Goal: Navigation & Orientation: Find specific page/section

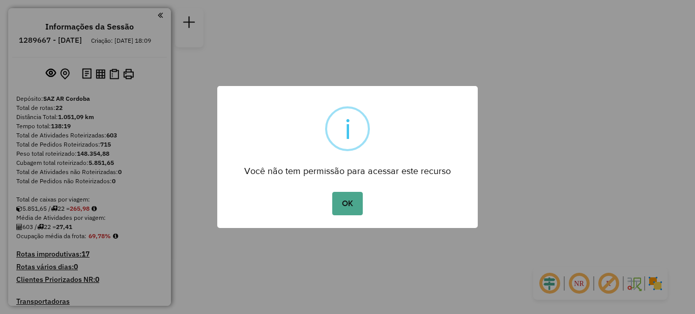
drag, startPoint x: 350, startPoint y: 196, endPoint x: 341, endPoint y: 201, distance: 10.9
click at [351, 196] on button "OK" at bounding box center [347, 203] width 30 height 23
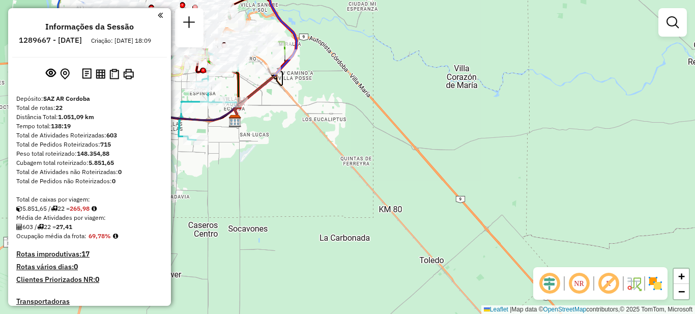
drag, startPoint x: 416, startPoint y: 165, endPoint x: 676, endPoint y: 326, distance: 306.2
click at [676, 313] on html "Aguarde... Pop-up bloqueado! Seu navegador bloqueou automáticamente a abertura …" at bounding box center [347, 157] width 695 height 314
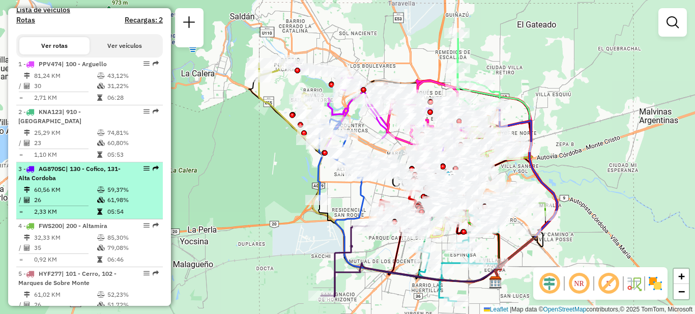
scroll to position [305, 0]
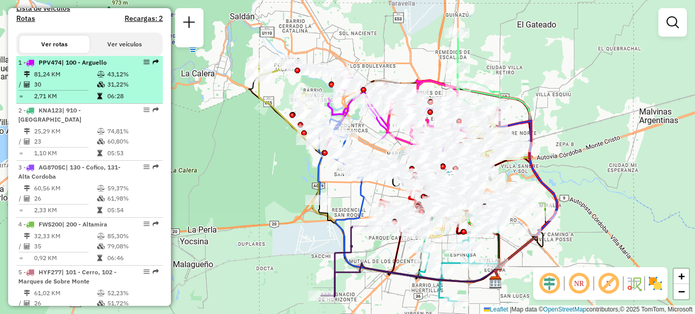
click at [62, 77] on li "1 - PPV474 | 100 - Arguello 81,24 KM 43,12% / 30 31,22% = 2,71 KM 06:28" at bounding box center [89, 80] width 146 height 48
select select "**********"
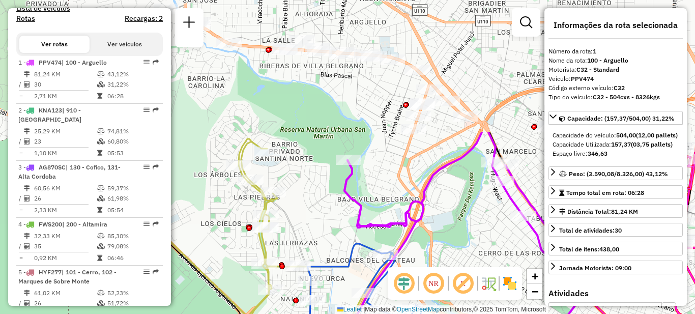
drag, startPoint x: 336, startPoint y: 83, endPoint x: 368, endPoint y: 222, distance: 142.9
click at [370, 224] on icon at bounding box center [464, 227] width 240 height 190
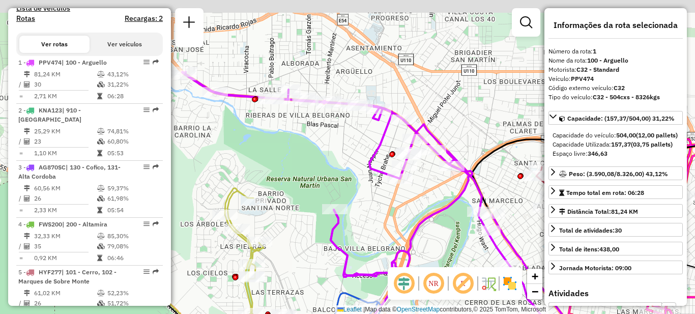
drag, startPoint x: 309, startPoint y: 108, endPoint x: 305, endPoint y: 151, distance: 43.5
click at [305, 151] on div "Janela de atendimento Grade de atendimento Capacidade Transportadoras Veículos …" at bounding box center [347, 157] width 695 height 314
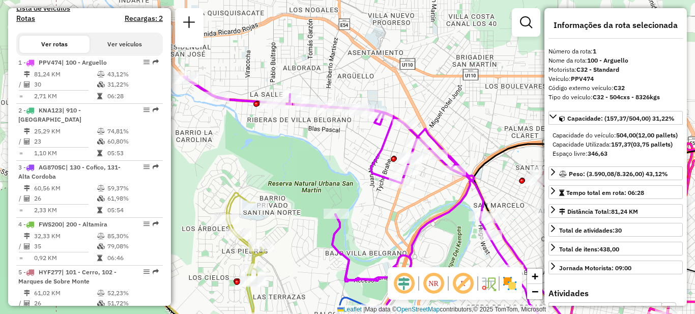
drag, startPoint x: 342, startPoint y: 155, endPoint x: 341, endPoint y: 113, distance: 41.2
click at [341, 153] on div "Janela de atendimento Grade de atendimento Capacidade Transportadoras Veículos …" at bounding box center [347, 157] width 695 height 314
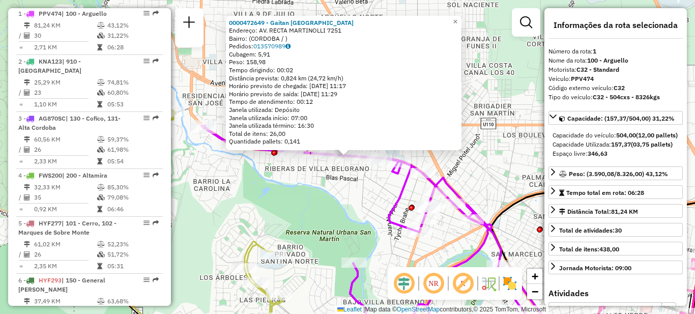
scroll to position [362, 0]
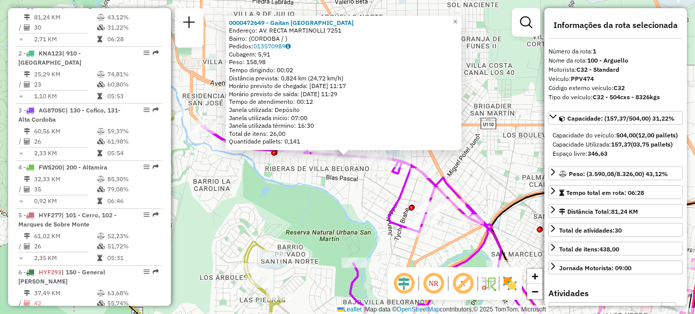
click at [331, 187] on div "Rota 1 - Placa PPV474 0000532535 - -31,368954 0000472649 - Gaitan Cintia Del Va…" at bounding box center [347, 157] width 695 height 314
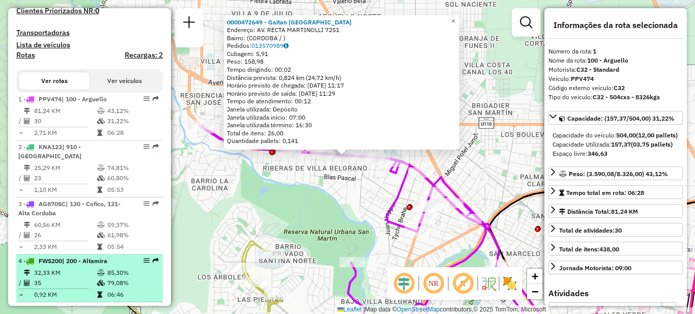
scroll to position [258, 0]
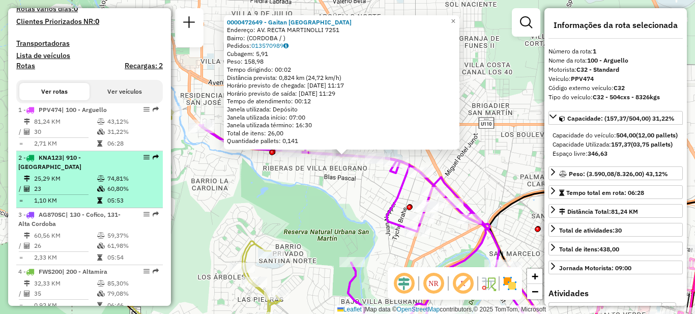
click at [76, 171] on div "2 - KNA123 | 910 - Nueva Cordoba" at bounding box center [72, 162] width 108 height 18
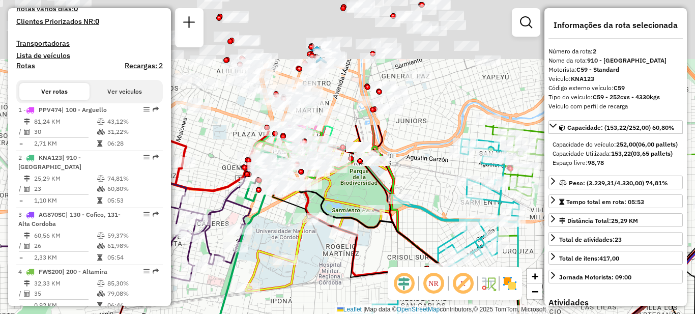
drag, startPoint x: 330, startPoint y: 102, endPoint x: 290, endPoint y: 240, distance: 144.0
click at [306, 260] on div "Janela de atendimento Grade de atendimento Capacidade Transportadoras Veículos …" at bounding box center [347, 157] width 695 height 314
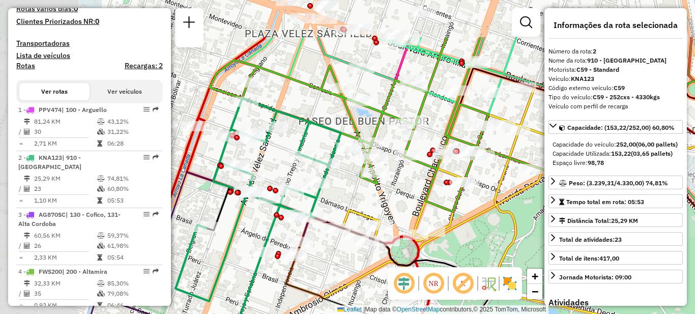
drag, startPoint x: 249, startPoint y: 136, endPoint x: 374, endPoint y: 205, distance: 143.1
click at [374, 205] on div "Janela de atendimento Grade de atendimento Capacidade Transportadoras Veículos …" at bounding box center [347, 157] width 695 height 314
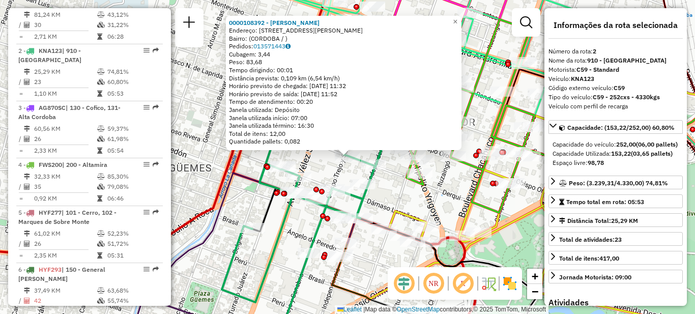
scroll to position [410, 0]
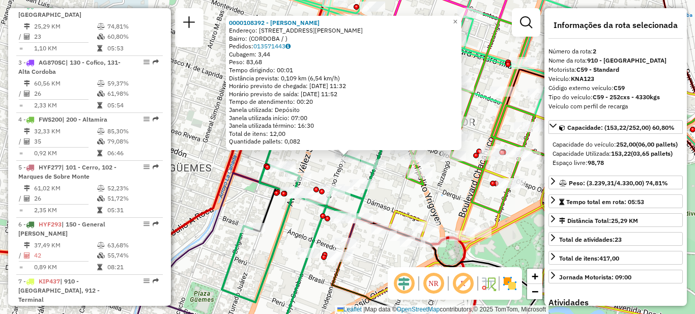
click at [398, 197] on div "0000108392 - Ballari German Daniel Endereço: DR TRISTAN ACHAVAL RODRIGUEZ 70 Ba…" at bounding box center [347, 157] width 695 height 314
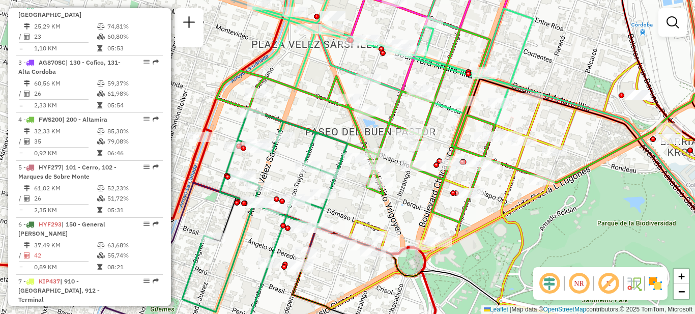
drag, startPoint x: 396, startPoint y: 193, endPoint x: 338, endPoint y: 190, distance: 58.5
click at [356, 202] on div "Janela de atendimento Grade de atendimento Capacidade Transportadoras Veículos …" at bounding box center [347, 157] width 695 height 314
select select "**********"
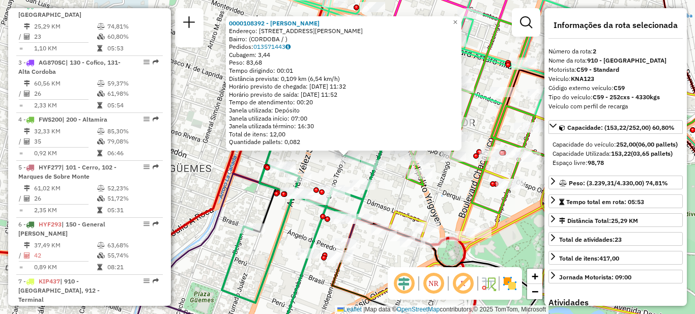
click at [399, 193] on div "0000108392 - Ballari German Daniel Endereço: DR TRISTAN ACHAVAL RODRIGUEZ 70 Ba…" at bounding box center [347, 157] width 695 height 314
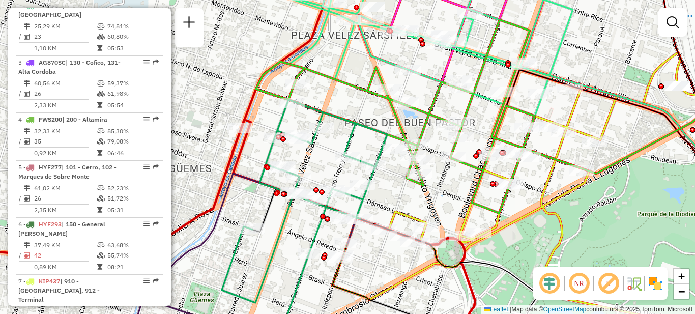
click at [675, 253] on div "Janela de atendimento Grade de atendimento Capacidade Transportadoras Veículos …" at bounding box center [347, 157] width 695 height 314
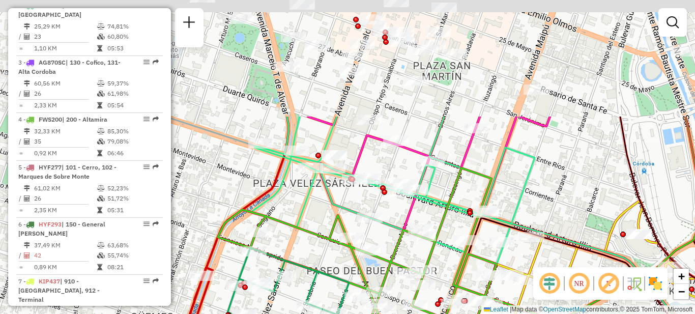
drag, startPoint x: 548, startPoint y: 161, endPoint x: 503, endPoint y: 298, distance: 144.2
click at [503, 298] on icon at bounding box center [609, 276] width 234 height 91
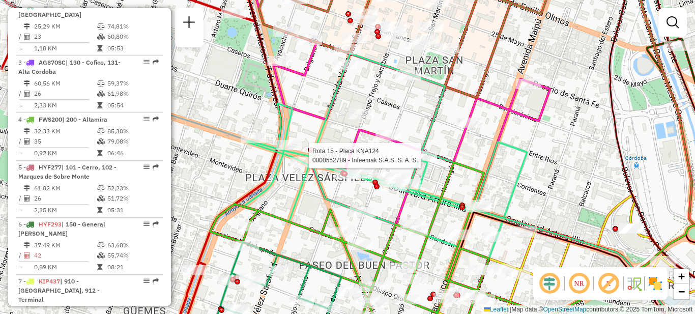
select select "**********"
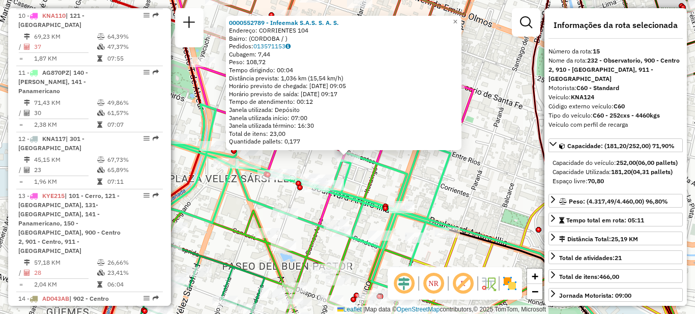
scroll to position [1150, 0]
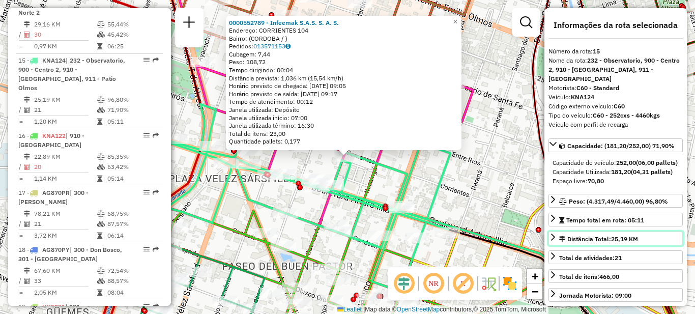
click at [673, 245] on link "Distância Total: 25,19 KM" at bounding box center [615, 238] width 134 height 14
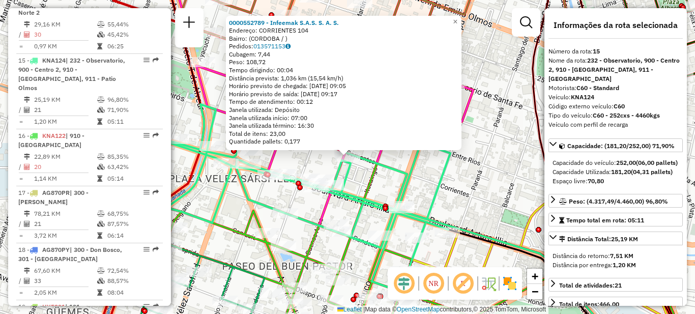
click at [475, 177] on div "0000552789 - Infeemak S.A.S. S. A. S. Endereço: CORRIENTES 104 Bairro: (CORDOBA…" at bounding box center [347, 157] width 695 height 314
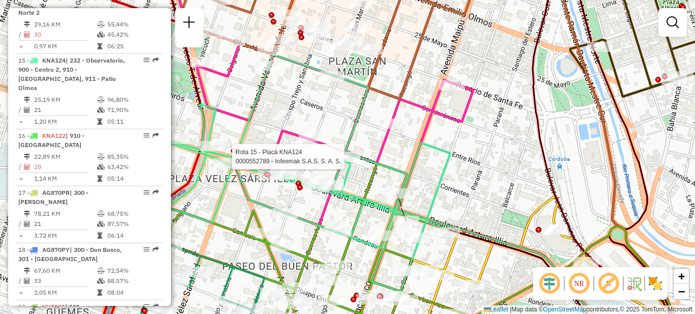
select select "**********"
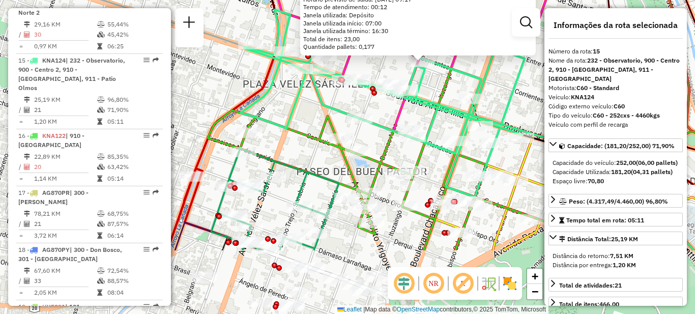
drag, startPoint x: 340, startPoint y: 244, endPoint x: 414, endPoint y: 149, distance: 120.2
click at [414, 149] on div "Rota 15 - Placa KNA124 0000453810 - CANARIO GROUP S.A.S. 0000552789 - Infeemak …" at bounding box center [347, 157] width 695 height 314
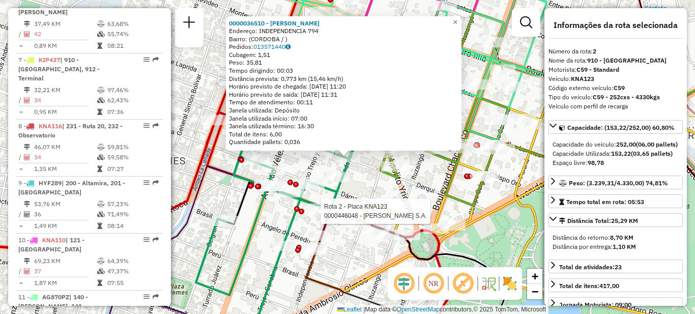
scroll to position [410, 0]
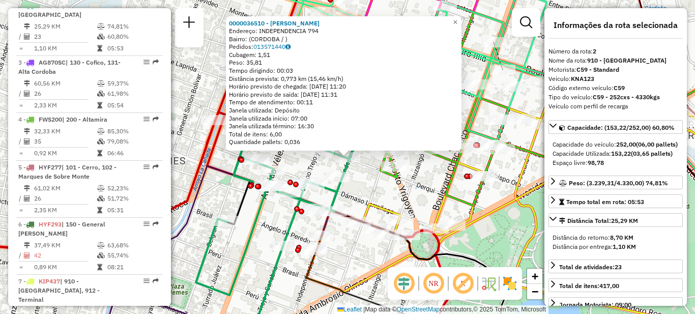
click at [385, 198] on div "0000036510 - Blas Daniel Enrique Endereço: INDEPENDENCIA 794 Bairro: (CORDOBA /…" at bounding box center [347, 157] width 695 height 314
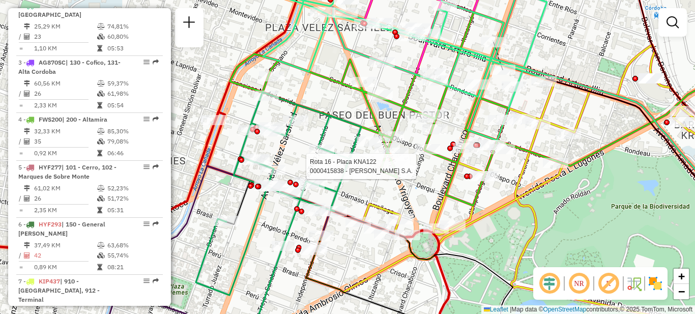
select select "**********"
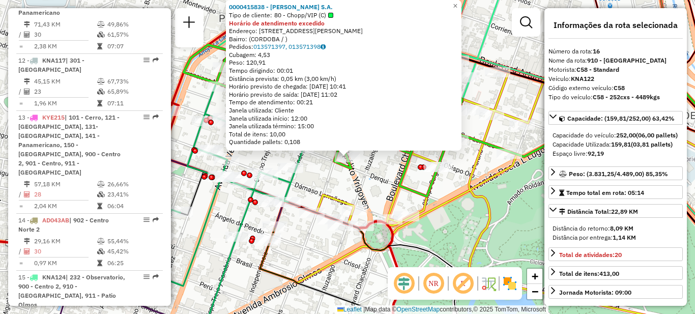
scroll to position [1216, 0]
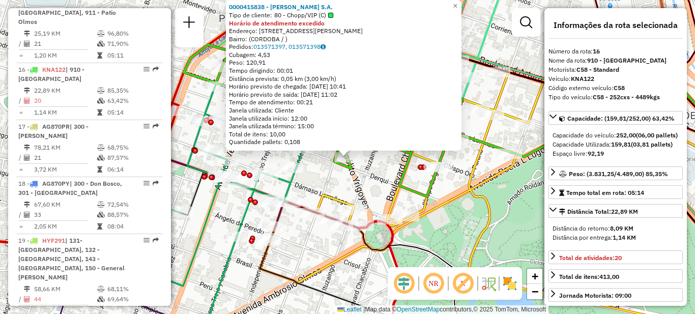
click at [376, 177] on div "0000415838 - OYSHIKI S.A. Tipo de cliente: 80 - Chopp/VIP (C) Horário de atendi…" at bounding box center [347, 157] width 695 height 314
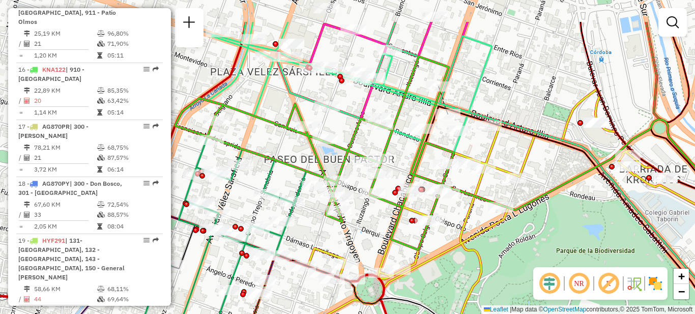
drag, startPoint x: 394, startPoint y: 168, endPoint x: 381, endPoint y: 249, distance: 81.8
click at [381, 249] on div "Janela de atendimento Grade de atendimento Capacidade Transportadoras Veículos …" at bounding box center [347, 157] width 695 height 314
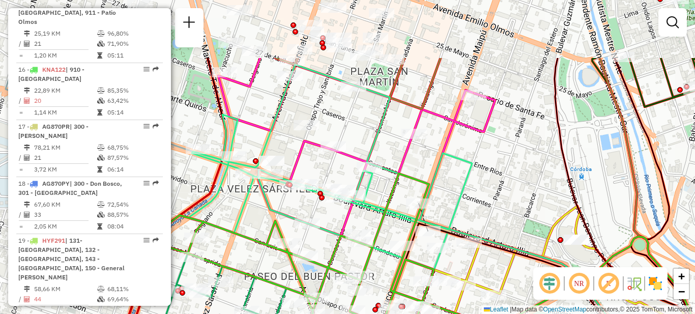
drag, startPoint x: 510, startPoint y: 71, endPoint x: 463, endPoint y: 195, distance: 132.9
click at [478, 205] on div "Janela de atendimento Grade de atendimento Capacidade Transportadoras Veículos …" at bounding box center [347, 157] width 695 height 314
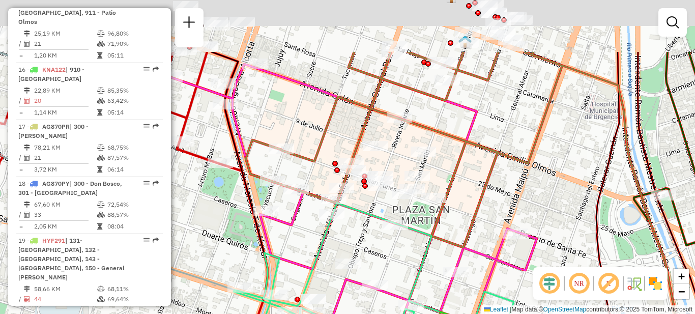
drag, startPoint x: 410, startPoint y: 108, endPoint x: 474, endPoint y: 203, distance: 114.6
click at [474, 203] on div "Janela de atendimento Grade de atendimento Capacidade Transportadoras Veículos …" at bounding box center [347, 157] width 695 height 314
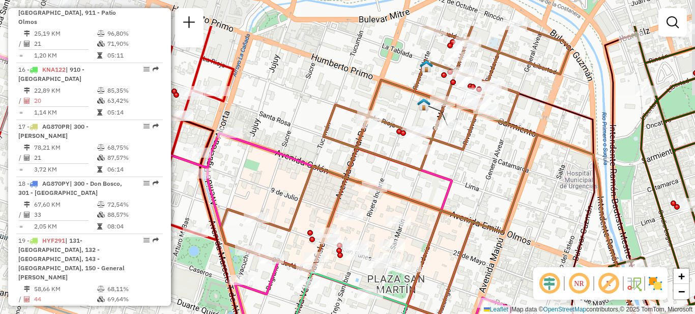
drag, startPoint x: 515, startPoint y: 132, endPoint x: 461, endPoint y: 162, distance: 61.5
click at [478, 187] on div "Janela de atendimento Grade de atendimento Capacidade Transportadoras Veículos …" at bounding box center [347, 157] width 695 height 314
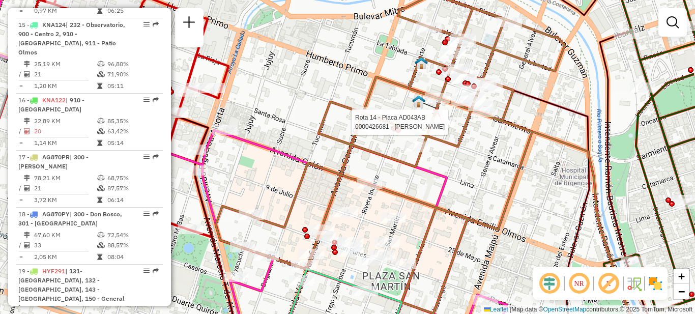
select select "**********"
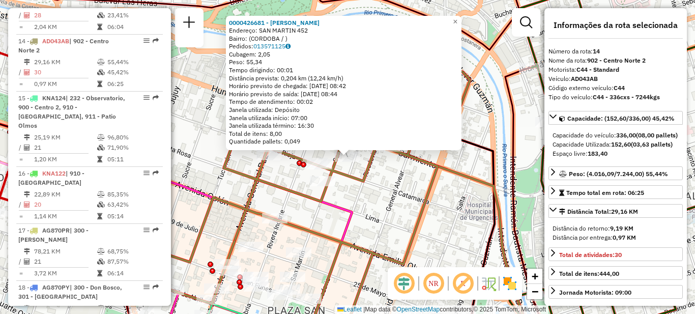
scroll to position [1093, 0]
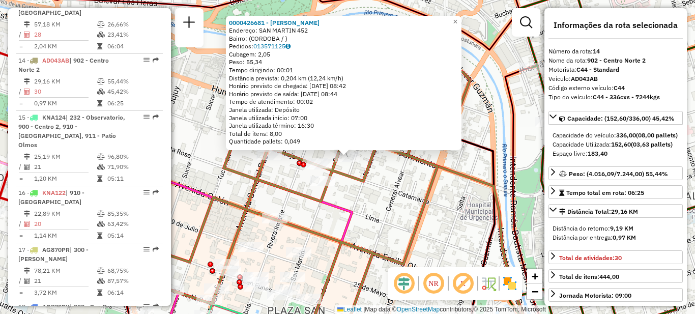
click at [375, 212] on div "0000426681 - Amaya Claudia Endereço: SAN MARTIN 452 Bairro: (CORDOBA / ) Pedido…" at bounding box center [347, 157] width 695 height 314
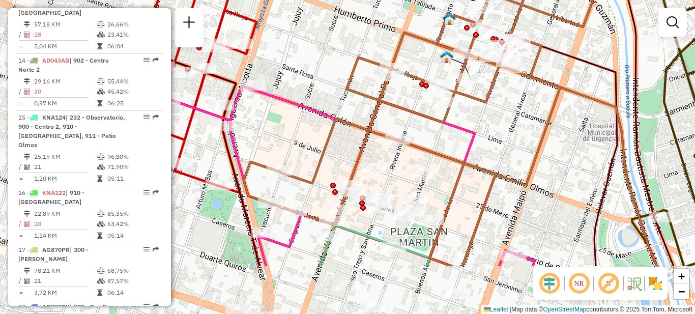
drag, startPoint x: 371, startPoint y: 209, endPoint x: 487, endPoint y: 130, distance: 140.5
click at [492, 129] on div "Janela de atendimento Grade de atendimento Capacidade Transportadoras Veículos …" at bounding box center [347, 157] width 695 height 314
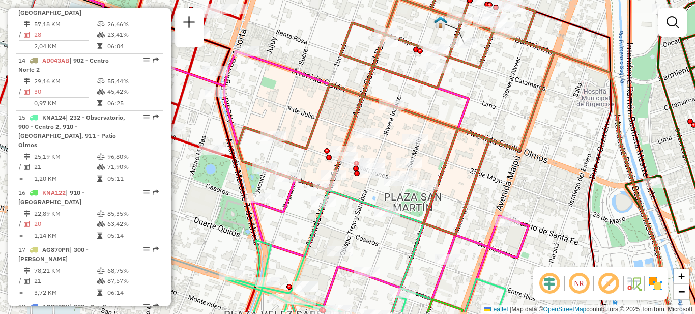
drag, startPoint x: 510, startPoint y: 141, endPoint x: 510, endPoint y: 131, distance: 10.2
click at [510, 131] on icon at bounding box center [411, 84] width 349 height 299
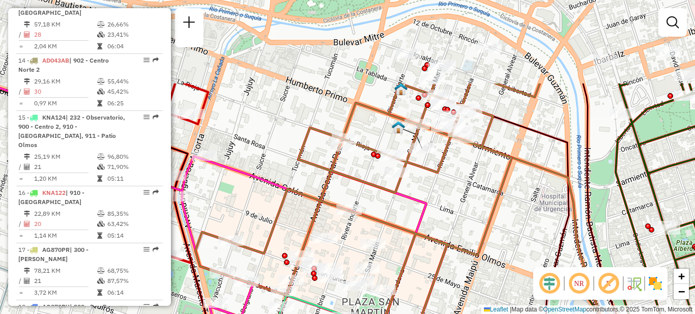
drag, startPoint x: 515, startPoint y: 90, endPoint x: 468, endPoint y: 204, distance: 123.1
click at [470, 205] on div "Janela de atendimento Grade de atendimento Capacidade Transportadoras Veículos …" at bounding box center [347, 157] width 695 height 314
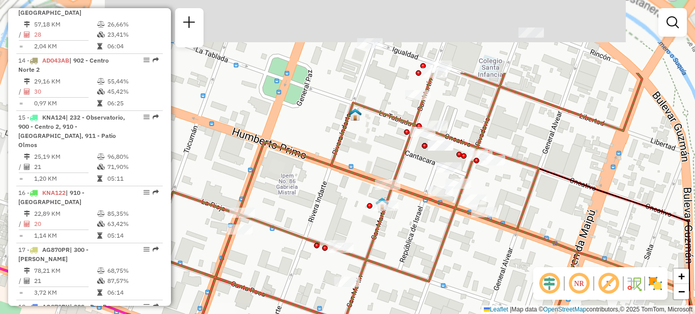
drag, startPoint x: 456, startPoint y: 141, endPoint x: 471, endPoint y: 244, distance: 103.8
click at [471, 244] on div "Janela de atendimento Grade de atendimento Capacidade Transportadoras Veículos …" at bounding box center [347, 157] width 695 height 314
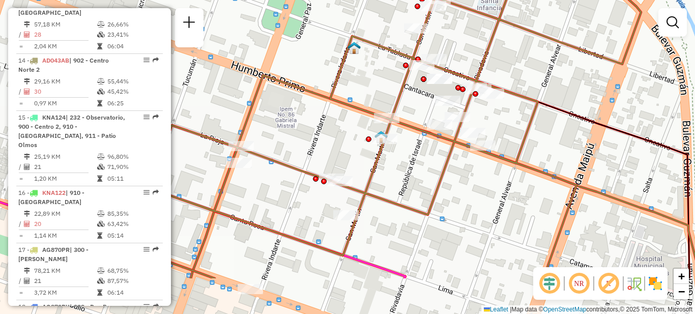
drag, startPoint x: 421, startPoint y: 239, endPoint x: 420, endPoint y: 172, distance: 66.6
click at [420, 172] on div "Janela de atendimento Grade de atendimento Capacidade Transportadoras Veículos …" at bounding box center [347, 157] width 695 height 314
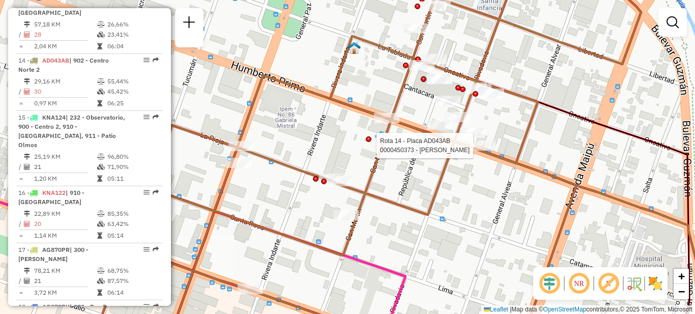
select select "**********"
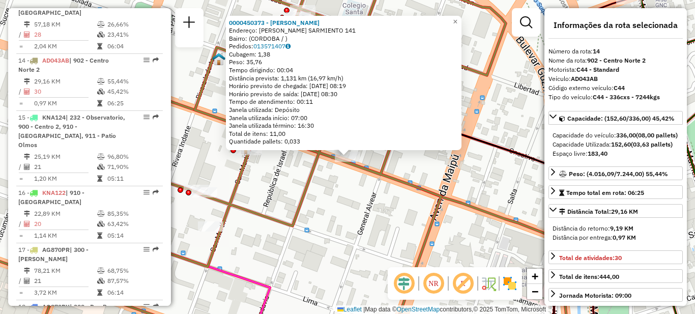
click at [357, 200] on div "0000450373 - Garcia Sergio Matias Endereço: DOMINGO F. SARMIENTO 141 Bairro: (C…" at bounding box center [347, 157] width 695 height 314
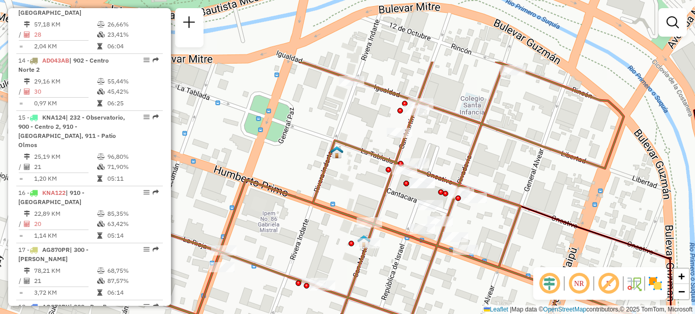
drag, startPoint x: 355, startPoint y: 188, endPoint x: 463, endPoint y: 275, distance: 138.8
click at [470, 279] on div "Janela de atendimento Grade de atendimento Capacidade Transportadoras Veículos …" at bounding box center [347, 157] width 695 height 314
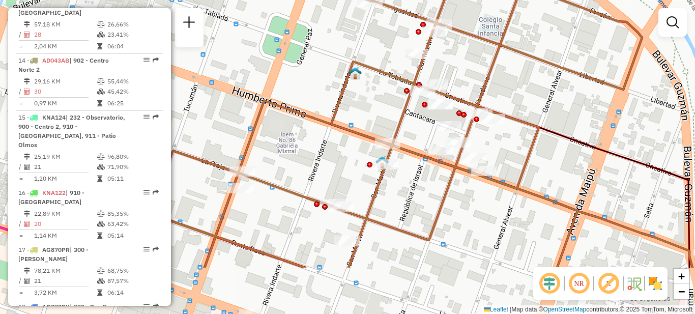
drag, startPoint x: 391, startPoint y: 281, endPoint x: 418, endPoint y: 195, distance: 90.1
click at [418, 195] on div "Janela de atendimento Grade de atendimento Capacidade Transportadoras Veículos …" at bounding box center [347, 157] width 695 height 314
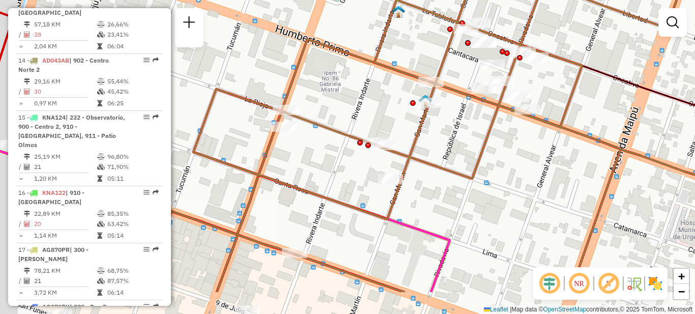
drag, startPoint x: 432, startPoint y: 187, endPoint x: 495, endPoint y: 133, distance: 82.9
click at [495, 133] on icon at bounding box center [413, 104] width 543 height 376
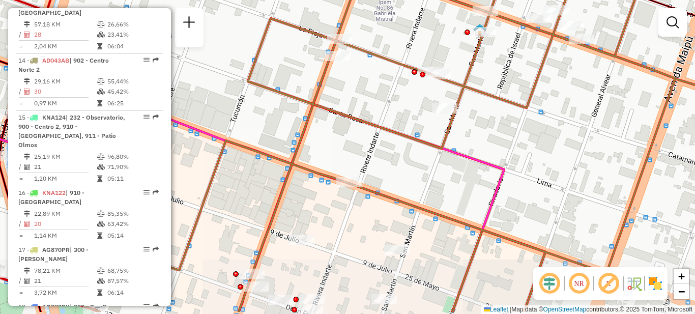
drag, startPoint x: 459, startPoint y: 175, endPoint x: 470, endPoint y: 96, distance: 79.5
click at [470, 96] on div "Janela de atendimento Grade de atendimento Capacidade Transportadoras Veículos …" at bounding box center [347, 157] width 695 height 314
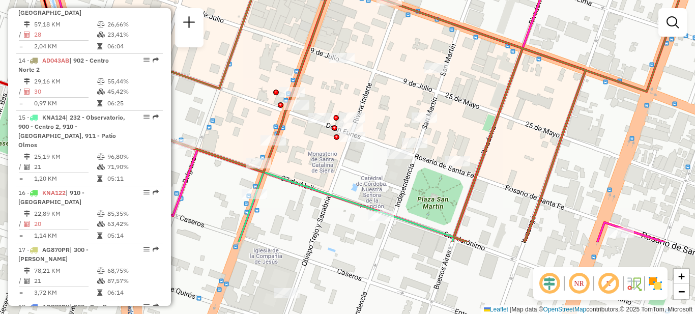
drag, startPoint x: 448, startPoint y: 194, endPoint x: 477, endPoint y: 91, distance: 106.7
click at [477, 91] on div "Janela de atendimento Grade de atendimento Capacidade Transportadoras Veículos …" at bounding box center [347, 157] width 695 height 314
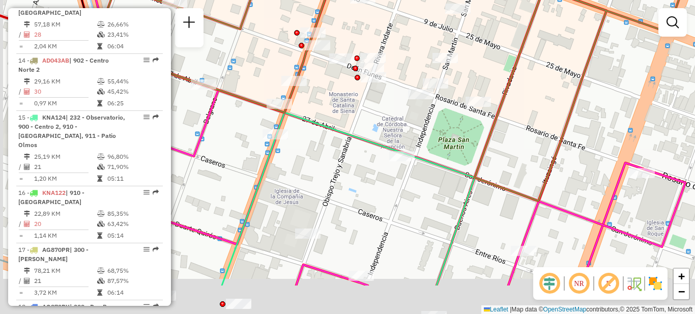
drag, startPoint x: 472, startPoint y: 125, endPoint x: 491, endPoint y: 68, distance: 60.0
click at [491, 68] on div "Janela de atendimento Grade de atendimento Capacidade Transportadoras Veículos …" at bounding box center [347, 157] width 695 height 314
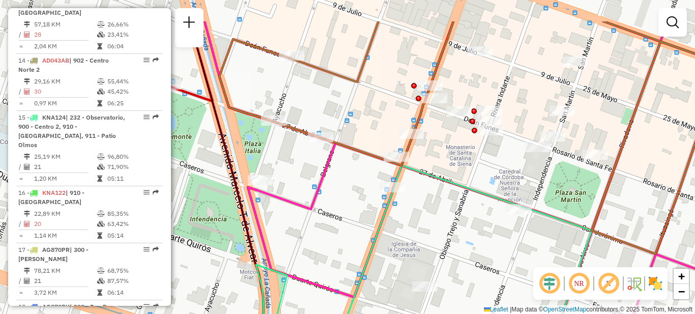
drag, startPoint x: 362, startPoint y: 184, endPoint x: 475, endPoint y: 235, distance: 123.8
click at [475, 235] on div "Janela de atendimento Grade de atendimento Capacidade Transportadoras Veículos …" at bounding box center [347, 157] width 695 height 314
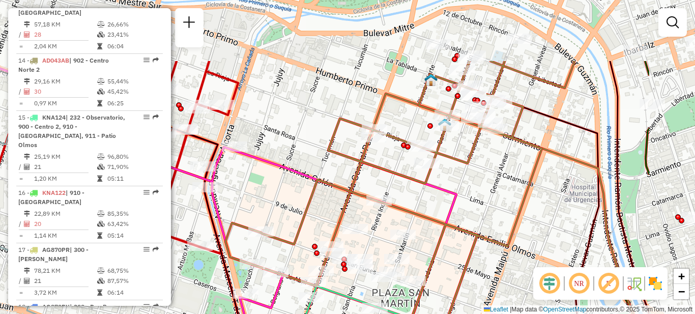
drag, startPoint x: 535, startPoint y: 126, endPoint x: 421, endPoint y: 179, distance: 125.6
click at [417, 216] on icon at bounding box center [399, 195] width 349 height 269
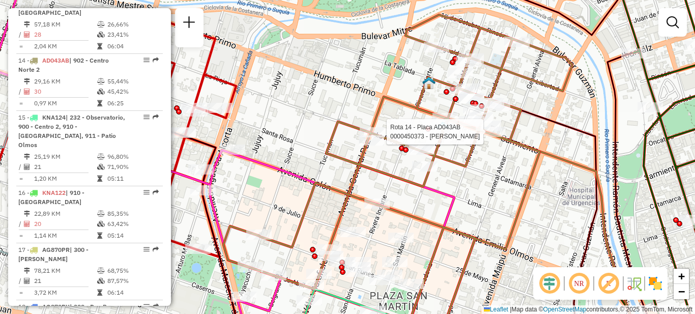
select select "**********"
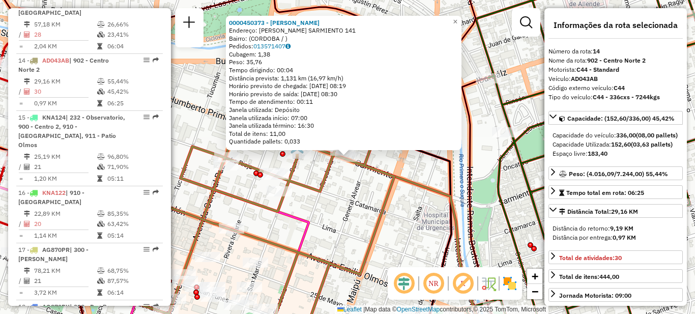
click at [339, 227] on div "0000450373 - Garcia Sergio Matias Endereço: DOMINGO F. SARMIENTO 141 Bairro: (C…" at bounding box center [347, 157] width 695 height 314
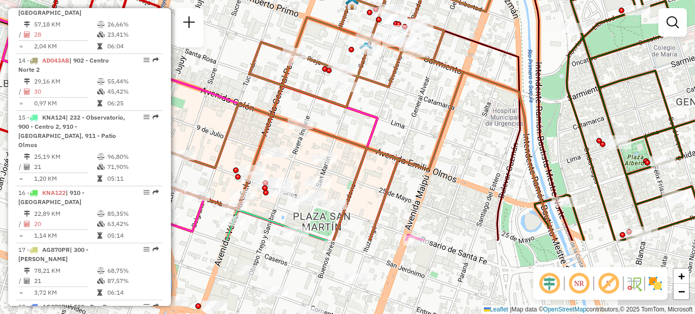
drag, startPoint x: 340, startPoint y: 227, endPoint x: 435, endPoint y: 82, distance: 173.6
click at [429, 82] on div "Janela de atendimento Grade de atendimento Capacidade Transportadoras Veículos …" at bounding box center [347, 157] width 695 height 314
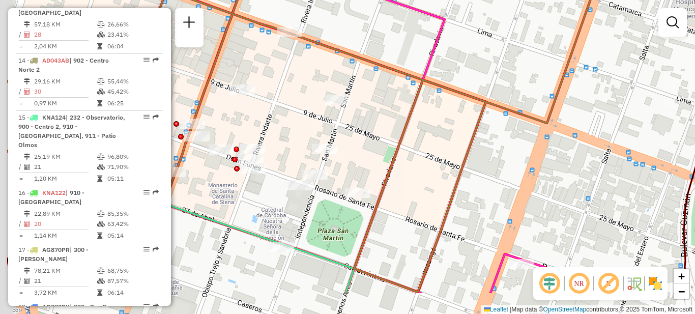
drag, startPoint x: 326, startPoint y: 217, endPoint x: 478, endPoint y: 99, distance: 192.4
click at [479, 94] on div "Janela de atendimento Grade de atendimento Capacidade Transportadoras Veículos …" at bounding box center [347, 157] width 695 height 314
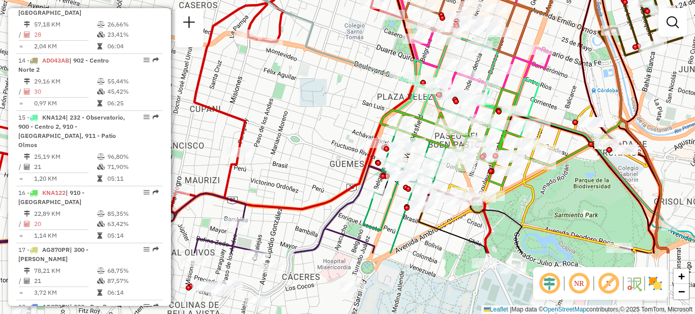
drag, startPoint x: 413, startPoint y: 195, endPoint x: 450, endPoint y: 104, distance: 97.8
click at [450, 104] on div "Rota 15 - Placa KNA124 0000427016 - Ferquin S.A. Rota 15 - Placa KNA124 0000424…" at bounding box center [347, 157] width 695 height 314
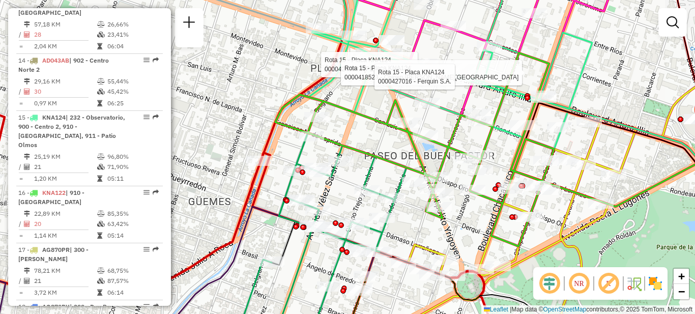
drag, startPoint x: 407, startPoint y: 134, endPoint x: 373, endPoint y: 145, distance: 36.0
click at [374, 144] on div "Rota 15 - Placa KNA124 0000424337 - Mendez Melina Rota 15 - Placa KNA124 000041…" at bounding box center [347, 157] width 695 height 314
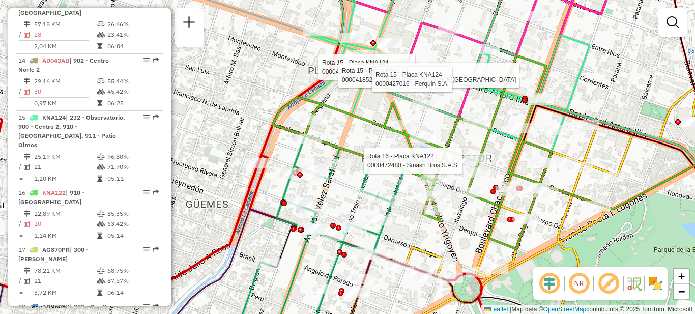
select select "**********"
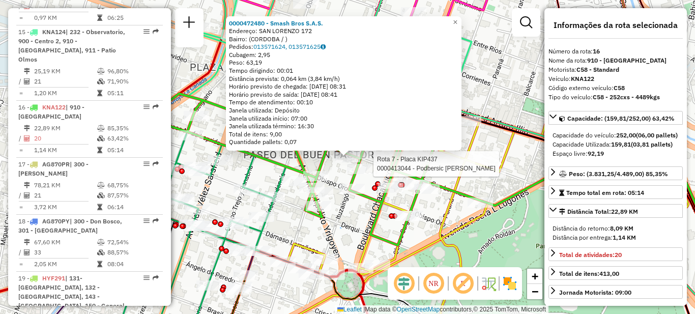
scroll to position [1216, 0]
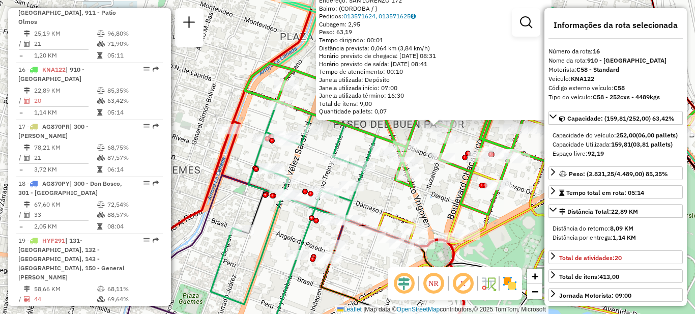
drag, startPoint x: 290, startPoint y: 227, endPoint x: 381, endPoint y: 196, distance: 95.7
click at [381, 196] on div "0000472480 - Smash Bros S.A.S. Endereço: SAN LORENZO 172 Bairro: (CORDOBA / ) P…" at bounding box center [347, 157] width 695 height 314
click at [381, 199] on div "0000472480 - Smash Bros S.A.S. Endereço: SAN LORENZO 172 Bairro: (CORDOBA / ) P…" at bounding box center [347, 157] width 695 height 314
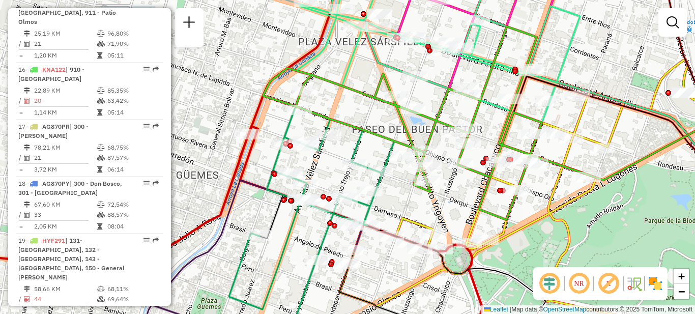
drag, startPoint x: 396, startPoint y: 188, endPoint x: 413, endPoint y: 194, distance: 18.7
click at [413, 194] on div "Janela de atendimento Grade de atendimento Capacidade Transportadoras Veículos …" at bounding box center [347, 157] width 695 height 314
select select "**********"
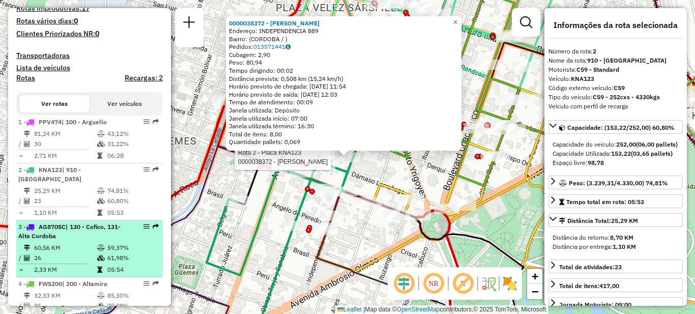
scroll to position [206, 0]
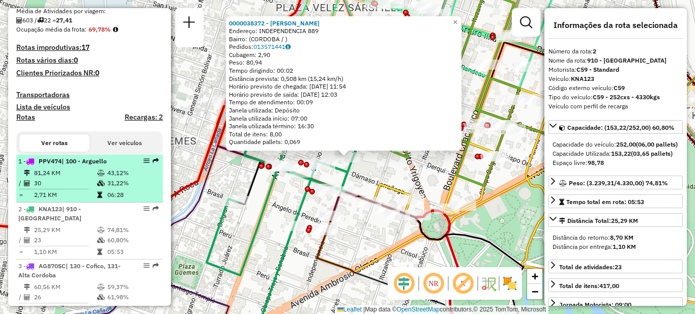
click at [83, 178] on td "81,24 KM" at bounding box center [65, 173] width 63 height 10
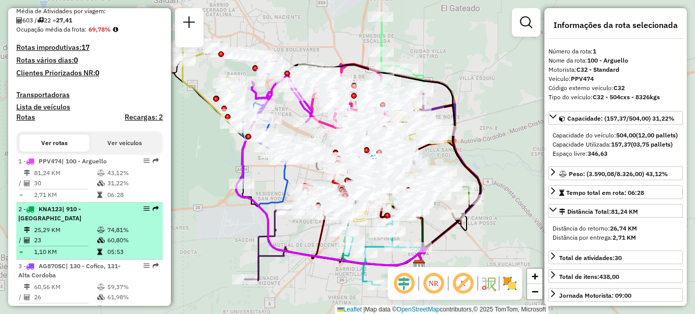
click at [83, 223] on div "2 - KNA123 | 910 - Nueva Cordoba" at bounding box center [72, 213] width 108 height 18
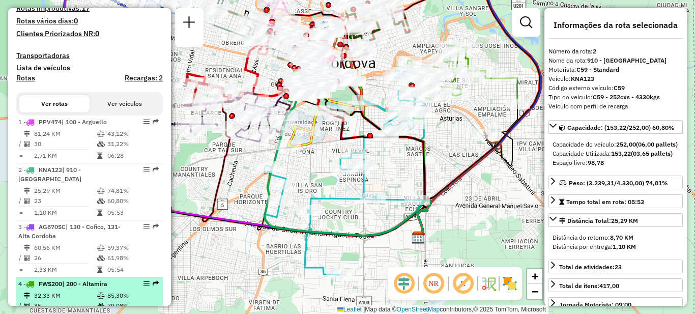
scroll to position [308, 0]
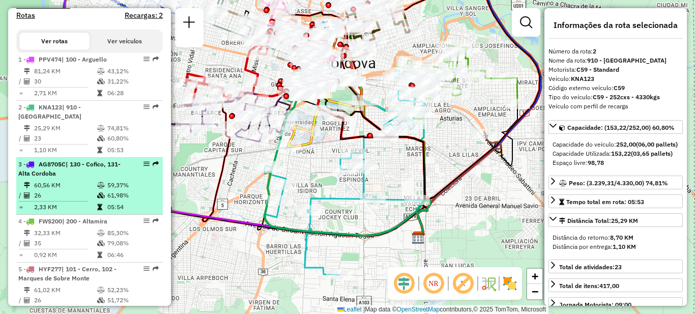
click at [80, 190] on td "60,56 KM" at bounding box center [65, 185] width 63 height 10
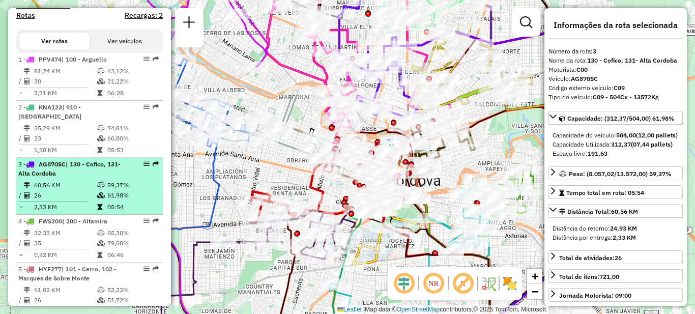
click at [100, 188] on icon at bounding box center [101, 185] width 8 height 6
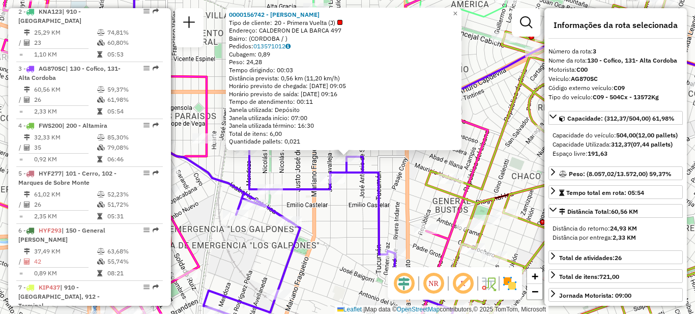
scroll to position [467, 0]
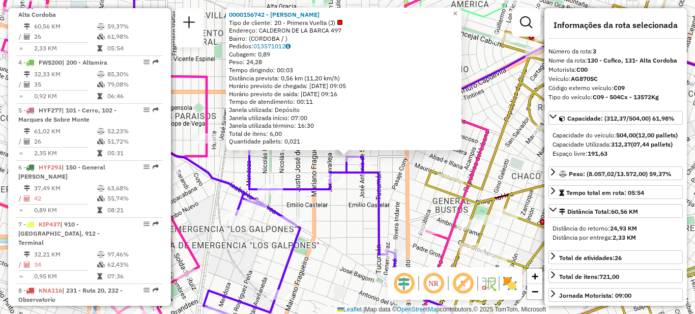
drag, startPoint x: 304, startPoint y: 167, endPoint x: 308, endPoint y: 164, distance: 5.8
click at [303, 167] on div "0000156742 - Brizuela Alba Elisa Tipo de cliente: 20 - Primera Vuelta (J) Ender…" at bounding box center [347, 157] width 695 height 314
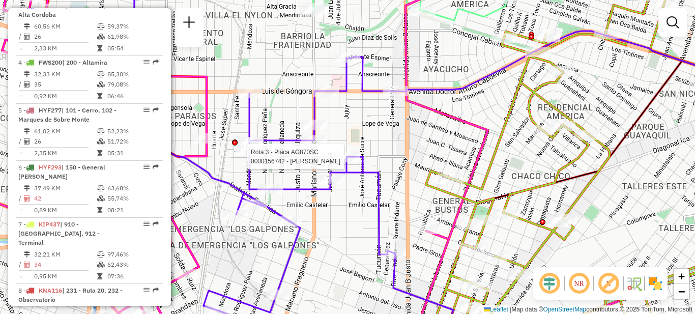
select select "**********"
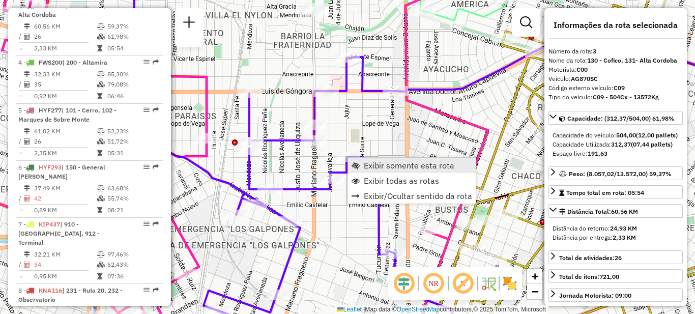
click at [384, 166] on span "Exibir somente esta rota" at bounding box center [409, 165] width 91 height 8
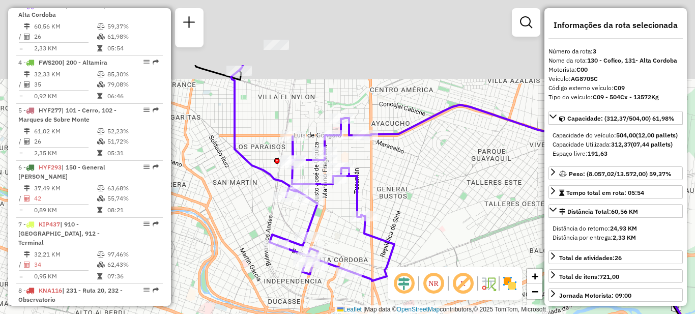
drag, startPoint x: 342, startPoint y: 102, endPoint x: 417, endPoint y: 225, distance: 144.2
click at [417, 225] on div "Janela de atendimento Grade de atendimento Capacidade Transportadoras Veículos …" at bounding box center [347, 157] width 695 height 314
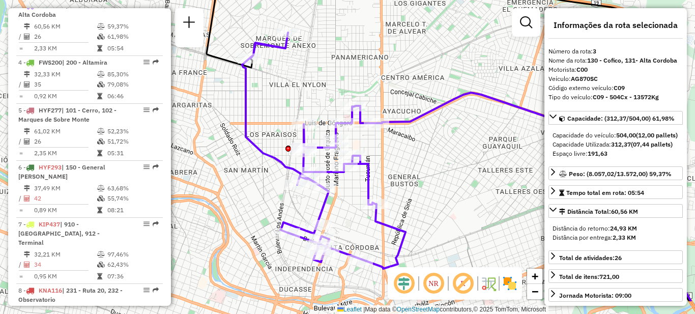
drag, startPoint x: 377, startPoint y: 209, endPoint x: 370, endPoint y: 165, distance: 44.3
click at [370, 165] on icon at bounding box center [323, 151] width 163 height 236
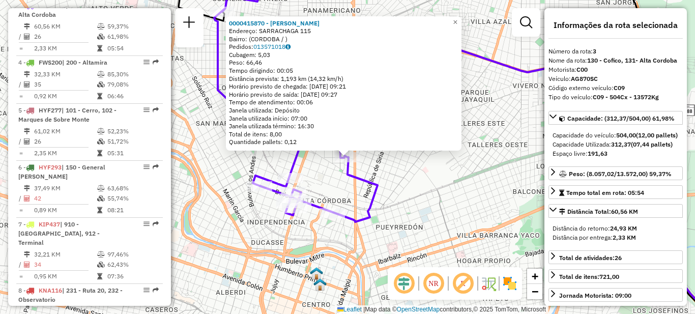
click at [459, 234] on div "0000415870 - Duran Joaquin Vicente Endereço: SARRACHAGA 115 Bairro: (CORDOBA / …" at bounding box center [347, 157] width 695 height 314
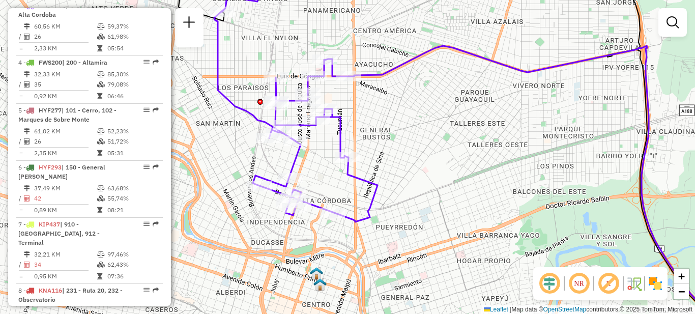
click at [443, 189] on div "Janela de atendimento Grade de atendimento Capacidade Transportadoras Veículos …" at bounding box center [347, 157] width 695 height 314
select select "**********"
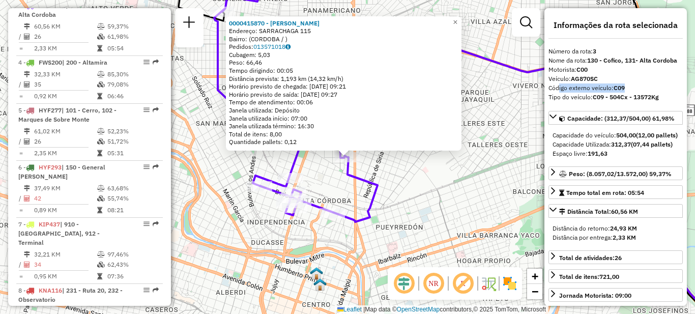
drag, startPoint x: 556, startPoint y: 87, endPoint x: 642, endPoint y: 88, distance: 85.4
click at [642, 88] on div "Código externo veículo: C09" at bounding box center [615, 87] width 134 height 9
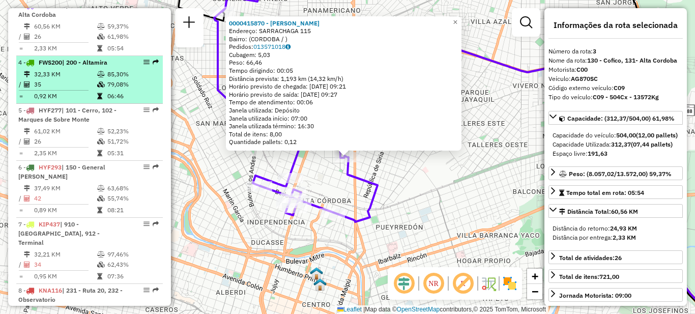
click at [88, 79] on td "32,33 KM" at bounding box center [65, 74] width 63 height 10
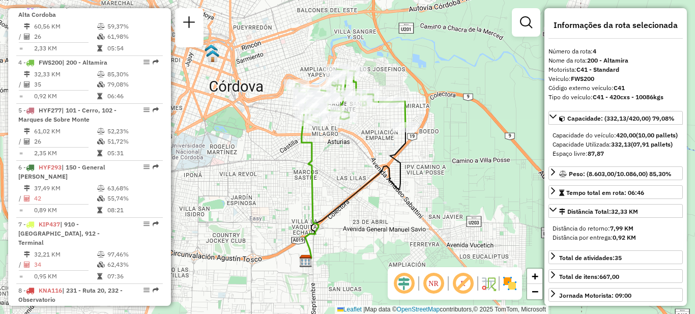
drag, startPoint x: 334, startPoint y: 141, endPoint x: 338, endPoint y: 195, distance: 53.5
click at [338, 195] on div "Janela de atendimento Grade de atendimento Capacidade Transportadoras Veículos …" at bounding box center [347, 157] width 695 height 314
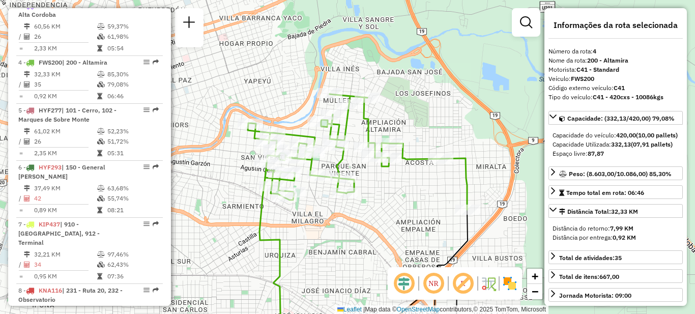
drag, startPoint x: 346, startPoint y: 202, endPoint x: 330, endPoint y: 217, distance: 22.0
click at [335, 226] on div "Janela de atendimento Grade de atendimento Capacidade Transportadoras Veículos …" at bounding box center [347, 157] width 695 height 314
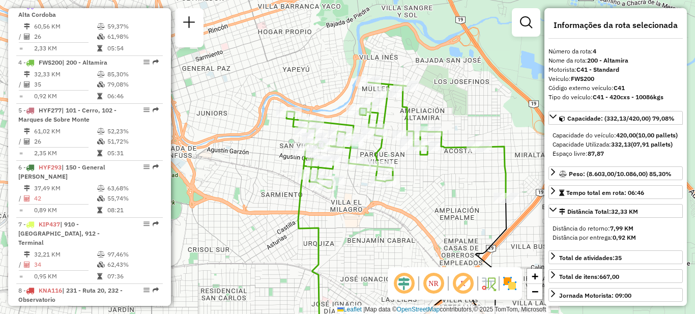
drag, startPoint x: 404, startPoint y: 199, endPoint x: 432, endPoint y: 194, distance: 28.3
click at [432, 194] on div "Janela de atendimento Grade de atendimento Capacidade Transportadoras Veículos …" at bounding box center [347, 157] width 695 height 314
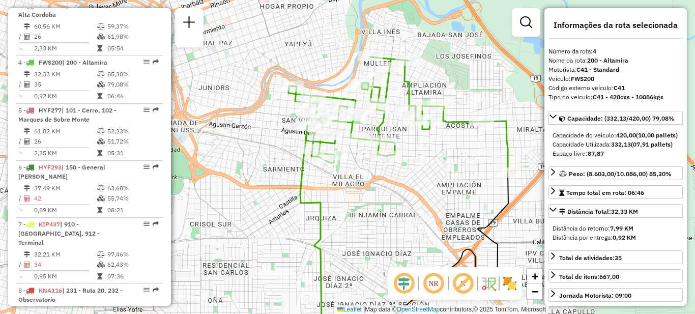
drag, startPoint x: 402, startPoint y: 186, endPoint x: 404, endPoint y: 160, distance: 25.5
click at [404, 160] on div "Janela de atendimento Grade de atendimento Capacidade Transportadoras Veículos …" at bounding box center [347, 157] width 695 height 314
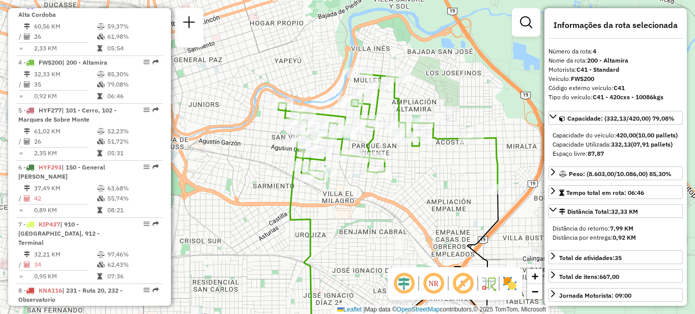
drag, startPoint x: 431, startPoint y: 154, endPoint x: 402, endPoint y: 164, distance: 30.2
click at [418, 170] on div "Janela de atendimento Grade de atendimento Capacidade Transportadoras Veículos …" at bounding box center [347, 157] width 695 height 314
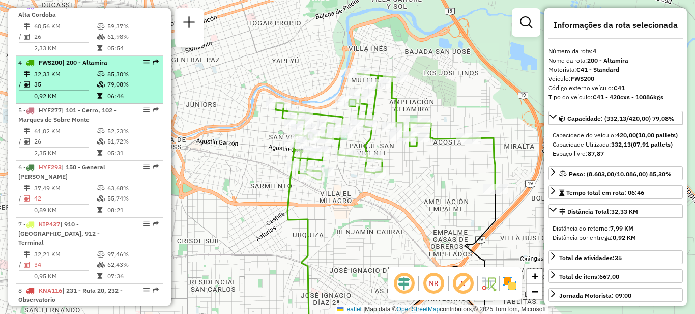
click at [99, 77] on icon at bounding box center [101, 74] width 8 height 6
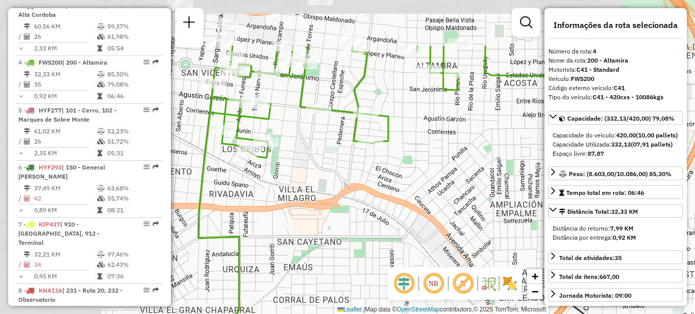
drag, startPoint x: 356, startPoint y: 105, endPoint x: 466, endPoint y: 182, distance: 134.0
click at [466, 182] on div "Janela de atendimento Grade de atendimento Capacidade Transportadoras Veículos …" at bounding box center [347, 157] width 695 height 314
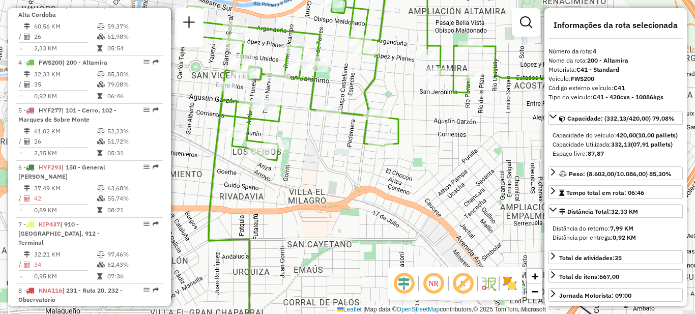
drag, startPoint x: 421, startPoint y: 155, endPoint x: 444, endPoint y: 172, distance: 28.7
click at [444, 172] on div "Janela de atendimento Grade de atendimento Capacidade Transportadoras Veículos …" at bounding box center [347, 157] width 695 height 314
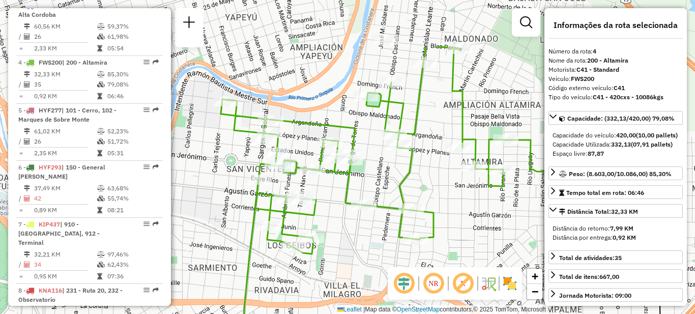
drag, startPoint x: 432, startPoint y: 155, endPoint x: 409, endPoint y: 222, distance: 70.4
click at [410, 223] on div "Janela de atendimento Grade de atendimento Capacidade Transportadoras Veículos …" at bounding box center [347, 157] width 695 height 314
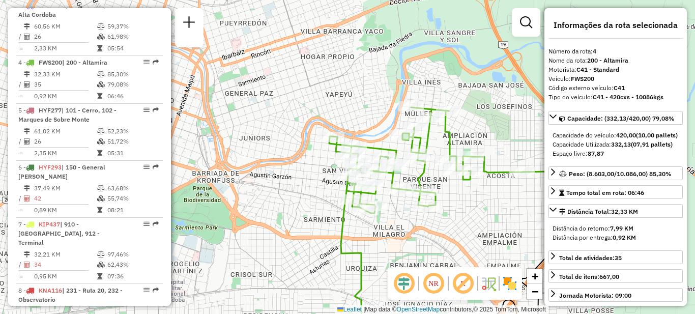
drag, startPoint x: 431, startPoint y: 223, endPoint x: 454, endPoint y: 201, distance: 32.4
click at [456, 201] on div "Janela de atendimento Grade de atendimento Capacidade Transportadoras Veículos …" at bounding box center [347, 157] width 695 height 314
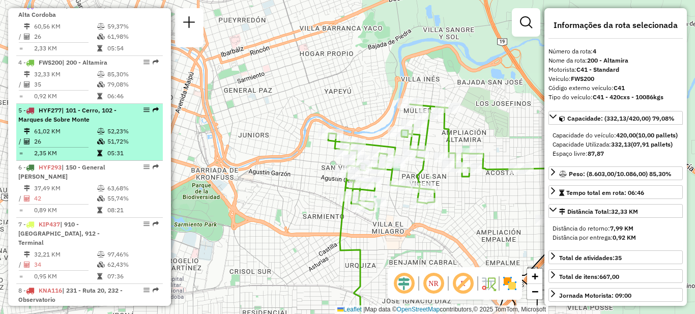
click at [79, 136] on td "61,02 KM" at bounding box center [65, 131] width 63 height 10
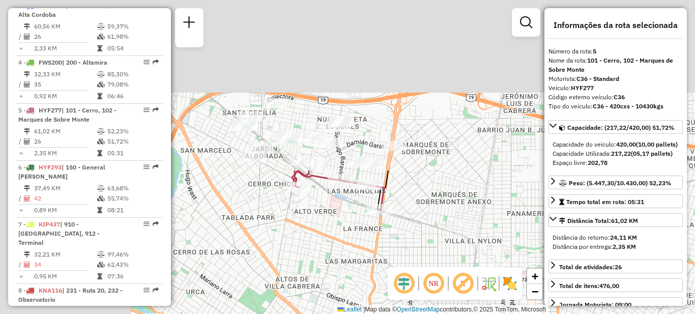
drag, startPoint x: 294, startPoint y: 85, endPoint x: 438, endPoint y: 280, distance: 242.8
click at [442, 289] on hb-router-mapa "Informações da Sessão 1289667 - [DATE] Criação: [DATE] 18:09 Depósito: SAZ AR C…" at bounding box center [347, 157] width 695 height 314
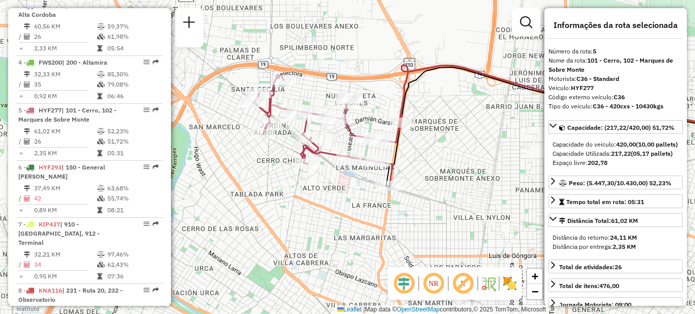
drag, startPoint x: 396, startPoint y: 246, endPoint x: 401, endPoint y: 221, distance: 25.5
click at [401, 221] on div "Janela de atendimento Grade de atendimento Capacidade Transportadoras Veículos …" at bounding box center [347, 157] width 695 height 314
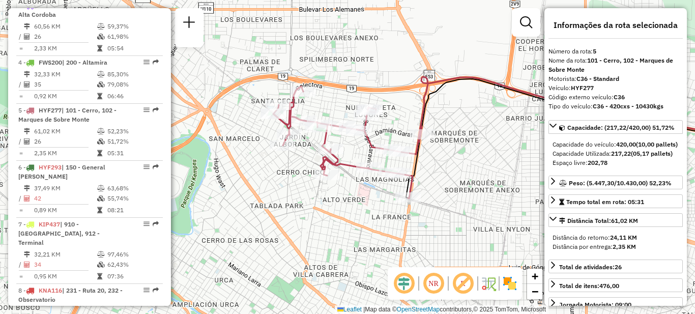
drag, startPoint x: 416, startPoint y: 168, endPoint x: 437, endPoint y: 180, distance: 24.6
click at [437, 180] on div "Janela de atendimento Grade de atendimento Capacidade Transportadoras Veículos …" at bounding box center [347, 157] width 695 height 314
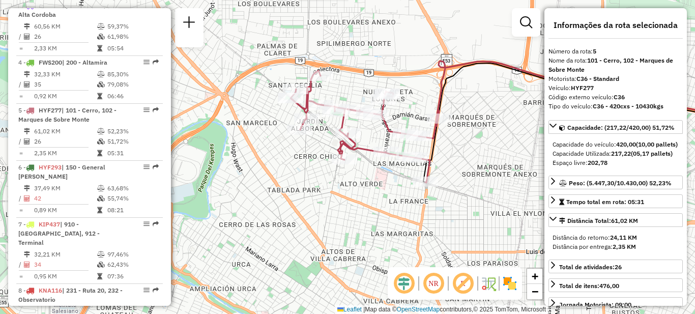
drag, startPoint x: 446, startPoint y: 166, endPoint x: 463, endPoint y: 150, distance: 23.4
click at [463, 150] on div "Janela de atendimento Grade de atendimento Capacidade Transportadoras Veículos …" at bounding box center [347, 157] width 695 height 314
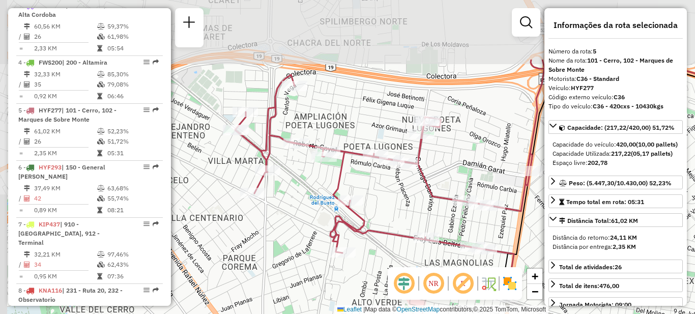
drag, startPoint x: 367, startPoint y: 54, endPoint x: 472, endPoint y: 143, distance: 138.2
click at [482, 145] on div "Janela de atendimento Grade de atendimento Capacidade Transportadoras Veículos …" at bounding box center [347, 157] width 695 height 314
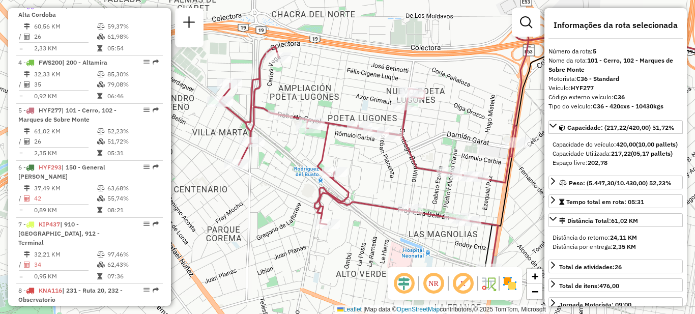
drag, startPoint x: 479, startPoint y: 170, endPoint x: 464, endPoint y: 142, distance: 32.3
click at [464, 142] on div "Janela de atendimento Grade de atendimento Capacidade Transportadoras Veículos …" at bounding box center [347, 157] width 695 height 314
click at [397, 170] on div "Janela de atendimento Grade de atendimento Capacidade Transportadoras Veículos …" at bounding box center [347, 157] width 695 height 314
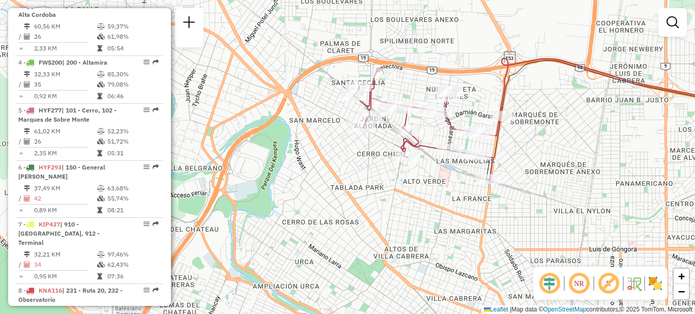
drag, startPoint x: 377, startPoint y: 205, endPoint x: 414, endPoint y: 173, distance: 49.4
click at [418, 172] on div "Janela de atendimento Grade de atendimento Capacidade Transportadoras Veículos …" at bounding box center [347, 157] width 695 height 314
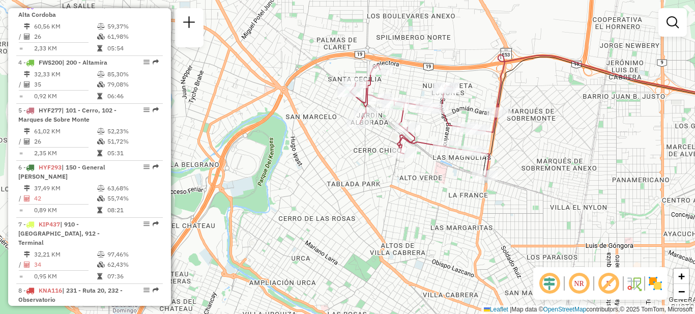
drag, startPoint x: 342, startPoint y: 171, endPoint x: 328, endPoint y: 156, distance: 20.5
click at [328, 156] on div "Janela de atendimento Grade de atendimento Capacidade Transportadoras Veículos …" at bounding box center [347, 157] width 695 height 314
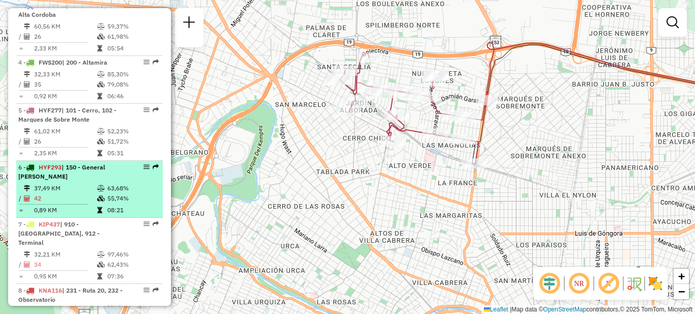
click at [84, 189] on td "37,49 KM" at bounding box center [65, 188] width 63 height 10
select select "**********"
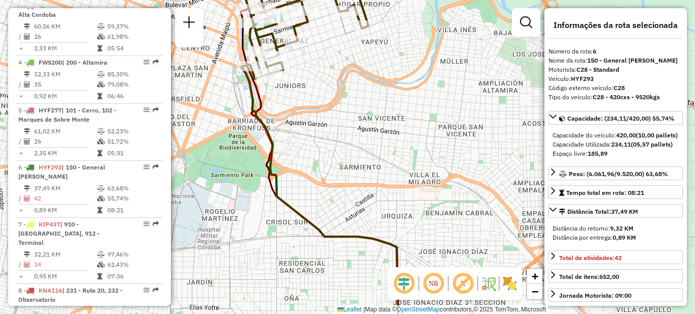
drag, startPoint x: 370, startPoint y: 122, endPoint x: 468, endPoint y: 291, distance: 195.4
click at [468, 291] on hb-router-mapa "Informações da Sessão 1289667 - [DATE] Criação: [DATE] 18:09 Depósito: SAZ AR C…" at bounding box center [347, 157] width 695 height 314
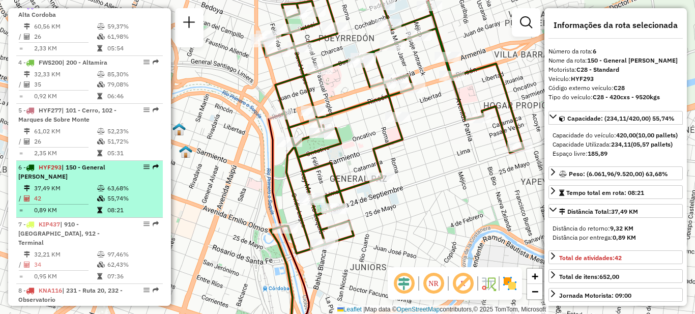
click at [76, 188] on td "37,49 KM" at bounding box center [65, 188] width 63 height 10
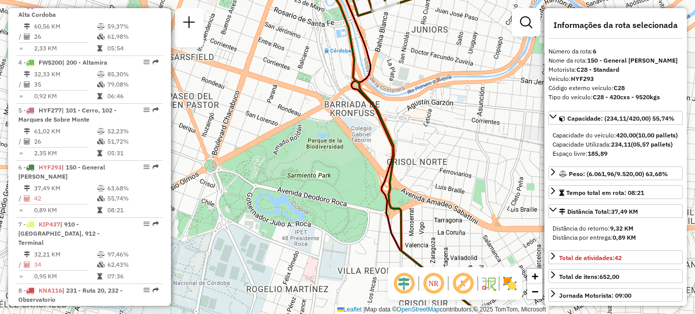
drag, startPoint x: 415, startPoint y: 114, endPoint x: 405, endPoint y: 263, distance: 149.3
click at [406, 263] on div "Janela de atendimento Grade de atendimento Capacidade Transportadoras Veículos …" at bounding box center [347, 157] width 695 height 314
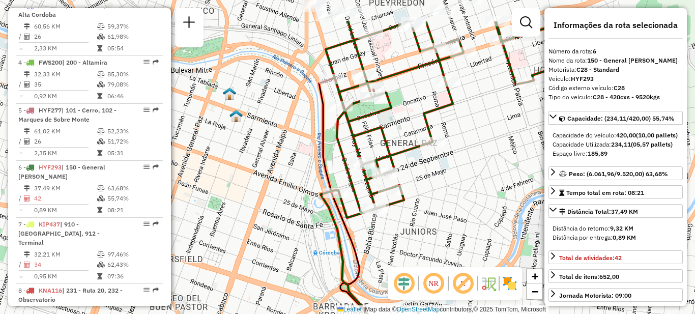
drag, startPoint x: 445, startPoint y: 154, endPoint x: 413, endPoint y: 282, distance: 132.2
click at [414, 282] on hb-router-mapa "Informações da Sessão 1289667 - [DATE] Criação: [DATE] 18:09 Depósito: SAZ AR C…" at bounding box center [347, 157] width 695 height 314
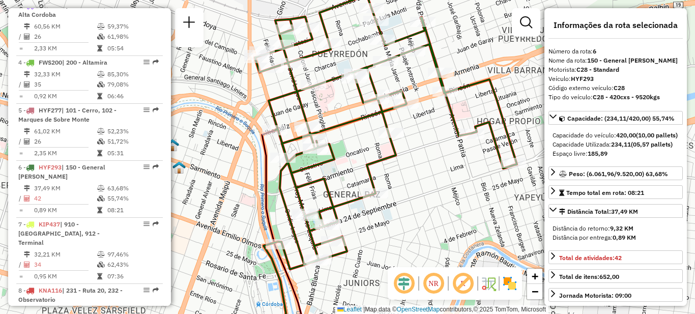
drag, startPoint x: 466, startPoint y: 217, endPoint x: 439, endPoint y: 193, distance: 36.0
click at [439, 193] on div "Janela de atendimento Grade de atendimento Capacidade Transportadoras Veículos …" at bounding box center [347, 157] width 695 height 314
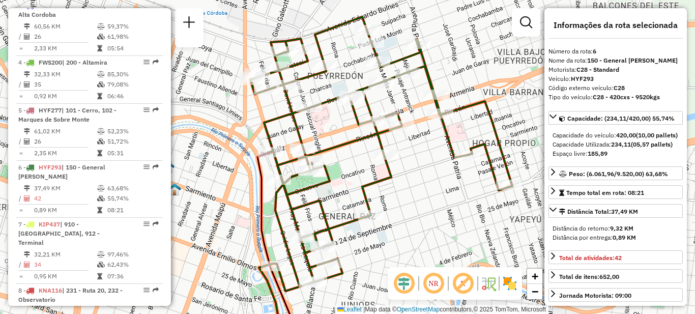
drag, startPoint x: 440, startPoint y: 187, endPoint x: 435, endPoint y: 209, distance: 23.1
click at [435, 209] on div "Janela de atendimento Grade de atendimento Capacidade Transportadoras Veículos …" at bounding box center [347, 157] width 695 height 314
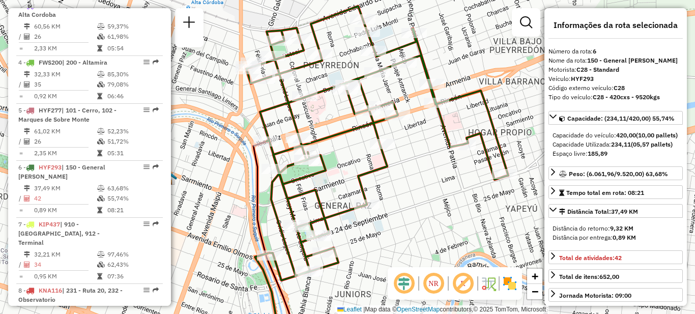
drag, startPoint x: 429, startPoint y: 209, endPoint x: 426, endPoint y: 198, distance: 11.6
click at [426, 198] on div "Janela de atendimento Grade de atendimento Capacidade Transportadoras Veículos …" at bounding box center [347, 157] width 695 height 314
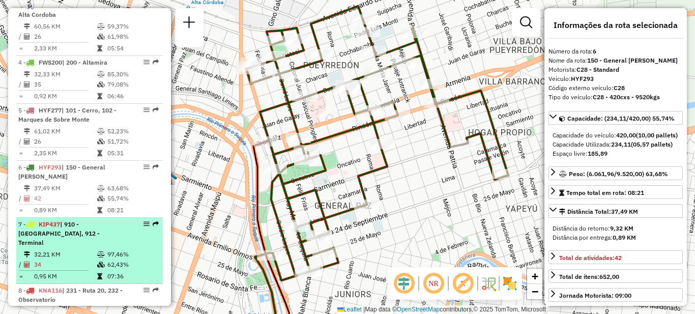
click at [69, 236] on span "| 910 - [GEOGRAPHIC_DATA], 912 - Terminal" at bounding box center [58, 233] width 81 height 26
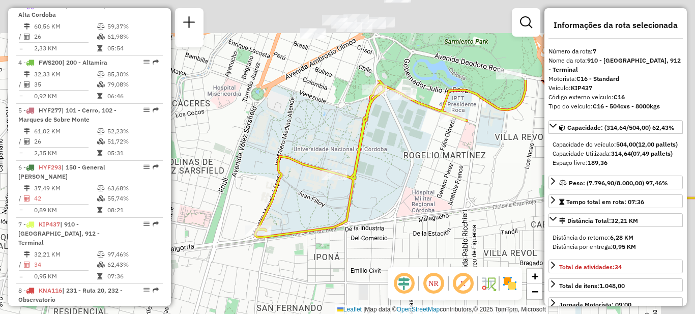
drag, startPoint x: 414, startPoint y: 142, endPoint x: 316, endPoint y: 236, distance: 135.6
click at [317, 279] on div "Janela de atendimento Grade de atendimento Capacidade Transportadoras Veículos …" at bounding box center [347, 157] width 695 height 314
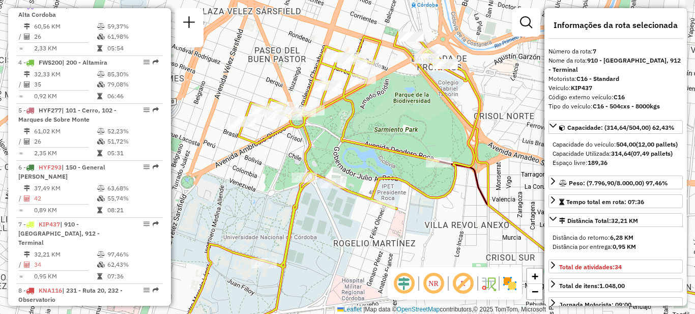
drag, startPoint x: 406, startPoint y: 210, endPoint x: 370, endPoint y: 235, distance: 44.3
click at [372, 238] on div "Janela de atendimento Grade de atendimento Capacidade Transportadoras Veículos …" at bounding box center [347, 157] width 695 height 314
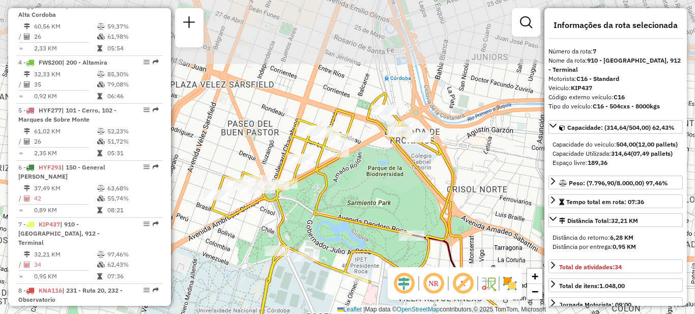
drag, startPoint x: 401, startPoint y: 119, endPoint x: 383, endPoint y: 184, distance: 67.5
click at [386, 188] on div "Janela de atendimento Grade de atendimento Capacidade Transportadoras Veículos …" at bounding box center [347, 157] width 695 height 314
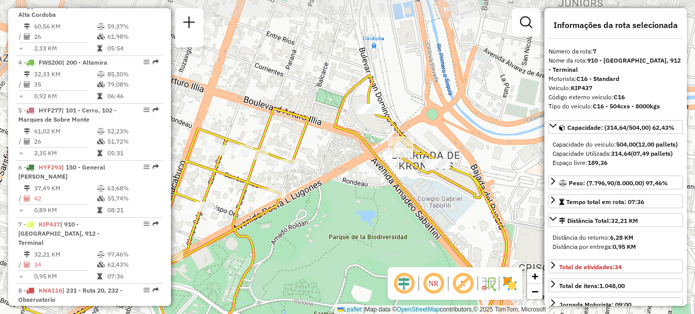
drag, startPoint x: 386, startPoint y: 218, endPoint x: 377, endPoint y: 246, distance: 29.4
click at [381, 236] on div "Janela de atendimento Grade de atendimento Capacidade Transportadoras Veículos …" at bounding box center [347, 157] width 695 height 314
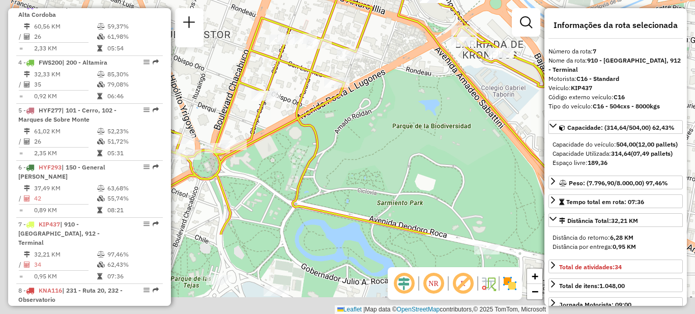
drag, startPoint x: 350, startPoint y: 262, endPoint x: 420, endPoint y: 150, distance: 131.8
click at [420, 150] on div "Janela de atendimento Grade de atendimento Capacidade Transportadoras Veículos …" at bounding box center [347, 157] width 695 height 314
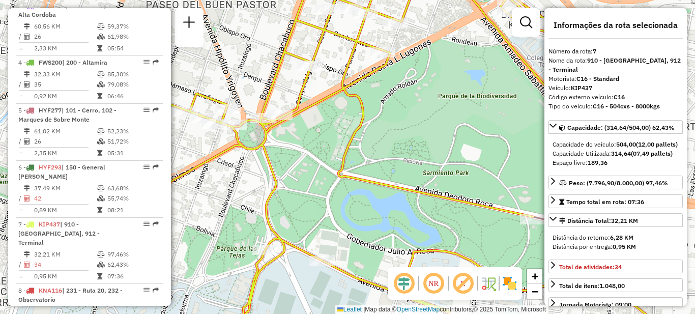
drag, startPoint x: 358, startPoint y: 175, endPoint x: 399, endPoint y: 138, distance: 54.7
click at [403, 135] on div "Janela de atendimento Grade de atendimento Capacidade Transportadoras Veículos …" at bounding box center [347, 157] width 695 height 314
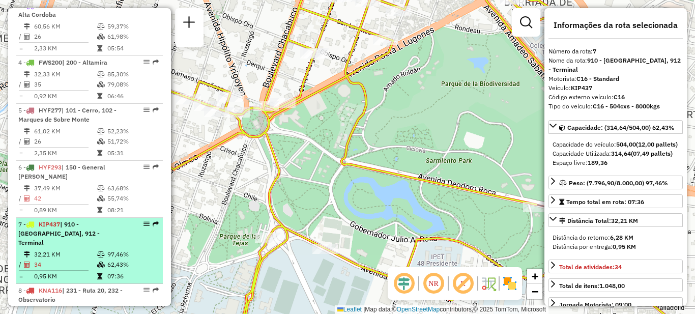
click at [114, 239] on li "7 - KIP437 | 910 - Nueva Cordoba, 912 - Terminal 32,21 KM 97,46% / 34 62,43% = …" at bounding box center [89, 251] width 146 height 66
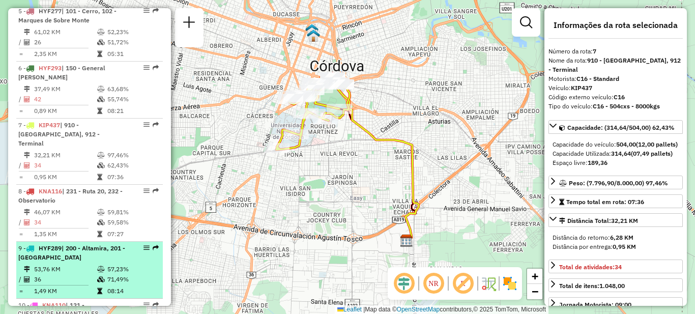
scroll to position [619, 0]
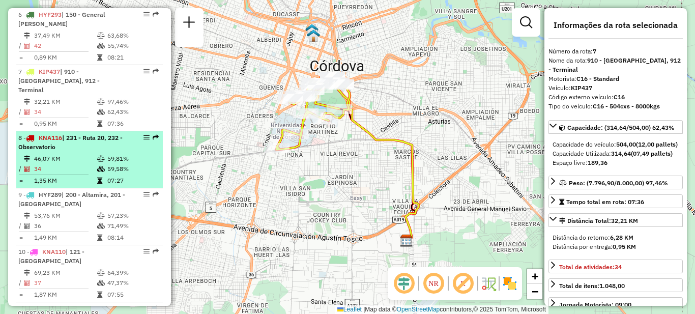
click at [80, 143] on li "8 - KNA116 | 231 - Ruta 20, 232 - Observatorio 46,07 KM 59,81% / 34 59,58% = 1,…" at bounding box center [89, 159] width 146 height 57
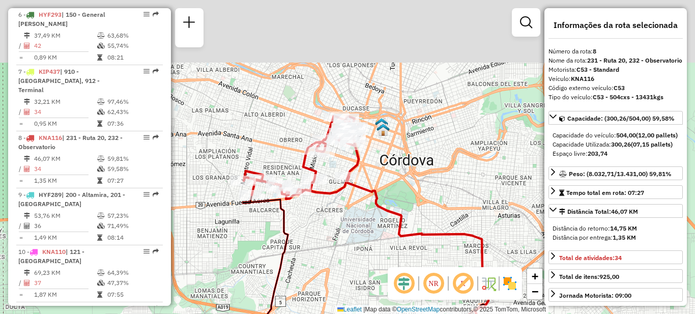
drag, startPoint x: 319, startPoint y: 150, endPoint x: 336, endPoint y: 221, distance: 72.6
click at [339, 224] on div "Janela de atendimento Grade de atendimento Capacidade Transportadoras Veículos …" at bounding box center [347, 157] width 695 height 314
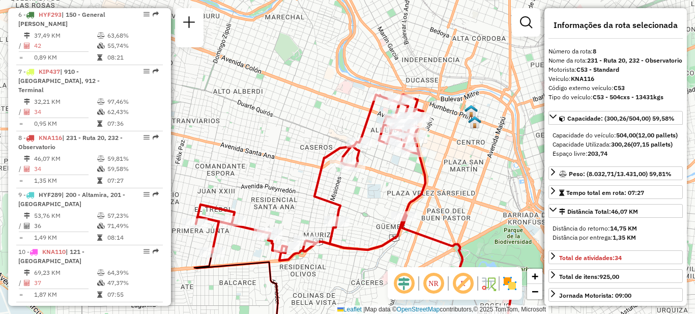
drag, startPoint x: 366, startPoint y: 234, endPoint x: 384, endPoint y: 263, distance: 34.3
click at [384, 263] on div "Janela de atendimento Grade de atendimento Capacidade Transportadoras Veículos …" at bounding box center [347, 157] width 695 height 314
drag, startPoint x: 579, startPoint y: 96, endPoint x: 594, endPoint y: 142, distance: 48.6
click at [643, 93] on div "Código externo veículo: C53" at bounding box center [615, 87] width 134 height 9
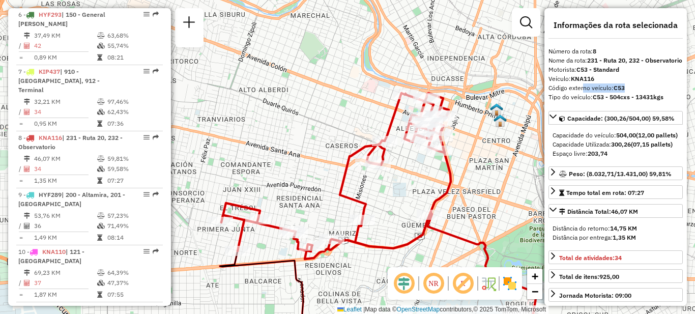
drag, startPoint x: 456, startPoint y: 176, endPoint x: 478, endPoint y: 174, distance: 22.0
click at [481, 174] on div "Janela de atendimento Grade de atendimento Capacidade Transportadoras Veículos …" at bounding box center [347, 157] width 695 height 314
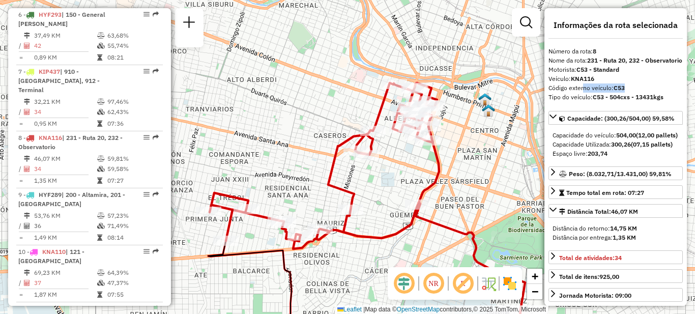
drag, startPoint x: 404, startPoint y: 185, endPoint x: 390, endPoint y: 183, distance: 13.9
click at [390, 183] on div "Janela de atendimento Grade de atendimento Capacidade Transportadoras Veículos …" at bounding box center [347, 157] width 695 height 314
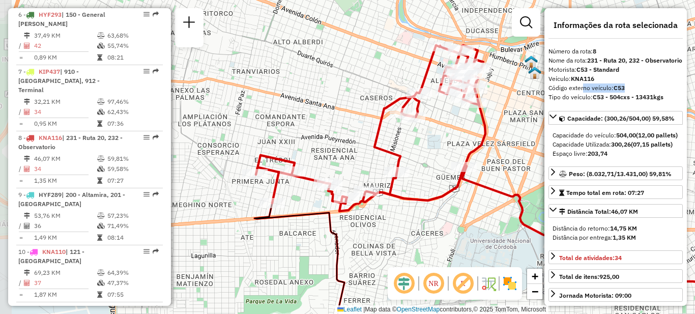
drag, startPoint x: 395, startPoint y: 243, endPoint x: 435, endPoint y: 207, distance: 53.3
click at [435, 207] on div "Janela de atendimento Grade de atendimento Capacidade Transportadoras Veículos …" at bounding box center [347, 157] width 695 height 314
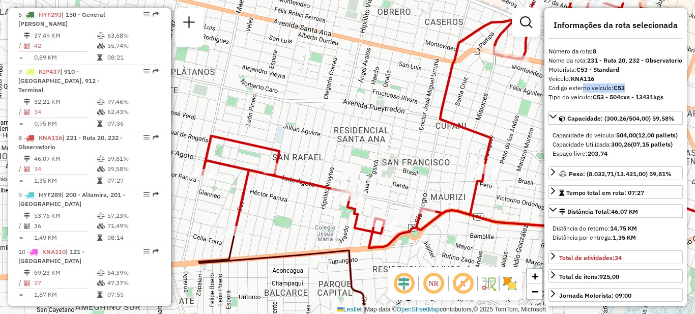
drag, startPoint x: 340, startPoint y: 158, endPoint x: 466, endPoint y: 177, distance: 127.5
click at [457, 192] on div "Janela de atendimento Grade de atendimento Capacidade Transportadoras Veículos …" at bounding box center [347, 157] width 695 height 314
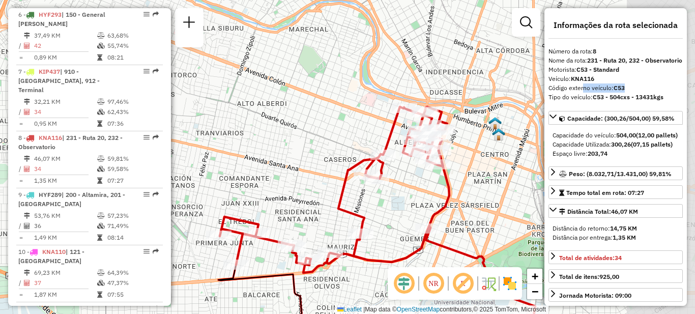
drag, startPoint x: 489, startPoint y: 144, endPoint x: 359, endPoint y: 219, distance: 149.7
click at [359, 219] on div "Janela de atendimento Grade de atendimento Capacidade Transportadoras Veículos …" at bounding box center [347, 157] width 695 height 314
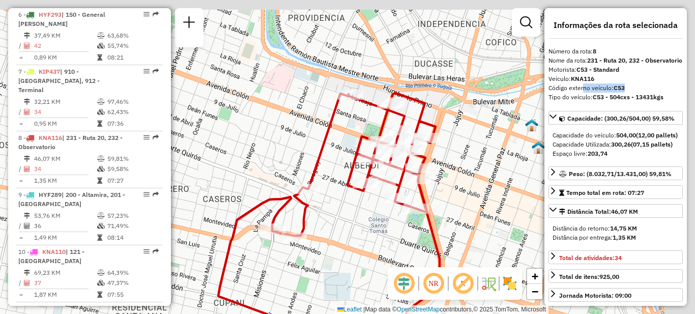
drag, startPoint x: 419, startPoint y: 197, endPoint x: 377, endPoint y: 231, distance: 53.5
click at [378, 235] on div "Janela de atendimento Grade de atendimento Capacidade Transportadoras Veículos …" at bounding box center [347, 157] width 695 height 314
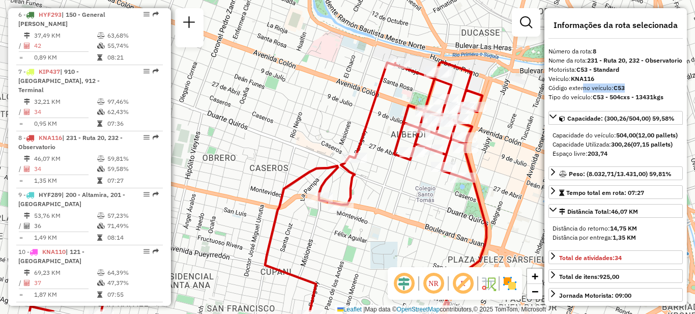
drag, startPoint x: 323, startPoint y: 239, endPoint x: 391, endPoint y: 207, distance: 75.5
click at [391, 207] on div "Janela de atendimento Grade de atendimento Capacidade Transportadoras Veículos …" at bounding box center [347, 157] width 695 height 314
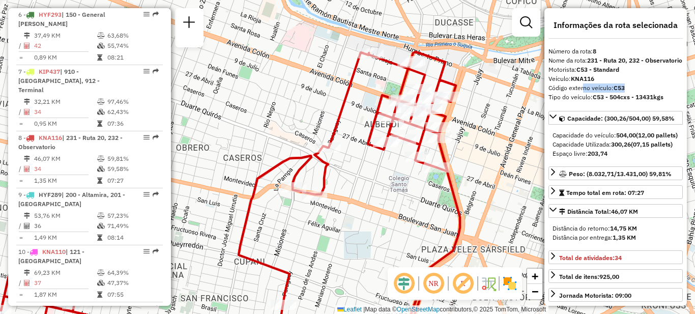
drag, startPoint x: 405, startPoint y: 213, endPoint x: 377, endPoint y: 200, distance: 30.5
click at [377, 200] on div "Janela de atendimento Grade de atendimento Capacidade Transportadoras Veículos …" at bounding box center [347, 157] width 695 height 314
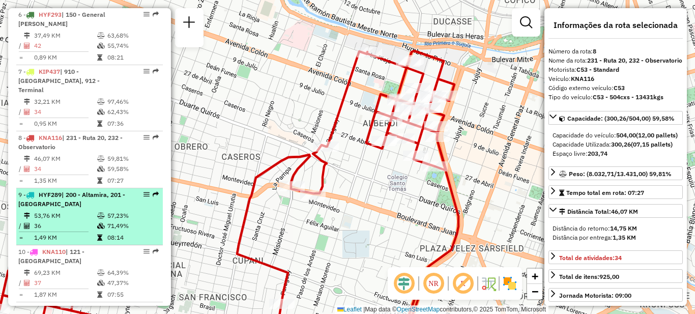
click at [87, 210] on td "53,76 KM" at bounding box center [65, 215] width 63 height 10
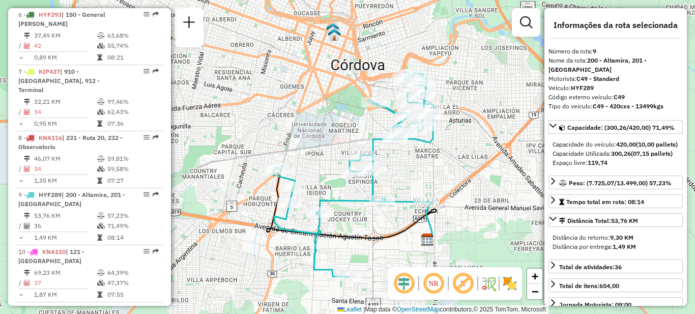
drag, startPoint x: 409, startPoint y: 160, endPoint x: 409, endPoint y: 174, distance: 14.2
click at [413, 178] on div "Janela de atendimento Grade de atendimento Capacidade Transportadoras Veículos …" at bounding box center [347, 157] width 695 height 314
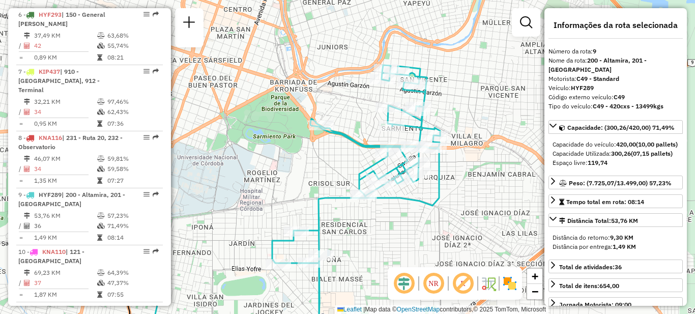
drag, startPoint x: 426, startPoint y: 178, endPoint x: 404, endPoint y: 267, distance: 91.1
click at [404, 267] on hb-router-mapa "Informações da Sessão 1289667 - [DATE] Criação: [DATE] 18:09 Depósito: SAZ AR C…" at bounding box center [347, 157] width 695 height 314
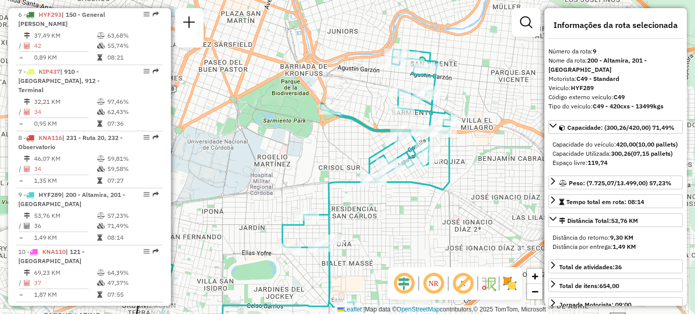
drag, startPoint x: 389, startPoint y: 250, endPoint x: 395, endPoint y: 237, distance: 13.9
click at [395, 237] on div "Janela de atendimento Grade de atendimento Capacidade Transportadoras Veículos …" at bounding box center [347, 157] width 695 height 314
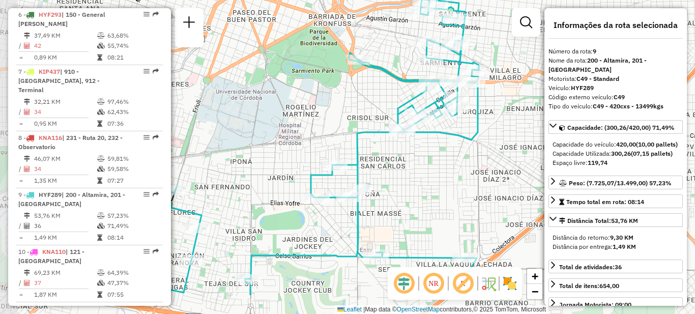
drag, startPoint x: 390, startPoint y: 231, endPoint x: 411, endPoint y: 195, distance: 42.1
click at [411, 195] on div "Janela de atendimento Grade de atendimento Capacidade Transportadoras Veículos …" at bounding box center [347, 157] width 695 height 314
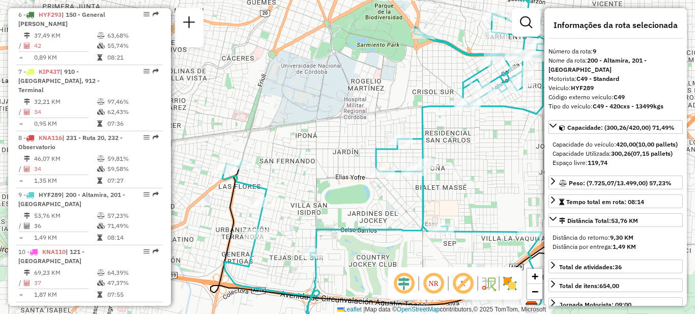
drag, startPoint x: 429, startPoint y: 191, endPoint x: 472, endPoint y: 168, distance: 49.3
click at [479, 161] on div "Janela de atendimento Grade de atendimento Capacidade Transportadoras Veículos …" at bounding box center [347, 157] width 695 height 314
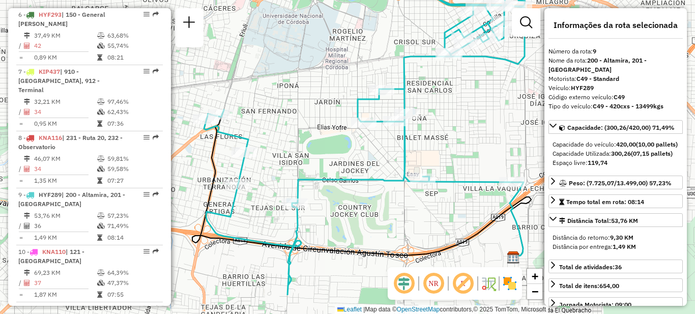
drag, startPoint x: 470, startPoint y: 176, endPoint x: 451, endPoint y: 126, distance: 53.7
click at [452, 126] on div "Janela de atendimento Grade de atendimento Capacidade Transportadoras Veículos …" at bounding box center [347, 157] width 695 height 314
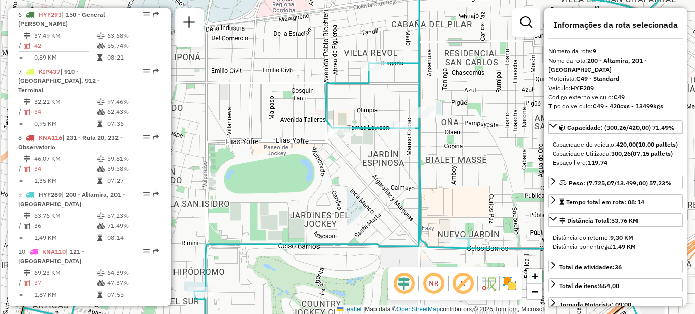
drag, startPoint x: 466, startPoint y: 156, endPoint x: 489, endPoint y: 160, distance: 23.2
click at [489, 160] on div "Janela de atendimento Grade de atendimento Capacidade Transportadoras Veículos …" at bounding box center [347, 157] width 695 height 314
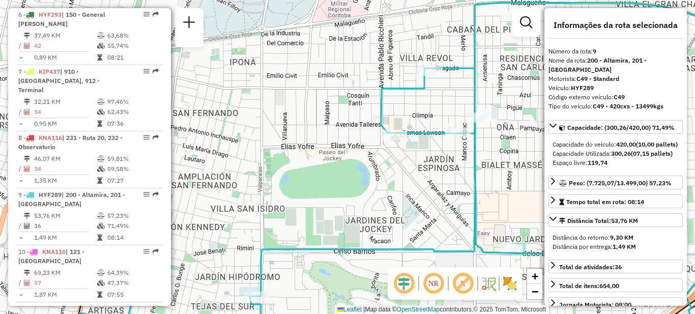
drag, startPoint x: 348, startPoint y: 179, endPoint x: 412, endPoint y: 177, distance: 64.1
click at [413, 178] on div "Janela de atendimento Grade de atendimento Capacidade Transportadoras Veículos …" at bounding box center [347, 157] width 695 height 314
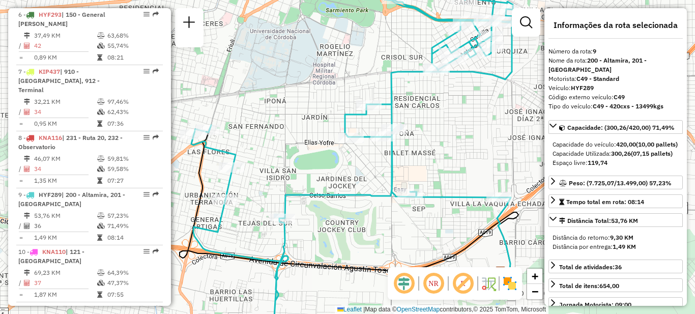
drag, startPoint x: 365, startPoint y: 190, endPoint x: 314, endPoint y: 169, distance: 55.1
click at [293, 176] on div "Janela de atendimento Grade de atendimento Capacidade Transportadoras Veículos …" at bounding box center [347, 157] width 695 height 314
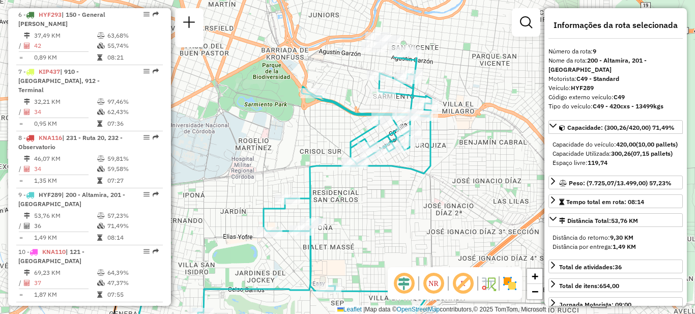
drag, startPoint x: 412, startPoint y: 203, endPoint x: 386, endPoint y: 242, distance: 46.8
click at [386, 242] on div "Janela de atendimento Grade de atendimento Capacidade Transportadoras Veículos …" at bounding box center [347, 157] width 695 height 314
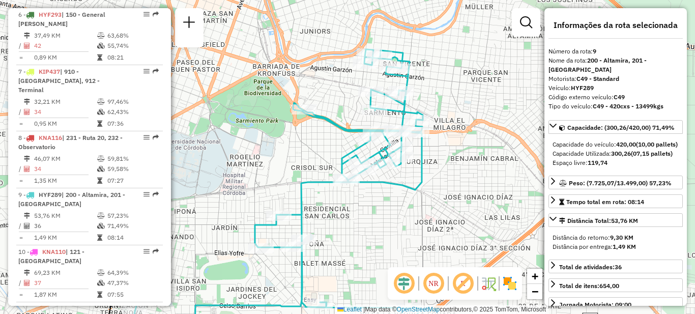
drag, startPoint x: 398, startPoint y: 215, endPoint x: 389, endPoint y: 231, distance: 18.4
click at [389, 231] on div "Janela de atendimento Grade de atendimento Capacidade Transportadoras Veículos …" at bounding box center [347, 157] width 695 height 314
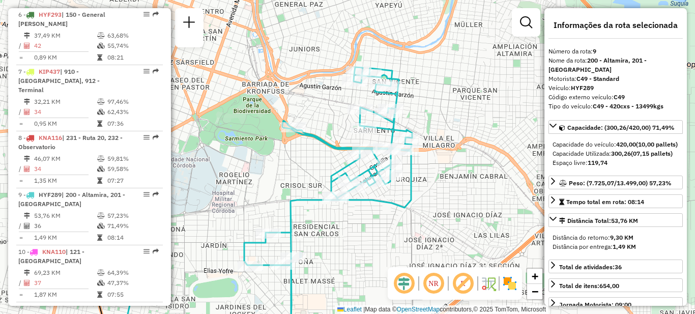
drag, startPoint x: 398, startPoint y: 221, endPoint x: 380, endPoint y: 242, distance: 27.4
click at [380, 242] on div "Janela de atendimento Grade de atendimento Capacidade Transportadoras Veículos …" at bounding box center [347, 157] width 695 height 314
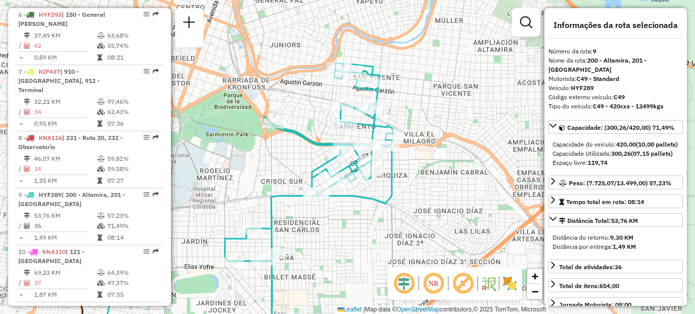
drag, startPoint x: 378, startPoint y: 235, endPoint x: 366, endPoint y: 228, distance: 14.1
click at [366, 228] on div "Janela de atendimento Grade de atendimento Capacidade Transportadoras Veículos …" at bounding box center [347, 157] width 695 height 314
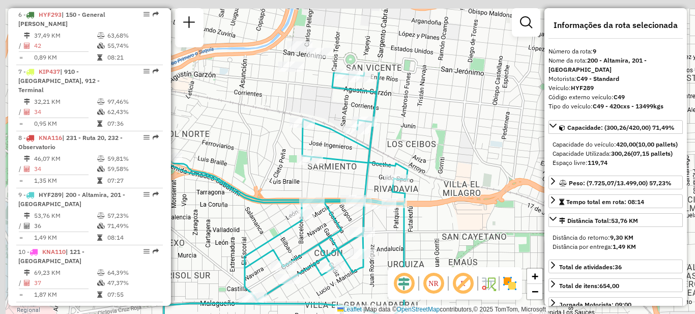
drag, startPoint x: 409, startPoint y: 150, endPoint x: 444, endPoint y: 257, distance: 112.5
click at [444, 257] on div "Janela de atendimento Grade de atendimento Capacidade Transportadoras Veículos …" at bounding box center [347, 157] width 695 height 314
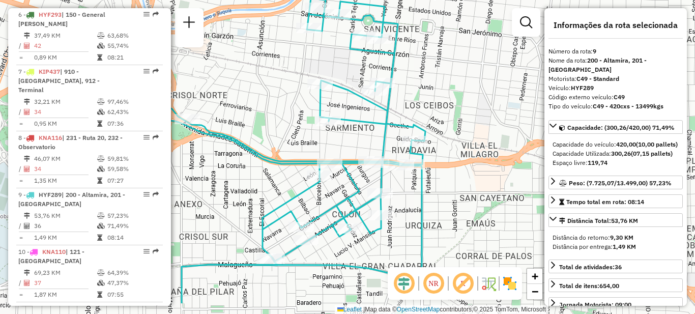
drag, startPoint x: 429, startPoint y: 197, endPoint x: 445, endPoint y: 153, distance: 47.8
click at [445, 153] on div "Janela de atendimento Grade de atendimento Capacidade Transportadoras Veículos …" at bounding box center [347, 157] width 695 height 314
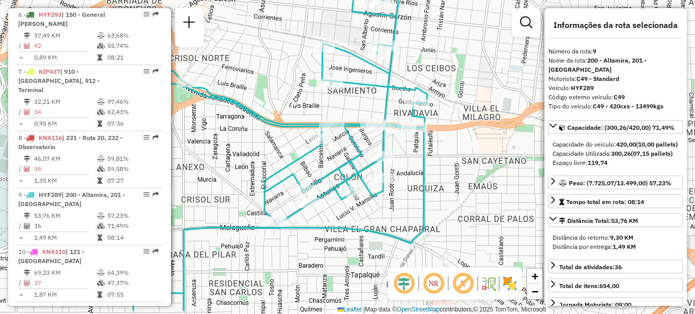
drag, startPoint x: 443, startPoint y: 224, endPoint x: 444, endPoint y: 196, distance: 28.0
click at [444, 196] on div "Janela de atendimento Grade de atendimento Capacidade Transportadoras Veículos …" at bounding box center [347, 157] width 695 height 314
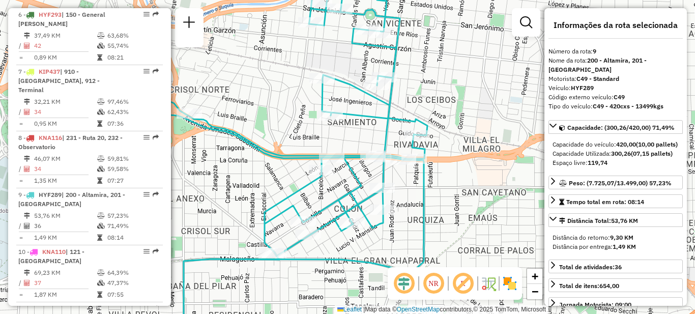
drag, startPoint x: 448, startPoint y: 191, endPoint x: 448, endPoint y: 223, distance: 31.5
click at [448, 223] on div "Janela de atendimento Grade de atendimento Capacidade Transportadoras Veículos …" at bounding box center [347, 157] width 695 height 314
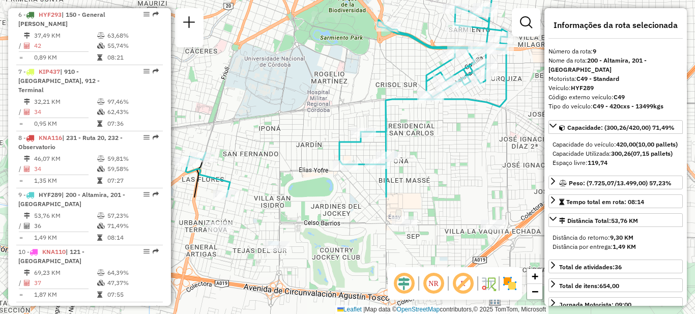
drag, startPoint x: 444, startPoint y: 240, endPoint x: 493, endPoint y: 113, distance: 136.6
click at [514, 94] on div "Janela de atendimento Grade de atendimento Capacidade Transportadoras Veículos …" at bounding box center [347, 157] width 695 height 314
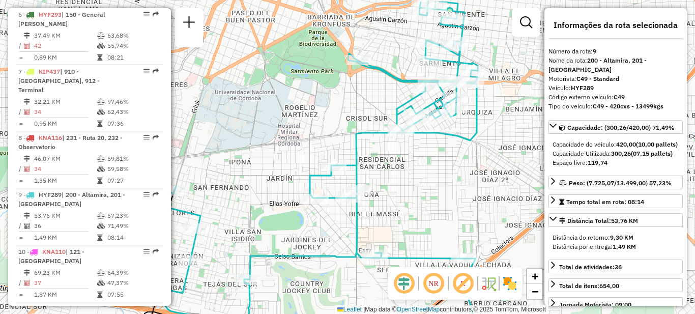
drag, startPoint x: 432, startPoint y: 156, endPoint x: 372, endPoint y: 209, distance: 80.6
click at [373, 212] on div "Janela de atendimento Grade de atendimento Capacidade Transportadoras Veículos …" at bounding box center [347, 157] width 695 height 314
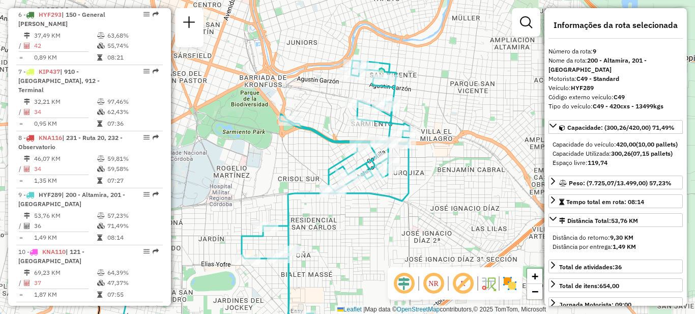
drag, startPoint x: 430, startPoint y: 195, endPoint x: 400, endPoint y: 222, distance: 41.0
click at [400, 222] on div "Janela de atendimento Grade de atendimento Capacidade Transportadoras Veículos …" at bounding box center [347, 157] width 695 height 314
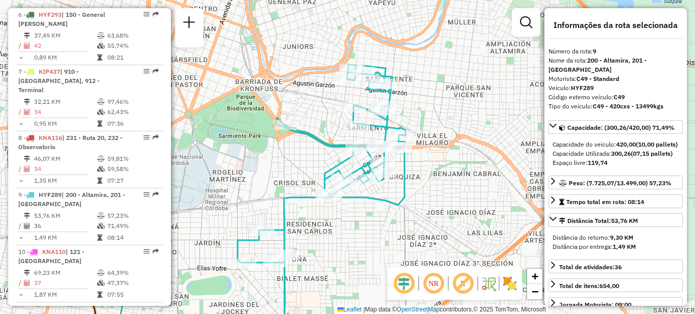
drag, startPoint x: 437, startPoint y: 187, endPoint x: 441, endPoint y: 230, distance: 43.5
click at [441, 230] on div "Janela de atendimento Grade de atendimento Capacidade Transportadoras Veículos …" at bounding box center [347, 157] width 695 height 314
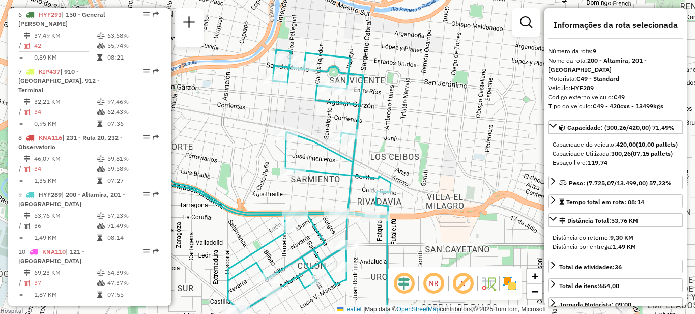
click at [453, 179] on div "Janela de atendimento Grade de atendimento Capacidade Transportadoras Veículos …" at bounding box center [347, 157] width 695 height 314
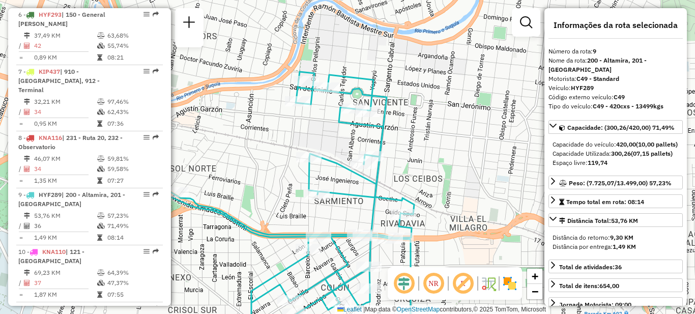
click at [432, 165] on div "Janela de atendimento Grade de atendimento Capacidade Transportadoras Veículos …" at bounding box center [347, 157] width 695 height 314
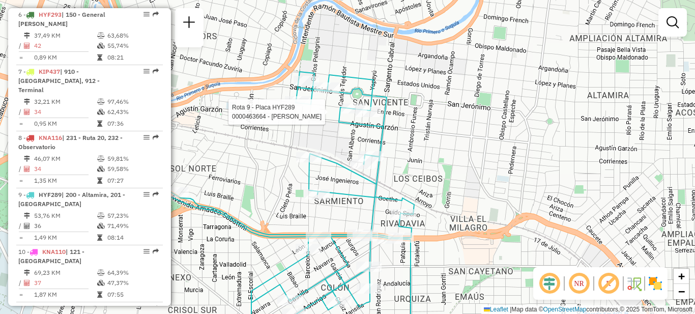
select select "**********"
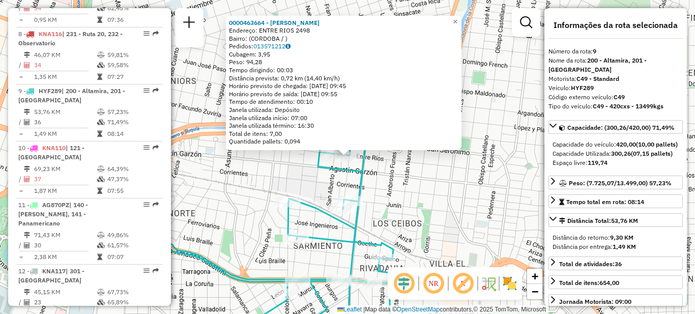
scroll to position [790, 0]
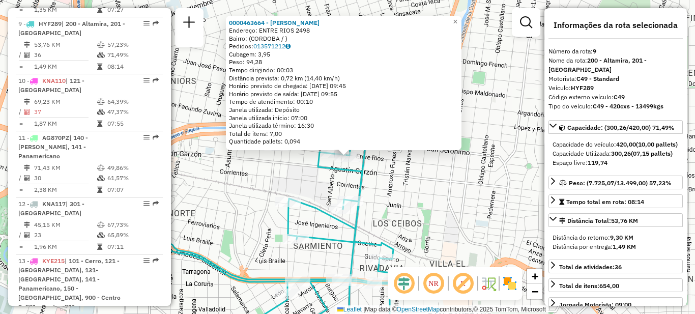
click at [425, 174] on div "0000463664 - Rodolfi Viviana De Las Mercedes Endereço: ENTRE RIOS 2498 Bairro: …" at bounding box center [347, 157] width 695 height 314
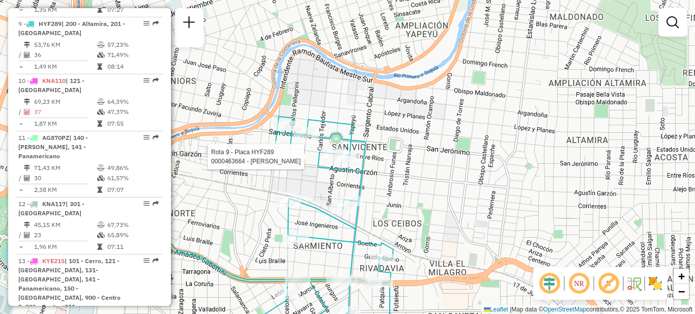
select select "**********"
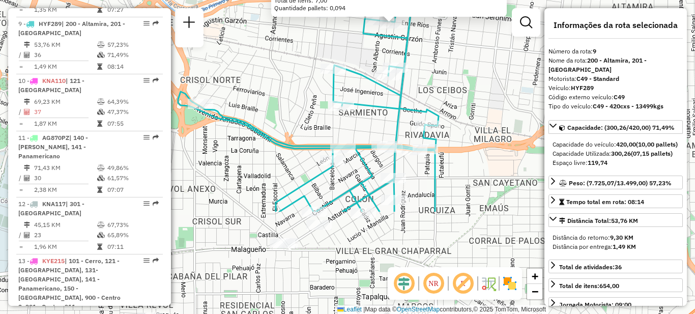
drag, startPoint x: 411, startPoint y: 258, endPoint x: 455, endPoint y: 127, distance: 138.1
click at [455, 127] on div "0000463664 - Rodolfi Viviana De Las Mercedes Endereço: ENTRE RIOS 2498 Bairro: …" at bounding box center [347, 157] width 695 height 314
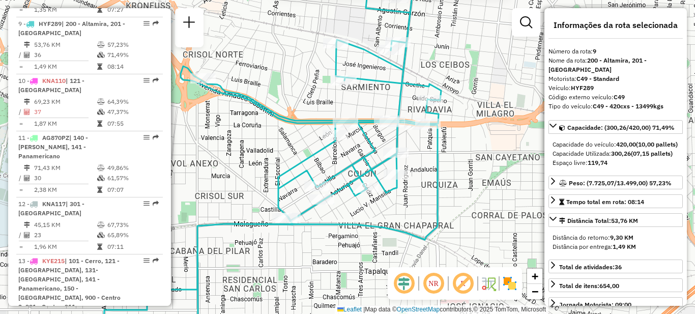
drag, startPoint x: 470, startPoint y: 209, endPoint x: 492, endPoint y: 171, distance: 43.5
click at [492, 171] on div "0000463664 - Rodolfi Viviana De Las Mercedes Endereço: ENTRE RIOS 2498 Bairro: …" at bounding box center [347, 157] width 695 height 314
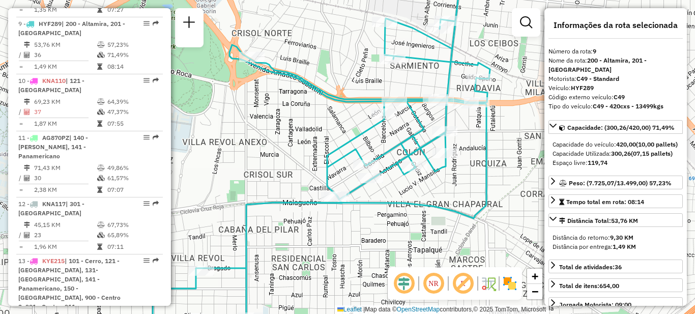
drag, startPoint x: 451, startPoint y: 192, endPoint x: 483, endPoint y: 182, distance: 32.8
click at [483, 182] on icon at bounding box center [321, 147] width 337 height 376
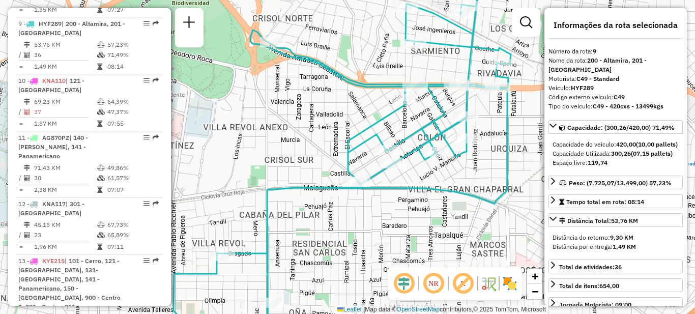
drag, startPoint x: 385, startPoint y: 232, endPoint x: 496, endPoint y: 161, distance: 131.7
click at [497, 162] on div "0000463664 - Rodolfi Viviana De Las Mercedes Endereço: ENTRE RIOS 2498 Bairro: …" at bounding box center [347, 157] width 695 height 314
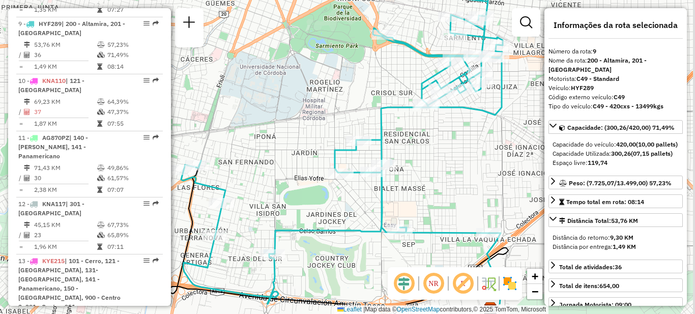
drag, startPoint x: 485, startPoint y: 190, endPoint x: 394, endPoint y: 211, distance: 93.4
click at [395, 211] on div "0000463664 - Rodolfi Viviana De Las Mercedes Endereço: ENTRE RIOS 2498 Bairro: …" at bounding box center [347, 157] width 695 height 314
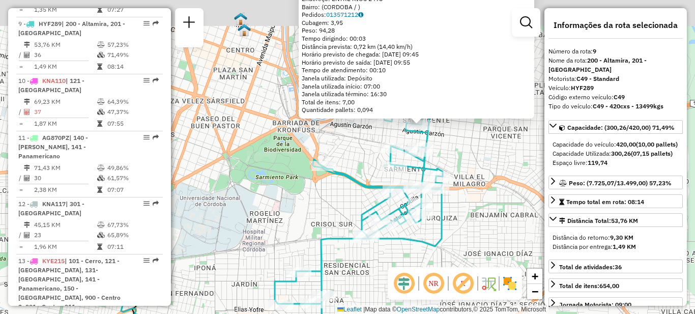
drag, startPoint x: 477, startPoint y: 142, endPoint x: 459, endPoint y: 203, distance: 63.7
click at [461, 210] on div "0000463664 - Rodolfi Viviana De Las Mercedes Endereço: ENTRE RIOS 2498 Bairro: …" at bounding box center [347, 157] width 695 height 314
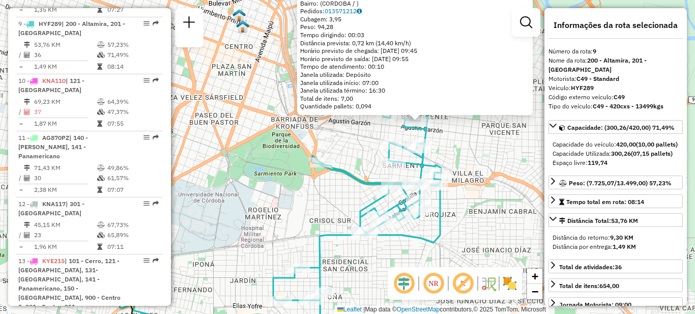
click at [321, 198] on div "0000463664 - Rodolfi Viviana De Las Mercedes Endereço: ENTRE RIOS 2498 Bairro: …" at bounding box center [347, 157] width 695 height 314
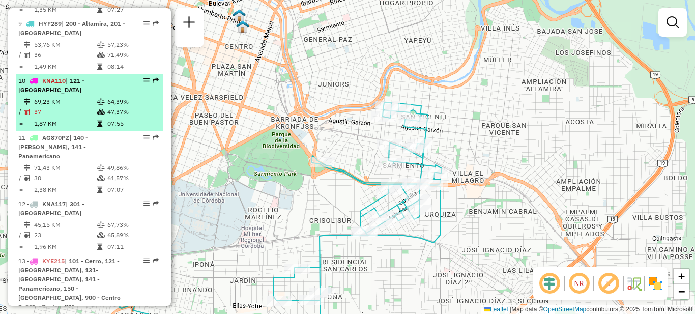
click at [93, 97] on td "69,23 KM" at bounding box center [65, 102] width 63 height 10
select select "**********"
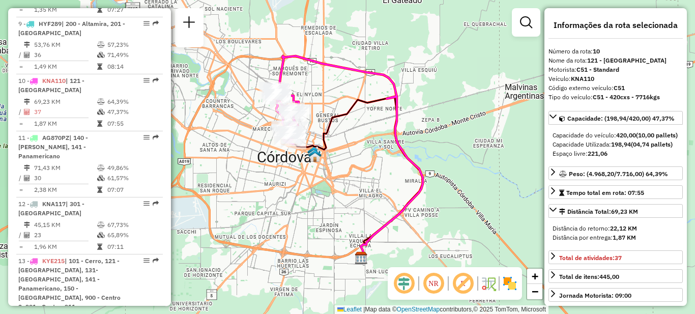
drag, startPoint x: 320, startPoint y: 141, endPoint x: 346, endPoint y: 213, distance: 75.6
click at [347, 213] on icon at bounding box center [357, 177] width 129 height 161
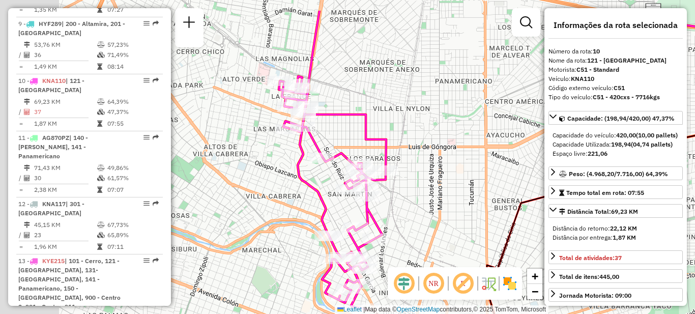
drag, startPoint x: 380, startPoint y: 202, endPoint x: 428, endPoint y: 229, distance: 54.7
click at [428, 229] on div "Janela de atendimento Grade de atendimento Capacidade Transportadoras Veículos …" at bounding box center [347, 157] width 695 height 314
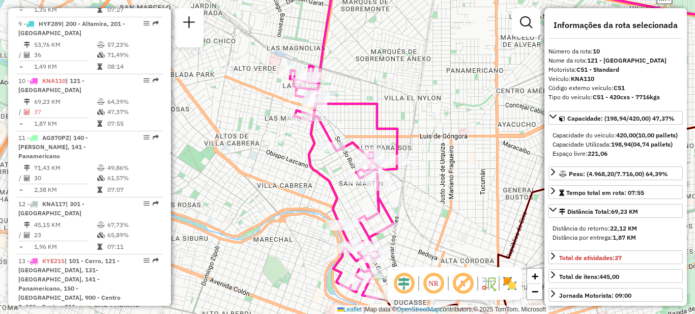
drag, startPoint x: 426, startPoint y: 176, endPoint x: 432, endPoint y: 161, distance: 16.9
click at [432, 161] on div "Janela de atendimento Grade de atendimento Capacidade Transportadoras Veículos …" at bounding box center [347, 157] width 695 height 314
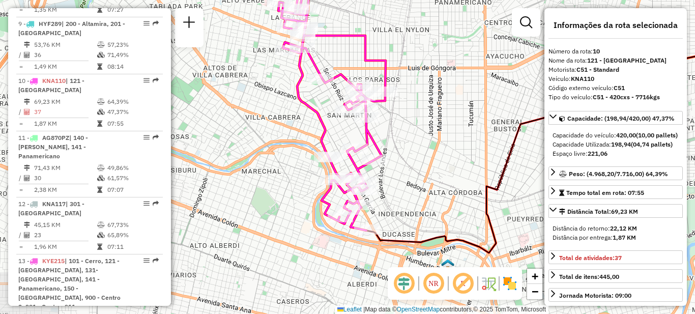
drag, startPoint x: 443, startPoint y: 192, endPoint x: 431, endPoint y: 127, distance: 66.1
click at [431, 127] on div "Janela de atendimento Grade de atendimento Capacidade Transportadoras Veículos …" at bounding box center [347, 157] width 695 height 314
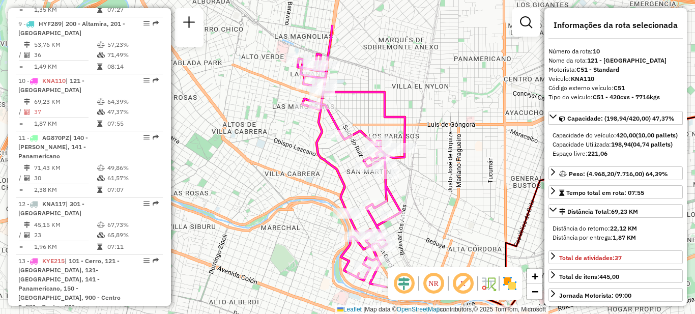
drag, startPoint x: 411, startPoint y: 120, endPoint x: 430, endPoint y: 175, distance: 58.4
click at [430, 175] on div "Janela de atendimento Grade de atendimento Capacidade Transportadoras Veículos …" at bounding box center [347, 157] width 695 height 314
drag, startPoint x: 583, startPoint y: 89, endPoint x: 592, endPoint y: 140, distance: 52.3
click at [638, 88] on div "Código externo veículo: C51" at bounding box center [615, 87] width 134 height 9
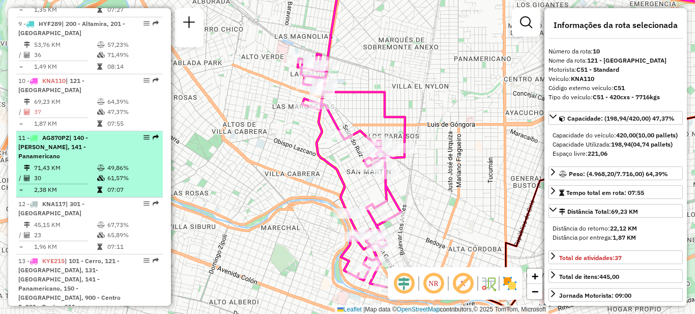
click at [85, 163] on td "71,43 KM" at bounding box center [65, 168] width 63 height 10
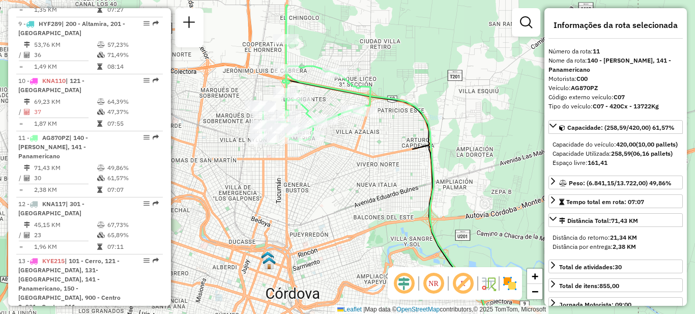
drag, startPoint x: 352, startPoint y: 171, endPoint x: 369, endPoint y: 255, distance: 85.6
click at [376, 259] on div "Janela de atendimento Grade de atendimento Capacidade Transportadoras Veículos …" at bounding box center [347, 157] width 695 height 314
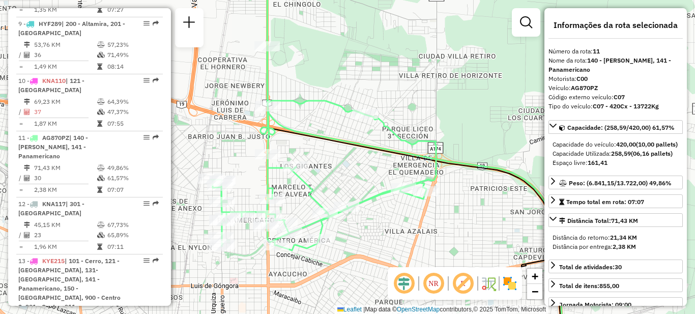
drag, startPoint x: 315, startPoint y: 185, endPoint x: 328, endPoint y: 155, distance: 32.8
click at [328, 155] on div "Janela de atendimento Grade de atendimento Capacidade Transportadoras Veículos …" at bounding box center [347, 157] width 695 height 314
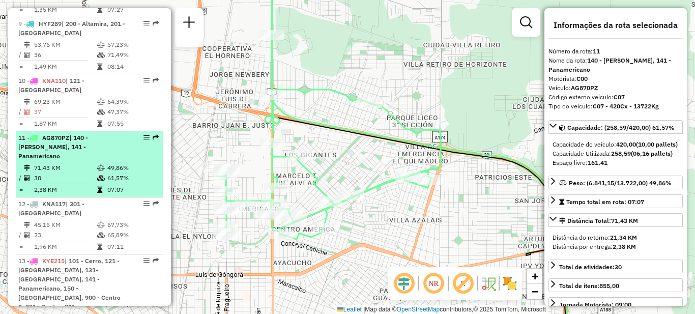
click at [99, 173] on td at bounding box center [102, 178] width 10 height 10
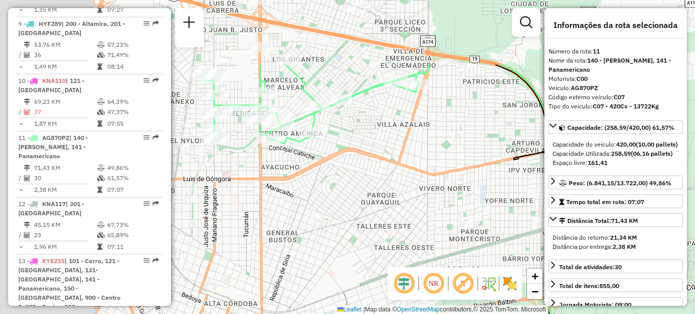
drag, startPoint x: 328, startPoint y: 100, endPoint x: 493, endPoint y: 206, distance: 196.2
click at [493, 206] on div "Janela de atendimento Grade de atendimento Capacidade Transportadoras Veículos …" at bounding box center [347, 157] width 695 height 314
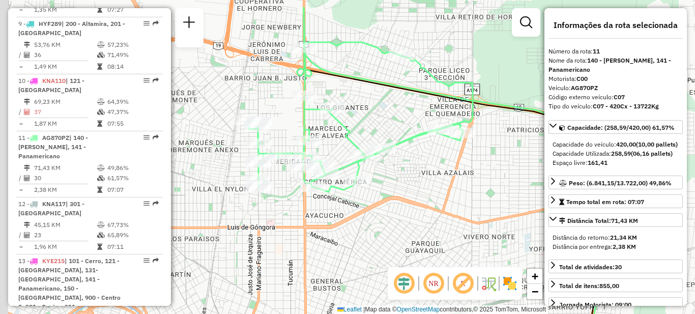
drag, startPoint x: 447, startPoint y: 159, endPoint x: 461, endPoint y: 171, distance: 18.8
click at [461, 171] on div "Janela de atendimento Grade de atendimento Capacidade Transportadoras Veículos …" at bounding box center [347, 157] width 695 height 314
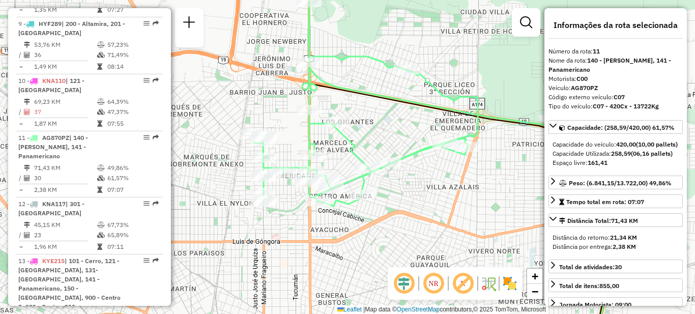
drag, startPoint x: 407, startPoint y: 178, endPoint x: 408, endPoint y: 187, distance: 8.8
click at [408, 187] on div "Janela de atendimento Grade de atendimento Capacidade Transportadoras Veículos …" at bounding box center [347, 157] width 695 height 314
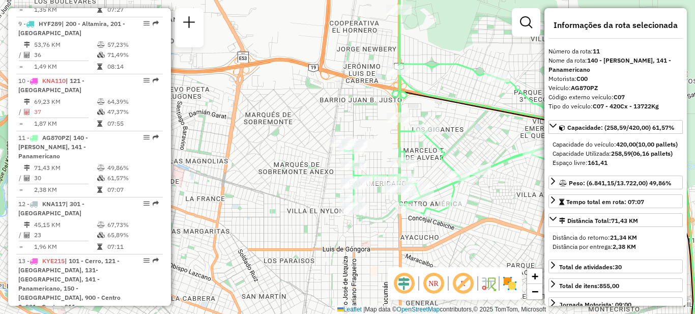
drag, startPoint x: 438, startPoint y: 196, endPoint x: 489, endPoint y: 192, distance: 51.0
click at [498, 196] on div "Janela de atendimento Grade de atendimento Capacidade Transportadoras Veículos …" at bounding box center [347, 157] width 695 height 314
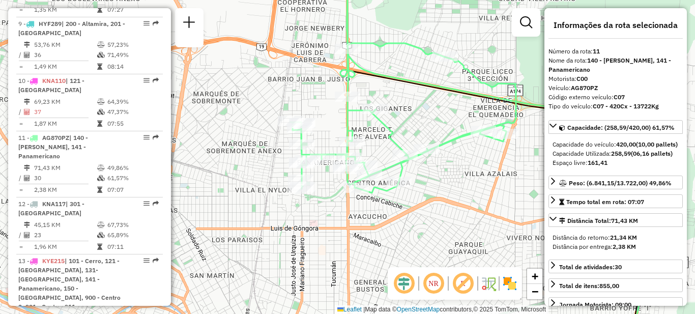
click at [442, 109] on div "Janela de atendimento Grade de atendimento Capacidade Transportadoras Veículos …" at bounding box center [347, 157] width 695 height 314
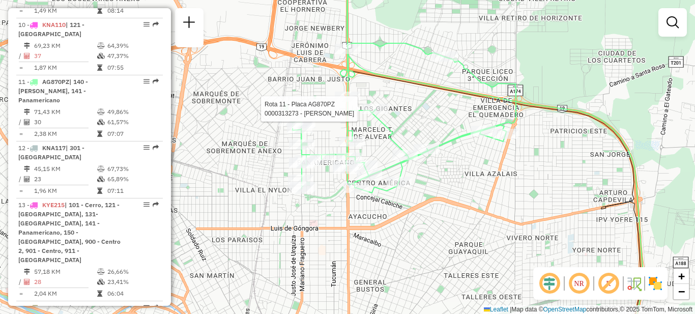
select select "**********"
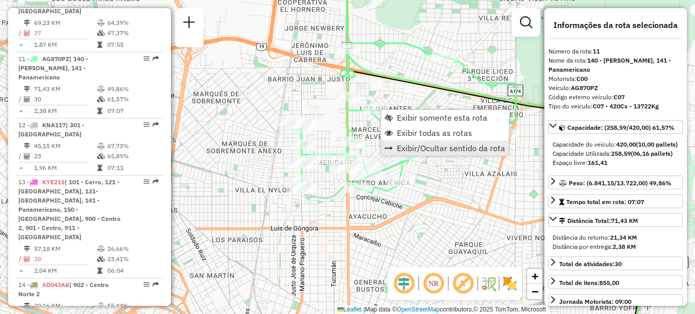
scroll to position [904, 0]
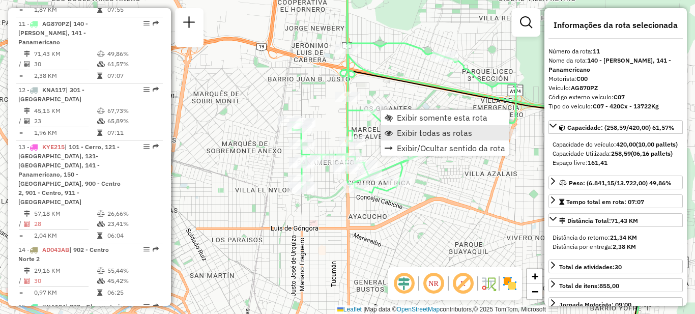
click at [425, 136] on span "Exibir todas as rotas" at bounding box center [434, 133] width 75 height 8
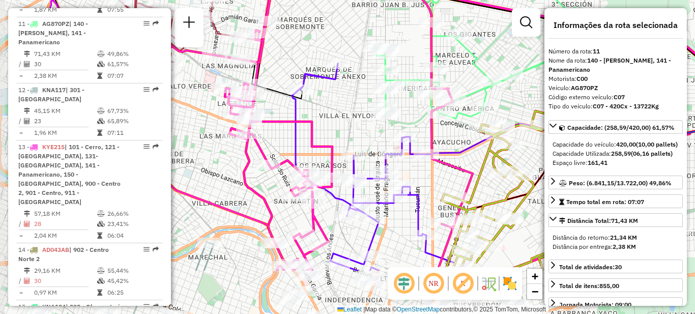
drag, startPoint x: 273, startPoint y: 193, endPoint x: 353, endPoint y: 125, distance: 105.3
click at [353, 125] on div "Janela de atendimento Grade de atendimento Capacidade Transportadoras Veículos …" at bounding box center [347, 157] width 695 height 314
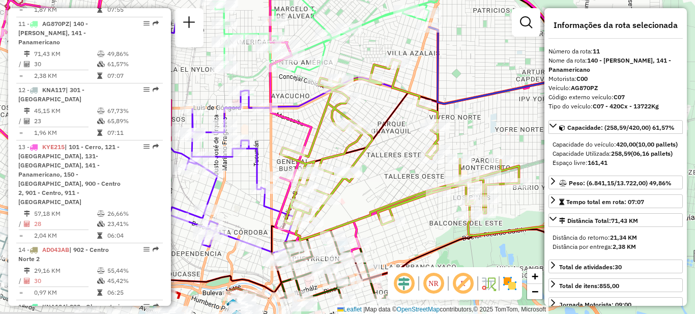
drag, startPoint x: 437, startPoint y: 168, endPoint x: 268, endPoint y: 116, distance: 176.3
click at [268, 116] on div "Janela de atendimento Grade de atendimento Capacidade Transportadoras Veículos …" at bounding box center [347, 157] width 695 height 314
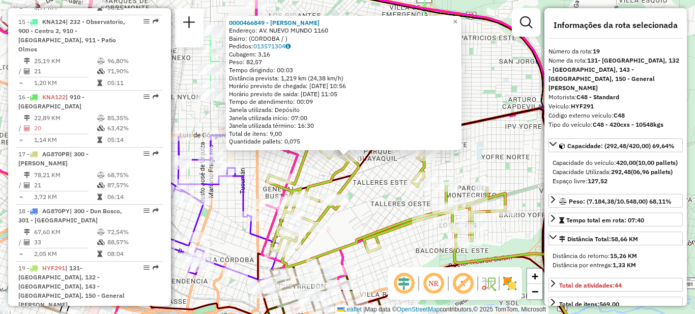
scroll to position [1325, 0]
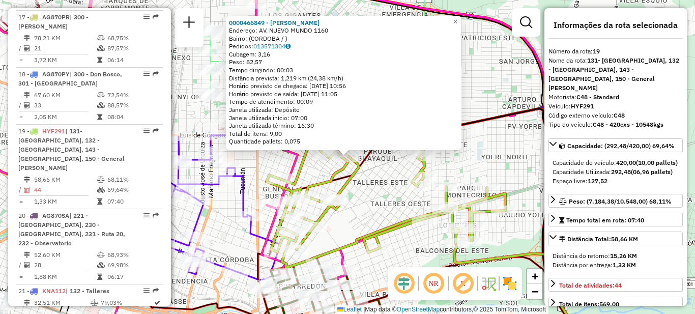
click at [367, 193] on div "0000466849 - Montoya Diego Fabian Endereço: AV. NUEVO MUNDO 1160 Bairro: (CORDO…" at bounding box center [347, 157] width 695 height 314
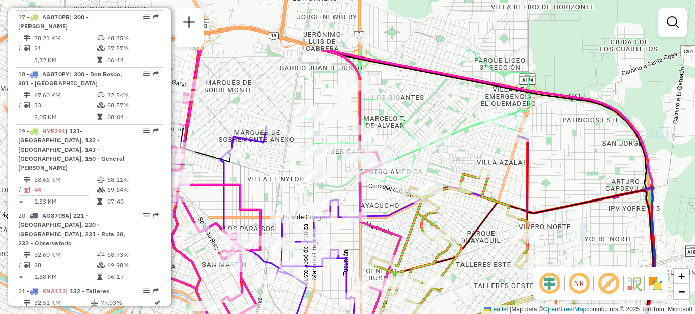
drag, startPoint x: 371, startPoint y: 187, endPoint x: 469, endPoint y: 244, distance: 113.0
click at [474, 267] on div "Janela de atendimento Grade de atendimento Capacidade Transportadoras Veículos …" at bounding box center [347, 157] width 695 height 314
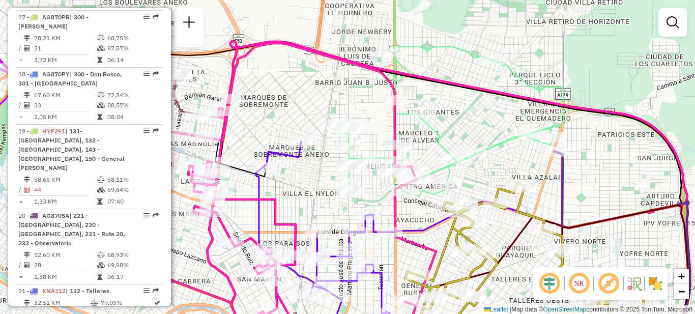
drag, startPoint x: 411, startPoint y: 107, endPoint x: 474, endPoint y: 142, distance: 72.4
click at [474, 142] on div "Janela de atendimento Grade de atendimento Capacidade Transportadoras Veículos …" at bounding box center [347, 157] width 695 height 314
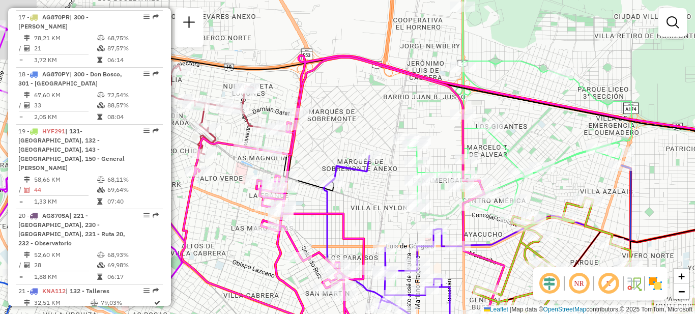
drag, startPoint x: 462, startPoint y: 149, endPoint x: 568, endPoint y: 124, distance: 108.8
click at [574, 126] on div "Janela de atendimento Grade de atendimento Capacidade Transportadoras Veículos …" at bounding box center [347, 157] width 695 height 314
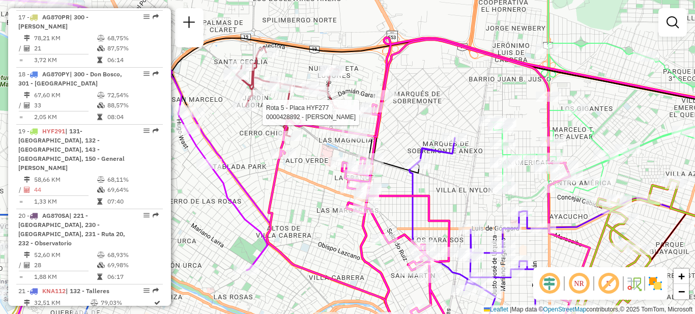
select select "**********"
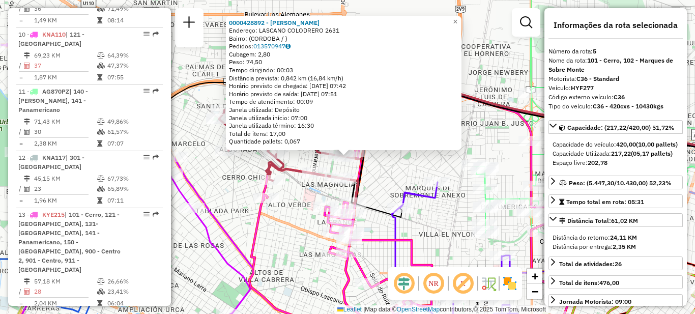
scroll to position [571, 0]
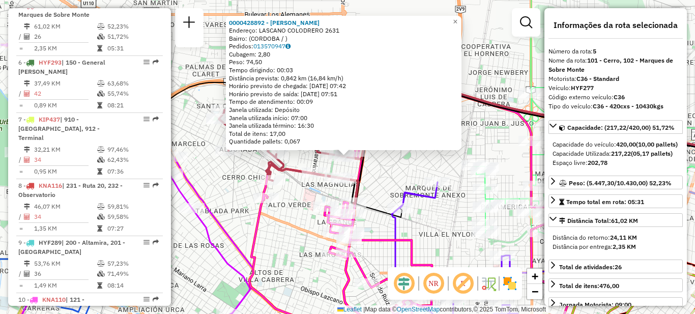
click at [421, 165] on div "0000428892 - Cocu Marisa Analia Endereço: LASCANO COLODRERO 2631 Bairro: (CORDO…" at bounding box center [347, 157] width 695 height 314
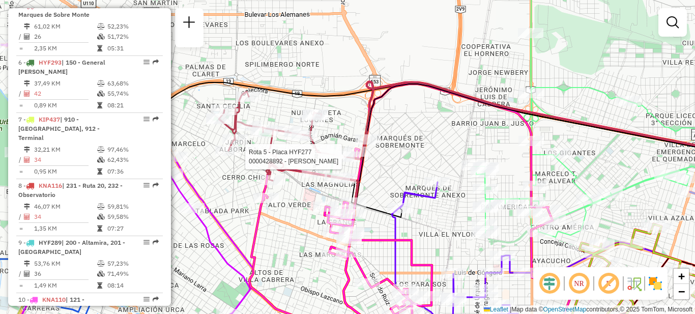
select select "**********"
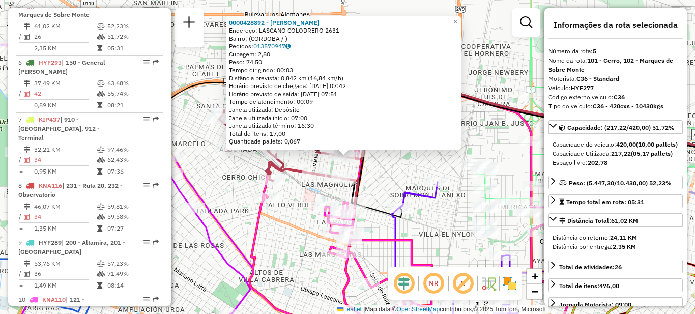
click at [402, 168] on div "0000428892 - Cocu Marisa Analia Endereço: LASCANO COLODRERO 2631 Bairro: (CORDO…" at bounding box center [347, 157] width 695 height 314
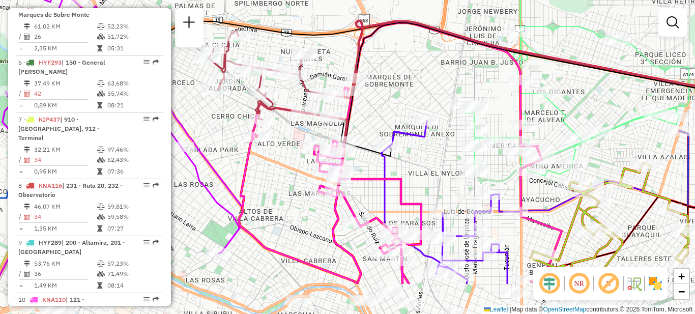
drag, startPoint x: 381, startPoint y: 215, endPoint x: 371, endPoint y: 154, distance: 61.9
click at [371, 154] on icon at bounding box center [549, 89] width 408 height 133
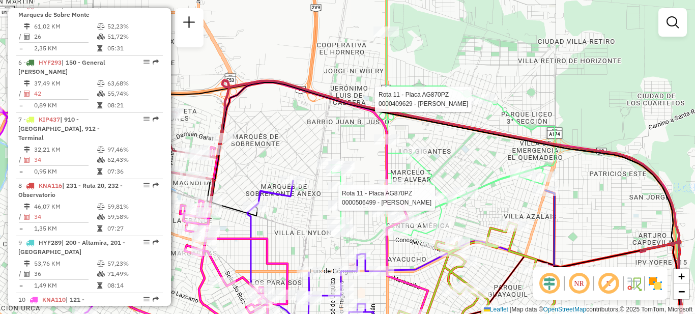
select select "**********"
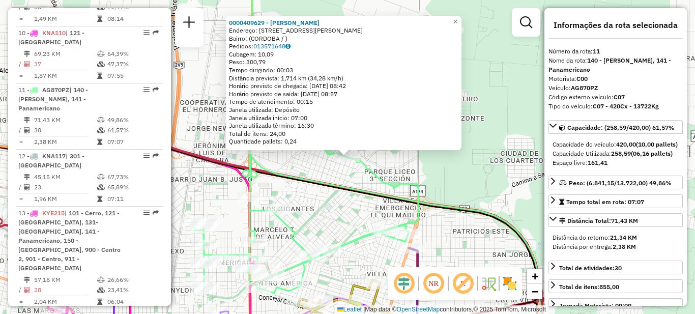
scroll to position [904, 0]
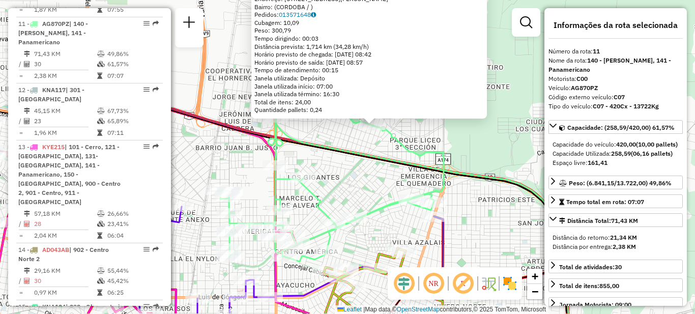
drag, startPoint x: 368, startPoint y: 193, endPoint x: 409, endPoint y: 156, distance: 55.8
click at [409, 156] on div "0000409629 - Carreño Peña Fabiola Endereço: AV ALFONSINA STORNI 1106 Bairro: (C…" at bounding box center [347, 157] width 695 height 314
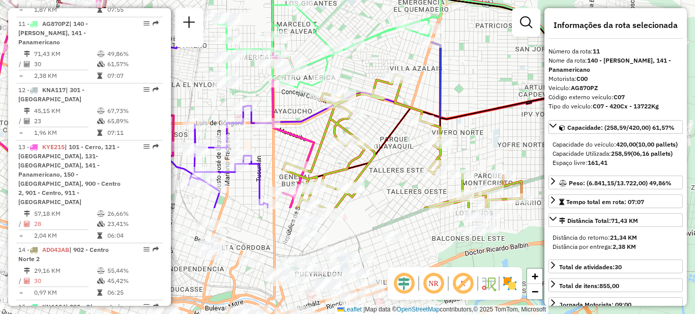
drag, startPoint x: 443, startPoint y: 242, endPoint x: 399, endPoint y: 111, distance: 138.0
click at [399, 111] on div "0000409629 - Carreño Peña Fabiola Endereço: AV ALFONSINA STORNI 1106 Bairro: (C…" at bounding box center [347, 157] width 695 height 314
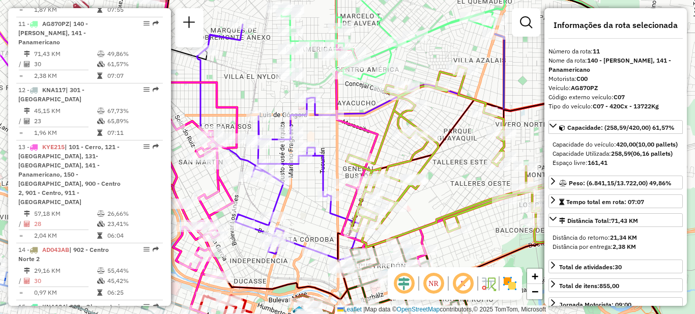
drag, startPoint x: 400, startPoint y: 159, endPoint x: 467, endPoint y: 155, distance: 67.3
click at [467, 155] on div "0000409629 - Carreño Peña Fabiola Endereço: AV ALFONSINA STORNI 1106 Bairro: (C…" at bounding box center [347, 157] width 695 height 314
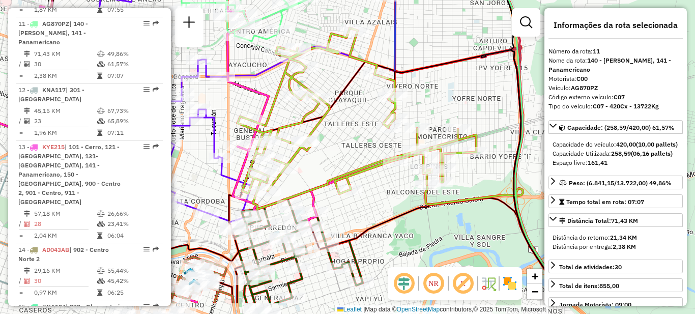
drag, startPoint x: 443, startPoint y: 189, endPoint x: 328, endPoint y: 147, distance: 122.2
click at [328, 147] on div "Rota 19 - Placa HYF291 0000467994 - Vega Pablo Jose 0000409629 - Carreño Peña F…" at bounding box center [347, 157] width 695 height 314
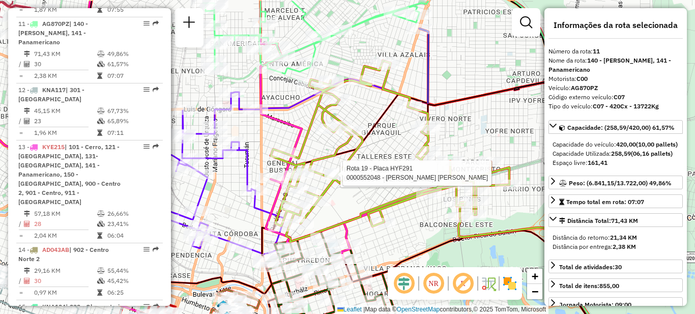
drag, startPoint x: 355, startPoint y: 148, endPoint x: 408, endPoint y: 195, distance: 71.0
click at [408, 195] on div "Rota 19 - Placa HYF291 0000467994 - Vega Pablo Jose Rota 19 - Placa HYF291 0000…" at bounding box center [347, 157] width 695 height 314
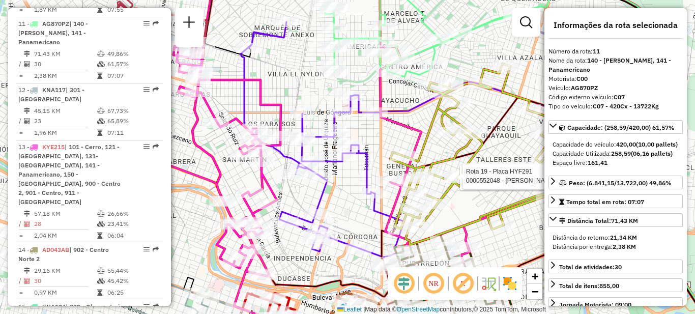
drag, startPoint x: 396, startPoint y: 189, endPoint x: 473, endPoint y: 168, distance: 80.0
click at [497, 174] on div "Rota 19 - Placa HYF291 0000467994 - Vega Pablo Jose Rota 19 - Placa HYF291 0000…" at bounding box center [347, 157] width 695 height 314
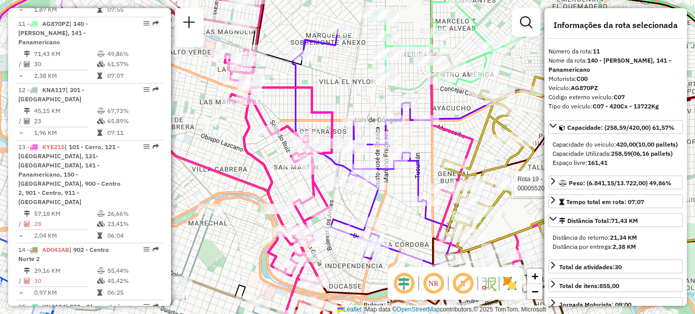
drag, startPoint x: 352, startPoint y: 180, endPoint x: 403, endPoint y: 192, distance: 52.2
click at [403, 192] on div "Rota 19 - Placa HYF291 0000467994 - Vega Pablo Jose Rota 19 - Placa HYF291 0000…" at bounding box center [347, 157] width 695 height 314
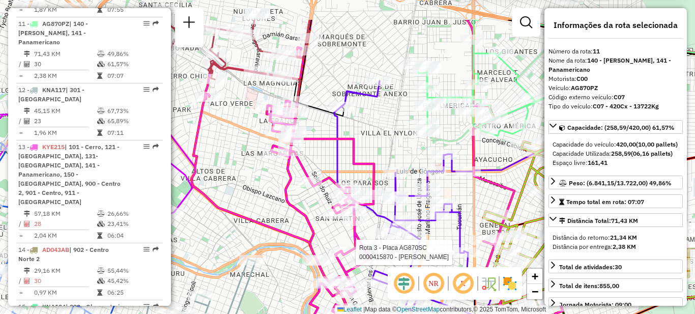
drag, startPoint x: 277, startPoint y: 171, endPoint x: 315, endPoint y: 215, distance: 57.7
click at [319, 222] on div "Rota 19 - Placa HYF291 0000467994 - Vega Pablo Jose Rota 19 - Placa HYF291 0000…" at bounding box center [347, 157] width 695 height 314
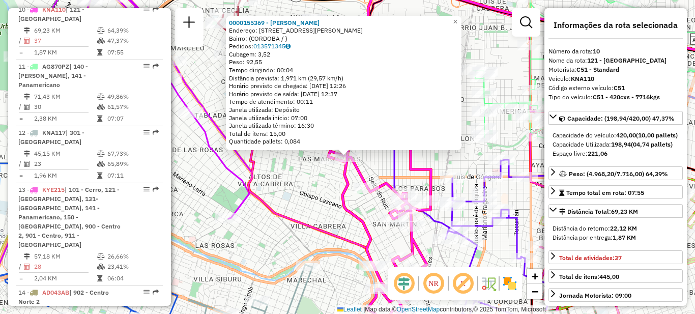
scroll to position [847, 0]
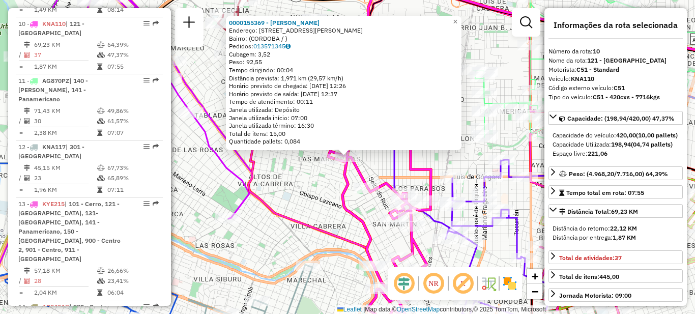
click at [317, 196] on div "0000155369 - Nieva Juan Marcelo Endereço: AV MONS PABLO CABRERA 2990 Bairro: (C…" at bounding box center [347, 157] width 695 height 314
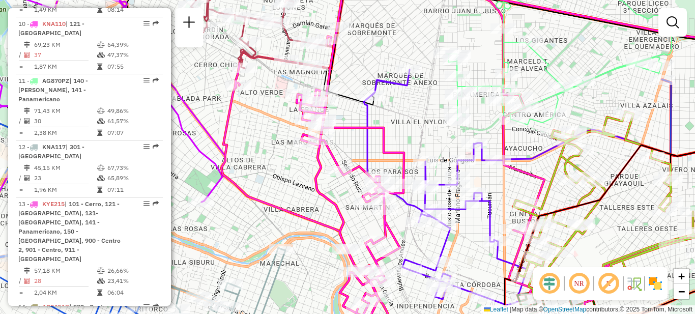
drag, startPoint x: 327, startPoint y: 199, endPoint x: 239, endPoint y: 146, distance: 102.9
click at [239, 146] on div "Janela de atendimento Grade de atendimento Capacidade Transportadoras Veículos …" at bounding box center [347, 157] width 695 height 314
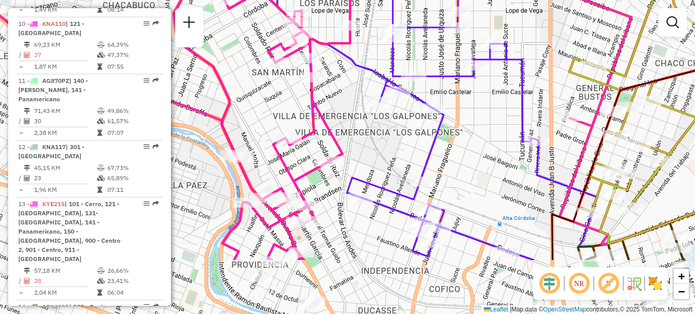
drag, startPoint x: 319, startPoint y: 195, endPoint x: 259, endPoint y: 110, distance: 103.7
click at [259, 110] on div "Janela de atendimento Grade de atendimento Capacidade Transportadoras Veículos …" at bounding box center [347, 157] width 695 height 314
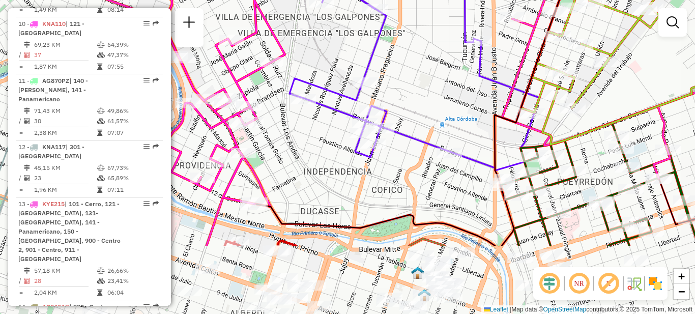
drag, startPoint x: 333, startPoint y: 242, endPoint x: 275, endPoint y: 142, distance: 114.6
click at [275, 142] on div "Janela de atendimento Grade de atendimento Capacidade Transportadoras Veículos …" at bounding box center [347, 157] width 695 height 314
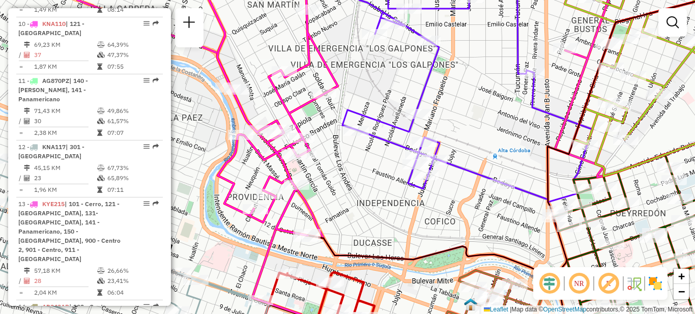
drag, startPoint x: 291, startPoint y: 155, endPoint x: 324, endPoint y: 172, distance: 37.1
click at [324, 172] on div "Janela de atendimento Grade de atendimento Capacidade Transportadoras Veículos …" at bounding box center [347, 157] width 695 height 314
select select "**********"
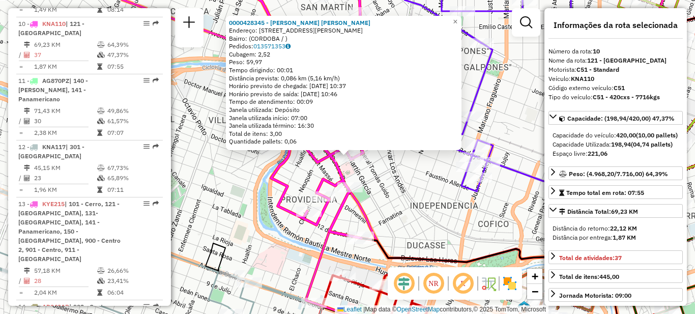
click at [400, 183] on div "0000428345 - Justo Ponciano Paul Montrehuil Endereço: AVENIDA CASTRO BARROS 720…" at bounding box center [347, 157] width 695 height 314
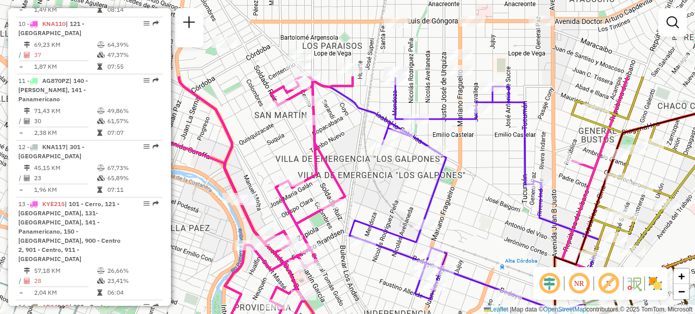
drag, startPoint x: 406, startPoint y: 175, endPoint x: 348, endPoint y: 270, distance: 110.9
click at [351, 292] on div "Janela de atendimento Grade de atendimento Capacidade Transportadoras Veículos …" at bounding box center [347, 157] width 695 height 314
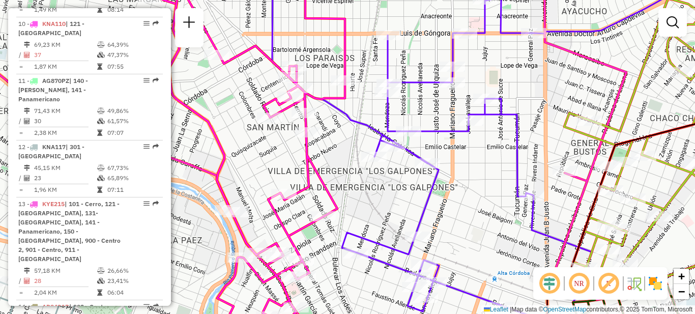
drag, startPoint x: 477, startPoint y: 187, endPoint x: 421, endPoint y: 274, distance: 104.1
click at [422, 279] on div "Janela de atendimento Grade de atendimento Capacidade Transportadoras Veículos …" at bounding box center [347, 157] width 695 height 314
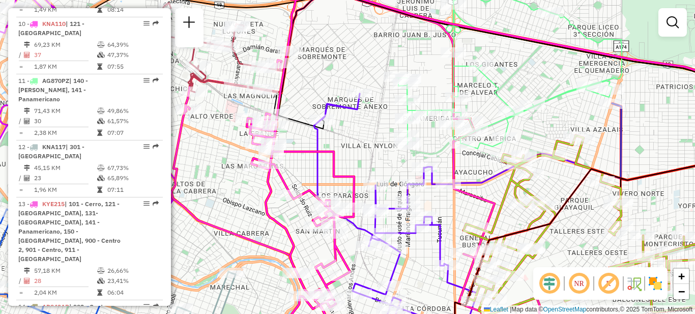
drag, startPoint x: 500, startPoint y: 182, endPoint x: 442, endPoint y: 260, distance: 97.4
click at [443, 261] on icon at bounding box center [396, 184] width 450 height 376
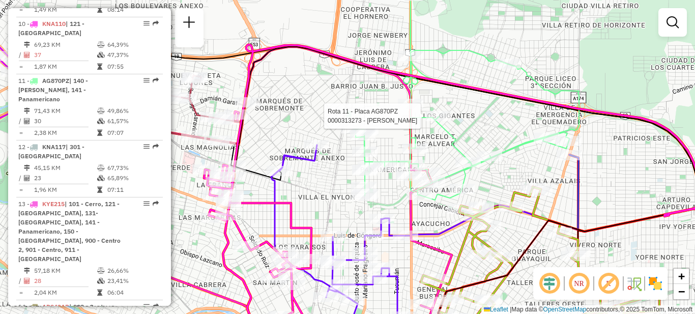
select select "**********"
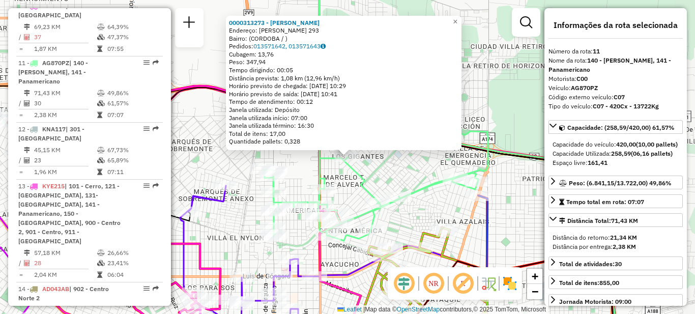
scroll to position [904, 0]
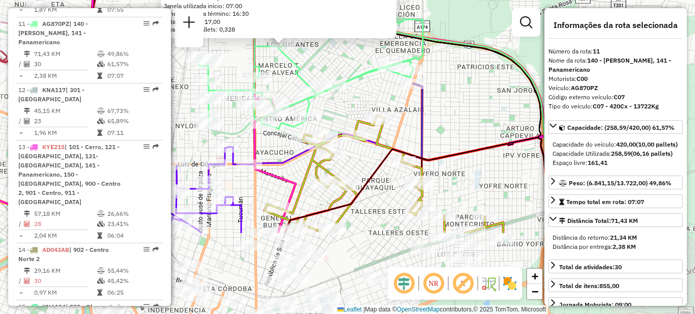
drag, startPoint x: 477, startPoint y: 231, endPoint x: 402, endPoint y: 131, distance: 125.0
click at [403, 106] on div "0000313273 - Oliva Ivana Del Carmen Endereço: CARLOS SAAVEDRA LAMAS 293 Bairro:…" at bounding box center [347, 157] width 695 height 314
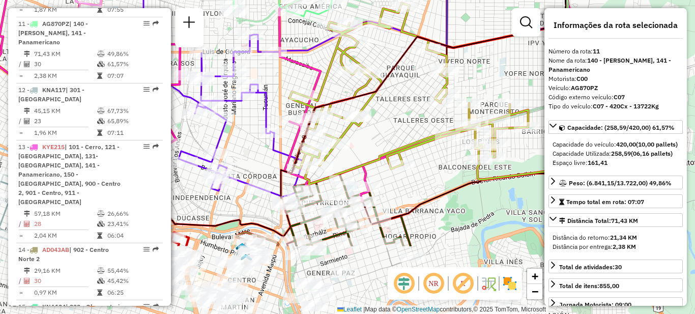
drag, startPoint x: 387, startPoint y: 215, endPoint x: 421, endPoint y: 116, distance: 104.4
click at [421, 116] on div "0000313273 - Oliva Ivana Del Carmen Endereço: CARLOS SAAVEDRA LAMAS 293 Bairro:…" at bounding box center [347, 157] width 695 height 314
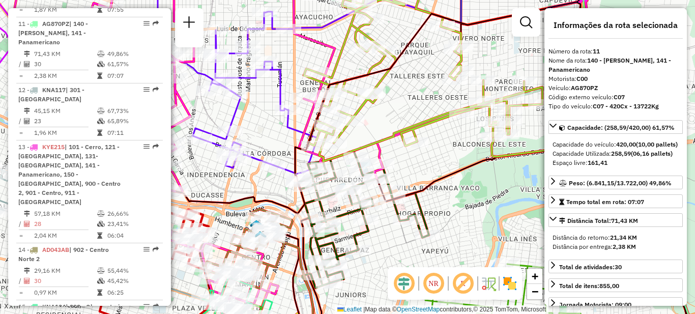
drag, startPoint x: 403, startPoint y: 133, endPoint x: 417, endPoint y: 110, distance: 26.9
click at [417, 110] on div "0000313273 - Oliva Ivana Del Carmen Endereço: CARLOS SAAVEDRA LAMAS 293 Bairro:…" at bounding box center [347, 157] width 695 height 314
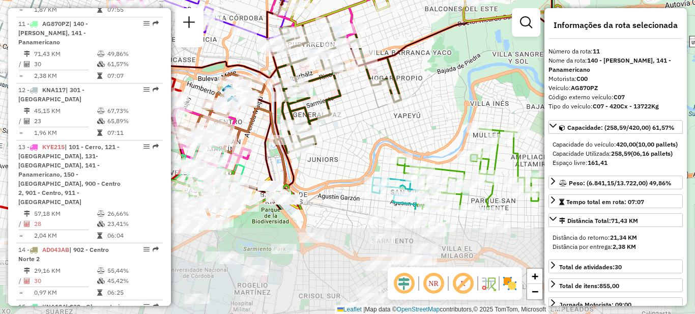
drag, startPoint x: 406, startPoint y: 136, endPoint x: 388, endPoint y: 71, distance: 67.3
click at [388, 71] on icon at bounding box center [335, 83] width 131 height 137
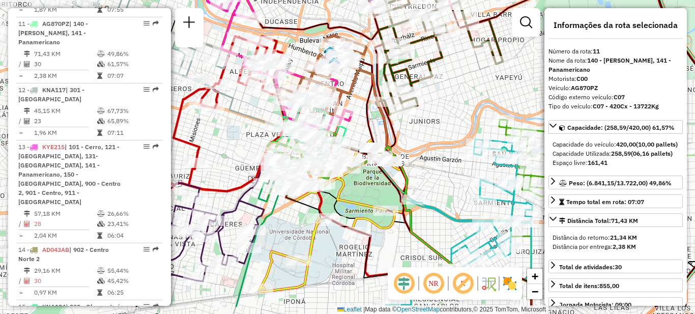
drag, startPoint x: 358, startPoint y: 128, endPoint x: 461, endPoint y: 72, distance: 117.2
click at [466, 75] on div "0000313273 - Oliva Ivana Del Carmen Endereço: CARLOS SAAVEDRA LAMAS 293 Bairro:…" at bounding box center [347, 157] width 695 height 314
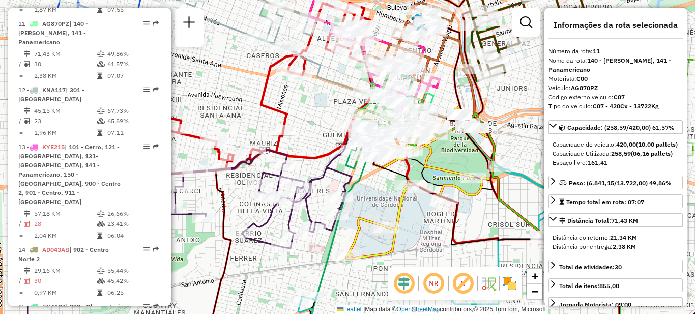
drag, startPoint x: 362, startPoint y: 181, endPoint x: 443, endPoint y: 164, distance: 82.7
click at [443, 164] on icon at bounding box center [419, 186] width 147 height 144
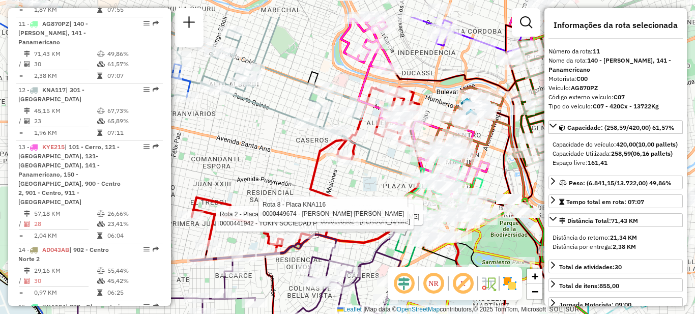
drag, startPoint x: 429, startPoint y: 140, endPoint x: 313, endPoint y: 185, distance: 124.7
click at [313, 186] on icon at bounding box center [306, 170] width 229 height 166
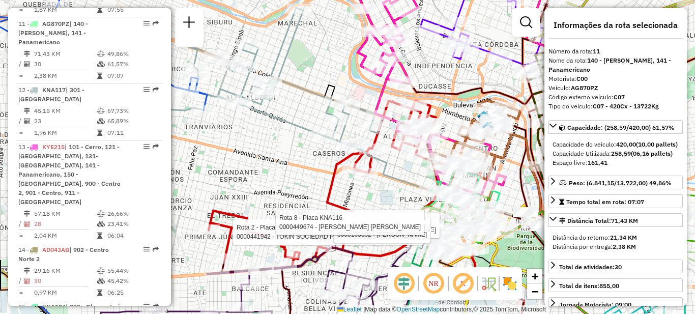
drag, startPoint x: 351, startPoint y: 185, endPoint x: 376, endPoint y: 203, distance: 30.9
click at [371, 201] on div "Rota 2 - Placa KNA123 0000419666 - STANDAR 69 SRL Rota 2 - Placa KNA123 0000436…" at bounding box center [347, 157] width 695 height 314
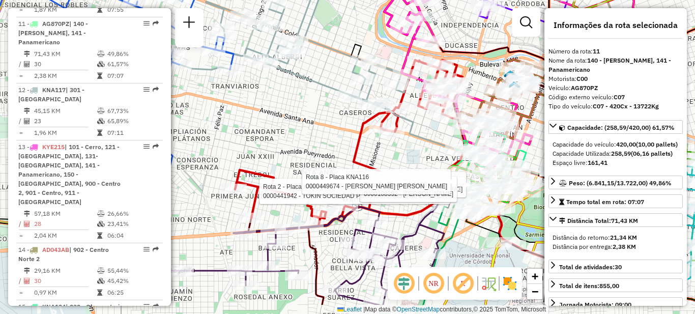
drag, startPoint x: 383, startPoint y: 187, endPoint x: 403, endPoint y: 174, distance: 23.6
click at [403, 174] on div "Rota 2 - Placa KNA123 0000419666 - STANDAR 69 SRL Rota 2 - Placa KNA123 0000436…" at bounding box center [347, 157] width 695 height 314
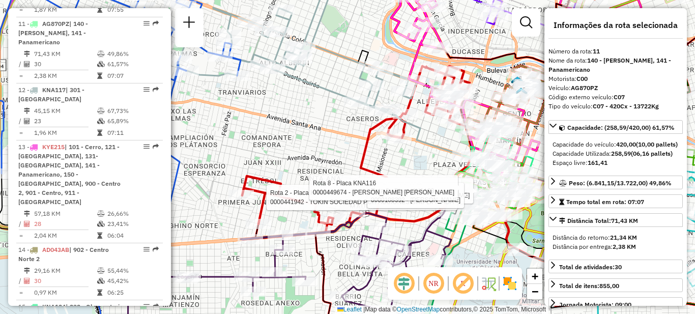
click at [312, 141] on div "Rota 2 - Placa KNA123 0000419666 - STANDAR 69 SRL Rota 2 - Placa KNA123 0000436…" at bounding box center [347, 157] width 695 height 314
click at [329, 158] on div "Rota 2 - Placa KNA123 0000419666 - STANDAR 69 SRL Rota 2 - Placa KNA123 0000436…" at bounding box center [347, 157] width 695 height 314
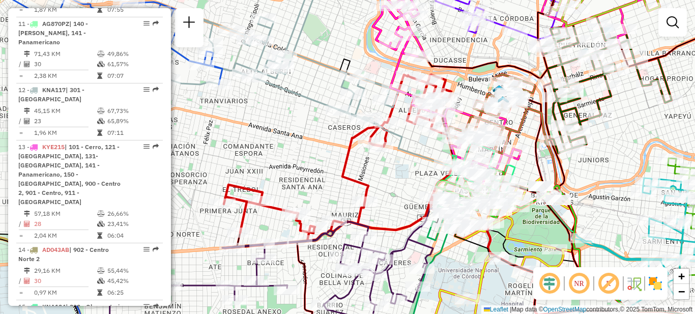
drag, startPoint x: 407, startPoint y: 182, endPoint x: 350, endPoint y: 208, distance: 62.6
click at [351, 214] on div "Janela de atendimento Grade de atendimento Capacidade Transportadoras Veículos …" at bounding box center [347, 157] width 695 height 314
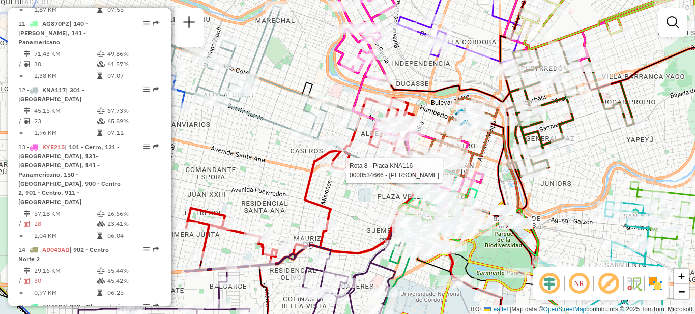
select select "**********"
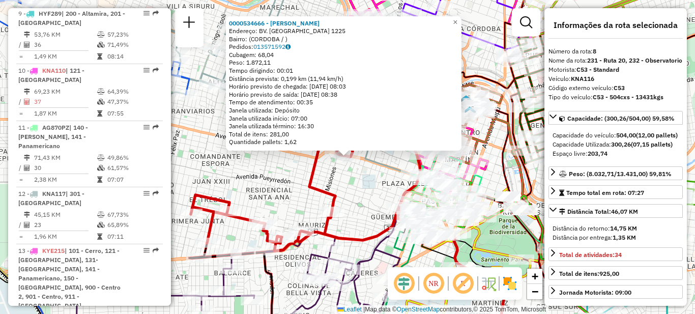
scroll to position [733, 0]
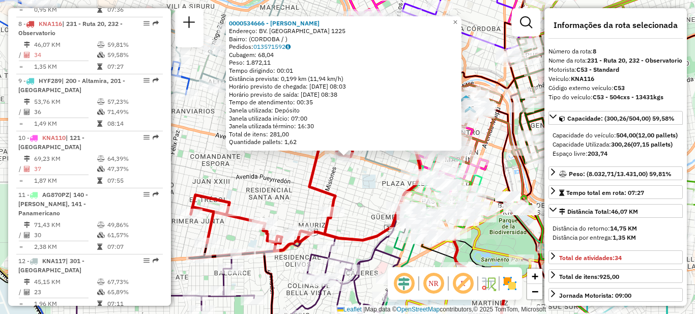
click at [364, 193] on div "0000534666 - Mejia Ricaldez Zenon Endereço: BV. SAN JUAN 1225 Bairro: (CORDOBA …" at bounding box center [347, 157] width 695 height 314
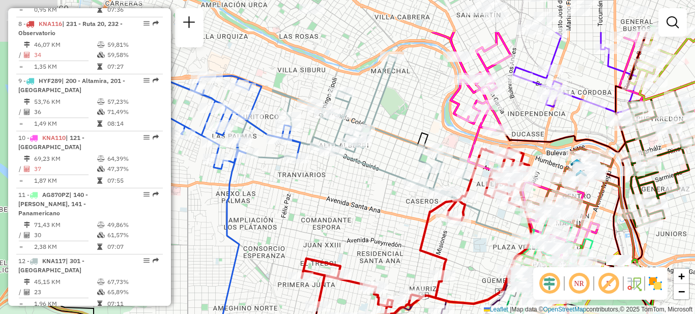
drag, startPoint x: 277, startPoint y: 158, endPoint x: 441, endPoint y: 251, distance: 189.2
click at [441, 252] on div "Janela de atendimento Grade de atendimento Capacidade Transportadoras Veículos …" at bounding box center [347, 157] width 695 height 314
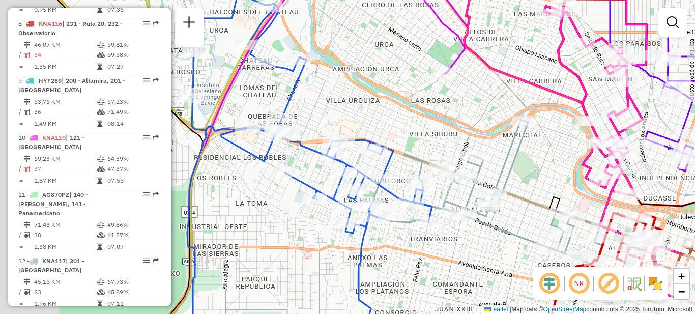
drag, startPoint x: 399, startPoint y: 225, endPoint x: 449, endPoint y: 233, distance: 51.0
click at [456, 240] on div "Janela de atendimento Grade de atendimento Capacidade Transportadoras Veículos …" at bounding box center [347, 157] width 695 height 314
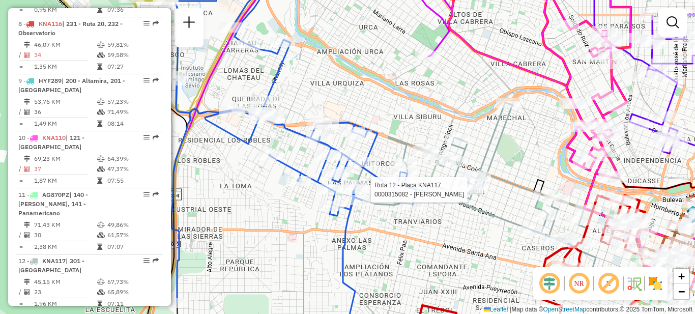
select select "**********"
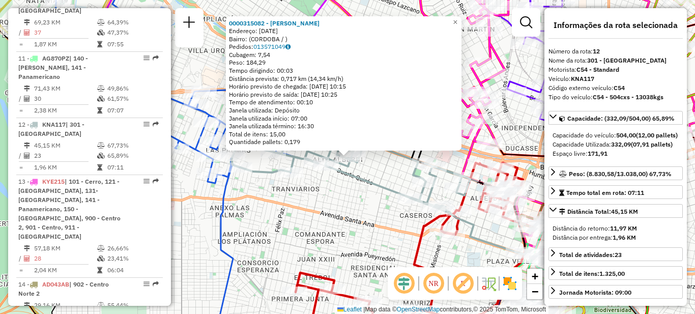
scroll to position [961, 0]
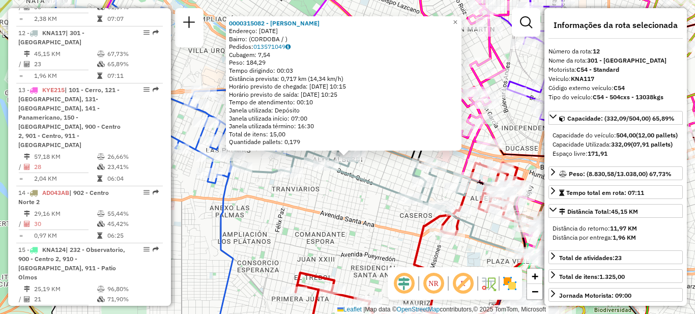
click at [376, 197] on div "0000315082 - Trener Ariel Arturo Endereço: 27 DE ABRIL 2848 Bairro: (CORDOBA / …" at bounding box center [347, 157] width 695 height 314
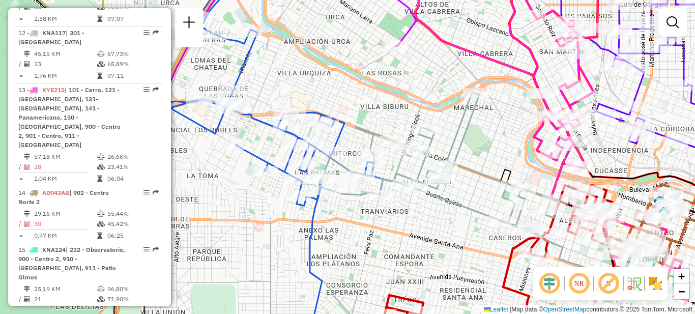
drag, startPoint x: 359, startPoint y: 203, endPoint x: 448, endPoint y: 223, distance: 91.2
click at [448, 224] on div "Janela de atendimento Grade de atendimento Capacidade Transportadoras Veículos …" at bounding box center [347, 157] width 695 height 314
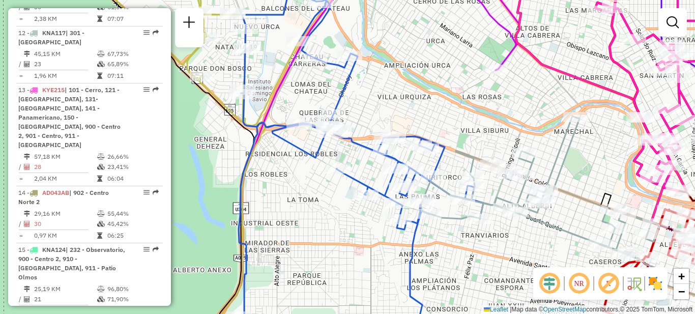
drag, startPoint x: 387, startPoint y: 221, endPoint x: 489, endPoint y: 247, distance: 104.9
click at [489, 247] on div "Janela de atendimento Grade de atendimento Capacidade Transportadoras Veículos …" at bounding box center [347, 157] width 695 height 314
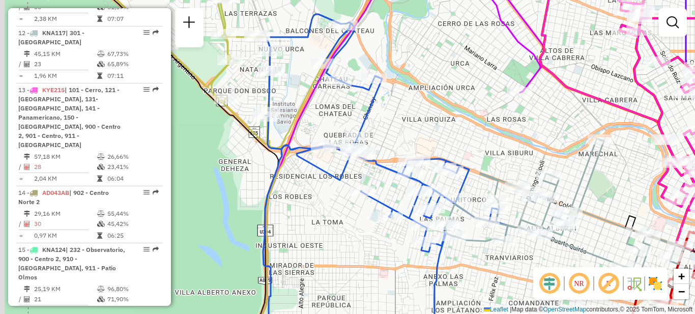
drag, startPoint x: 407, startPoint y: 109, endPoint x: 395, endPoint y: 125, distance: 20.3
click at [408, 131] on div "Janela de atendimento Grade de atendimento Capacidade Transportadoras Veículos …" at bounding box center [347, 157] width 695 height 314
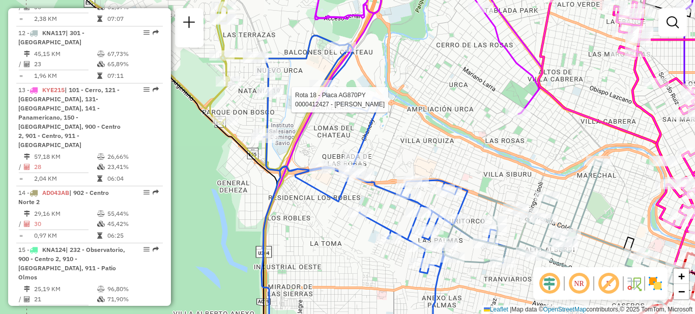
select select "**********"
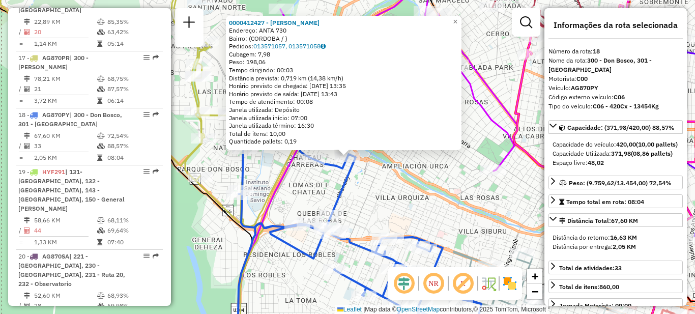
scroll to position [1321, 0]
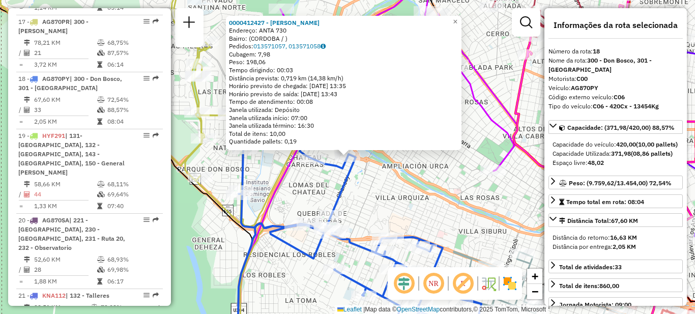
click at [424, 210] on div "0000412427 - Sosa Paola Endereço: ANTA 730 Bairro: (CORDOBA / ) Pedidos: 013571…" at bounding box center [347, 157] width 695 height 314
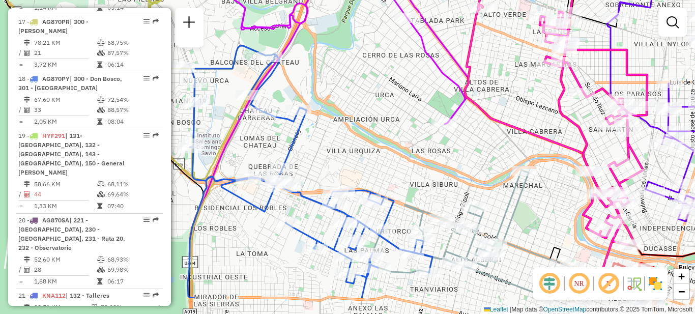
drag, startPoint x: 454, startPoint y: 214, endPoint x: 293, endPoint y: 75, distance: 213.0
click at [293, 75] on div "Janela de atendimento Grade de atendimento Capacidade Transportadoras Veículos …" at bounding box center [347, 157] width 695 height 314
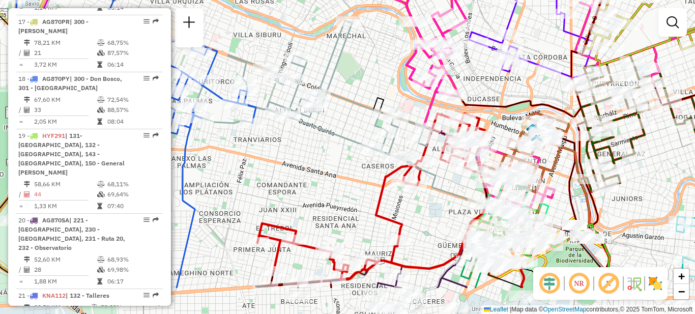
drag, startPoint x: 387, startPoint y: 215, endPoint x: 315, endPoint y: 151, distance: 96.5
click at [315, 151] on div "Janela de atendimento Grade de atendimento Capacidade Transportadoras Veículos …" at bounding box center [347, 157] width 695 height 314
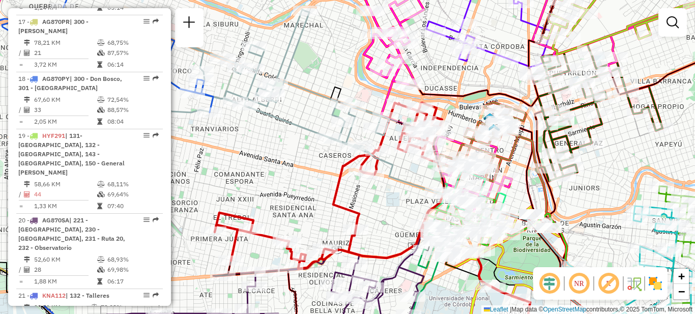
drag, startPoint x: 429, startPoint y: 199, endPoint x: 394, endPoint y: 195, distance: 35.8
click at [394, 195] on div "Janela de atendimento Grade de atendimento Capacidade Transportadoras Veículos …" at bounding box center [347, 157] width 695 height 314
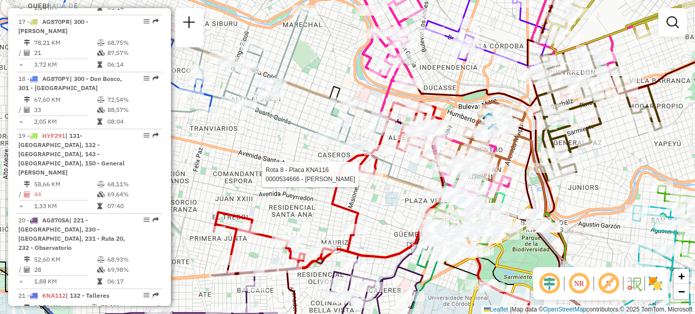
select select "**********"
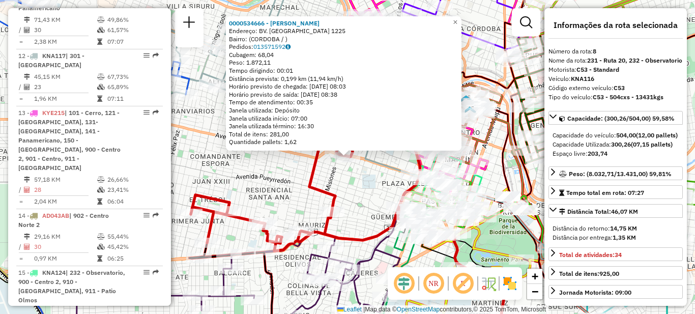
scroll to position [733, 0]
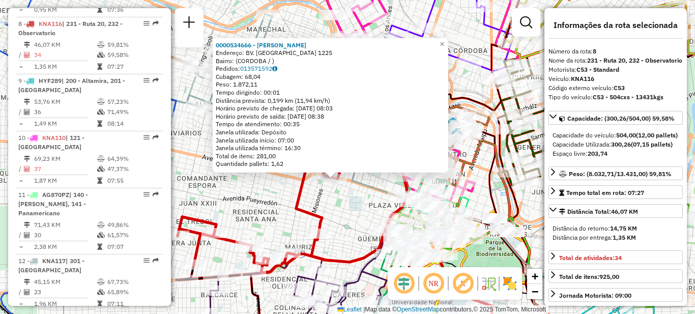
drag, startPoint x: 380, startPoint y: 184, endPoint x: 367, endPoint y: 205, distance: 25.5
click at [367, 205] on div "0000534666 - Mejia Ricaldez Zenon Endereço: BV. SAN JUAN 1225 Bairro: (CORDOBA …" at bounding box center [347, 157] width 695 height 314
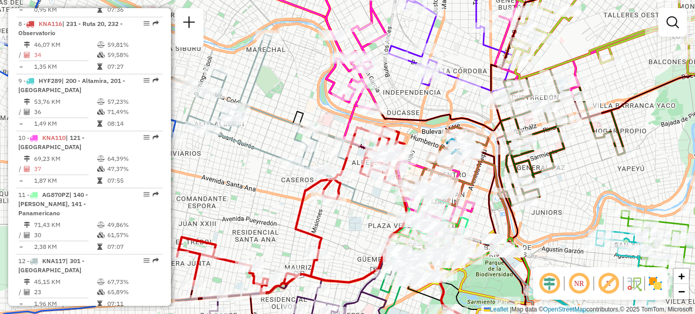
drag, startPoint x: 374, startPoint y: 175, endPoint x: 371, endPoint y: 192, distance: 17.2
click at [371, 202] on div "Janela de atendimento Grade de atendimento Capacidade Transportadoras Veículos …" at bounding box center [347, 157] width 695 height 314
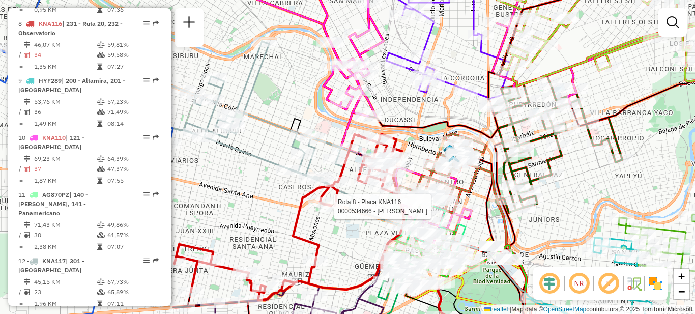
select select "**********"
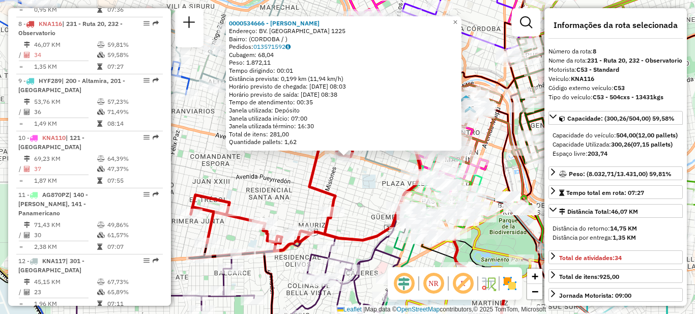
click at [353, 192] on div "0000534666 - Mejia Ricaldez Zenon Endereço: BV. SAN JUAN 1225 Bairro: (CORDOBA …" at bounding box center [347, 157] width 695 height 314
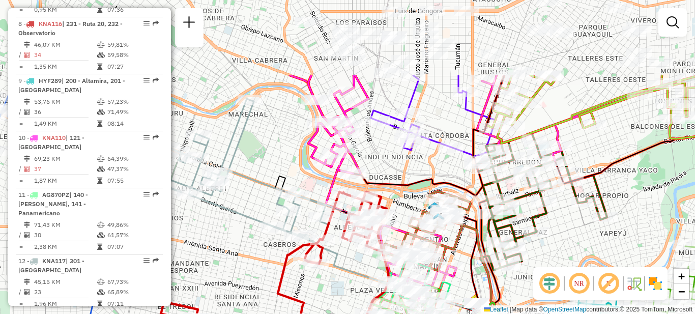
drag, startPoint x: 388, startPoint y: 158, endPoint x: 357, endPoint y: 272, distance: 118.0
click at [357, 270] on div "Janela de atendimento Grade de atendimento Capacidade Transportadoras Veículos …" at bounding box center [347, 157] width 695 height 314
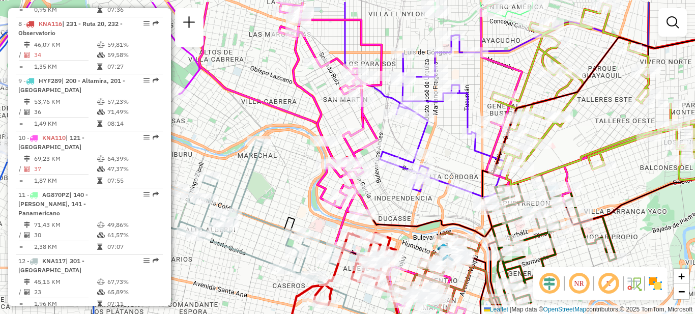
drag, startPoint x: 395, startPoint y: 167, endPoint x: 404, endPoint y: 261, distance: 94.5
click at [405, 261] on div "Janela de atendimento Grade de atendimento Capacidade Transportadoras Veículos …" at bounding box center [347, 157] width 695 height 314
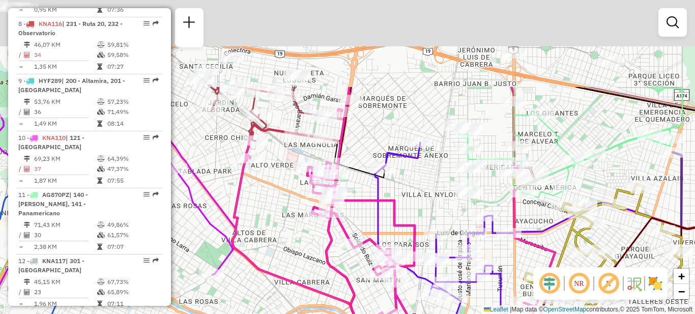
drag, startPoint x: 391, startPoint y: 87, endPoint x: 426, endPoint y: 222, distance: 139.0
click at [427, 222] on div "Janela de atendimento Grade de atendimento Capacidade Transportadoras Veículos …" at bounding box center [347, 157] width 695 height 314
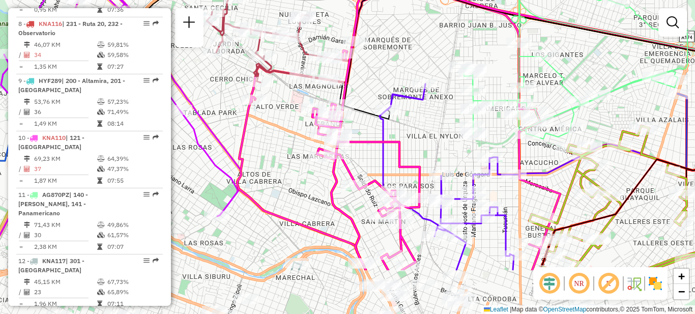
drag, startPoint x: 408, startPoint y: 214, endPoint x: 431, endPoint y: 128, distance: 89.4
click at [431, 128] on div "Janela de atendimento Grade de atendimento Capacidade Transportadoras Veículos …" at bounding box center [347, 157] width 695 height 314
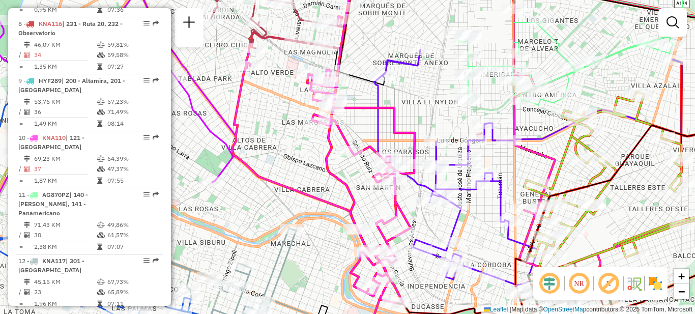
drag, startPoint x: 425, startPoint y: 144, endPoint x: 382, endPoint y: 92, distance: 67.7
click at [383, 92] on icon at bounding box center [360, 186] width 107 height 233
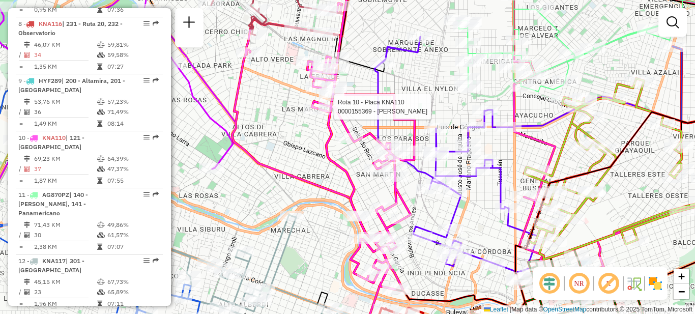
select select "**********"
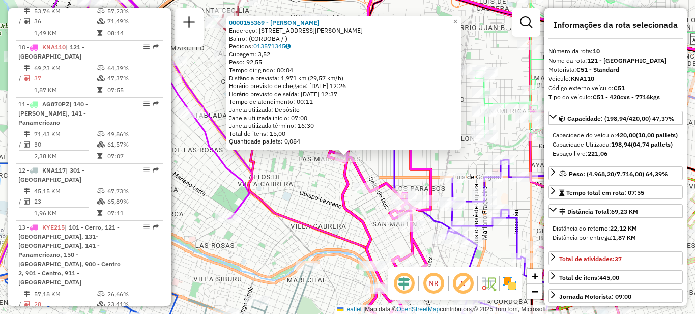
scroll to position [847, 0]
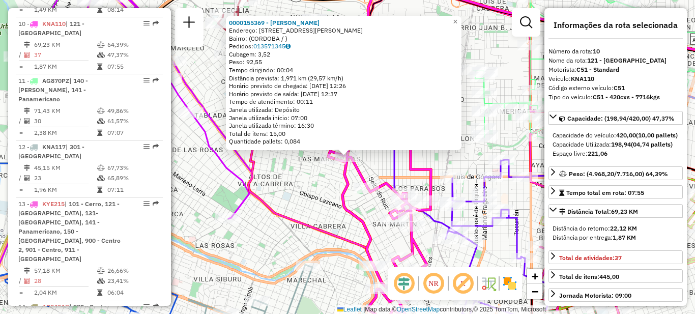
click at [445, 161] on div "0000155369 - Nieva Juan Marcelo Endereço: AV MONS PABLO CABRERA 2990 Bairro: (C…" at bounding box center [347, 157] width 695 height 314
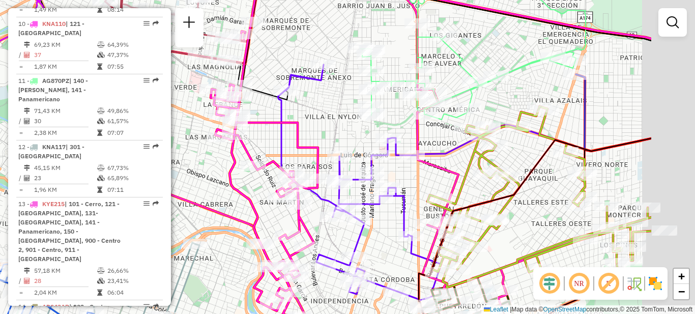
drag, startPoint x: 447, startPoint y: 138, endPoint x: 324, endPoint y: 114, distance: 125.9
click at [319, 113] on div "Janela de atendimento Grade de atendimento Capacidade Transportadoras Veículos …" at bounding box center [347, 157] width 695 height 314
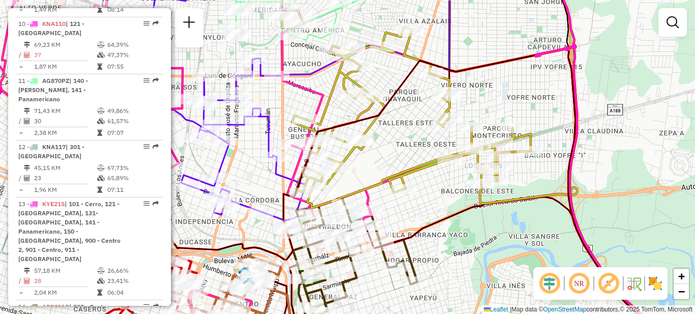
drag, startPoint x: 444, startPoint y: 166, endPoint x: 403, endPoint y: 132, distance: 53.8
click at [399, 135] on div "Janela de atendimento Grade de atendimento Capacidade Transportadoras Veículos …" at bounding box center [347, 157] width 695 height 314
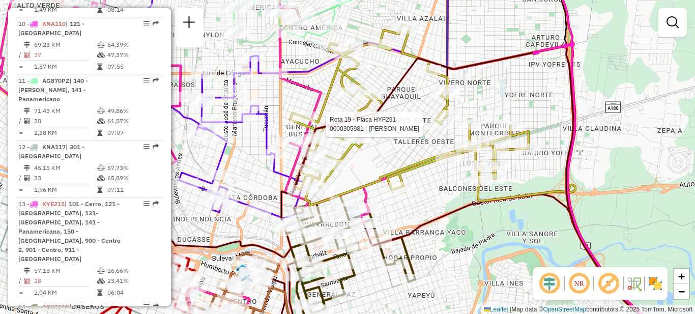
select select "**********"
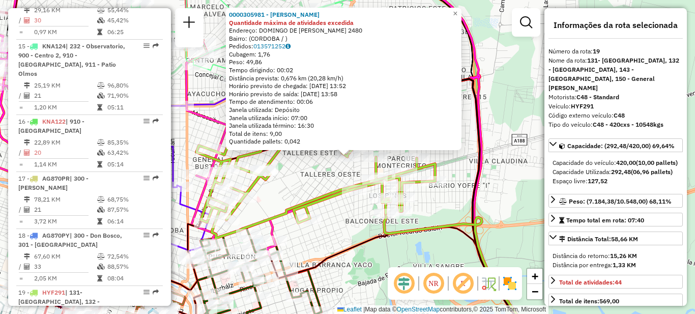
scroll to position [1325, 0]
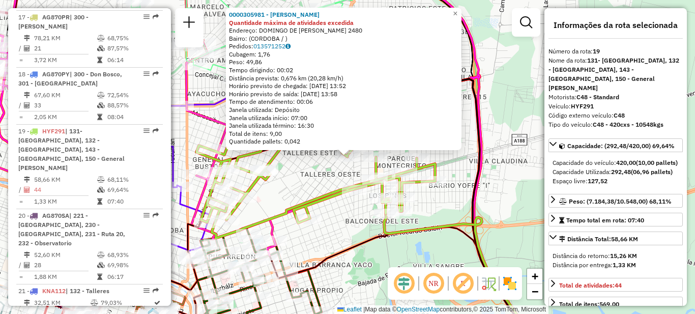
click at [316, 170] on div "0000305981 - Roldan Debora Soledad Quantidade máxima de atividades excedida End…" at bounding box center [347, 157] width 695 height 314
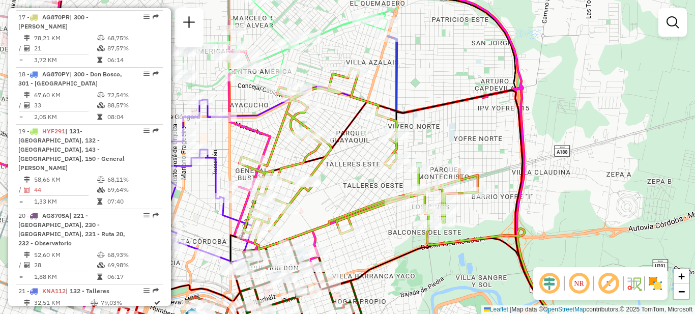
drag, startPoint x: 315, startPoint y: 163, endPoint x: 394, endPoint y: 169, distance: 79.6
click at [393, 176] on div "Janela de atendimento Grade de atendimento Capacidade Transportadoras Veículos …" at bounding box center [347, 157] width 695 height 314
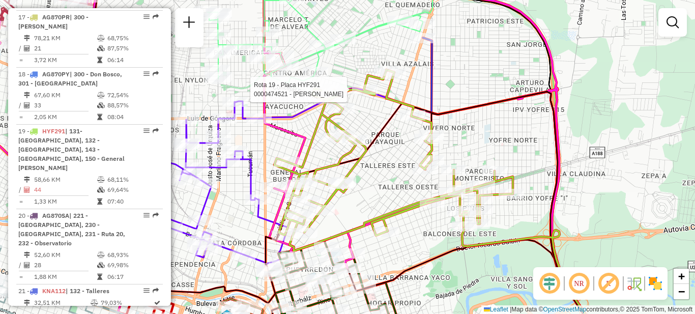
select select "**********"
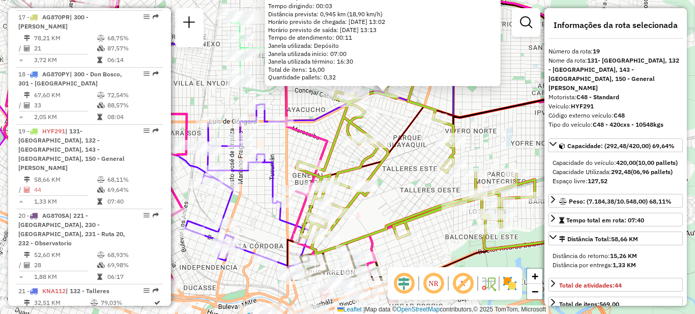
drag, startPoint x: 492, startPoint y: 158, endPoint x: 519, endPoint y: 132, distance: 37.0
click at [519, 132] on div "0000474521 - Gomez Fabian Edgardo Endereço: ARTURO CAPDEVILA 1001 Bairro: (CORD…" at bounding box center [347, 157] width 695 height 314
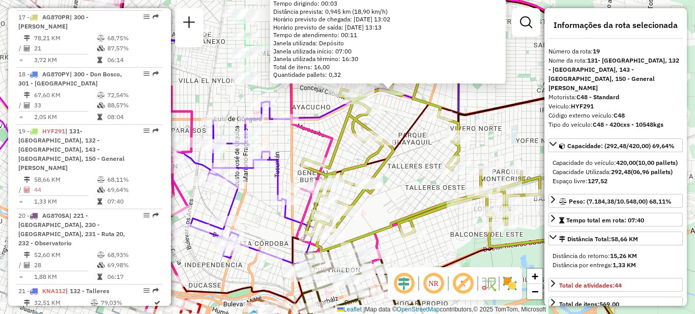
click at [408, 187] on div "Rota 19 - Placa HYF291 0000368958 - Aguero Luciana Hebe 0000474521 - Gomez Fabi…" at bounding box center [347, 157] width 695 height 314
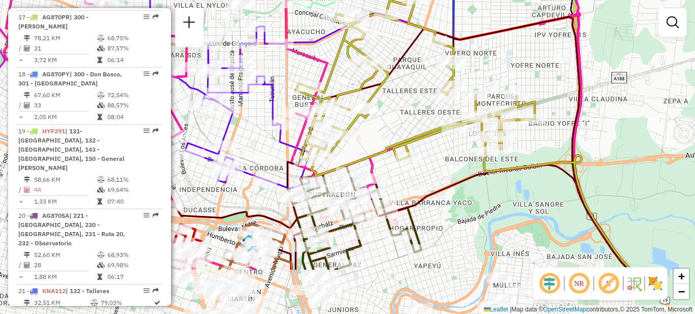
drag, startPoint x: 404, startPoint y: 195, endPoint x: 401, endPoint y: 126, distance: 69.2
click at [401, 126] on div "Janela de atendimento Grade de atendimento Capacidade Transportadoras Veículos …" at bounding box center [347, 157] width 695 height 314
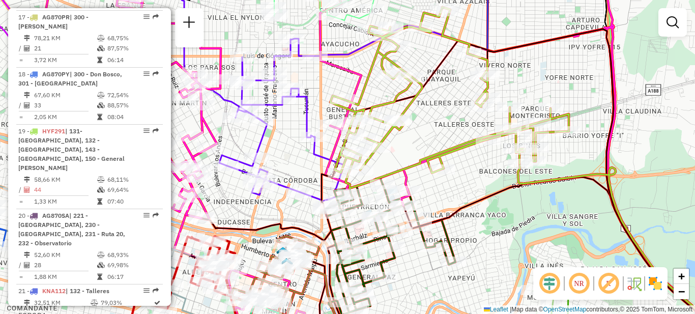
drag, startPoint x: 399, startPoint y: 188, endPoint x: 433, endPoint y: 193, distance: 34.9
click at [436, 203] on div "Janela de atendimento Grade de atendimento Capacidade Transportadoras Veículos …" at bounding box center [347, 157] width 695 height 314
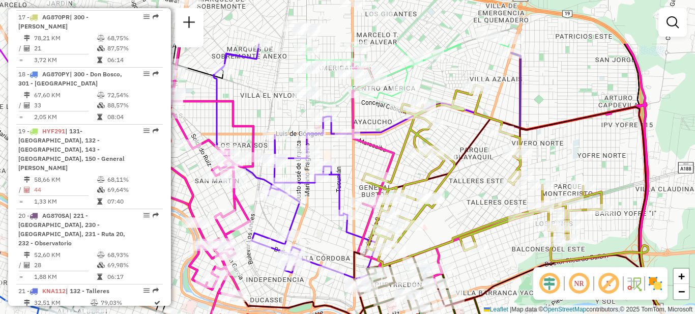
drag, startPoint x: 434, startPoint y: 131, endPoint x: 463, endPoint y: 206, distance: 80.6
click at [463, 206] on div "Janela de atendimento Grade de atendimento Capacidade Transportadoras Veículos …" at bounding box center [347, 157] width 695 height 314
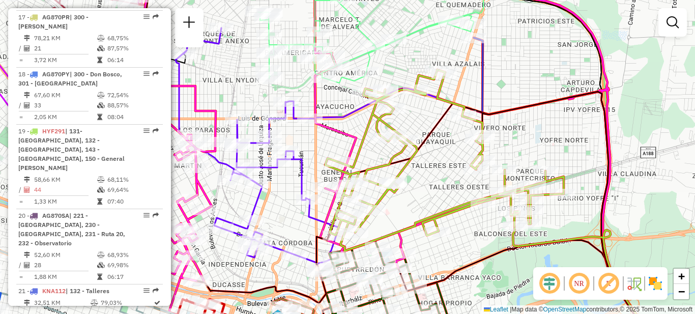
drag, startPoint x: 350, startPoint y: 114, endPoint x: 312, endPoint y: 99, distance: 40.6
click at [312, 99] on icon at bounding box center [258, 141] width 450 height 376
select select "**********"
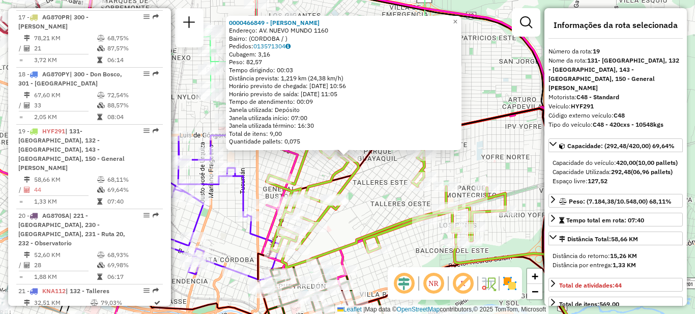
click at [385, 199] on div "0000466849 - Montoya Diego Fabian Endereço: AV. NUEVO MUNDO 1160 Bairro: (CORDO…" at bounding box center [347, 157] width 695 height 314
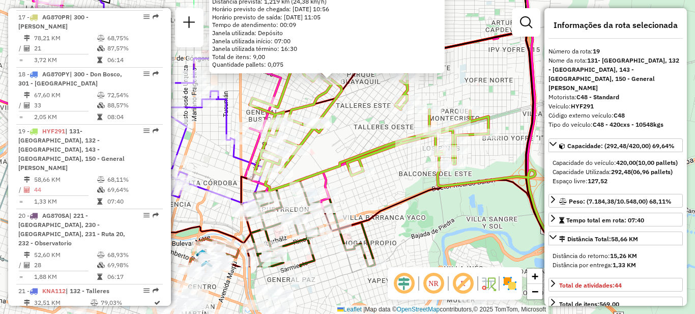
drag, startPoint x: 383, startPoint y: 175, endPoint x: 372, endPoint y: 126, distance: 50.7
click at [372, 126] on div "0000466849 - Montoya Diego Fabian Endereço: AV. NUEVO MUNDO 1160 Bairro: (CORDO…" at bounding box center [347, 157] width 695 height 314
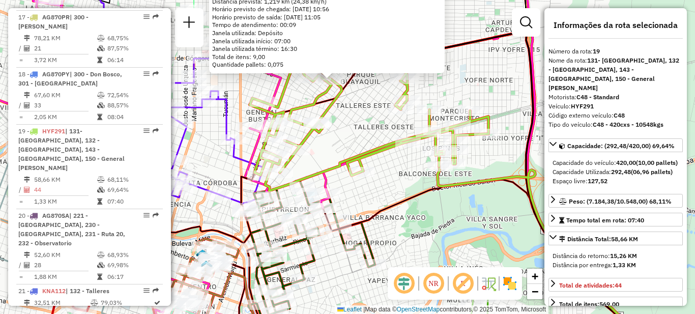
click at [399, 183] on div "0000466849 - Montoya Diego Fabian Endereço: AV. NUEVO MUNDO 1160 Bairro: (CORDO…" at bounding box center [347, 157] width 695 height 314
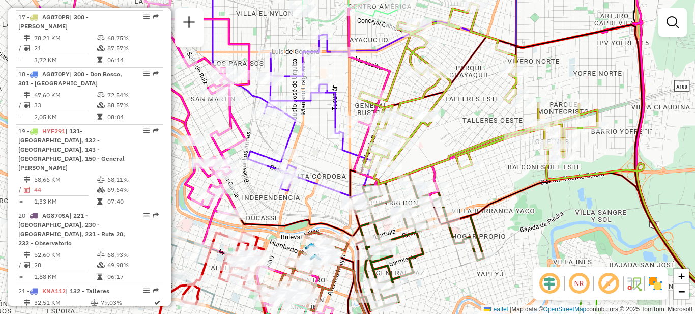
drag, startPoint x: 440, startPoint y: 153, endPoint x: 500, endPoint y: 192, distance: 71.4
click at [500, 192] on div "Janela de atendimento Grade de atendimento Capacidade Transportadoras Veículos …" at bounding box center [347, 157] width 695 height 314
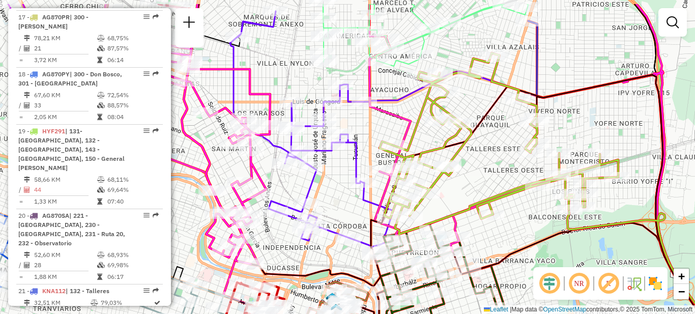
drag, startPoint x: 464, startPoint y: 113, endPoint x: 478, endPoint y: 149, distance: 38.5
click at [478, 149] on div "Janela de atendimento Grade de atendimento Capacidade Transportadoras Veículos …" at bounding box center [347, 157] width 695 height 314
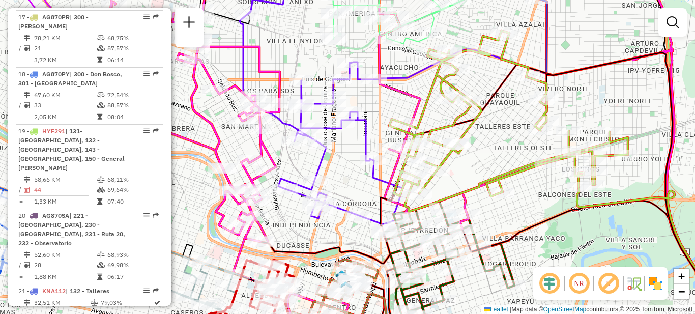
drag, startPoint x: 350, startPoint y: 201, endPoint x: 347, endPoint y: 171, distance: 30.1
click at [360, 180] on div "Janela de atendimento Grade de atendimento Capacidade Transportadoras Veículos …" at bounding box center [347, 157] width 695 height 314
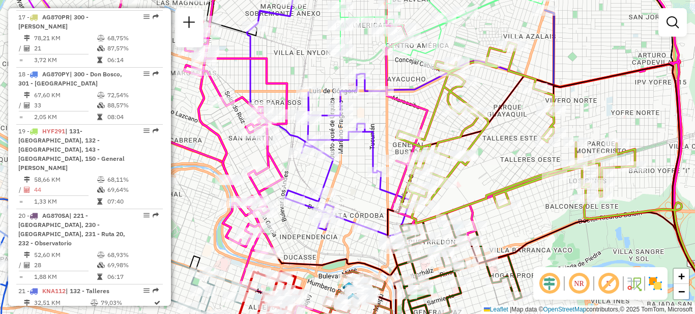
drag, startPoint x: 345, startPoint y: 173, endPoint x: 357, endPoint y: 201, distance: 30.8
click at [358, 202] on div "Janela de atendimento Grade de atendimento Capacidade Transportadoras Veículos …" at bounding box center [347, 157] width 695 height 314
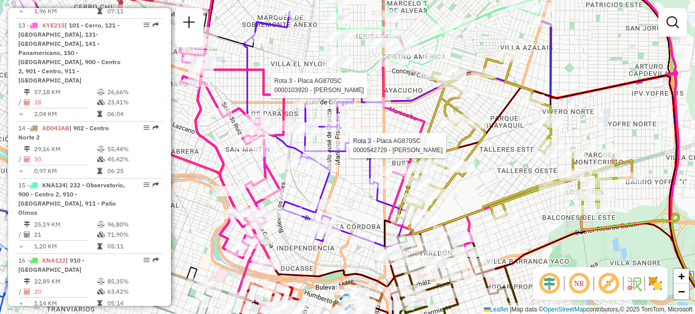
select select "**********"
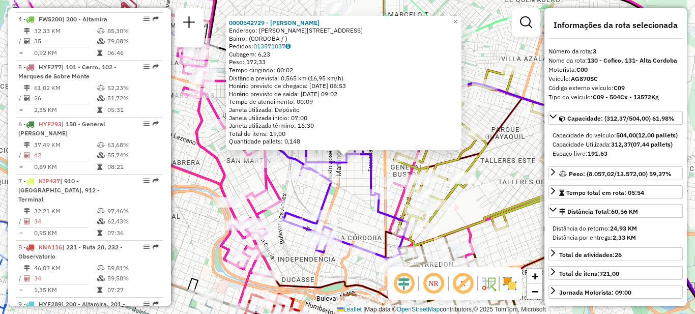
scroll to position [467, 0]
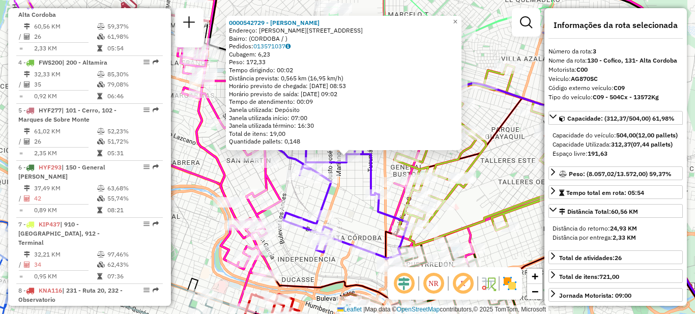
click at [357, 211] on div "0000542729 - Massera Oscar Enrique Endereço: JUAN ANTONIO LAVALLEJA 2472 Bairro…" at bounding box center [347, 157] width 695 height 314
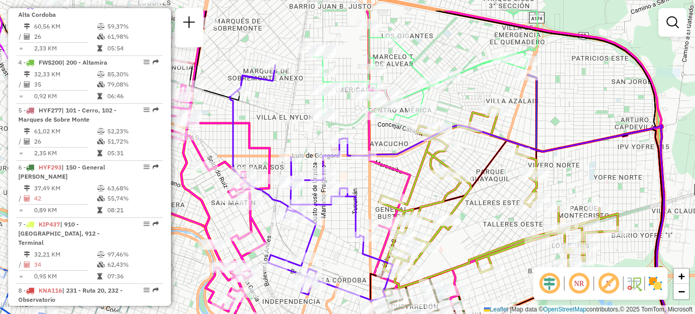
drag, startPoint x: 356, startPoint y: 189, endPoint x: 342, endPoint y: 226, distance: 40.2
click at [342, 226] on div "Janela de atendimento Grade de atendimento Capacidade Transportadoras Veículos …" at bounding box center [347, 157] width 695 height 314
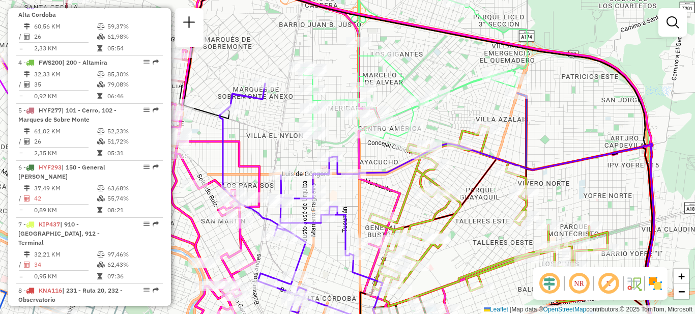
drag, startPoint x: 345, startPoint y: 115, endPoint x: 312, endPoint y: 147, distance: 46.0
click at [313, 150] on div "Janela de atendimento Grade de atendimento Capacidade Transportadoras Veículos …" at bounding box center [347, 157] width 695 height 314
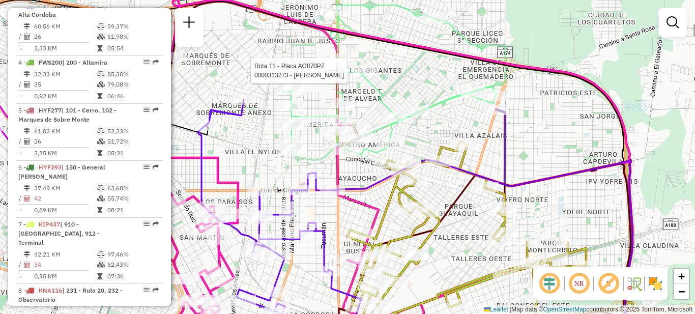
select select "**********"
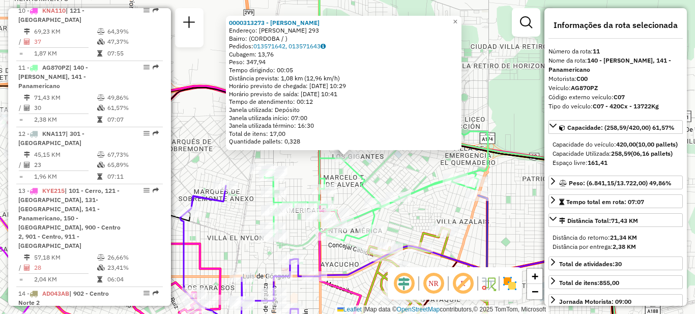
scroll to position [904, 0]
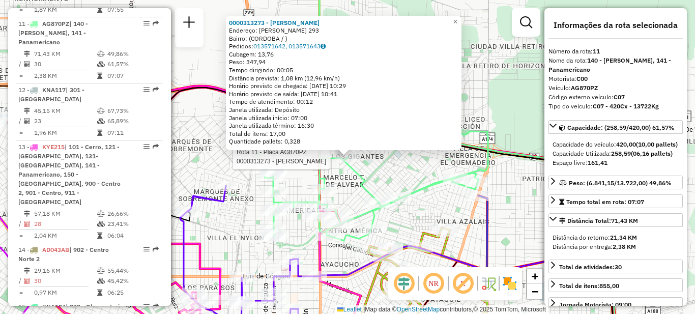
click at [428, 199] on div "Rota 11 - Placa AG870PZ 0000313273 - Oliva Ivana Del Carmen 0000313273 - Oliva …" at bounding box center [347, 157] width 695 height 314
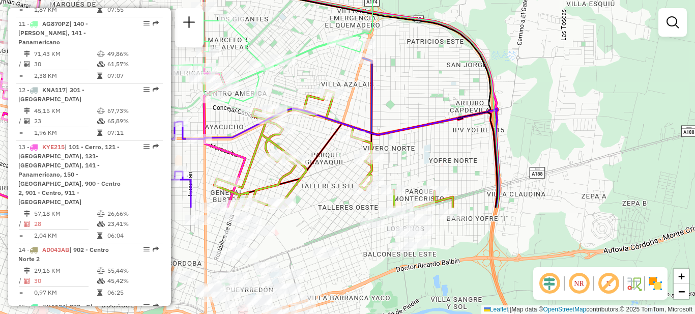
drag, startPoint x: 436, startPoint y: 202, endPoint x: 319, endPoint y: 63, distance: 182.3
click at [319, 63] on div "Janela de atendimento Grade de atendimento Capacidade Transportadoras Veículos …" at bounding box center [347, 157] width 695 height 314
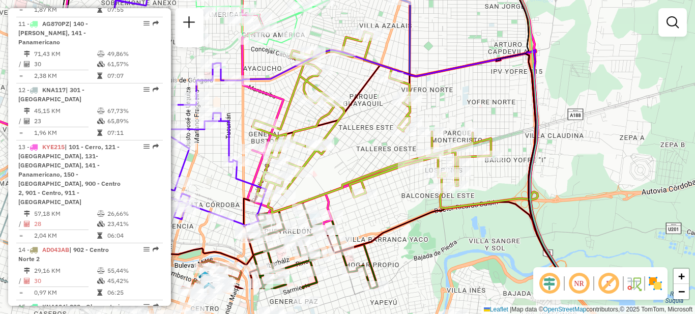
drag, startPoint x: 351, startPoint y: 193, endPoint x: 391, endPoint y: 137, distance: 68.9
click at [391, 136] on div at bounding box center [402, 131] width 25 height 10
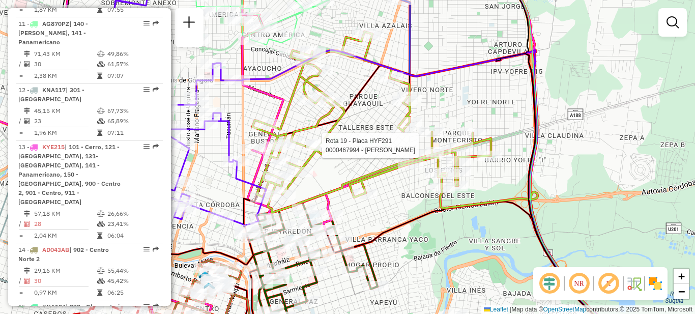
select select "**********"
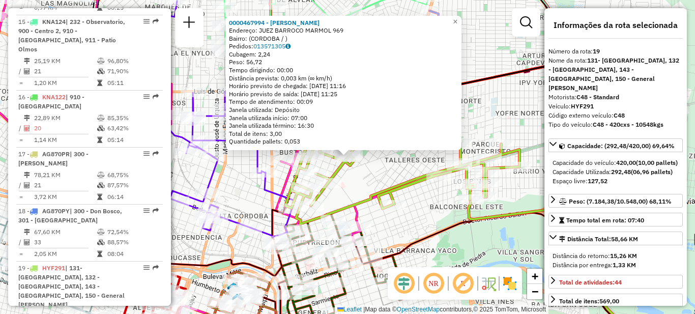
scroll to position [1325, 0]
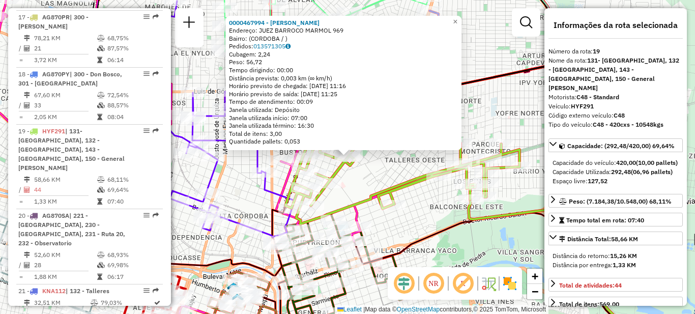
click at [374, 177] on div "0000467994 - Vega Pablo Jose Endereço: JUEZ BARROCO MARMOL 969 Bairro: (CORDOBA…" at bounding box center [347, 157] width 695 height 314
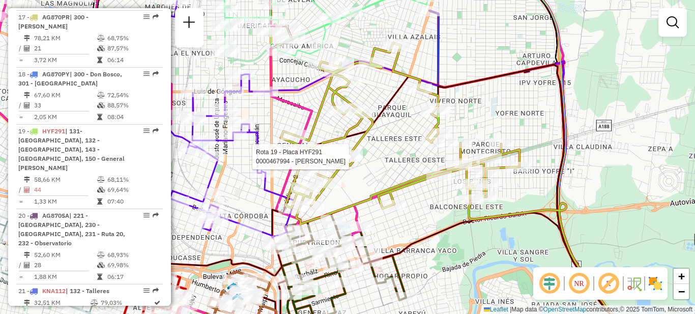
select select "**********"
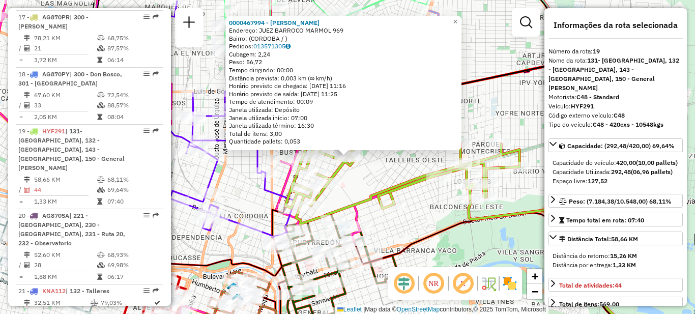
click at [385, 172] on div "0000467994 - Vega Pablo Jose Endereço: JUEZ BARROCO MARMOL 969 Bairro: (CORDOBA…" at bounding box center [347, 157] width 695 height 314
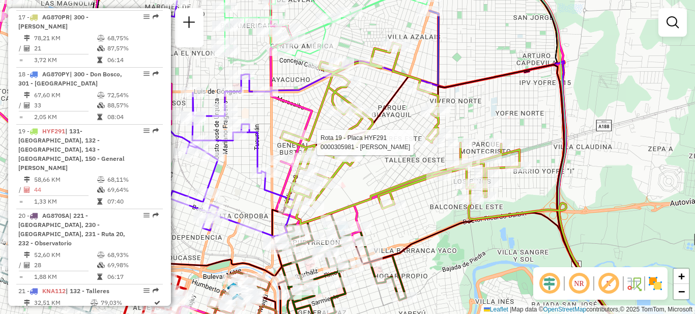
select select "**********"
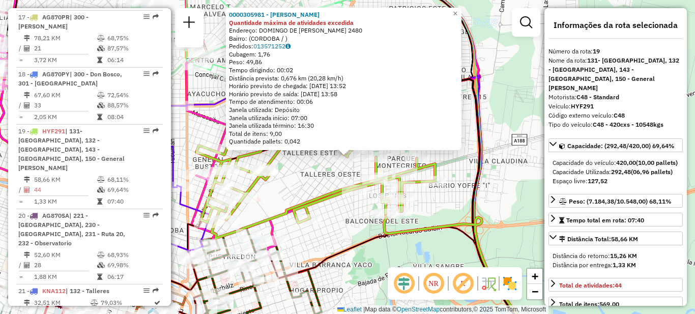
click at [329, 183] on div "0000305981 - Roldan Debora Soledad Quantidade máxima de atividades excedida End…" at bounding box center [347, 157] width 695 height 314
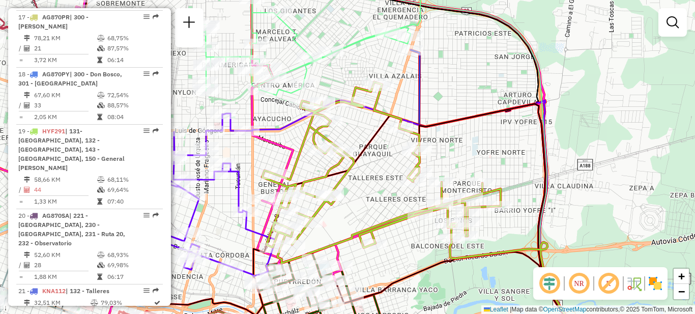
drag, startPoint x: 300, startPoint y: 175, endPoint x: 366, endPoint y: 200, distance: 70.2
click at [366, 200] on div "Janela de atendimento Grade de atendimento Capacidade Transportadoras Veículos …" at bounding box center [347, 157] width 695 height 314
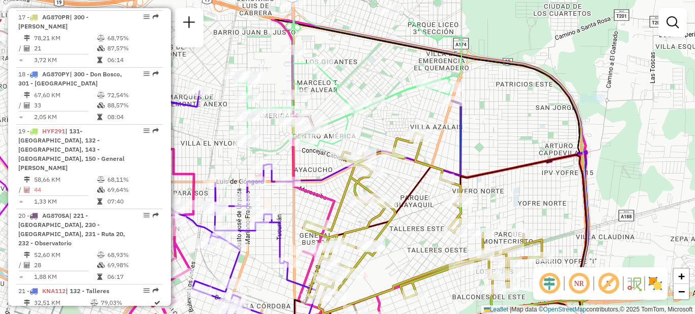
drag, startPoint x: 359, startPoint y: 155, endPoint x: 401, endPoint y: 206, distance: 66.1
click at [401, 206] on icon at bounding box center [399, 275] width 450 height 241
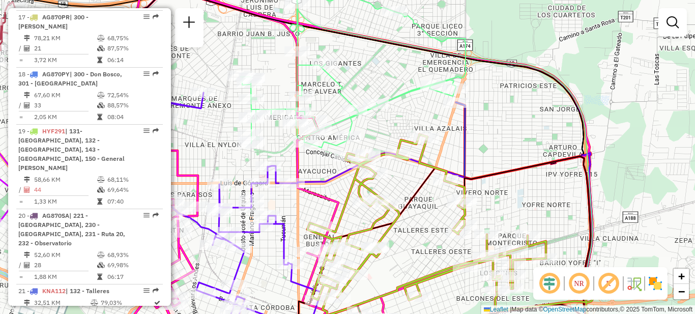
drag, startPoint x: 265, startPoint y: 145, endPoint x: 281, endPoint y: 167, distance: 27.0
click at [281, 168] on div "Rota 3 - Placa AG870SC 0000103920 - Gigena Raul Janela de atendimento Grade de …" at bounding box center [347, 157] width 695 height 314
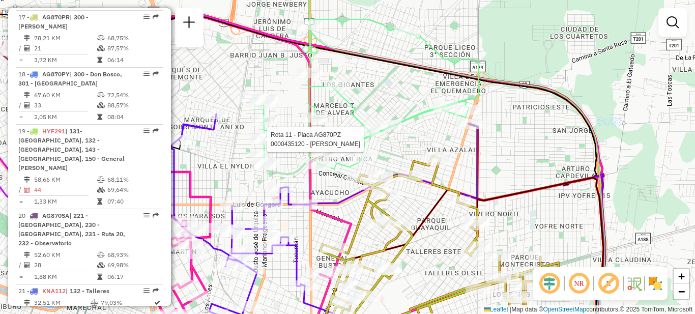
select select "**********"
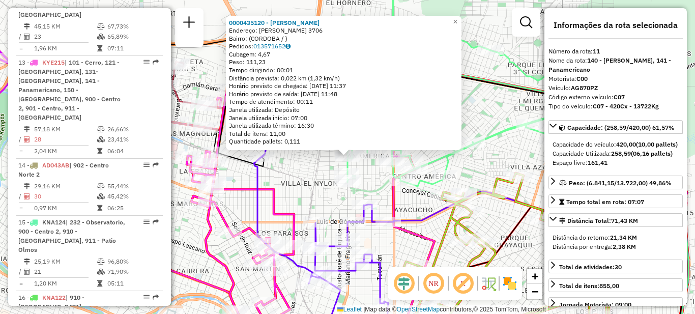
scroll to position [904, 0]
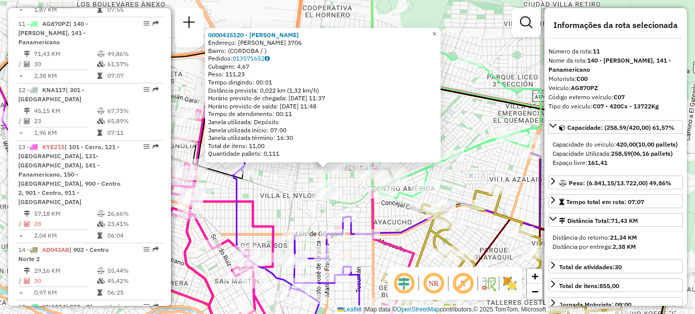
drag, startPoint x: 307, startPoint y: 169, endPoint x: 265, endPoint y: 208, distance: 57.5
click at [266, 210] on div "0000435120 - Mozo Maria Beatriz Endereço: MARIANO FRAGUEIRO 3706 Bairro: (CORDO…" at bounding box center [347, 157] width 695 height 314
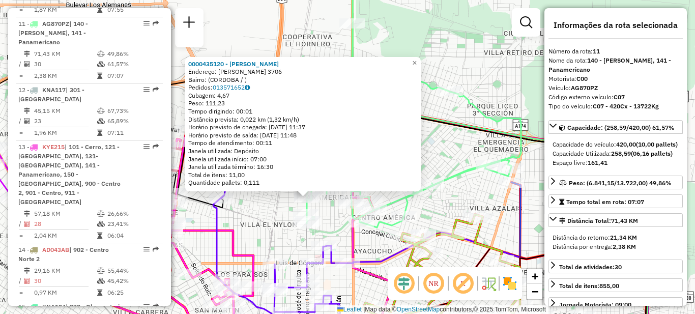
click at [453, 167] on div "0000435120 - Mozo Maria Beatriz Endereço: MARIANO FRAGUEIRO 3706 Bairro: (CORDO…" at bounding box center [347, 157] width 695 height 314
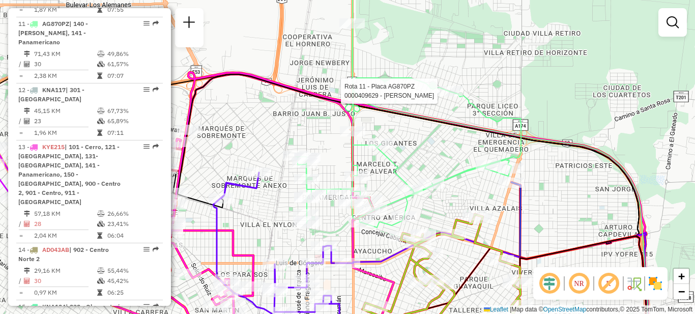
select select "**********"
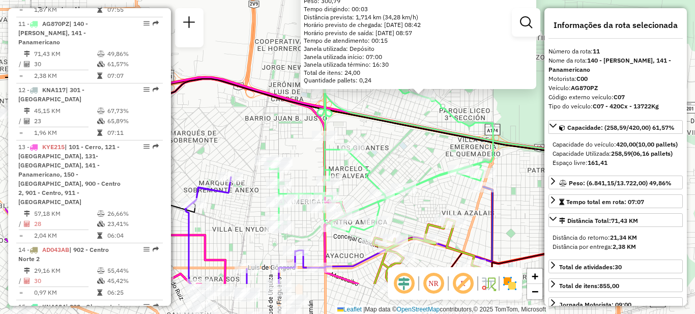
drag, startPoint x: 353, startPoint y: 212, endPoint x: 428, endPoint y: 144, distance: 100.8
click at [429, 144] on div "0000409629 - Carreño Peña Fabiola Endereço: AV ALFONSINA STORNI 1106 Bairro: (C…" at bounding box center [347, 157] width 695 height 314
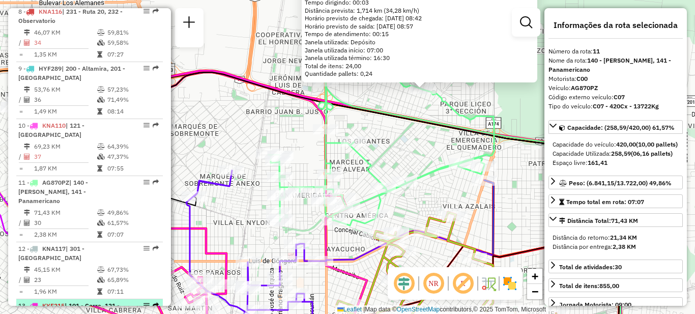
scroll to position [766, 0]
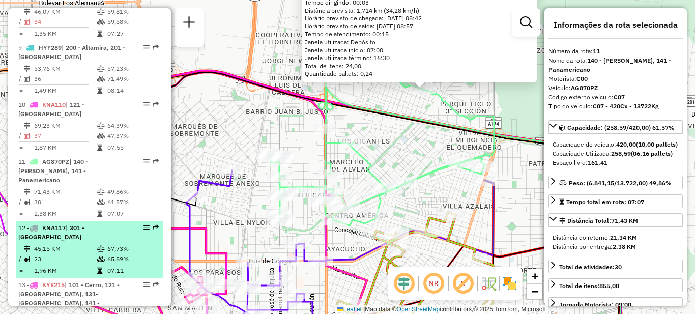
click at [79, 244] on td "45,15 KM" at bounding box center [65, 249] width 63 height 10
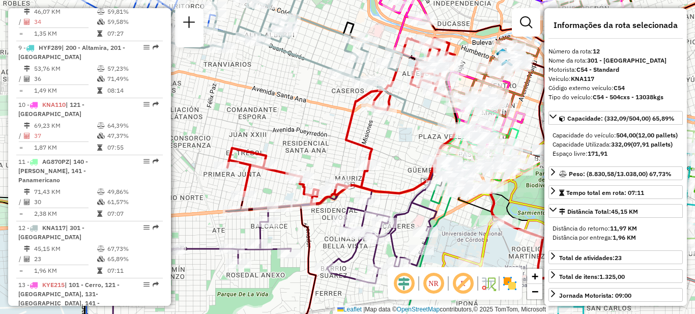
drag, startPoint x: 298, startPoint y: 107, endPoint x: 295, endPoint y: 113, distance: 7.5
click at [295, 114] on div "Janela de atendimento Grade de atendimento Capacidade Transportadoras Veículos …" at bounding box center [347, 157] width 695 height 314
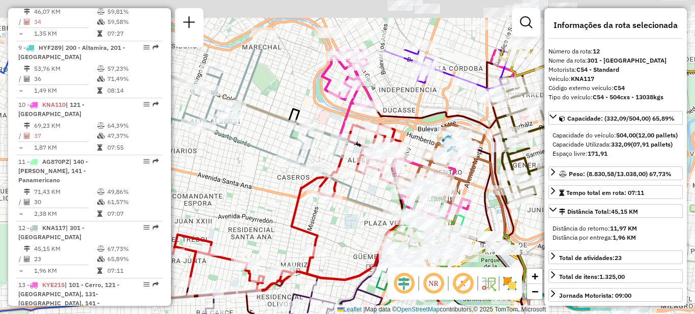
drag, startPoint x: 308, startPoint y: 112, endPoint x: 257, endPoint y: 193, distance: 95.5
click at [257, 193] on div "Janela de atendimento Grade de atendimento Capacidade Transportadoras Veículos …" at bounding box center [347, 157] width 695 height 314
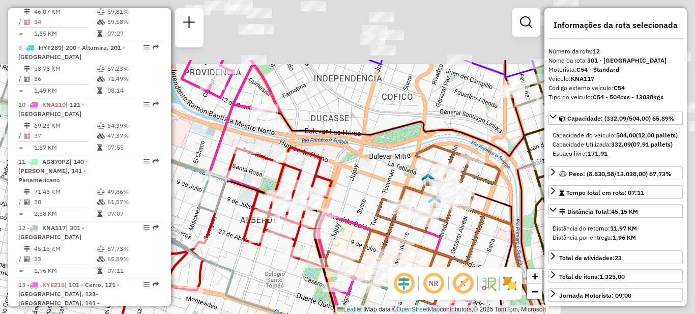
click at [150, 246] on hb-router-mapa "Informações da Sessão 1289667 - [DATE] Criação: [DATE] 18:09 Depósito: SAZ AR C…" at bounding box center [347, 157] width 695 height 314
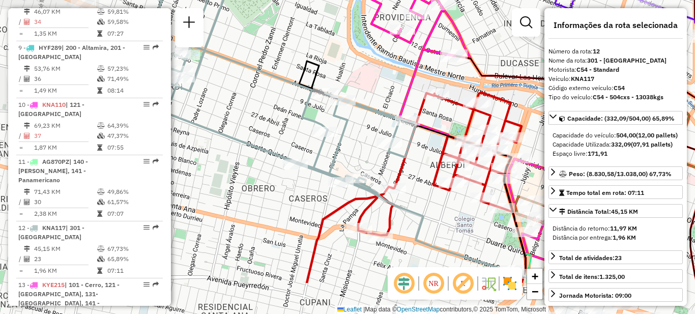
drag, startPoint x: 236, startPoint y: 245, endPoint x: 420, endPoint y: 172, distance: 197.6
click at [428, 176] on div "Janela de atendimento Grade de atendimento Capacidade Transportadoras Veículos …" at bounding box center [347, 157] width 695 height 314
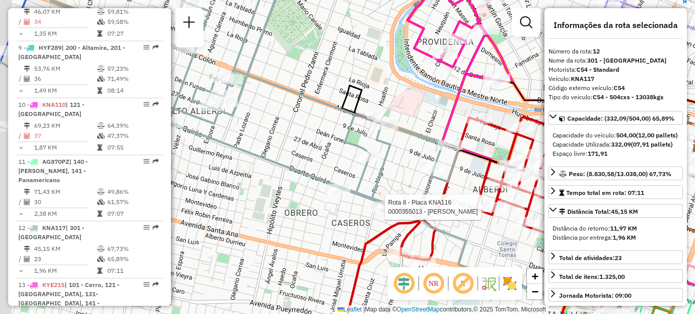
drag, startPoint x: 343, startPoint y: 128, endPoint x: 383, endPoint y: 165, distance: 54.3
click at [379, 164] on icon at bounding box center [220, 109] width 478 height 221
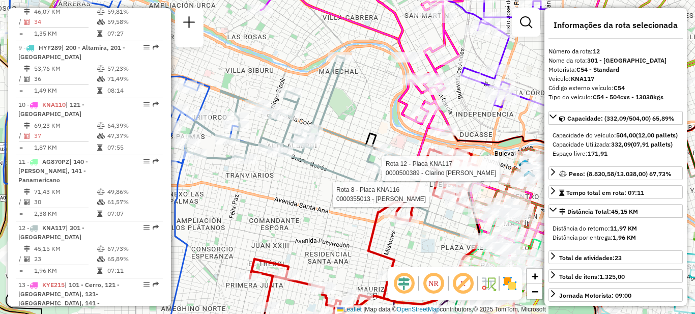
drag, startPoint x: 298, startPoint y: 138, endPoint x: 343, endPoint y: 150, distance: 46.2
click at [343, 150] on div "Rota 8 - Placa KNA116 0000355013 - Bonifacio Perez Rocio Rota 12 - Placa KNA117…" at bounding box center [347, 157] width 695 height 314
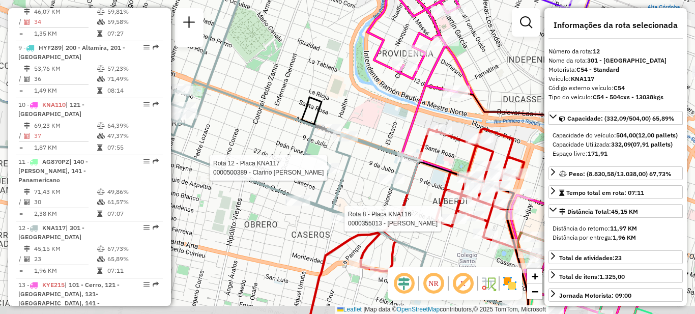
drag, startPoint x: 324, startPoint y: 147, endPoint x: 263, endPoint y: 120, distance: 66.9
click at [237, 126] on div "Rota 8 - Placa KNA116 0000355013 - Bonifacio Perez Rocio Rota 12 - Placa KNA117…" at bounding box center [347, 157] width 695 height 314
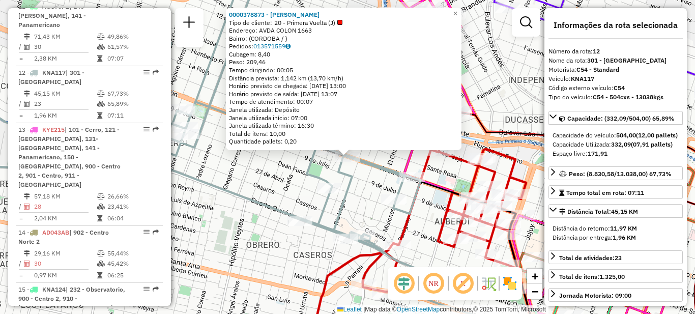
scroll to position [961, 0]
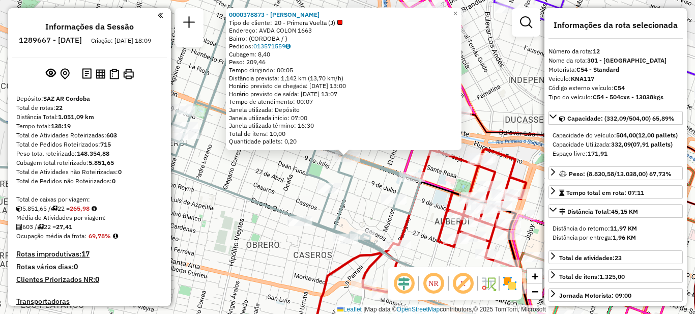
select select "**********"
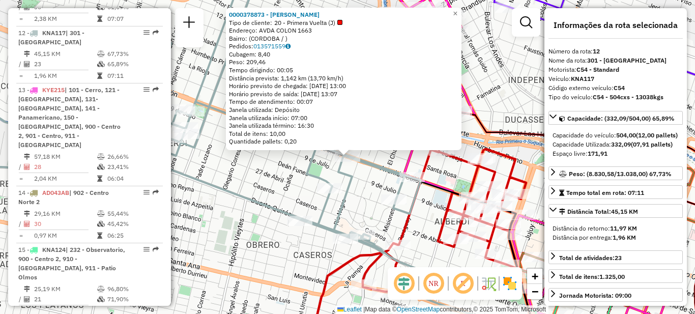
click at [250, 180] on div "Rota 12 - Placa KNA117 0000378873 - Li Bing 0000378873 - [PERSON_NAME] Tipo de …" at bounding box center [347, 157] width 695 height 314
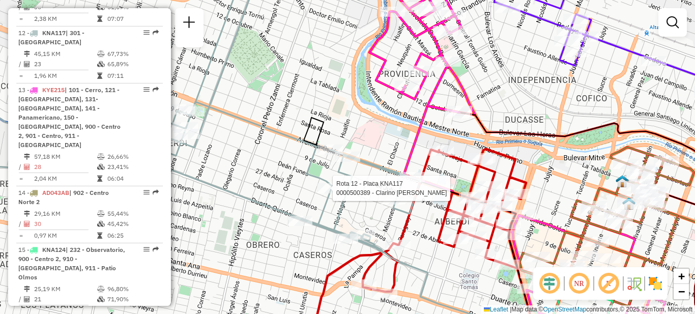
select select "**********"
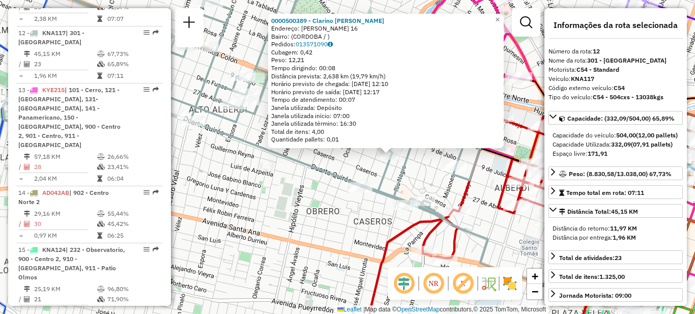
drag, startPoint x: 255, startPoint y: 166, endPoint x: 300, endPoint y: 164, distance: 45.3
click at [300, 164] on icon at bounding box center [461, 232] width 539 height 221
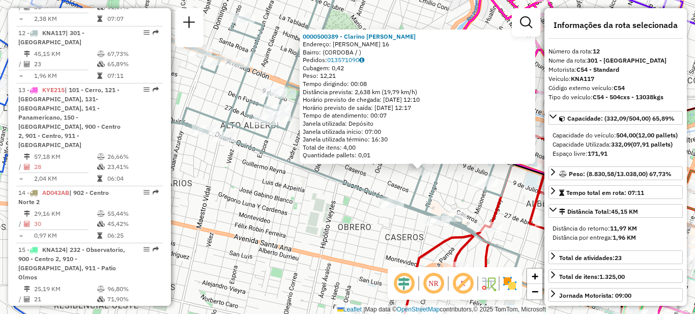
drag, startPoint x: 285, startPoint y: 170, endPoint x: 313, endPoint y: 185, distance: 31.9
click at [313, 185] on div "0000500389 - Clarino [PERSON_NAME]: [PERSON_NAME] 16 Bairro: ([GEOGRAPHIC_DATA]…" at bounding box center [347, 157] width 695 height 314
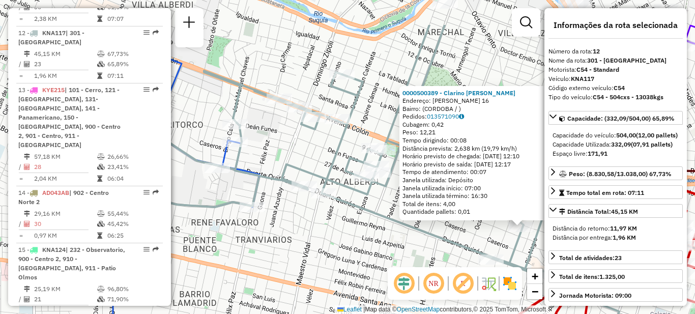
drag, startPoint x: 328, startPoint y: 201, endPoint x: 409, endPoint y: 238, distance: 89.2
click at [409, 238] on div "0000500389 - Clarino [PERSON_NAME]: [PERSON_NAME] 16 Bairro: ([GEOGRAPHIC_DATA]…" at bounding box center [347, 157] width 695 height 314
click at [331, 255] on div "0000500389 - Clarino [PERSON_NAME]: [PERSON_NAME] 16 Bairro: ([GEOGRAPHIC_DATA]…" at bounding box center [347, 157] width 695 height 314
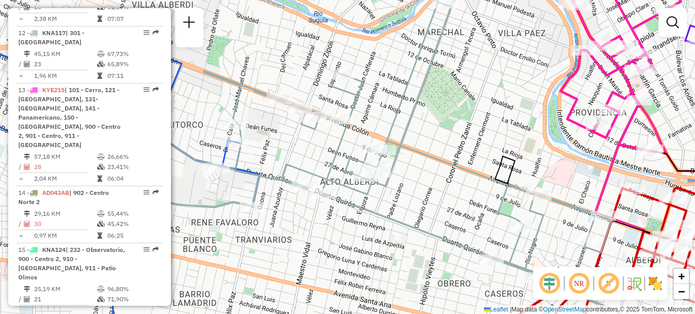
click at [330, 249] on div "Janela de atendimento Grade de atendimento Capacidade Transportadoras Veículos …" at bounding box center [347, 157] width 695 height 314
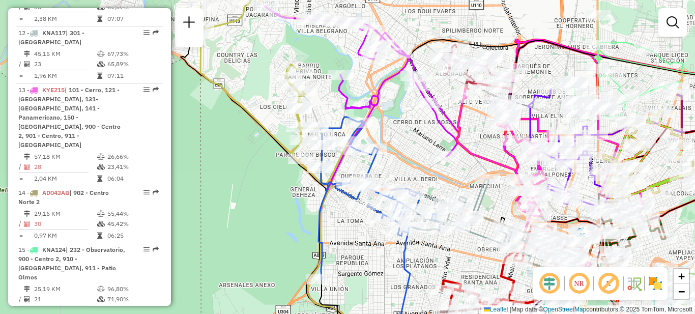
drag, startPoint x: 367, startPoint y: 260, endPoint x: 402, endPoint y: 237, distance: 42.6
click at [404, 237] on icon at bounding box center [379, 198] width 123 height 162
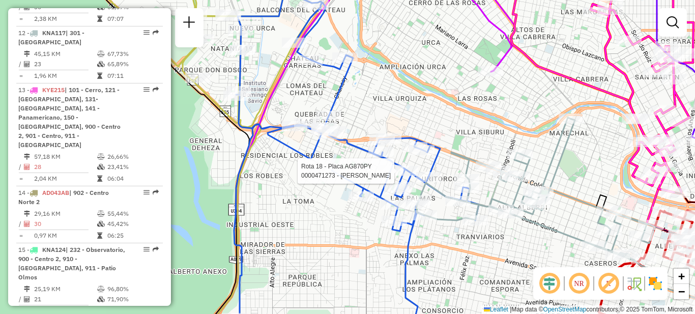
select select "**********"
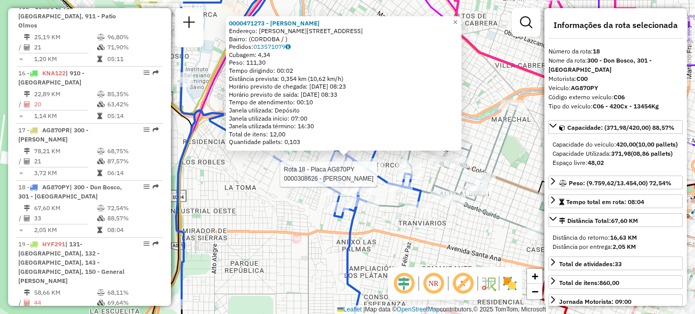
scroll to position [1321, 0]
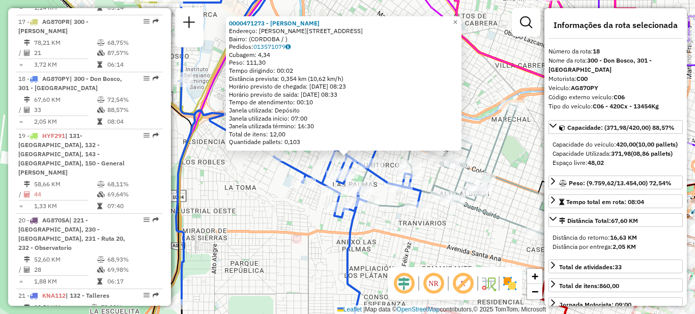
click at [437, 220] on div "0000471273 - [PERSON_NAME]: [PERSON_NAME][STREET_ADDRESS] Pedidos: 013571079 Cu…" at bounding box center [347, 157] width 695 height 314
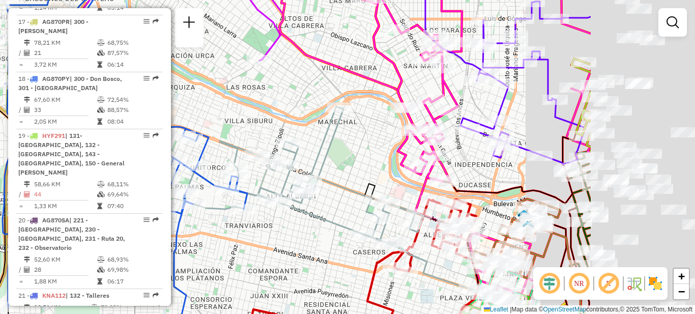
drag, startPoint x: 490, startPoint y: 216, endPoint x: 316, endPoint y: 219, distance: 173.4
click at [316, 219] on icon at bounding box center [433, 274] width 309 height 145
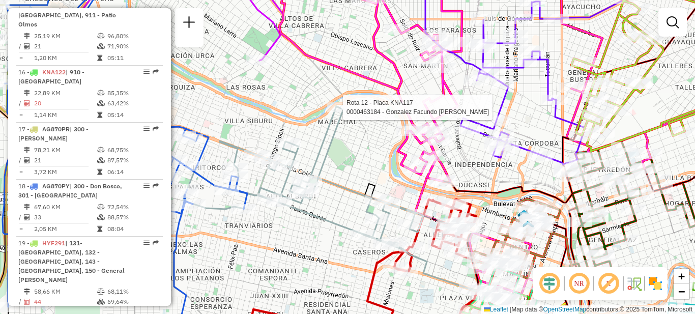
select select "**********"
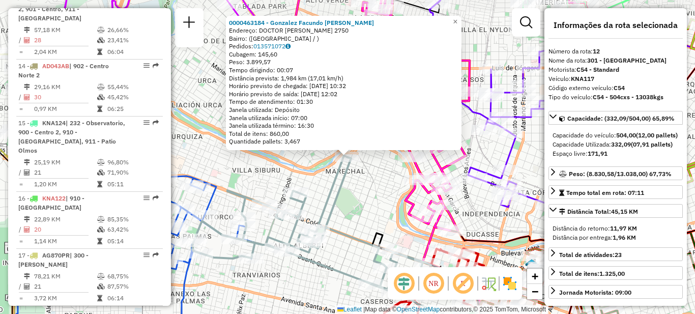
scroll to position [961, 0]
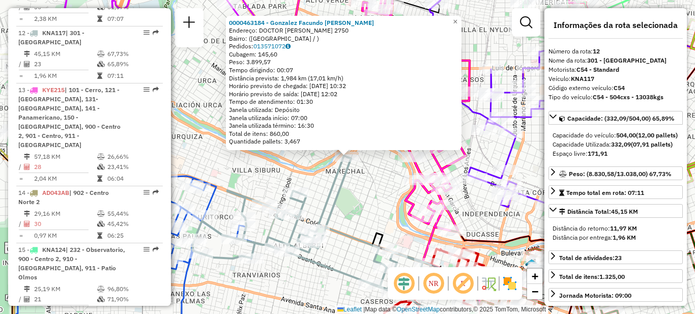
drag, startPoint x: 356, startPoint y: 187, endPoint x: 345, endPoint y: 195, distance: 13.1
click at [356, 188] on div "0000463184 - Gonzalez Facundo [PERSON_NAME]: DOCTOR [PERSON_NAME] 2750 Bairro: …" at bounding box center [347, 157] width 695 height 314
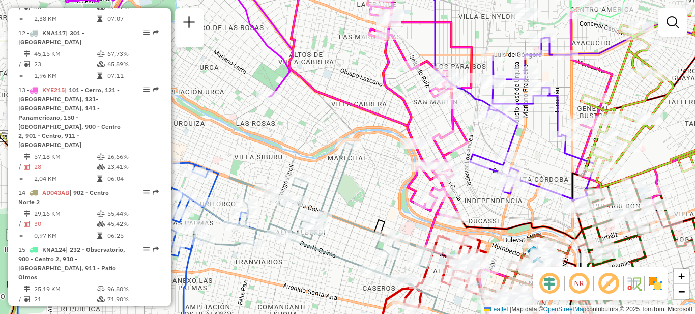
drag, startPoint x: 341, startPoint y: 208, endPoint x: 347, endPoint y: 151, distance: 57.8
click at [347, 151] on div "Janela de atendimento Grade de atendimento Capacidade Transportadoras Veículos …" at bounding box center [347, 157] width 695 height 314
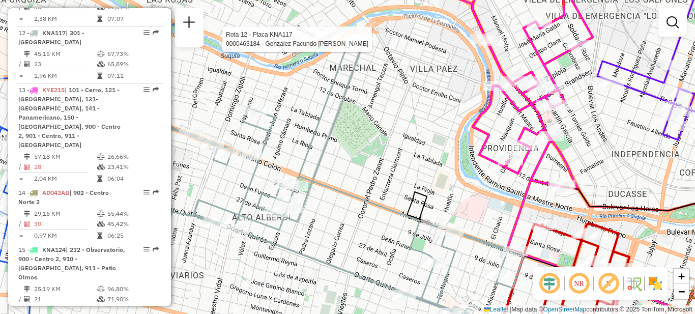
select select "**********"
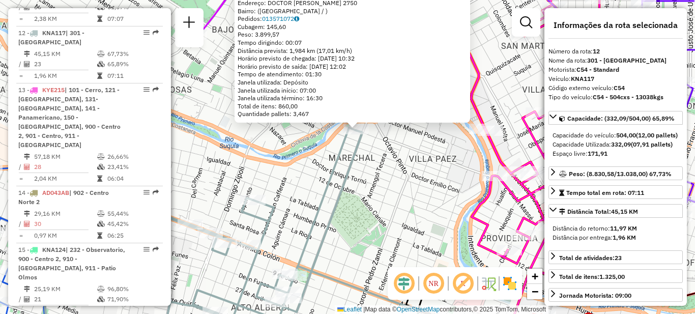
drag, startPoint x: 365, startPoint y: 237, endPoint x: 373, endPoint y: 209, distance: 28.8
click at [373, 209] on div "0000463184 - Gonzalez Facundo [PERSON_NAME]: DOCTOR [PERSON_NAME] 2750 Bairro: …" at bounding box center [347, 157] width 695 height 314
click at [342, 198] on icon at bounding box center [284, 236] width 478 height 217
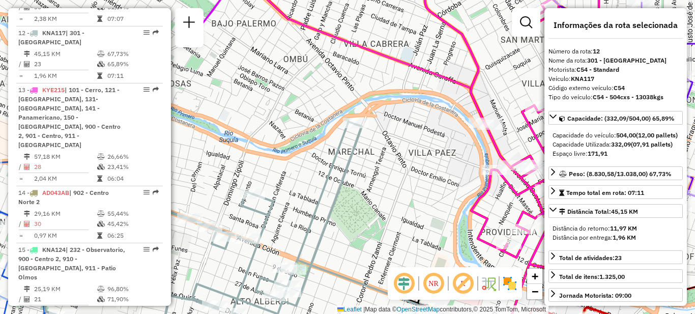
drag, startPoint x: 378, startPoint y: 204, endPoint x: 333, endPoint y: 90, distance: 122.7
click at [333, 90] on div "Janela de atendimento Grade de atendimento Capacidade Transportadoras Veículos …" at bounding box center [347, 157] width 695 height 314
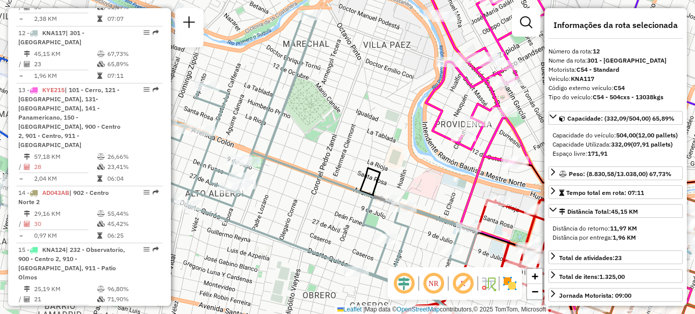
drag, startPoint x: 332, startPoint y: 164, endPoint x: 304, endPoint y: 66, distance: 102.0
click at [305, 64] on div "Janela de atendimento Grade de atendimento Capacidade Transportadoras Veículos …" at bounding box center [347, 157] width 695 height 314
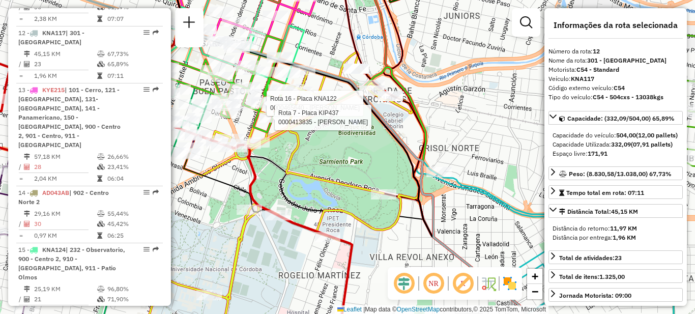
drag, startPoint x: 355, startPoint y: 174, endPoint x: 353, endPoint y: 144, distance: 29.5
click at [353, 144] on div "Rota 16 - Placa KNA122 0000465640 - Cejas [PERSON_NAME] Rota 7 - Placa KIP437 0…" at bounding box center [347, 157] width 695 height 314
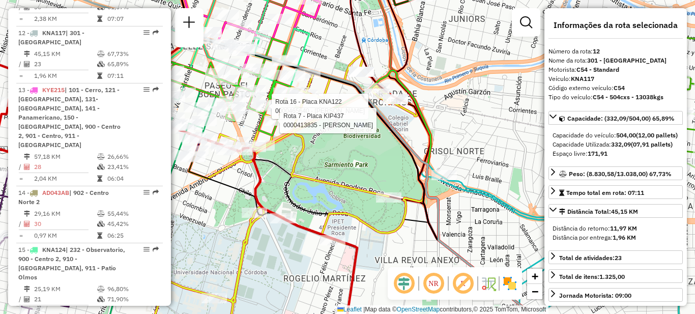
drag, startPoint x: 355, startPoint y: 168, endPoint x: 414, endPoint y: 195, distance: 65.3
click at [414, 195] on div "Rota 16 - Placa KNA122 0000465640 - Cejas [PERSON_NAME] Rota 7 - Placa KIP437 0…" at bounding box center [347, 157] width 695 height 314
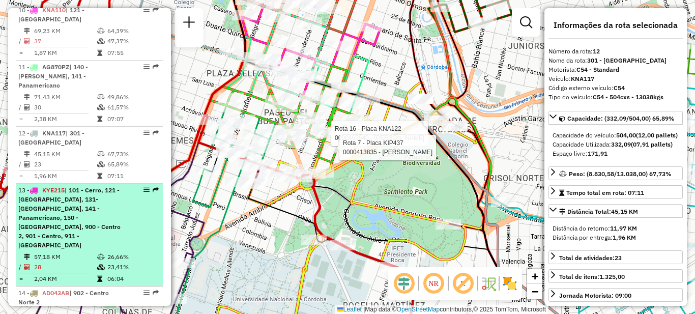
scroll to position [859, 0]
click at [96, 200] on div "13 - KYE215 | 101 - [GEOGRAPHIC_DATA], 121 - [GEOGRAPHIC_DATA], 131- [GEOGRAPHI…" at bounding box center [72, 219] width 108 height 64
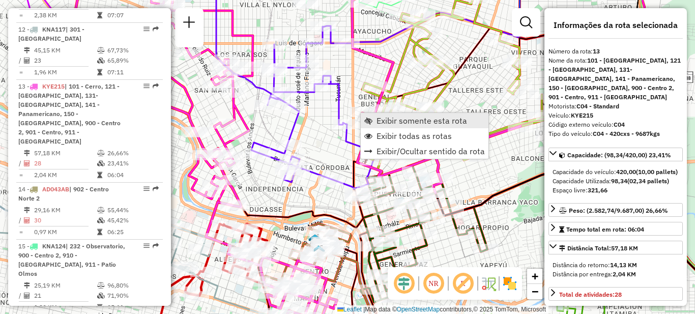
scroll to position [1009, 0]
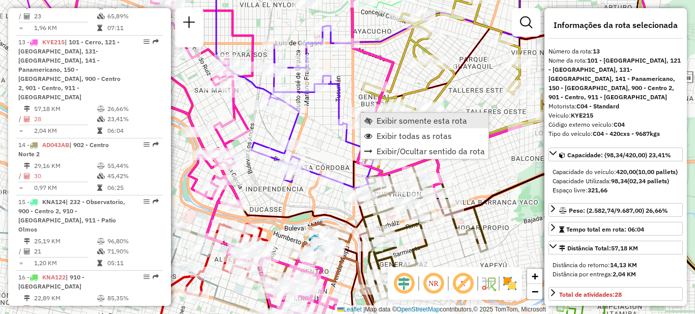
click at [384, 121] on span "Exibir somente esta rota" at bounding box center [421, 120] width 91 height 8
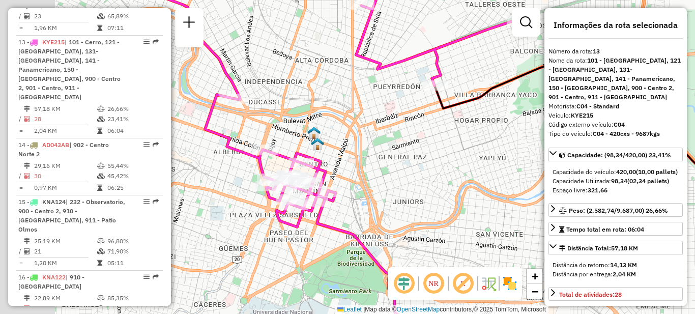
drag, startPoint x: 313, startPoint y: 179, endPoint x: 508, endPoint y: 161, distance: 195.6
click at [515, 165] on div "Janela de atendimento Grade de atendimento Capacidade Transportadoras Veículos …" at bounding box center [347, 157] width 695 height 314
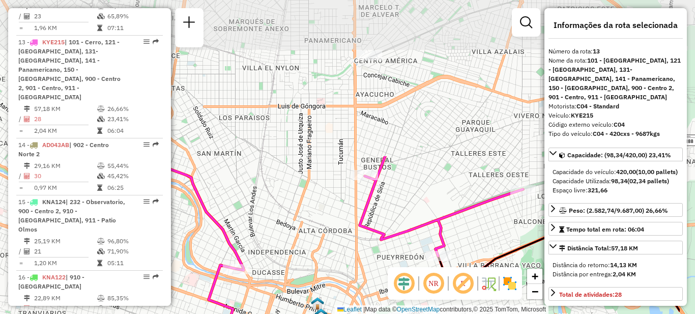
drag, startPoint x: 398, startPoint y: 182, endPoint x: 353, endPoint y: 323, distance: 148.7
click at [353, 313] on html "Aguarde... Pop-up bloqueado! Seu navegador bloqueou automáticamente a abertura …" at bounding box center [347, 157] width 695 height 314
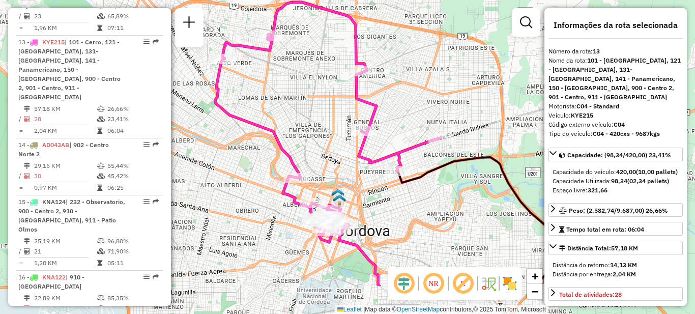
drag, startPoint x: 326, startPoint y: 205, endPoint x: 333, endPoint y: 145, distance: 59.8
click at [333, 145] on div "Janela de atendimento Grade de atendimento Capacidade Transportadoras Veículos …" at bounding box center [347, 157] width 695 height 314
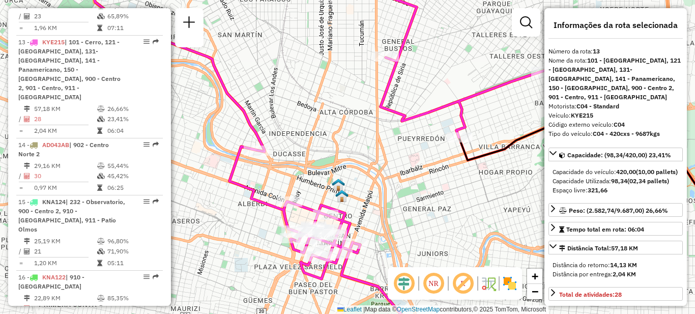
drag, startPoint x: 332, startPoint y: 191, endPoint x: 350, endPoint y: 134, distance: 59.3
click at [345, 178] on img at bounding box center [338, 184] width 13 height 13
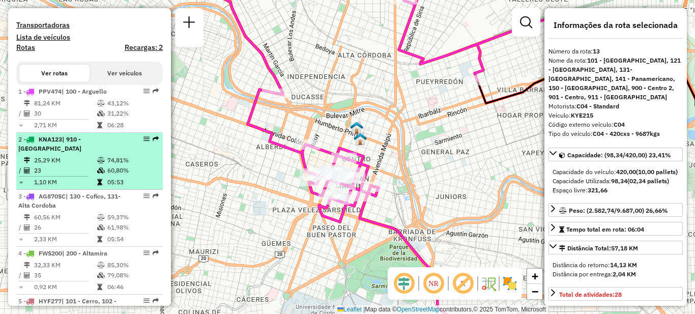
scroll to position [297, 0]
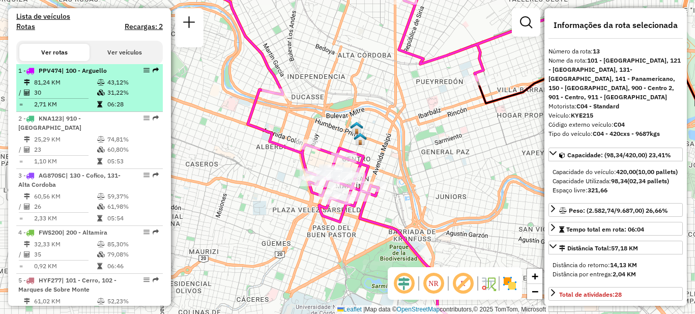
click at [97, 97] on td at bounding box center [102, 92] width 10 height 10
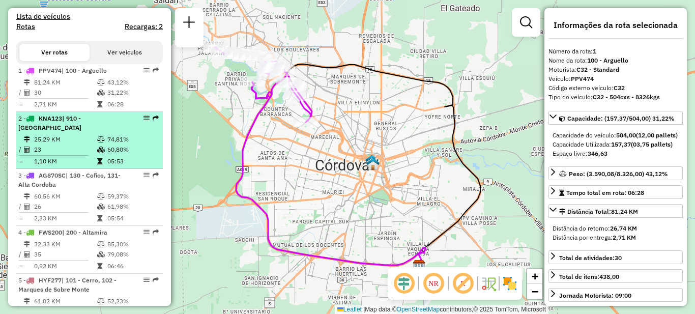
click at [89, 144] on td "25,29 KM" at bounding box center [65, 139] width 63 height 10
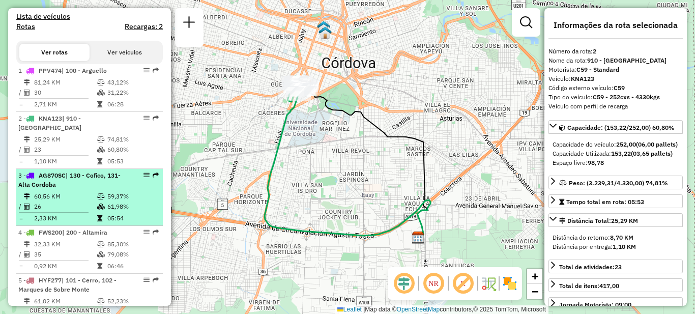
click at [95, 189] on div "3 - AG870SC | 130 - Cofico, 131- [GEOGRAPHIC_DATA]" at bounding box center [72, 180] width 108 height 18
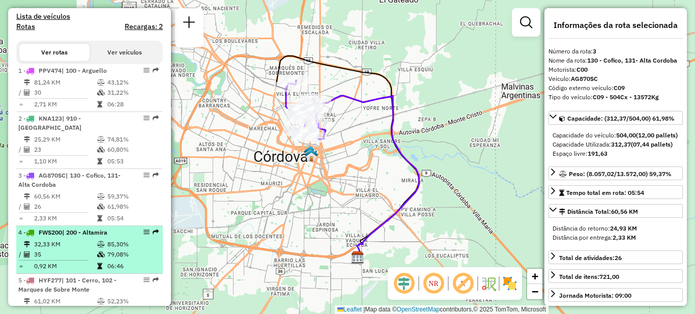
click at [89, 259] on td "35" at bounding box center [65, 254] width 63 height 10
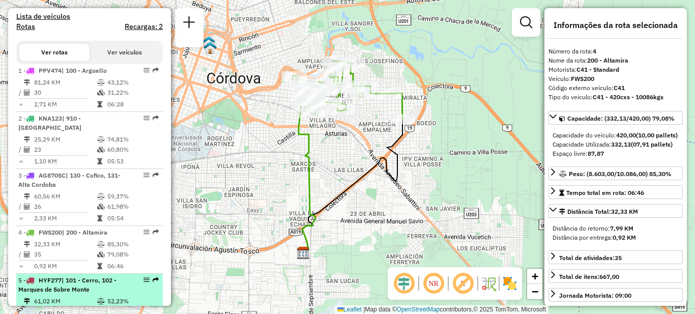
click at [82, 285] on span "| 101 - Cerro, 102 - Marques de Sobre Monte" at bounding box center [67, 284] width 98 height 17
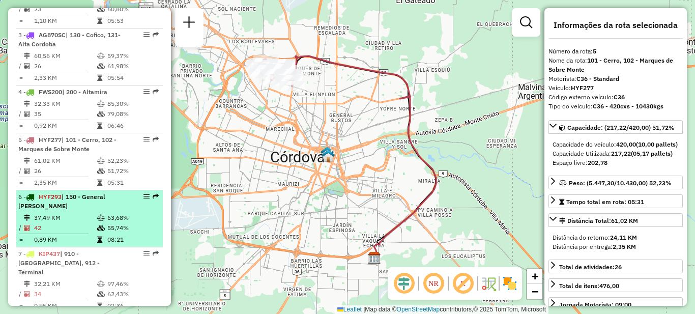
scroll to position [449, 0]
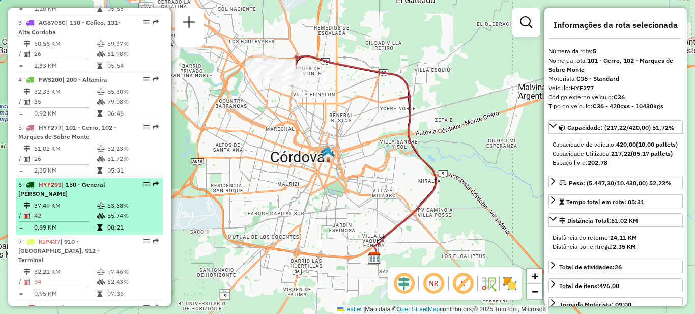
click at [83, 204] on td "37,49 KM" at bounding box center [65, 205] width 63 height 10
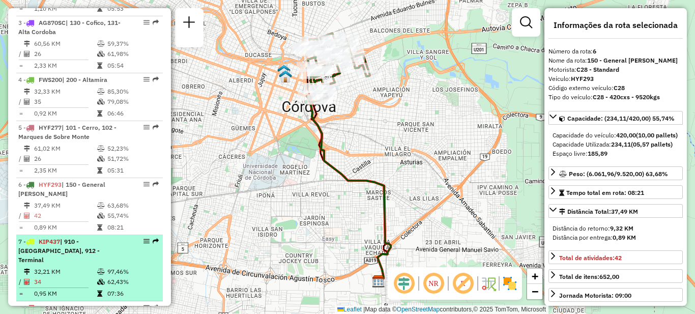
click at [89, 266] on td "32,21 KM" at bounding box center [65, 271] width 63 height 10
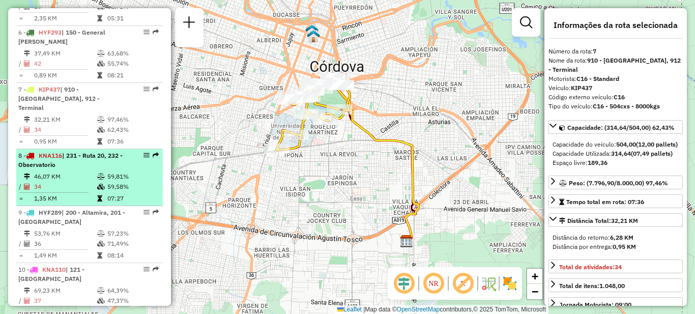
scroll to position [602, 0]
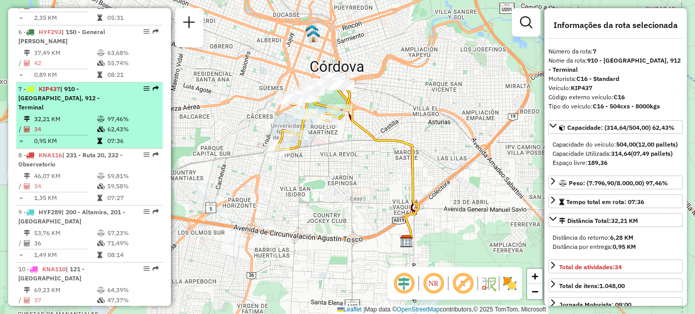
click at [88, 114] on td "32,21 KM" at bounding box center [65, 119] width 63 height 10
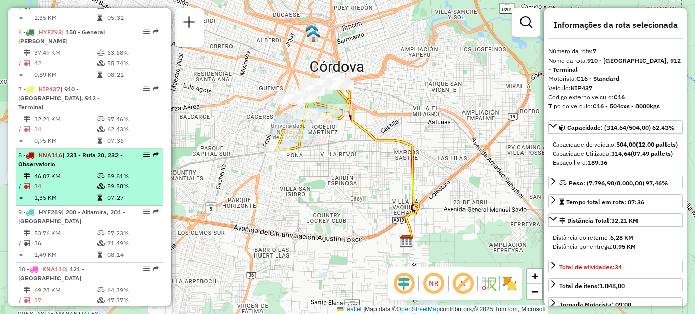
click at [80, 171] on td "46,07 KM" at bounding box center [65, 176] width 63 height 10
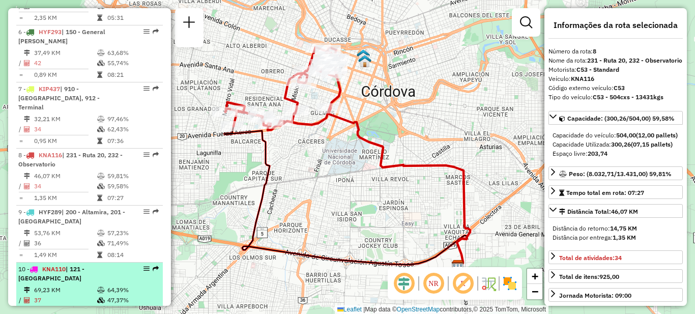
click at [88, 264] on div "10 - KNA110 | 121 - [GEOGRAPHIC_DATA]" at bounding box center [72, 273] width 108 height 18
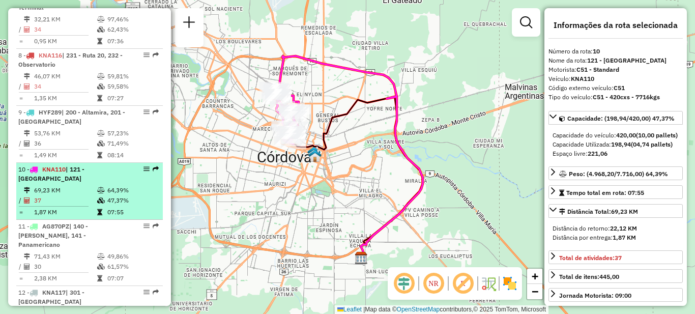
scroll to position [704, 0]
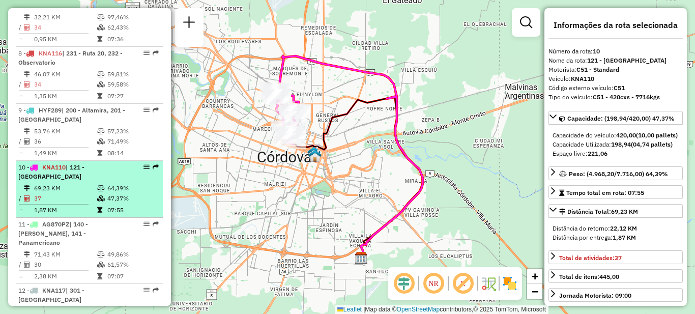
click at [74, 168] on div "10 - KNA110 | 121 - [GEOGRAPHIC_DATA]" at bounding box center [72, 172] width 108 height 18
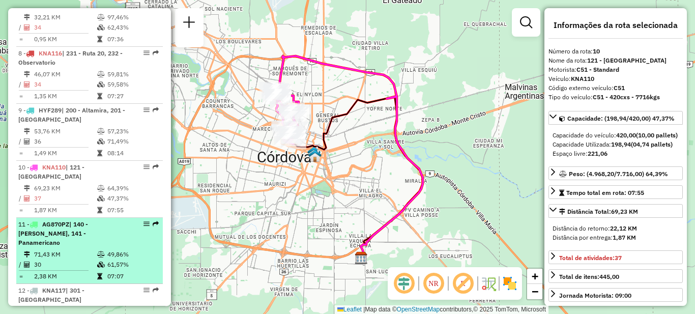
click at [87, 249] on td "71,43 KM" at bounding box center [65, 254] width 63 height 10
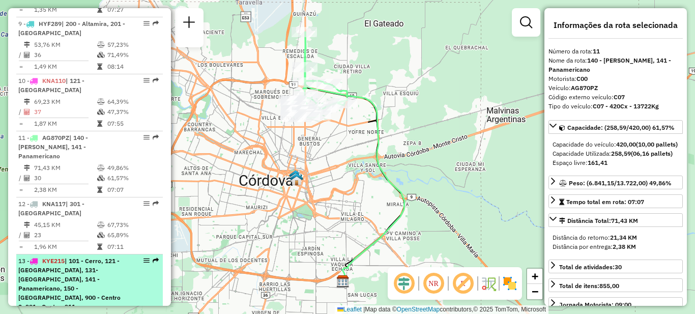
scroll to position [805, 0]
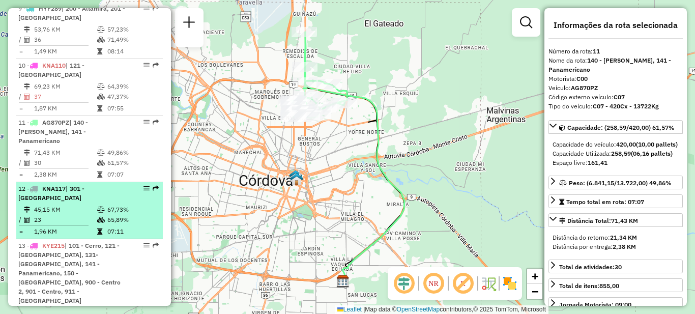
click at [72, 185] on span "| 301 - [GEOGRAPHIC_DATA]" at bounding box center [51, 193] width 66 height 17
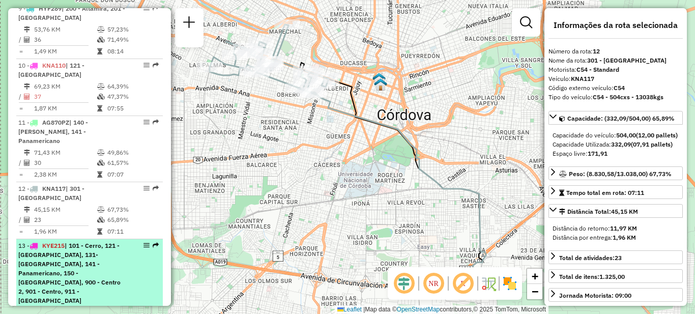
click at [89, 252] on div "13 - KYE215 | 101 - [GEOGRAPHIC_DATA], 121 - [GEOGRAPHIC_DATA], 131- [GEOGRAPHI…" at bounding box center [72, 273] width 108 height 64
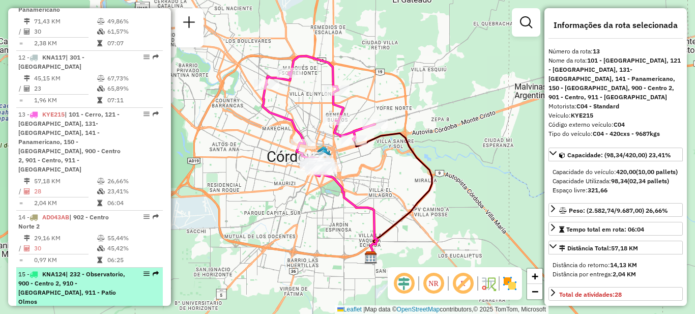
scroll to position [958, 0]
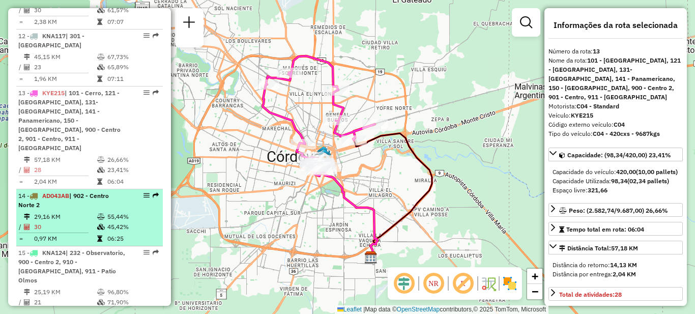
click at [78, 191] on div "14 - AD043AB | 902 - Centro Norte 2" at bounding box center [72, 200] width 108 height 18
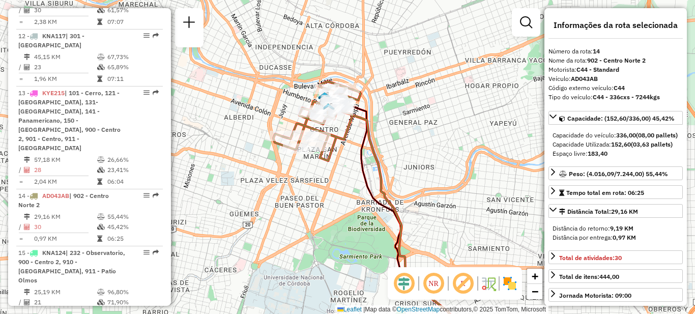
drag, startPoint x: 295, startPoint y: 103, endPoint x: 317, endPoint y: 195, distance: 95.1
click at [320, 200] on div "Janela de atendimento Grade de atendimento Capacidade Transportadoras Veículos …" at bounding box center [347, 157] width 695 height 314
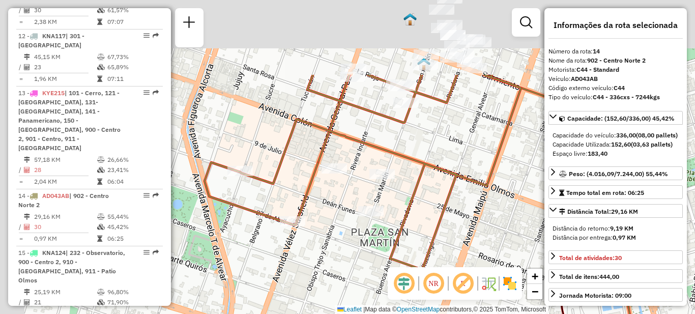
drag, startPoint x: 342, startPoint y: 179, endPoint x: 415, endPoint y: 291, distance: 134.1
click at [415, 297] on hb-router-mapa "Informações da Sessão 1289667 - [DATE] Criação: [DATE] 18:09 Depósito: SAZ AR C…" at bounding box center [347, 157] width 695 height 314
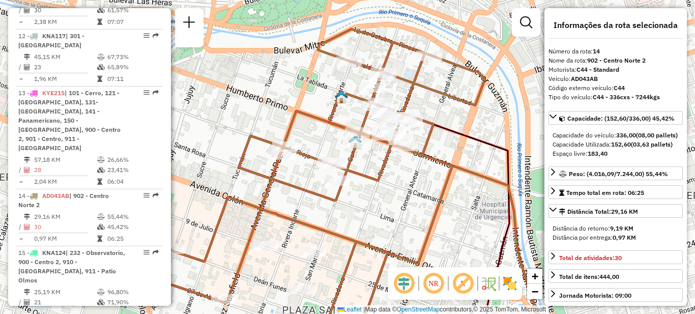
drag, startPoint x: 466, startPoint y: 159, endPoint x: 386, endPoint y: 202, distance: 90.1
click at [389, 202] on div "Janela de atendimento Grade de atendimento Capacidade Transportadoras Veículos …" at bounding box center [347, 157] width 695 height 314
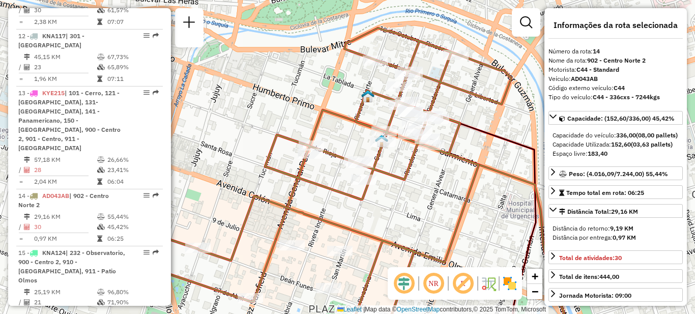
drag, startPoint x: 386, startPoint y: 202, endPoint x: 416, endPoint y: 199, distance: 30.1
click at [416, 199] on div "Janela de atendimento Grade de atendimento Capacidade Transportadoras Veículos …" at bounding box center [347, 157] width 695 height 314
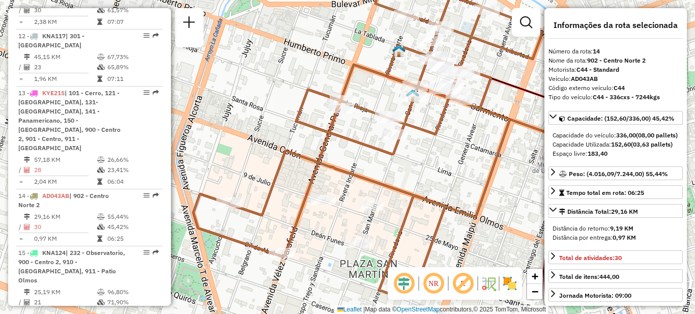
drag, startPoint x: 421, startPoint y: 213, endPoint x: 452, endPoint y: 165, distance: 57.4
click at [452, 165] on div "Janela de atendimento Grade de atendimento Capacidade Transportadoras Veículos …" at bounding box center [347, 157] width 695 height 314
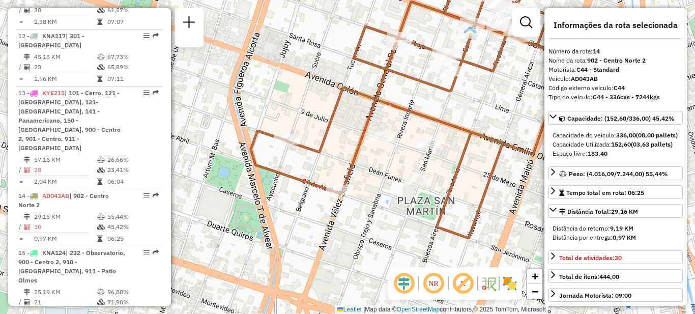
drag, startPoint x: 423, startPoint y: 172, endPoint x: 443, endPoint y: 144, distance: 34.9
click at [443, 146] on div "Janela de atendimento Grade de atendimento Capacidade Transportadoras Veículos …" at bounding box center [347, 157] width 695 height 314
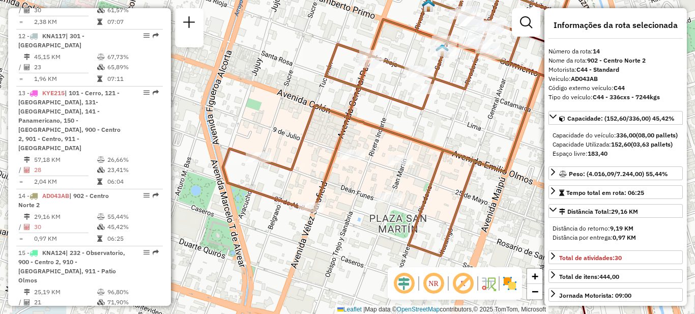
drag, startPoint x: 476, startPoint y: 115, endPoint x: 445, endPoint y: 135, distance: 36.1
click at [445, 135] on div "Janela de atendimento Grade de atendimento Capacidade Transportadoras Veículos …" at bounding box center [347, 157] width 695 height 314
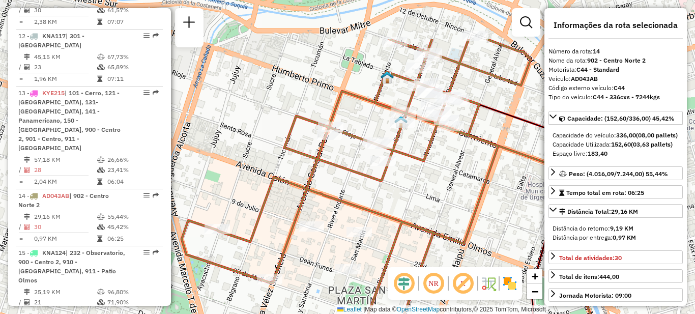
drag, startPoint x: 463, startPoint y: 118, endPoint x: 423, endPoint y: 193, distance: 84.2
click at [423, 193] on div "Janela de atendimento Grade de atendimento Capacidade Transportadoras Veículos …" at bounding box center [347, 157] width 695 height 314
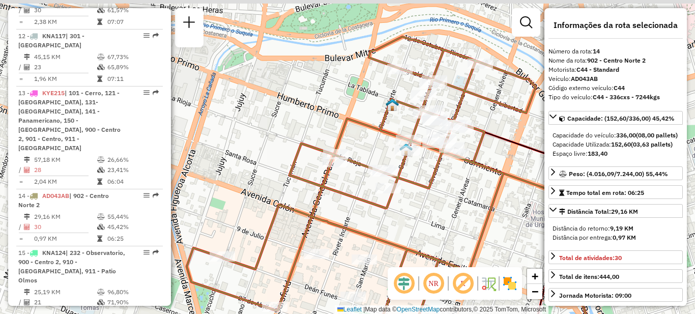
drag, startPoint x: 435, startPoint y: 160, endPoint x: 441, endPoint y: 169, distance: 11.0
click at [441, 184] on div "Janela de atendimento Grade de atendimento Capacidade Transportadoras Veículos …" at bounding box center [347, 157] width 695 height 314
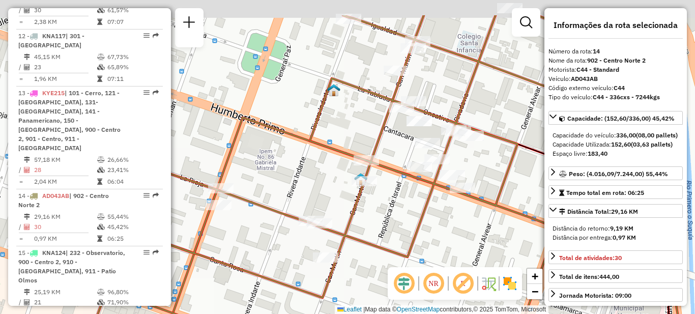
drag, startPoint x: 463, startPoint y: 195, endPoint x: 456, endPoint y: 209, distance: 15.9
click at [457, 214] on div "Janela de atendimento Grade de atendimento Capacidade Transportadoras Veículos …" at bounding box center [347, 157] width 695 height 314
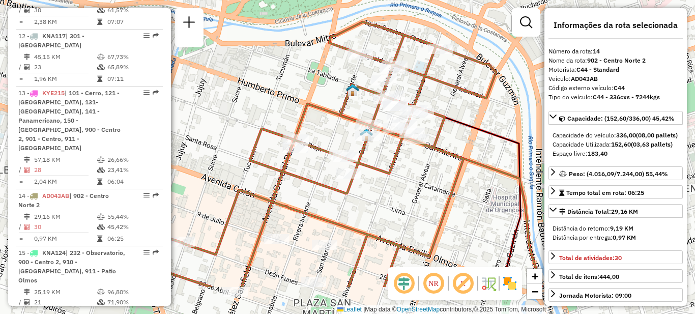
drag, startPoint x: 324, startPoint y: 164, endPoint x: 275, endPoint y: 90, distance: 89.1
click at [275, 90] on div "Janela de atendimento Grade de atendimento Capacidade Transportadoras Veículos …" at bounding box center [347, 157] width 695 height 314
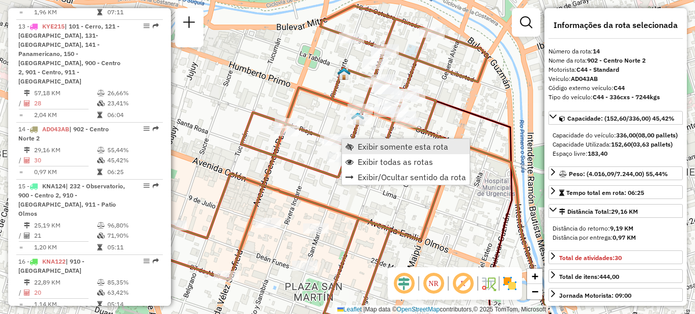
scroll to position [1093, 0]
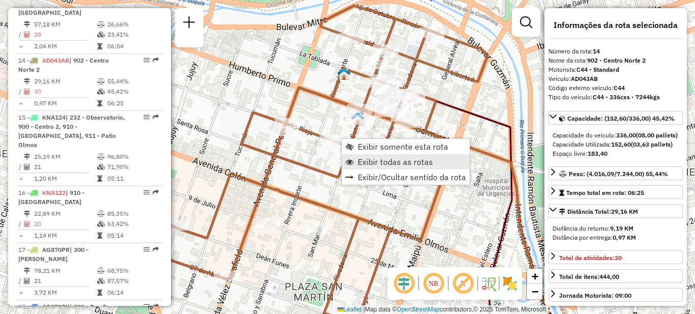
click at [375, 162] on span "Exibir todas as rotas" at bounding box center [394, 162] width 75 height 8
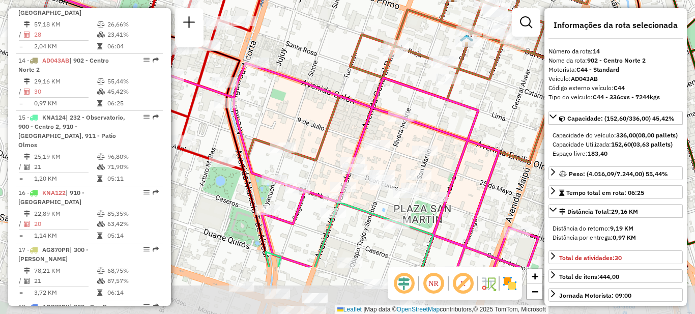
drag, startPoint x: 373, startPoint y: 189, endPoint x: 451, endPoint y: 118, distance: 105.1
click at [459, 118] on div "Janela de atendimento Grade de atendimento Capacidade Transportadoras Veículos …" at bounding box center [347, 157] width 695 height 314
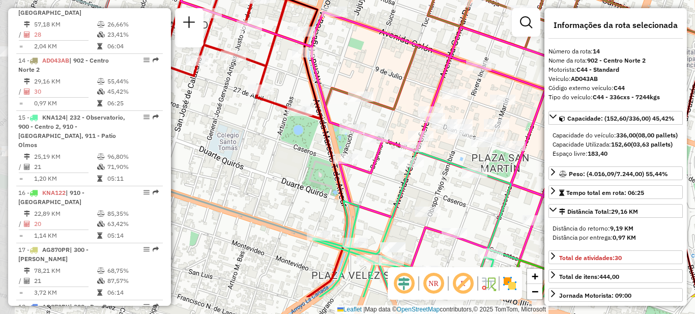
drag, startPoint x: 293, startPoint y: 95, endPoint x: 309, endPoint y: 1, distance: 94.8
click at [309, 1] on div "Janela de atendimento Grade de atendimento Capacidade Transportadoras Veículos …" at bounding box center [347, 157] width 695 height 314
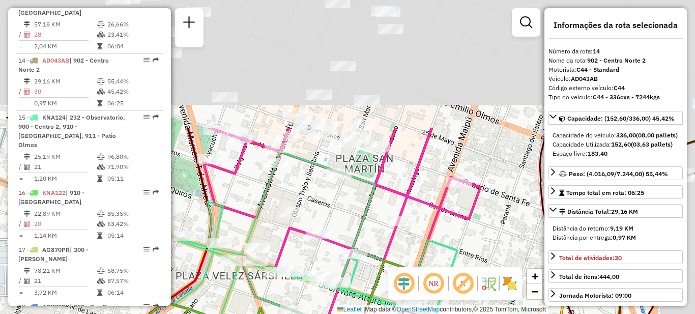
drag, startPoint x: 414, startPoint y: 84, endPoint x: 355, endPoint y: 203, distance: 132.8
click at [357, 253] on icon at bounding box center [315, 270] width 284 height 237
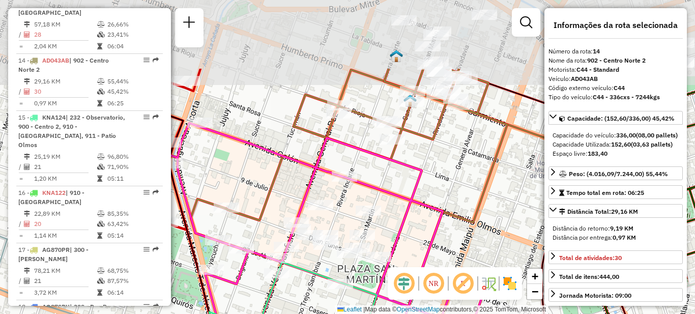
drag, startPoint x: 408, startPoint y: 124, endPoint x: 410, endPoint y: 189, distance: 65.1
click at [410, 223] on div "Rota 15 - Placa KNA124 0000552789 - Infeemak S.A.S. S. A. S. Janela de atendime…" at bounding box center [347, 157] width 695 height 314
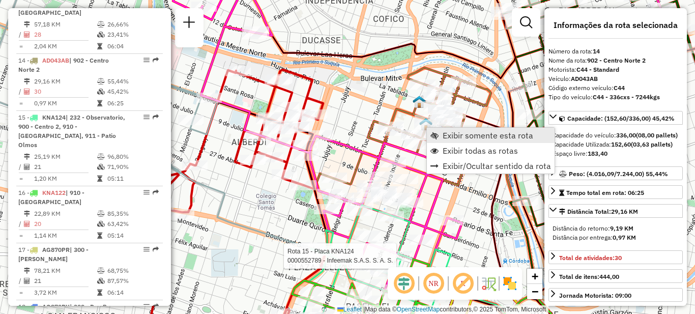
click at [444, 137] on span "Exibir somente esta rota" at bounding box center [487, 135] width 91 height 8
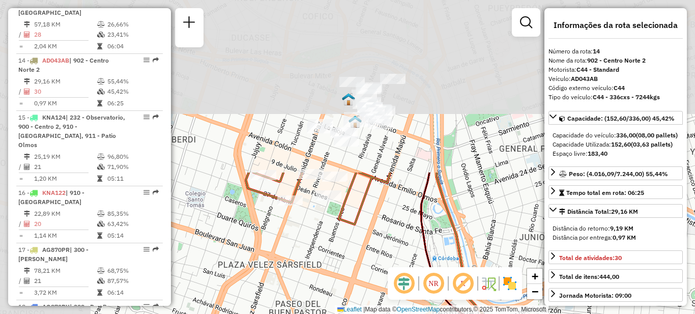
drag, startPoint x: 318, startPoint y: 92, endPoint x: 447, endPoint y: 296, distance: 241.5
click at [448, 296] on hb-router-mapa "Informações da Sessão 1289667 - [DATE] Criação: [DATE] 18:09 Depósito: SAZ AR C…" at bounding box center [347, 157] width 695 height 314
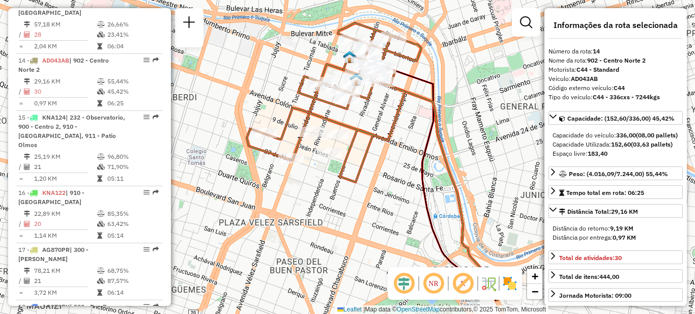
drag, startPoint x: 313, startPoint y: 257, endPoint x: 312, endPoint y: 205, distance: 51.9
click at [313, 206] on div "Janela de atendimento Grade de atendimento Capacidade Transportadoras Veículos …" at bounding box center [347, 157] width 695 height 314
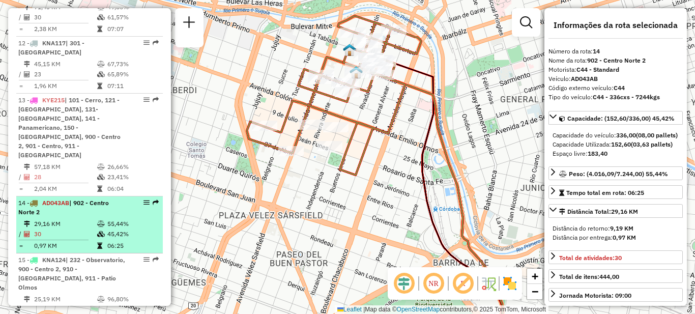
scroll to position [1020, 0]
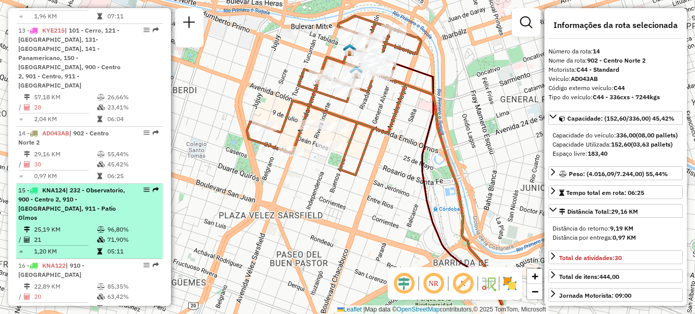
click at [87, 186] on span "| 232 - Observatorio, 900 - Centro 2, 910 - [GEOGRAPHIC_DATA], 911 - Patio Olmos" at bounding box center [71, 203] width 107 height 35
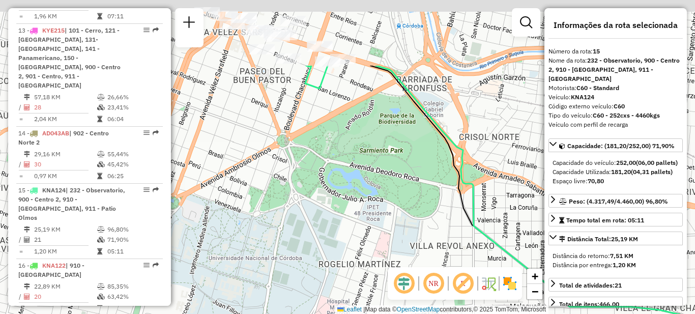
drag, startPoint x: 316, startPoint y: 86, endPoint x: 384, endPoint y: 267, distance: 193.4
click at [384, 267] on div "Janela de atendimento Grade de atendimento Capacidade Transportadoras Veículos …" at bounding box center [347, 157] width 695 height 314
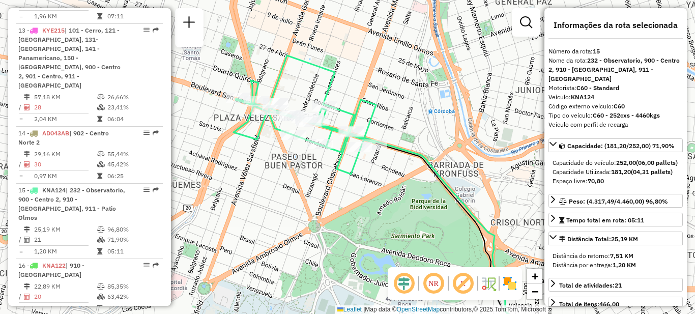
drag, startPoint x: 319, startPoint y: 202, endPoint x: 401, endPoint y: 246, distance: 93.0
click at [403, 248] on div "Janela de atendimento Grade de atendimento Capacidade Transportadoras Veículos …" at bounding box center [347, 157] width 695 height 314
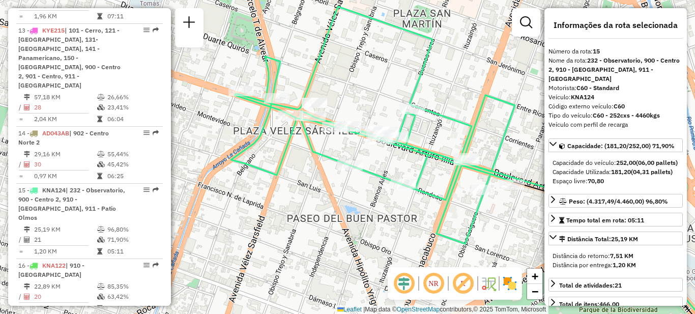
drag, startPoint x: 383, startPoint y: 205, endPoint x: 327, endPoint y: 250, distance: 71.6
click at [330, 253] on div "Janela de atendimento Grade de atendimento Capacidade Transportadoras Veículos …" at bounding box center [347, 157] width 695 height 314
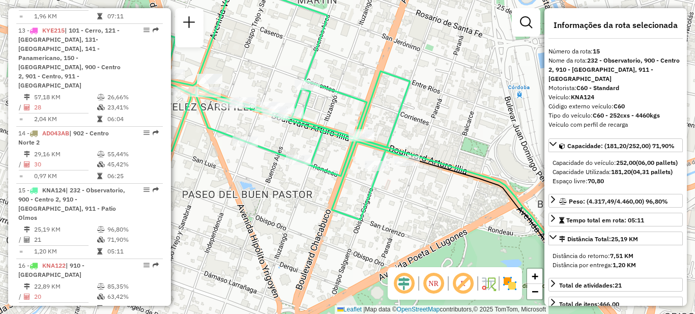
drag, startPoint x: 350, startPoint y: 235, endPoint x: 280, endPoint y: 192, distance: 82.8
click at [280, 192] on div "Janela de atendimento Grade de atendimento Capacidade Transportadoras Veículos …" at bounding box center [347, 157] width 695 height 314
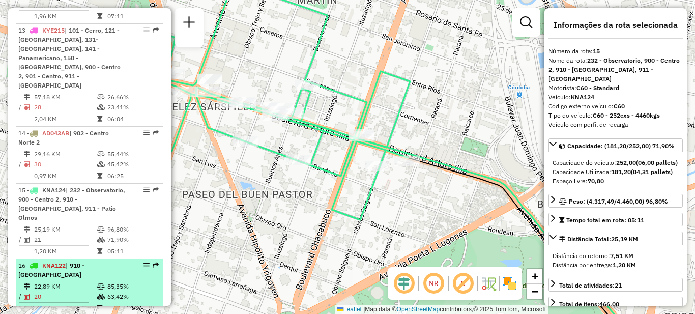
click at [97, 283] on icon at bounding box center [101, 286] width 8 height 6
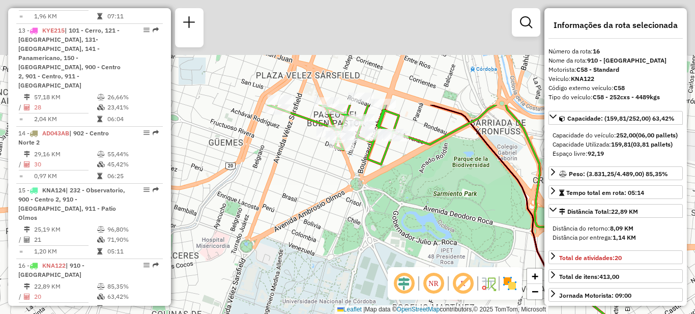
drag, startPoint x: 319, startPoint y: 91, endPoint x: 354, endPoint y: 213, distance: 126.6
click at [369, 228] on div "Janela de atendimento Grade de atendimento Capacidade Transportadoras Veículos …" at bounding box center [347, 157] width 695 height 314
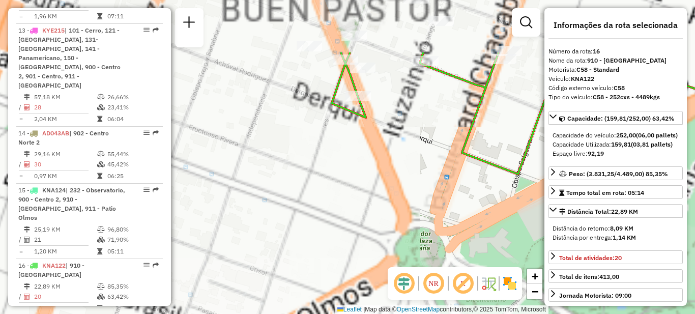
drag, startPoint x: 351, startPoint y: 129, endPoint x: 384, endPoint y: 266, distance: 140.8
click at [386, 267] on div "Janela de atendimento Grade de atendimento Capacidade Transportadoras Veículos …" at bounding box center [347, 157] width 695 height 314
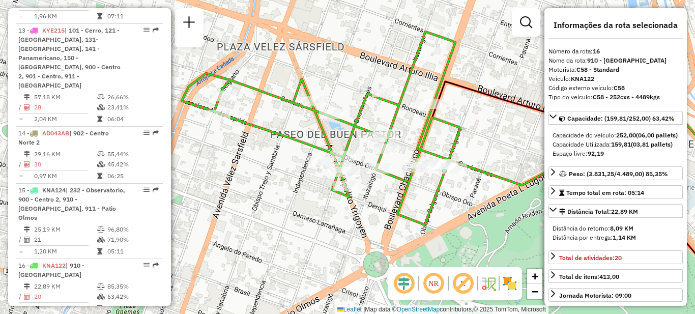
drag, startPoint x: 410, startPoint y: 206, endPoint x: 374, endPoint y: 196, distance: 38.0
click at [374, 196] on div "Janela de atendimento Grade de atendimento Capacidade Transportadoras Veículos …" at bounding box center [347, 157] width 695 height 314
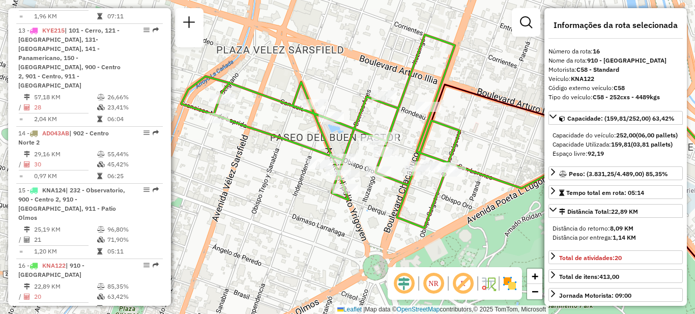
drag, startPoint x: 273, startPoint y: 196, endPoint x: 249, endPoint y: 226, distance: 38.4
click at [249, 226] on div "Janela de atendimento Grade de atendimento Capacidade Transportadoras Veículos …" at bounding box center [347, 157] width 695 height 314
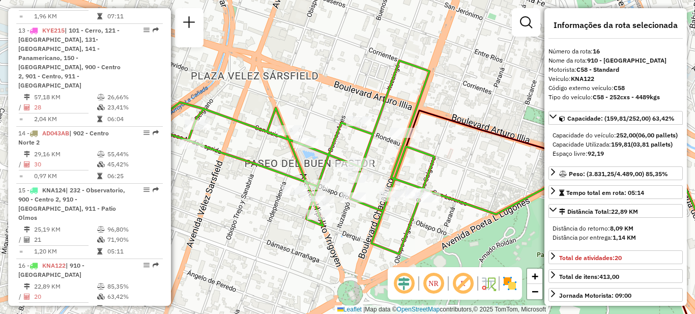
click at [264, 202] on div "Janela de atendimento Grade de atendimento Capacidade Transportadoras Veículos …" at bounding box center [347, 157] width 695 height 314
click at [240, 194] on div "Janela de atendimento Grade de atendimento Capacidade Transportadoras Veículos …" at bounding box center [347, 157] width 695 height 314
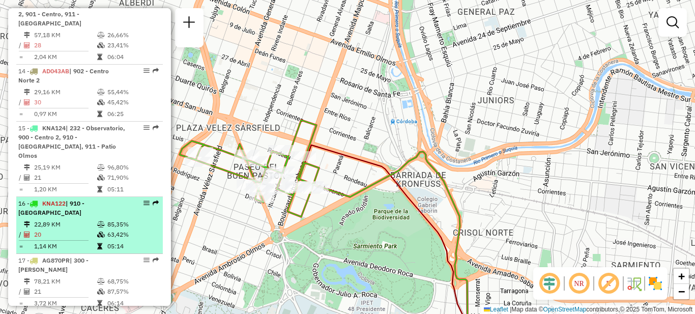
scroll to position [1173, 0]
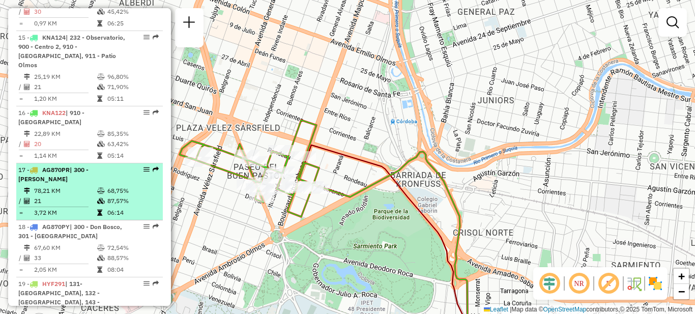
click at [107, 196] on td "87,57%" at bounding box center [132, 201] width 51 height 10
select select "**********"
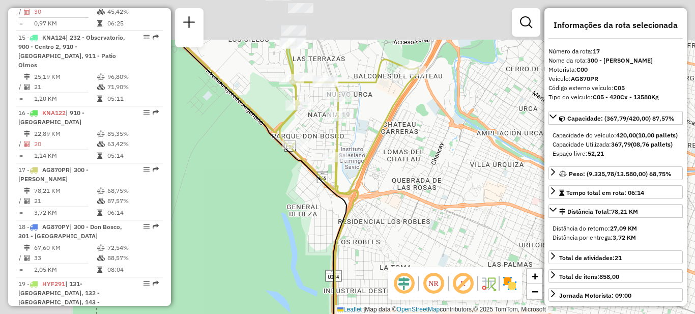
drag, startPoint x: 435, startPoint y: 208, endPoint x: 513, endPoint y: 263, distance: 95.2
click at [513, 263] on div "Janela de atendimento Grade de atendimento Capacidade Transportadoras Veículos …" at bounding box center [347, 157] width 695 height 314
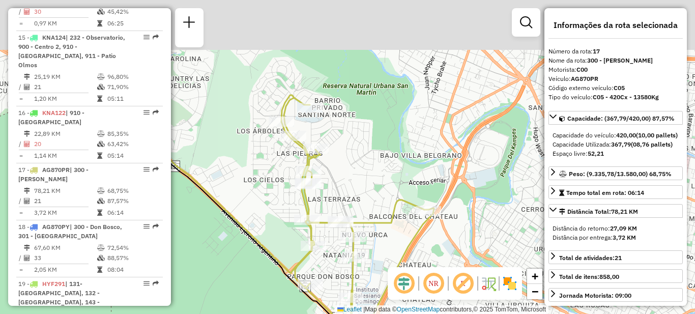
drag, startPoint x: 420, startPoint y: 233, endPoint x: 415, endPoint y: 269, distance: 36.0
click at [394, 277] on hb-router-mapa "Informações da Sessão 1289667 - [DATE] Criação: [DATE] 18:09 Depósito: SAZ AR C…" at bounding box center [347, 157] width 695 height 314
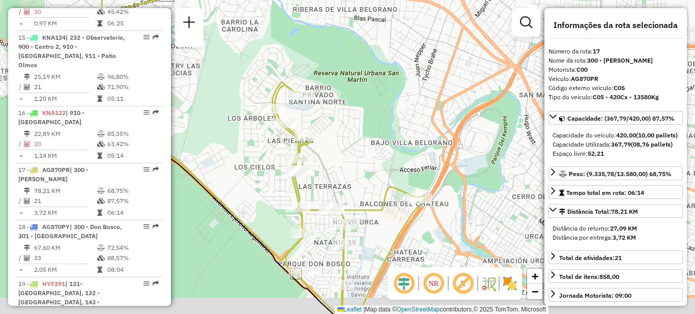
drag, startPoint x: 360, startPoint y: 191, endPoint x: 374, endPoint y: 108, distance: 84.6
click at [374, 108] on div "Janela de atendimento Grade de atendimento Capacidade Transportadoras Veículos …" at bounding box center [347, 157] width 695 height 314
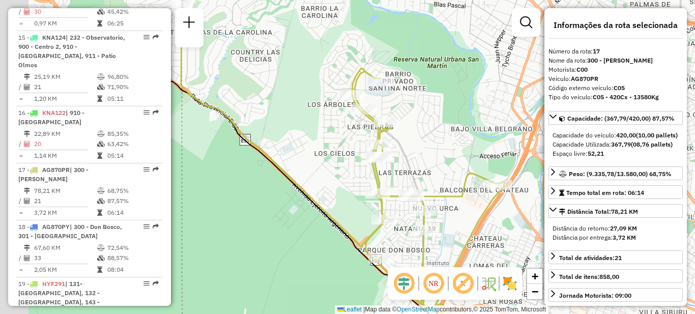
drag, startPoint x: 389, startPoint y: 185, endPoint x: 465, endPoint y: 246, distance: 97.3
click at [465, 246] on div "Janela de atendimento Grade de atendimento Capacidade Transportadoras Veículos …" at bounding box center [347, 157] width 695 height 314
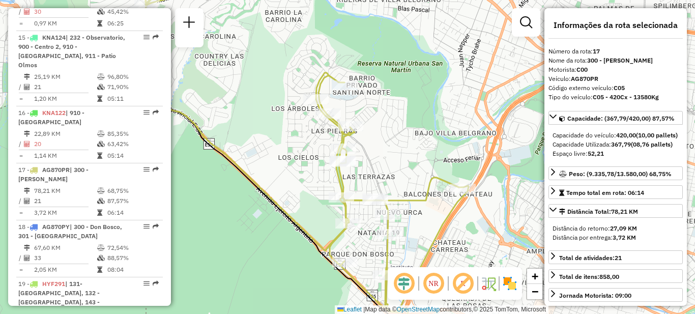
drag, startPoint x: 330, startPoint y: 131, endPoint x: 277, endPoint y: 109, distance: 57.7
click at [277, 109] on div "Janela de atendimento Grade de atendimento Capacidade Transportadoras Veículos …" at bounding box center [347, 157] width 695 height 314
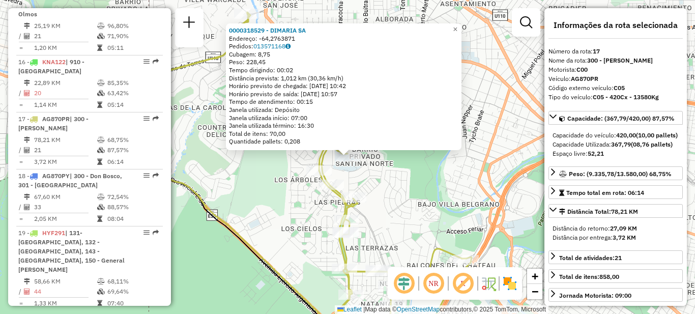
scroll to position [1273, 0]
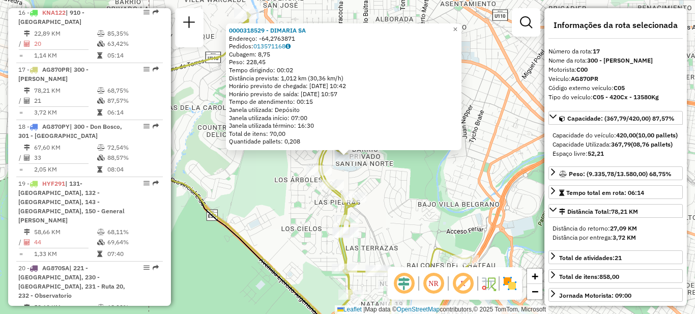
click at [395, 187] on div "0000318529 - DIMARIA SA Endereço: -64,2763871 Pedidos: 013571168 Cubagem: 8,75 …" at bounding box center [347, 157] width 695 height 314
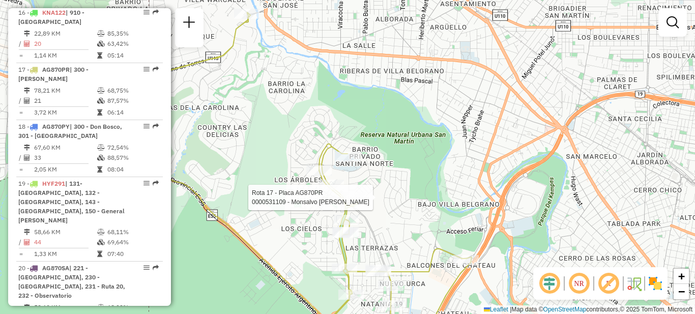
select select "**********"
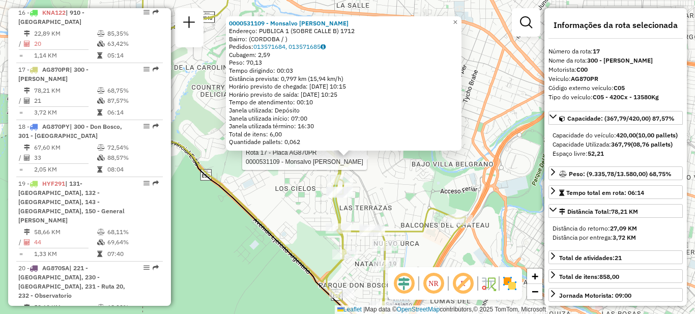
click at [290, 198] on div "Rota 17 - Placa AG870PR 0000531109 - Monsalvo Iris Anabel 0000531109 - Monsalvo…" at bounding box center [347, 157] width 695 height 314
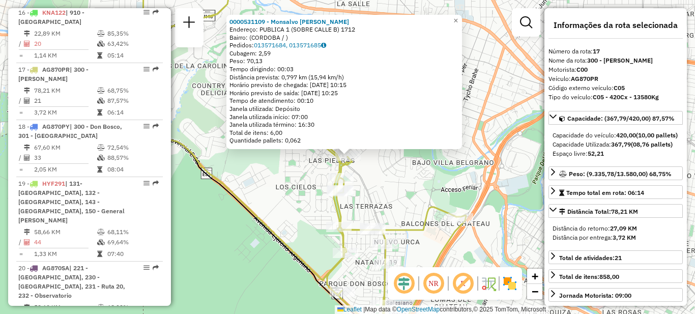
click at [288, 195] on div "0000531109 - Monsalvo [PERSON_NAME]: PUBLICA 1 (SOBRE CALLE B) 1712 Bairro: (CO…" at bounding box center [347, 157] width 695 height 314
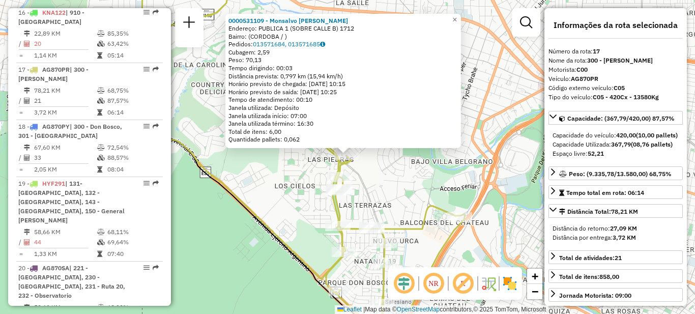
click at [287, 193] on div "0000531109 - Monsalvo [PERSON_NAME]: PUBLICA 1 (SOBRE CALLE B) 1712 Bairro: (CO…" at bounding box center [347, 157] width 695 height 314
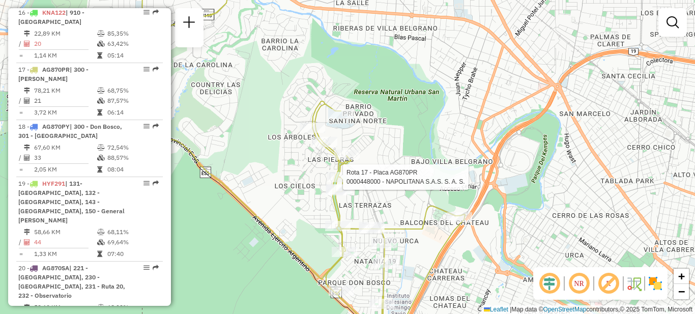
select select "**********"
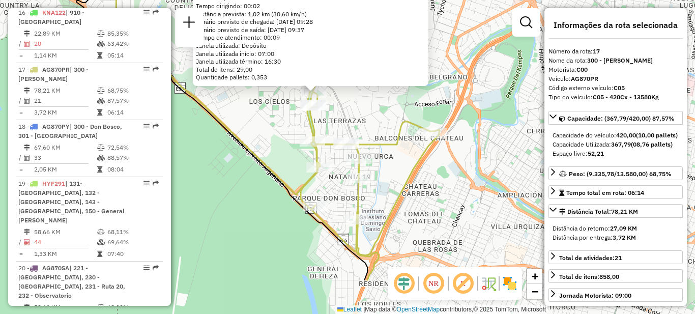
drag, startPoint x: 412, startPoint y: 198, endPoint x: 378, endPoint y: 129, distance: 77.3
click at [378, 129] on div "0000448000 - NAPOLITANA S.A.S. S. A. S. Tipo de cliente: 80 - Chopp/VIP (C) End…" at bounding box center [347, 157] width 695 height 314
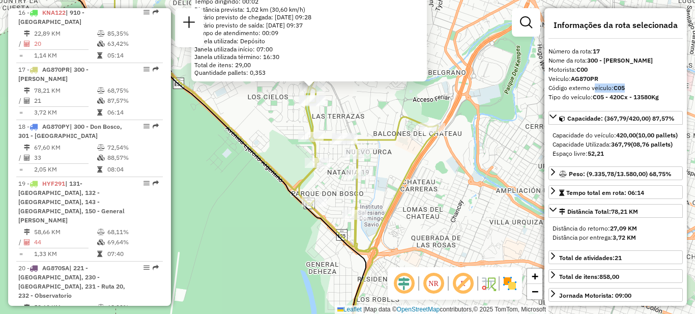
drag, startPoint x: 590, startPoint y: 87, endPoint x: 642, endPoint y: 87, distance: 51.9
click at [642, 87] on div "Código externo veículo: C05" at bounding box center [615, 87] width 134 height 9
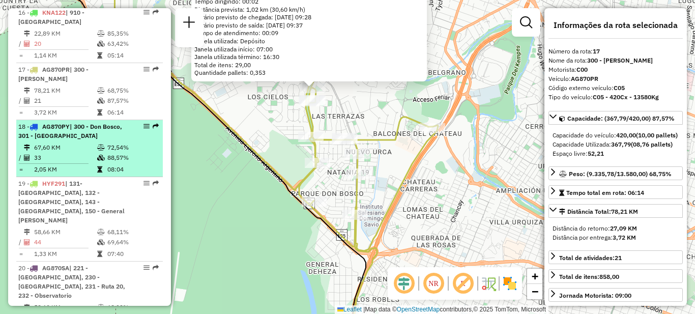
click at [79, 142] on td "67,60 KM" at bounding box center [65, 147] width 63 height 10
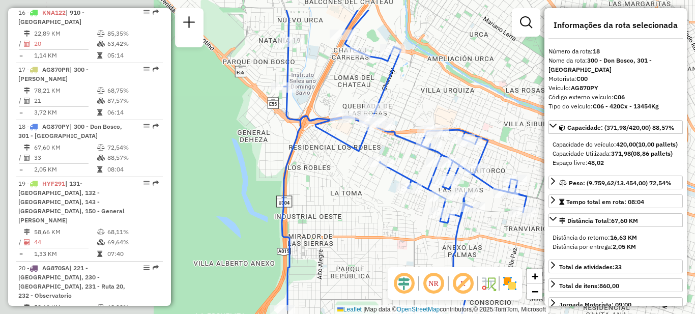
drag, startPoint x: 343, startPoint y: 208, endPoint x: 355, endPoint y: 158, distance: 52.4
click at [384, 218] on div "Janela de atendimento Grade de atendimento Capacidade Transportadoras Veículos …" at bounding box center [347, 157] width 695 height 314
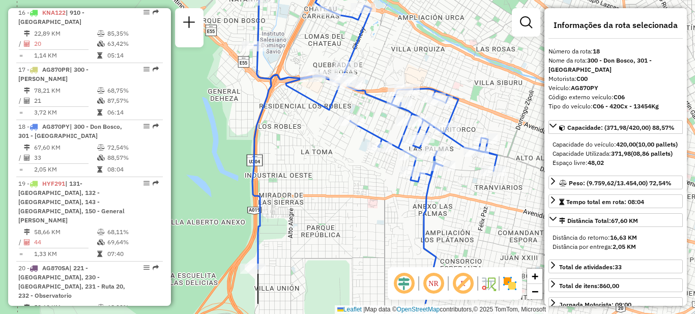
drag, startPoint x: 447, startPoint y: 118, endPoint x: 416, endPoint y: 80, distance: 48.8
click at [416, 80] on div "Janela de atendimento Grade de atendimento Capacidade Transportadoras Veículos …" at bounding box center [347, 157] width 695 height 314
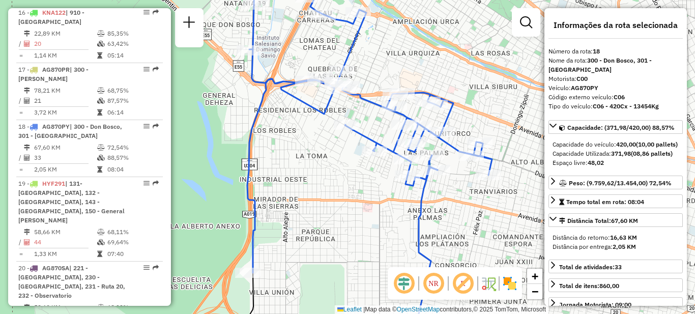
drag, startPoint x: 359, startPoint y: 185, endPoint x: 327, endPoint y: 231, distance: 56.3
click at [327, 231] on div "Janela de atendimento Grade de atendimento Capacidade Transportadoras Veículos …" at bounding box center [347, 157] width 695 height 314
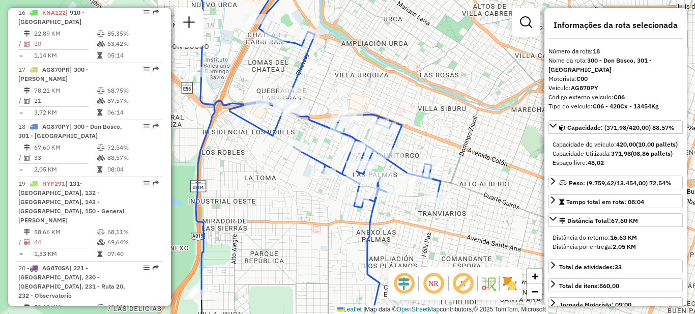
drag, startPoint x: 423, startPoint y: 125, endPoint x: 404, endPoint y: 100, distance: 31.1
click at [404, 100] on div "Janela de atendimento Grade de atendimento Capacidade Transportadoras Veículos …" at bounding box center [347, 157] width 695 height 314
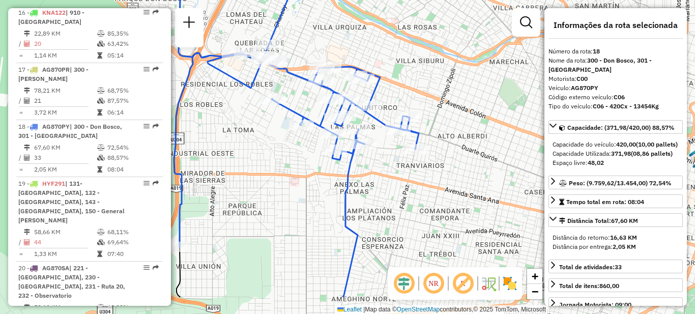
drag, startPoint x: 412, startPoint y: 95, endPoint x: 390, endPoint y: 47, distance: 52.6
click at [390, 47] on div "Janela de atendimento Grade de atendimento Capacidade Transportadoras Veículos …" at bounding box center [347, 157] width 695 height 314
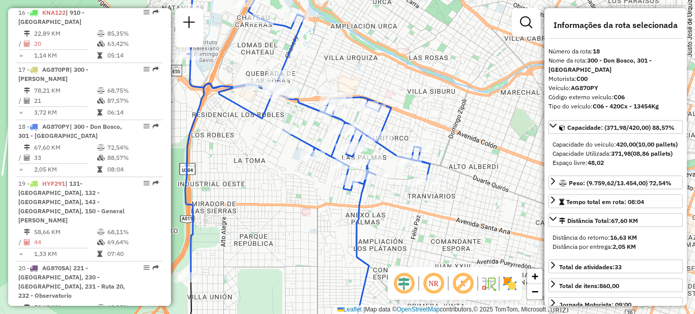
drag, startPoint x: 272, startPoint y: 227, endPoint x: 275, endPoint y: 251, distance: 24.1
click at [275, 251] on div "Janela de atendimento Grade de atendimento Capacidade Transportadoras Veículos …" at bounding box center [347, 157] width 695 height 314
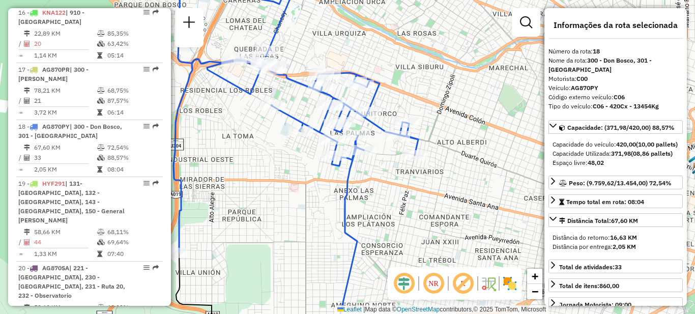
drag, startPoint x: 298, startPoint y: 225, endPoint x: 292, endPoint y: 206, distance: 19.6
click at [292, 206] on div "Janela de atendimento Grade de atendimento Capacidade Transportadoras Veículos …" at bounding box center [347, 157] width 695 height 314
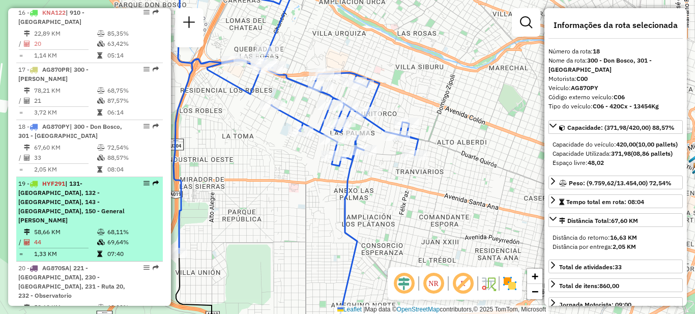
click at [98, 179] on div "19 - HYF291 | 131- [GEOGRAPHIC_DATA], 132 - Talleres, 143 - [GEOGRAPHIC_DATA], …" at bounding box center [72, 202] width 108 height 46
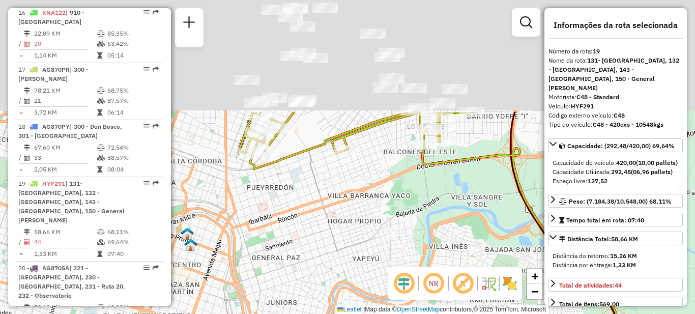
drag, startPoint x: 368, startPoint y: 125, endPoint x: 372, endPoint y: 275, distance: 150.0
click at [372, 275] on div "Janela de atendimento Grade de atendimento Capacidade Transportadoras Veículos …" at bounding box center [347, 157] width 695 height 314
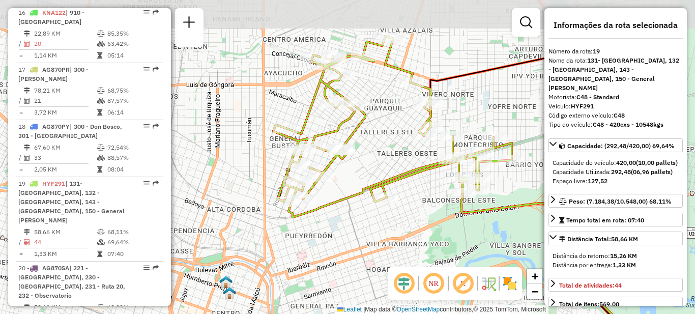
drag, startPoint x: 326, startPoint y: 206, endPoint x: 363, endPoint y: 248, distance: 55.5
click at [363, 248] on div "Janela de atendimento Grade de atendimento Capacidade Transportadoras Veículos …" at bounding box center [347, 157] width 695 height 314
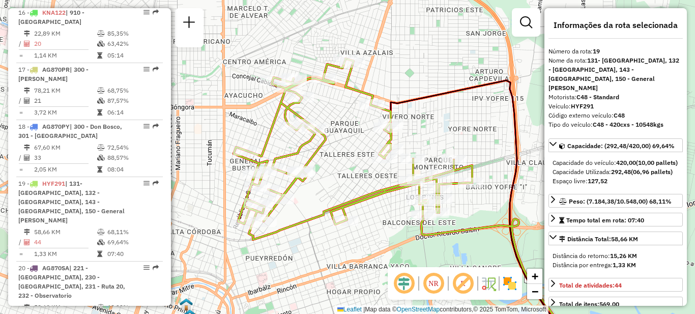
drag, startPoint x: 375, startPoint y: 161, endPoint x: 336, endPoint y: 184, distance: 45.5
click at [336, 184] on div "Janela de atendimento Grade de atendimento Capacidade Transportadoras Veículos …" at bounding box center [347, 157] width 695 height 314
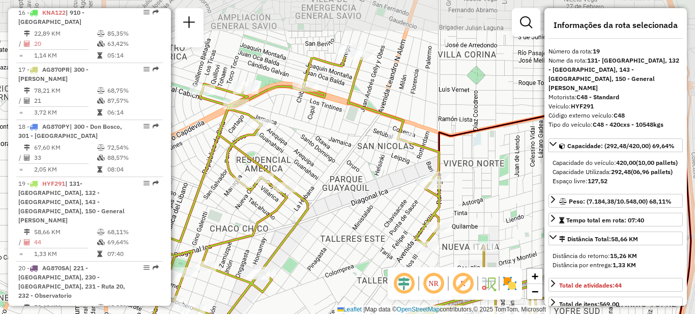
drag, startPoint x: 369, startPoint y: 169, endPoint x: 344, endPoint y: 251, distance: 85.1
click at [346, 255] on div "Janela de atendimento Grade de atendimento Capacidade Transportadoras Veículos …" at bounding box center [347, 157] width 695 height 314
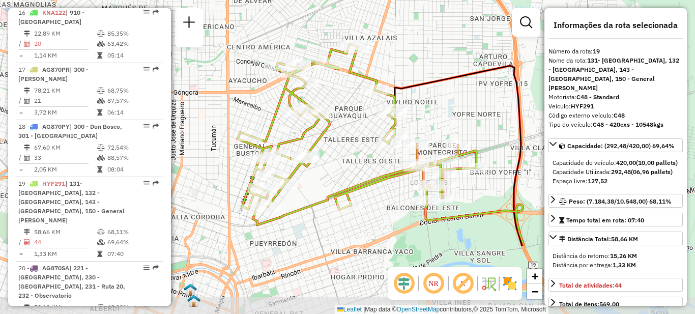
drag, startPoint x: 339, startPoint y: 242, endPoint x: 349, endPoint y: 141, distance: 101.2
click at [347, 140] on div "Janela de atendimento Grade de atendimento Capacidade Transportadoras Veículos …" at bounding box center [347, 157] width 695 height 314
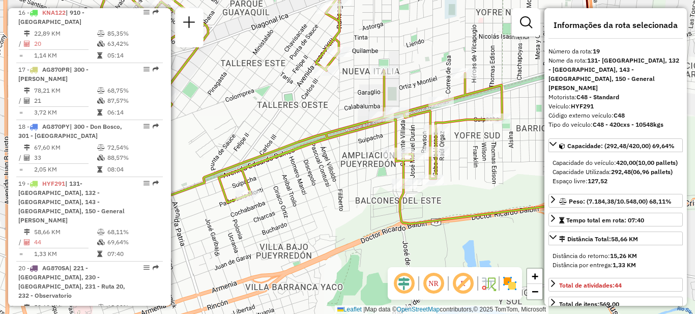
drag, startPoint x: 390, startPoint y: 180, endPoint x: 294, endPoint y: 125, distance: 111.6
click at [294, 125] on div "Janela de atendimento Grade de atendimento Capacidade Transportadoras Veículos …" at bounding box center [347, 157] width 695 height 314
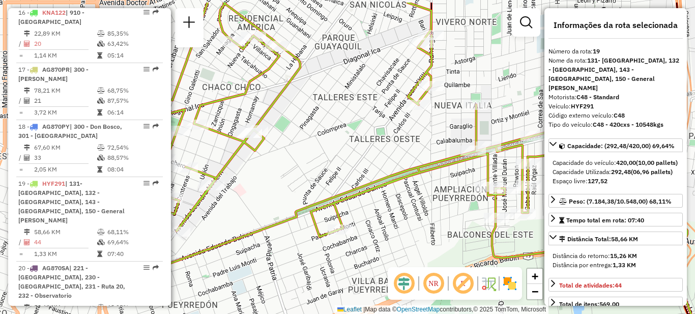
drag, startPoint x: 284, startPoint y: 109, endPoint x: 340, endPoint y: 124, distance: 57.7
click at [377, 144] on div "Janela de atendimento Grade de atendimento Capacidade Transportadoras Veículos …" at bounding box center [347, 157] width 695 height 314
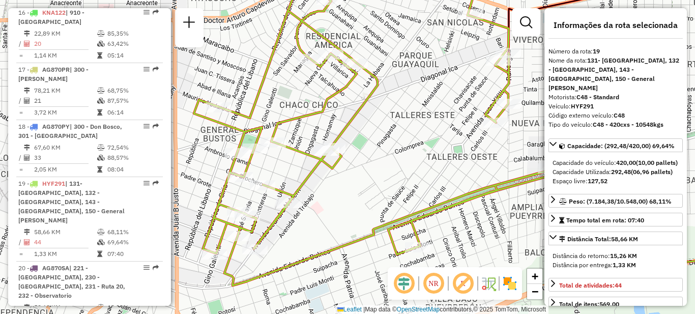
drag, startPoint x: 305, startPoint y: 114, endPoint x: 382, endPoint y: 131, distance: 79.7
click at [382, 131] on div "Janela de atendimento Grade de atendimento Capacidade Transportadoras Veículos …" at bounding box center [347, 157] width 695 height 314
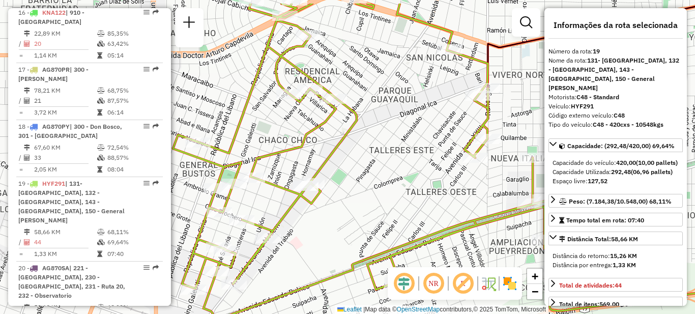
drag, startPoint x: 439, startPoint y: 110, endPoint x: 417, endPoint y: 144, distance: 40.2
click at [417, 144] on div "Janela de atendimento Grade de atendimento Capacidade Transportadoras Veículos …" at bounding box center [347, 157] width 695 height 314
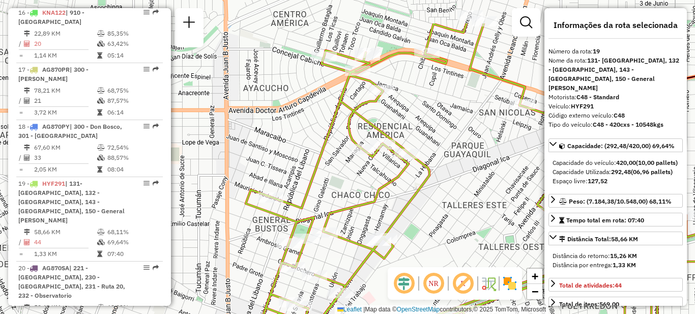
drag, startPoint x: 424, startPoint y: 155, endPoint x: 478, endPoint y: 198, distance: 69.9
click at [480, 201] on div "Janela de atendimento Grade de atendimento Capacidade Transportadoras Veículos …" at bounding box center [347, 157] width 695 height 314
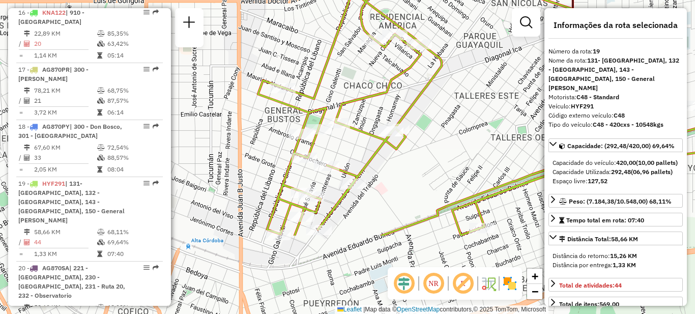
drag, startPoint x: 461, startPoint y: 229, endPoint x: 474, endPoint y: 119, distance: 110.2
click at [474, 119] on div "Janela de atendimento Grade de atendimento Capacidade Transportadoras Veículos …" at bounding box center [347, 157] width 695 height 314
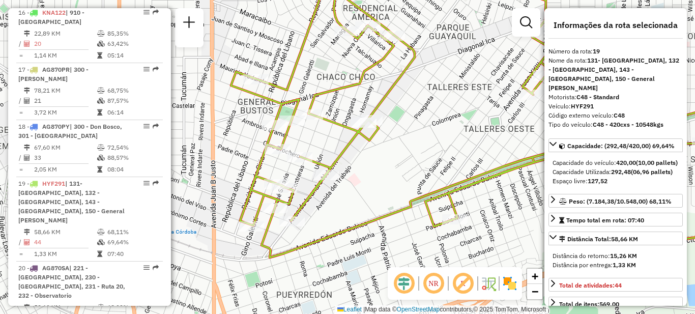
drag, startPoint x: 481, startPoint y: 137, endPoint x: 447, endPoint y: 124, distance: 36.8
click at [449, 125] on div "Janela de atendimento Grade de atendimento Capacidade Transportadoras Veículos …" at bounding box center [347, 157] width 695 height 314
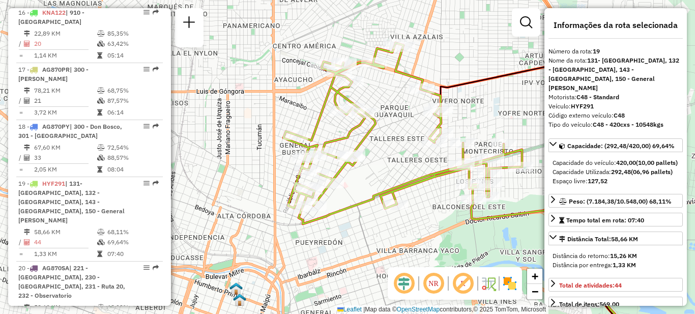
drag, startPoint x: 457, startPoint y: 118, endPoint x: 405, endPoint y: 155, distance: 64.2
click at [405, 155] on div "Janela de atendimento Grade de atendimento Capacidade Transportadoras Veículos …" at bounding box center [347, 157] width 695 height 314
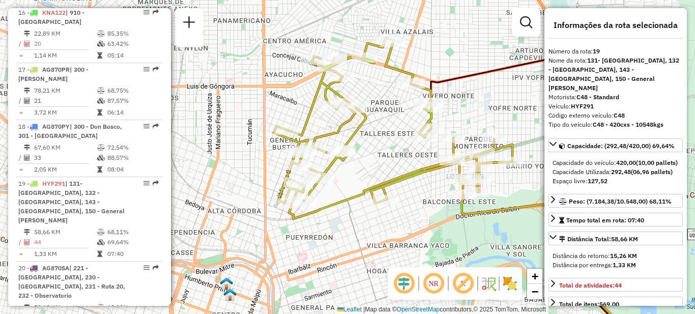
drag, startPoint x: 401, startPoint y: 156, endPoint x: 390, endPoint y: 137, distance: 21.6
click at [390, 137] on div "Janela de atendimento Grade de atendimento Capacidade Transportadoras Veículos …" at bounding box center [347, 157] width 695 height 314
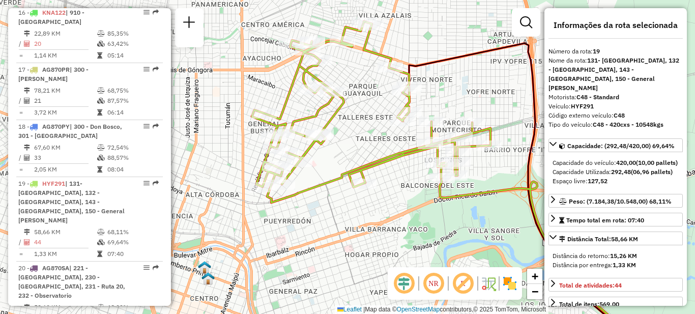
drag, startPoint x: 394, startPoint y: 139, endPoint x: 370, endPoint y: 134, distance: 24.0
click at [370, 134] on div "Janela de atendimento Grade de atendimento Capacidade Transportadoras Veículos …" at bounding box center [347, 157] width 695 height 314
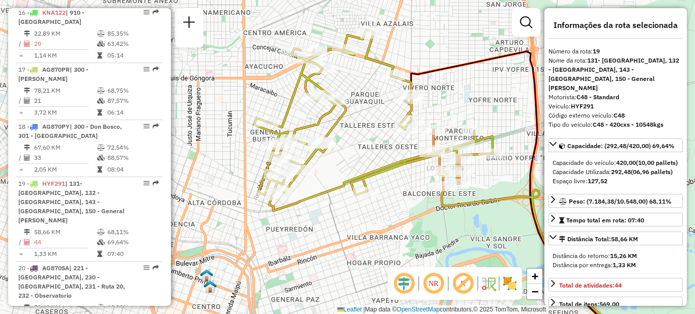
drag, startPoint x: 369, startPoint y: 131, endPoint x: 375, endPoint y: 140, distance: 11.0
click at [375, 140] on div "Janela de atendimento Grade de atendimento Capacidade Transportadoras Veículos …" at bounding box center [347, 157] width 695 height 314
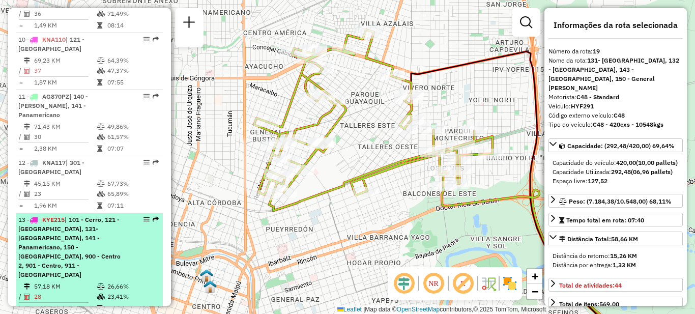
scroll to position [816, 0]
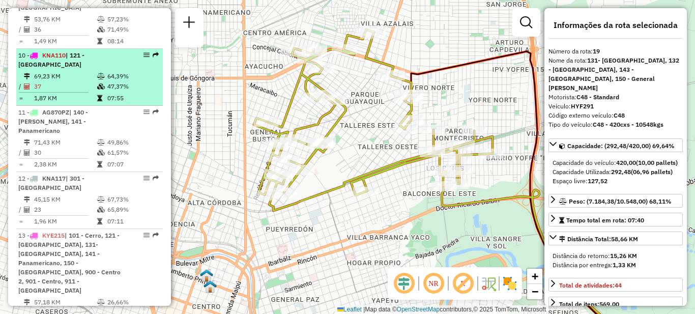
click at [108, 71] on td "64,39%" at bounding box center [132, 76] width 51 height 10
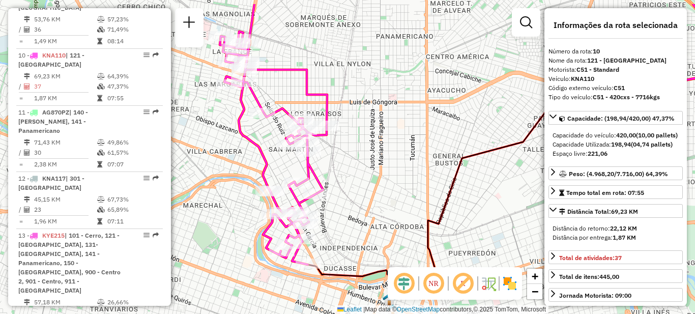
drag, startPoint x: 308, startPoint y: 128, endPoint x: 398, endPoint y: 181, distance: 104.4
click at [398, 181] on div "Janela de atendimento Grade de atendimento Capacidade Transportadoras Veículos …" at bounding box center [347, 157] width 695 height 314
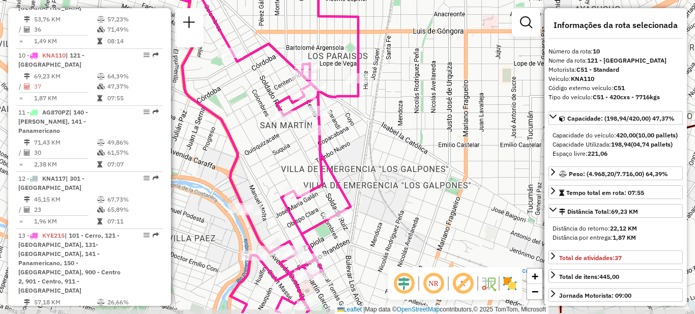
drag, startPoint x: 380, startPoint y: 178, endPoint x: 410, endPoint y: 146, distance: 43.9
click at [410, 146] on div "Janela de atendimento Grade de atendimento Capacidade Transportadoras Veículos …" at bounding box center [347, 157] width 695 height 314
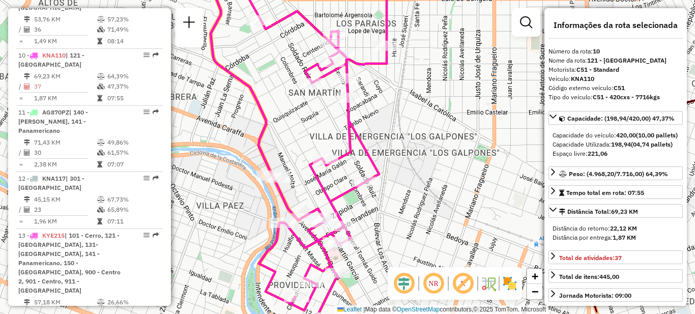
drag, startPoint x: 433, startPoint y: 161, endPoint x: 461, endPoint y: 128, distance: 43.2
click at [461, 128] on div "Janela de atendimento Grade de atendimento Capacidade Transportadoras Veículos …" at bounding box center [347, 157] width 695 height 314
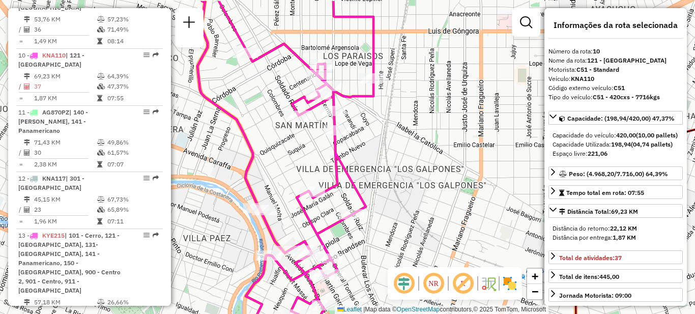
drag, startPoint x: 311, startPoint y: 127, endPoint x: 297, endPoint y: 157, distance: 33.5
click at [297, 158] on div "Janela de atendimento Grade de atendimento Capacidade Transportadoras Veículos …" at bounding box center [347, 157] width 695 height 314
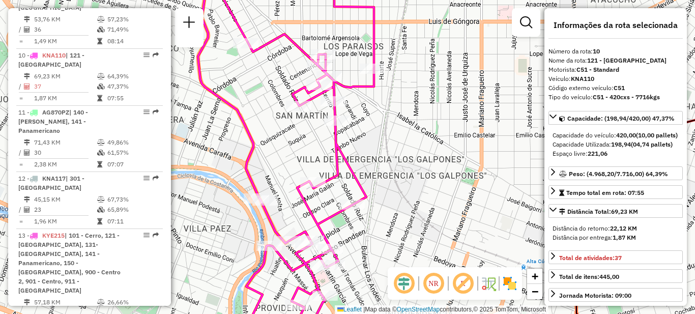
drag, startPoint x: 379, startPoint y: 154, endPoint x: 379, endPoint y: 140, distance: 13.7
click at [379, 140] on div "Janela de atendimento Grade de atendimento Capacidade Transportadoras Veículos …" at bounding box center [347, 157] width 695 height 314
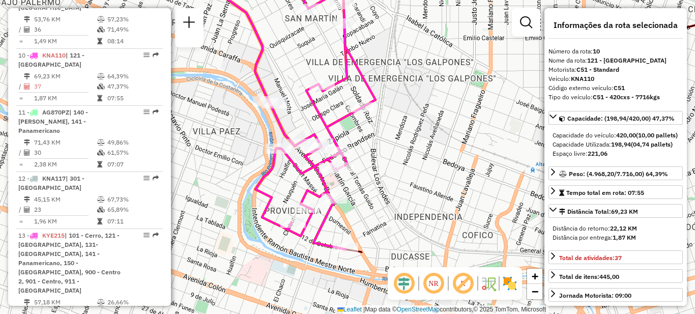
drag, startPoint x: 387, startPoint y: 163, endPoint x: 396, endPoint y: 70, distance: 92.9
click at [398, 65] on div "Janela de atendimento Grade de atendimento Capacidade Transportadoras Veículos …" at bounding box center [347, 157] width 695 height 314
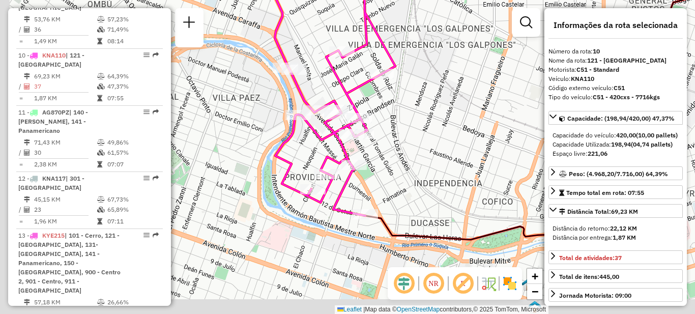
drag, startPoint x: 382, startPoint y: 186, endPoint x: 397, endPoint y: 153, distance: 36.0
click at [403, 159] on div "Janela de atendimento Grade de atendimento Capacidade Transportadoras Veículos …" at bounding box center [347, 157] width 695 height 314
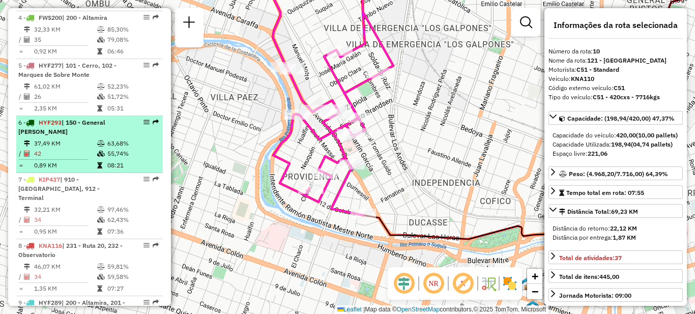
scroll to position [510, 0]
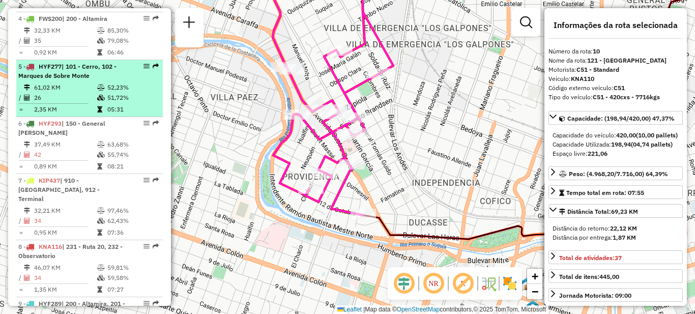
click at [97, 93] on td at bounding box center [102, 87] width 10 height 10
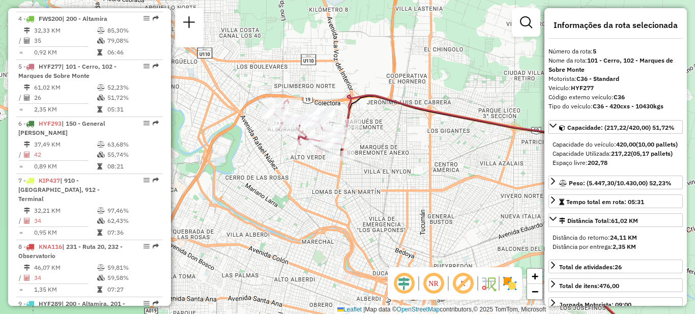
drag, startPoint x: 298, startPoint y: 98, endPoint x: 340, endPoint y: 186, distance: 97.1
click at [344, 192] on div "Janela de atendimento Grade de atendimento Capacidade Transportadoras Veículos …" at bounding box center [347, 157] width 695 height 314
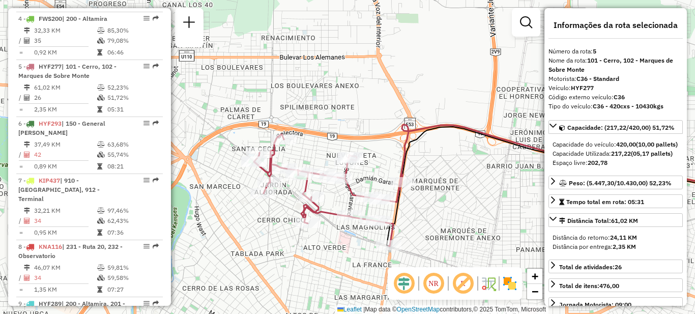
click at [409, 163] on icon at bounding box center [581, 159] width 365 height 69
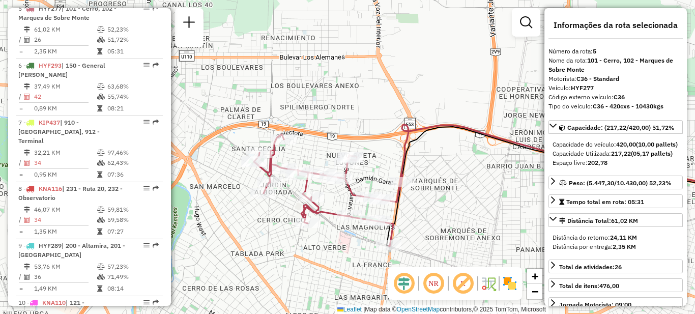
scroll to position [571, 0]
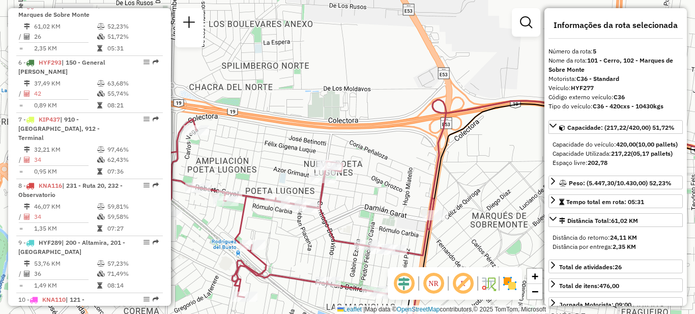
click at [268, 158] on div "Janela de atendimento Grade de atendimento Capacidade Transportadoras Veículos …" at bounding box center [347, 157] width 695 height 314
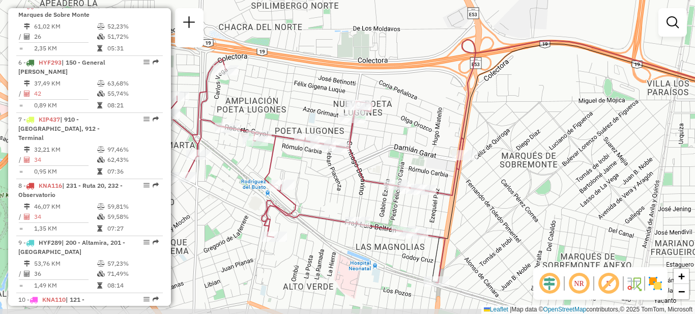
drag, startPoint x: 253, startPoint y: 150, endPoint x: 283, endPoint y: 91, distance: 66.9
click at [283, 91] on div "Janela de atendimento Grade de atendimento Capacidade Transportadoras Veículos …" at bounding box center [347, 157] width 695 height 314
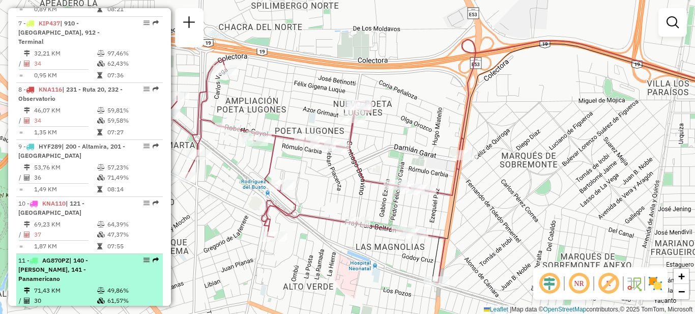
scroll to position [673, 0]
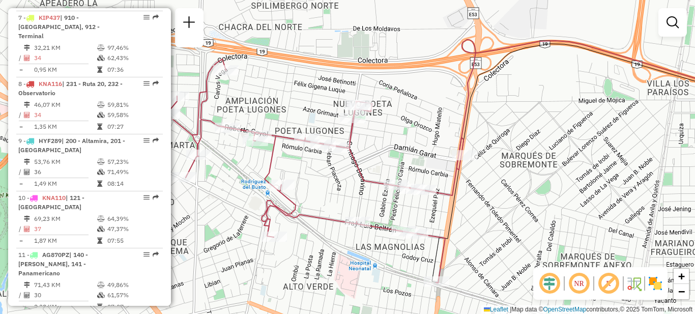
click at [416, 118] on div "Janela de atendimento Grade de atendimento Capacidade Transportadoras Veículos …" at bounding box center [347, 157] width 695 height 314
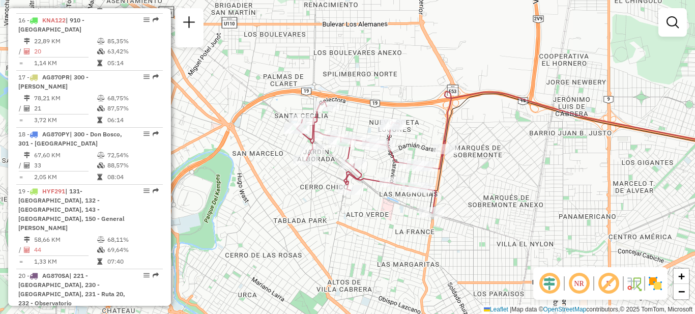
scroll to position [1283, 0]
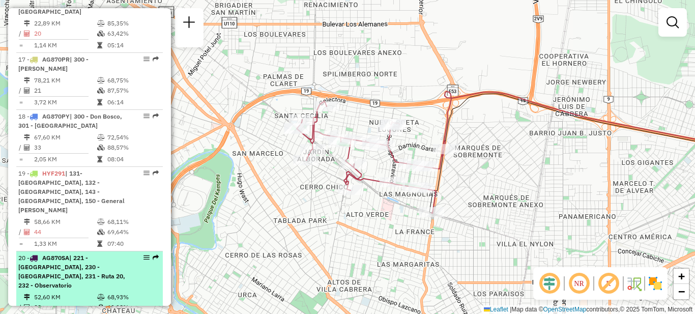
click at [93, 254] on span "| 221 - [GEOGRAPHIC_DATA], 230 - [GEOGRAPHIC_DATA], 231 - Ruta 20, 232 - Observ…" at bounding box center [71, 271] width 107 height 35
select select "**********"
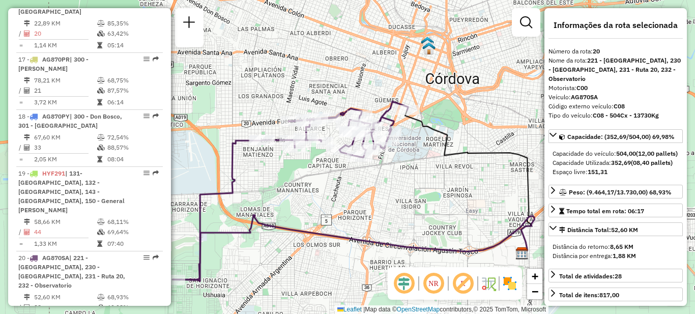
drag, startPoint x: 332, startPoint y: 153, endPoint x: 339, endPoint y: 212, distance: 59.4
click at [338, 211] on div "Janela de atendimento Grade de atendimento Capacidade Transportadoras Veículos …" at bounding box center [347, 157] width 695 height 314
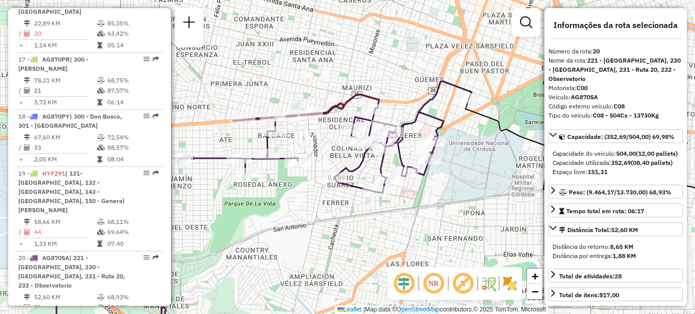
drag, startPoint x: 378, startPoint y: 206, endPoint x: 376, endPoint y: 216, distance: 9.9
click at [376, 216] on div "Janela de atendimento Grade de atendimento Capacidade Transportadoras Veículos …" at bounding box center [347, 157] width 695 height 314
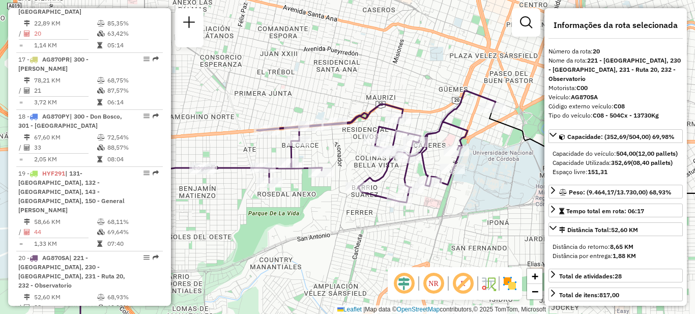
drag, startPoint x: 367, startPoint y: 225, endPoint x: 391, endPoint y: 234, distance: 25.8
click at [391, 234] on div "Janela de atendimento Grade de atendimento Capacidade Transportadoras Veículos …" at bounding box center [347, 157] width 695 height 314
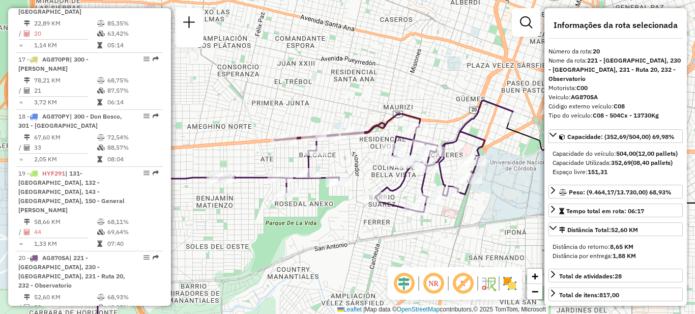
drag, startPoint x: 363, startPoint y: 224, endPoint x: 380, endPoint y: 234, distance: 19.8
click at [380, 234] on div "Janela de atendimento Grade de atendimento Capacidade Transportadoras Veículos …" at bounding box center [347, 157] width 695 height 314
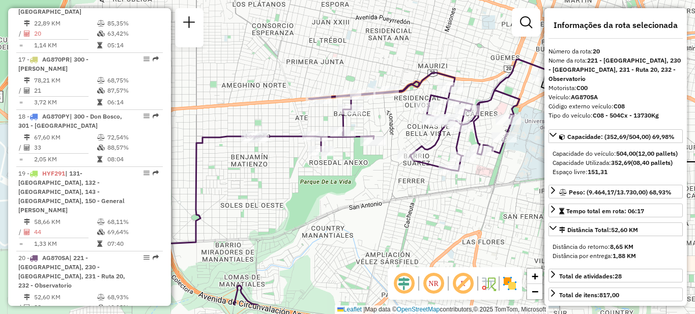
drag, startPoint x: 483, startPoint y: 200, endPoint x: 522, endPoint y: 160, distance: 56.1
click at [522, 160] on div "Janela de atendimento Grade de atendimento Capacidade Transportadoras Veículos …" at bounding box center [347, 157] width 695 height 314
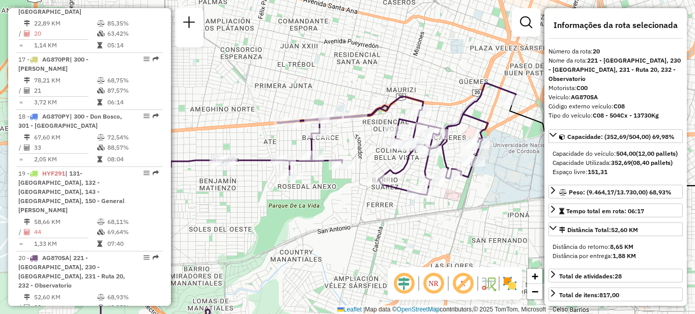
drag, startPoint x: 395, startPoint y: 194, endPoint x: 363, endPoint y: 218, distance: 39.6
click at [363, 218] on div "Janela de atendimento Grade de atendimento Capacidade Transportadoras Veículos …" at bounding box center [347, 157] width 695 height 314
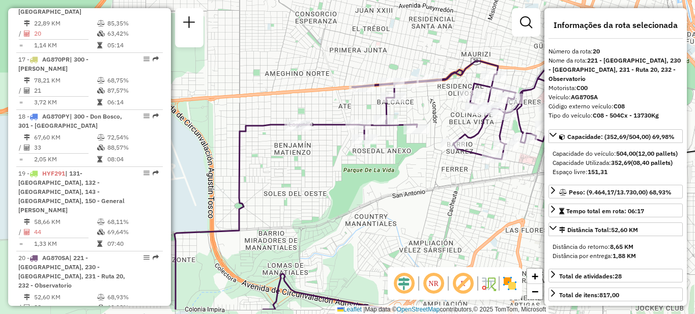
drag, startPoint x: 399, startPoint y: 214, endPoint x: 477, endPoint y: 177, distance: 86.4
click at [477, 177] on div "Janela de atendimento Grade de atendimento Capacidade Transportadoras Veículos …" at bounding box center [347, 157] width 695 height 314
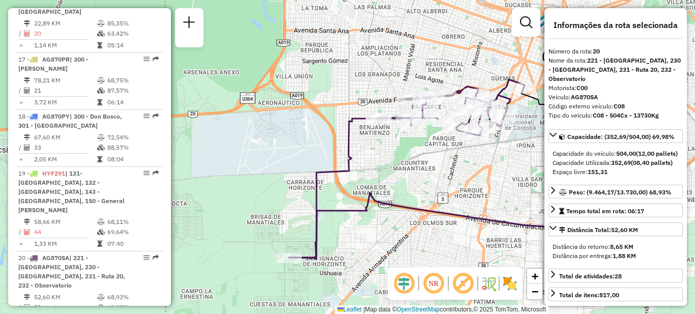
drag, startPoint x: 441, startPoint y: 219, endPoint x: 432, endPoint y: 155, distance: 64.6
click at [432, 155] on div "Janela de atendimento Grade de atendimento Capacidade Transportadoras Veículos …" at bounding box center [347, 157] width 695 height 314
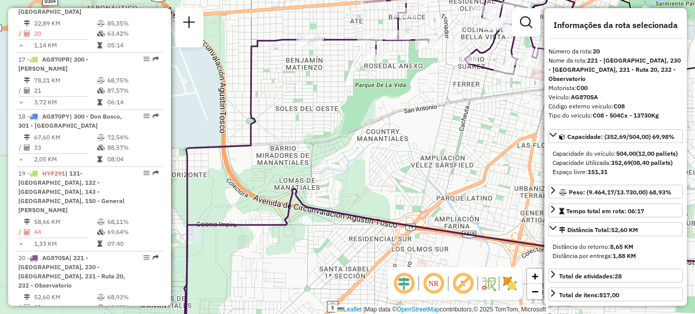
drag, startPoint x: 467, startPoint y: 129, endPoint x: 387, endPoint y: 244, distance: 139.5
click at [388, 244] on div "Janela de atendimento Grade de atendimento Capacidade Transportadoras Veículos …" at bounding box center [347, 157] width 695 height 314
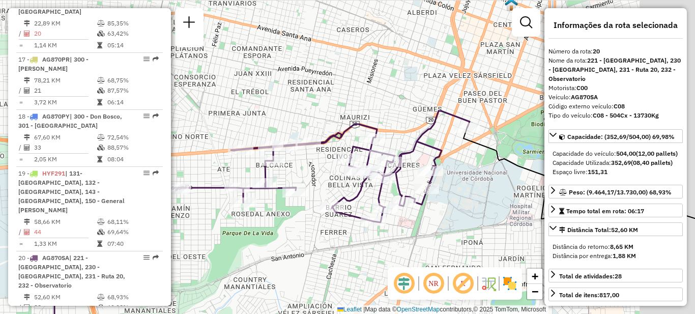
drag, startPoint x: 433, startPoint y: 237, endPoint x: 394, endPoint y: 269, distance: 51.0
click at [394, 269] on hb-router-mapa "Informações da Sessão 1289667 - [DATE] Criação: [DATE] 18:09 Depósito: SAZ AR C…" at bounding box center [347, 157] width 695 height 314
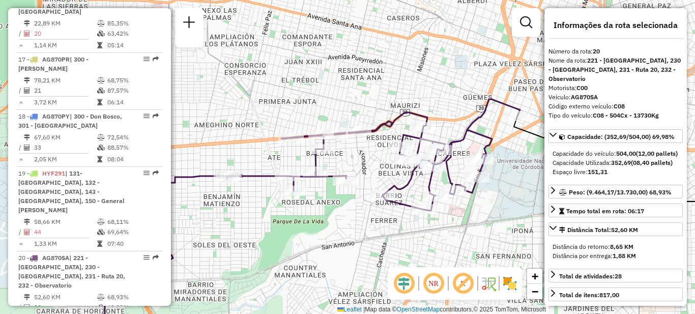
drag, startPoint x: 430, startPoint y: 220, endPoint x: 488, endPoint y: 187, distance: 66.7
click at [493, 186] on div "Janela de atendimento Grade de atendimento Capacidade Transportadoras Veículos …" at bounding box center [347, 157] width 695 height 314
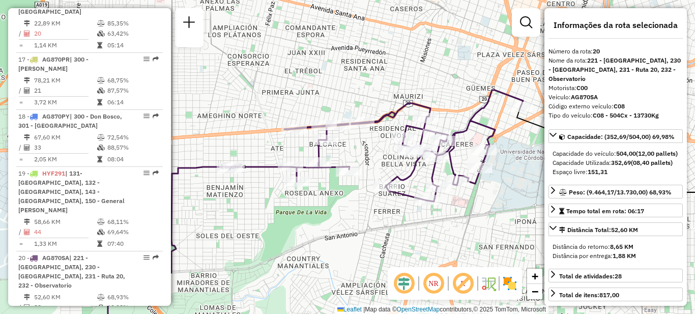
drag, startPoint x: 352, startPoint y: 166, endPoint x: 368, endPoint y: 167, distance: 15.8
click at [367, 167] on div "Janela de atendimento Grade de atendimento Capacidade Transportadoras Veículos …" at bounding box center [347, 157] width 695 height 314
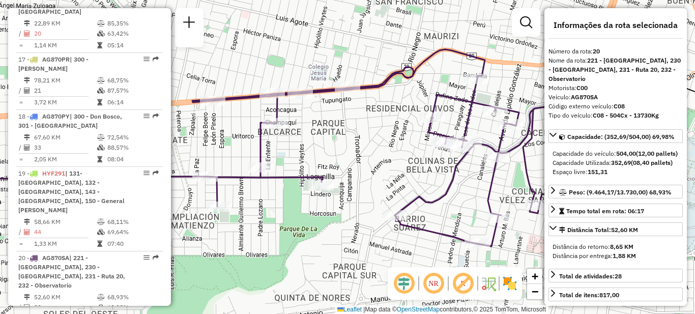
drag, startPoint x: 403, startPoint y: 161, endPoint x: 326, endPoint y: 170, distance: 77.8
click at [326, 170] on div "Janela de atendimento Grade de atendimento Capacidade Transportadoras Veículos …" at bounding box center [347, 157] width 695 height 314
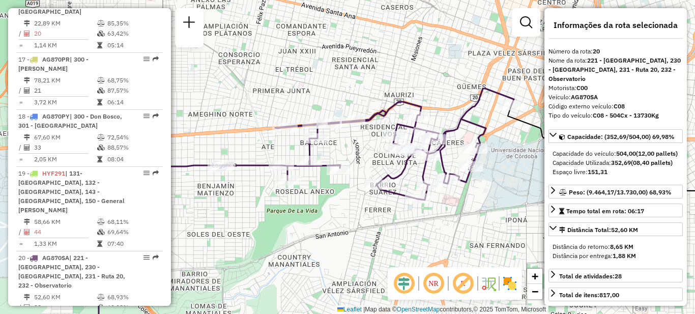
drag, startPoint x: 440, startPoint y: 185, endPoint x: 490, endPoint y: 174, distance: 51.1
click at [490, 174] on div "Janela de atendimento Grade de atendimento Capacidade Transportadoras Veículos …" at bounding box center [347, 157] width 695 height 314
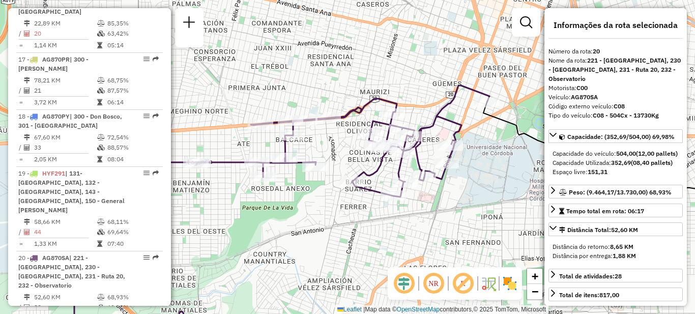
drag, startPoint x: 475, startPoint y: 225, endPoint x: 427, endPoint y: 212, distance: 49.7
click at [429, 216] on div "Janela de atendimento Grade de atendimento Capacidade Transportadoras Veículos …" at bounding box center [347, 157] width 695 height 314
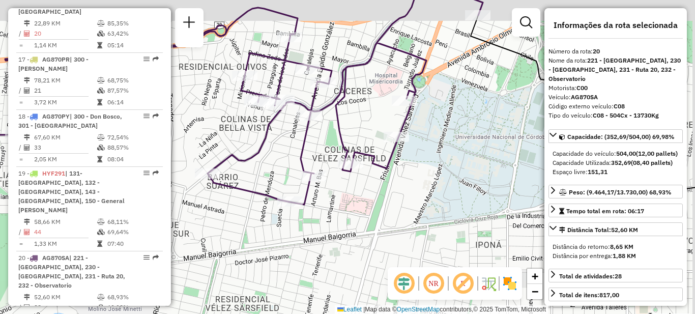
drag, startPoint x: 458, startPoint y: 157, endPoint x: 441, endPoint y: 261, distance: 106.0
click at [445, 265] on div "Janela de atendimento Grade de atendimento Capacidade Transportadoras Veículos …" at bounding box center [347, 157] width 695 height 314
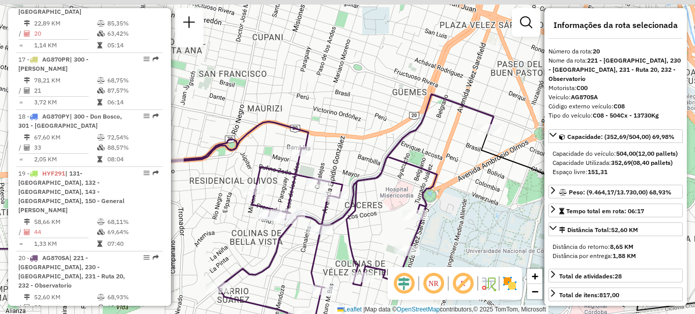
drag, startPoint x: 450, startPoint y: 175, endPoint x: 470, endPoint y: 206, distance: 36.8
click at [470, 206] on div "Janela de atendimento Grade de atendimento Capacidade Transportadoras Veículos …" at bounding box center [347, 157] width 695 height 314
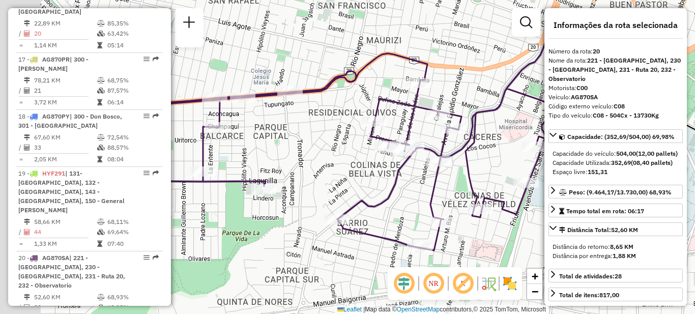
drag, startPoint x: 305, startPoint y: 183, endPoint x: 435, endPoint y: 104, distance: 151.7
click at [436, 105] on div "Rota 20 - Placa AG870SA 0000036746 - Lahora [PERSON_NAME] de atendimento Grade …" at bounding box center [347, 157] width 695 height 314
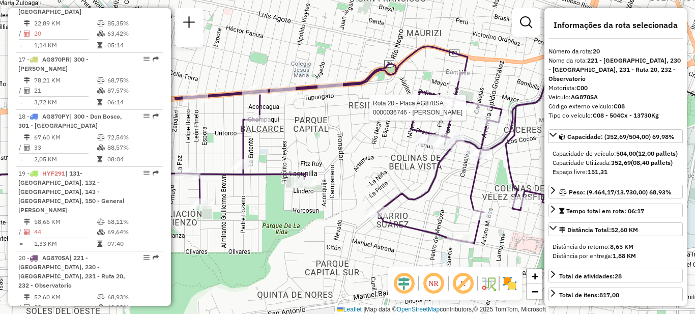
drag, startPoint x: 314, startPoint y: 153, endPoint x: 343, endPoint y: 156, distance: 28.6
click at [343, 156] on div "Rota 20 - Placa AG870SA 0000036746 - Lahora [PERSON_NAME] de atendimento Grade …" at bounding box center [347, 157] width 695 height 314
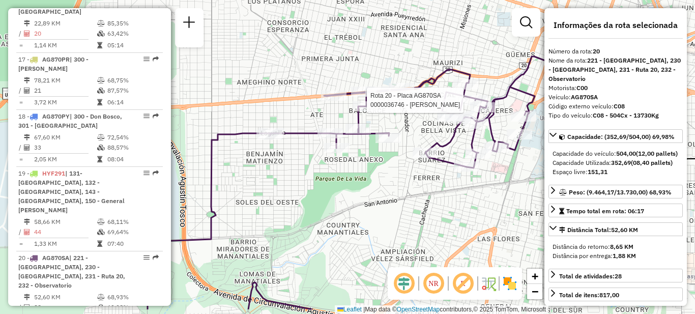
drag, startPoint x: 312, startPoint y: 177, endPoint x: 374, endPoint y: 147, distance: 69.4
click at [377, 145] on div "Rota 20 - Placa AG870SA 0000036746 - Lahora [PERSON_NAME] 20 - Placa AG870SA 00…" at bounding box center [347, 157] width 695 height 314
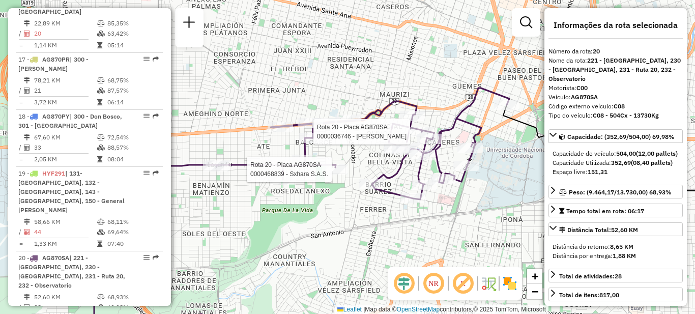
drag, startPoint x: 379, startPoint y: 168, endPoint x: 326, endPoint y: 198, distance: 60.8
click at [326, 198] on div "Rota 20 - Placa AG870SA 0000036746 - Lahora [PERSON_NAME] 20 - Placa AG870SA 00…" at bounding box center [347, 157] width 695 height 314
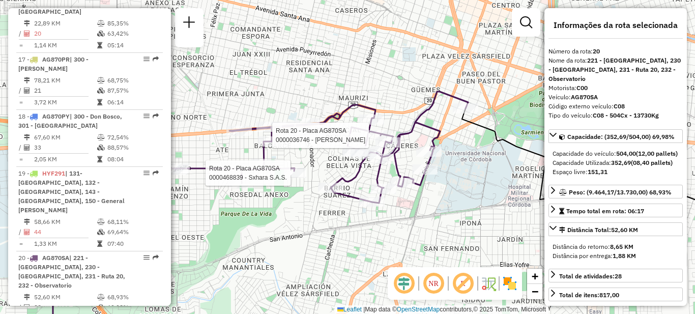
click at [400, 232] on div "Rota 20 - Placa AG870SA 0000036746 - Lahora [PERSON_NAME] 20 - Placa AG870SA 00…" at bounding box center [347, 157] width 695 height 314
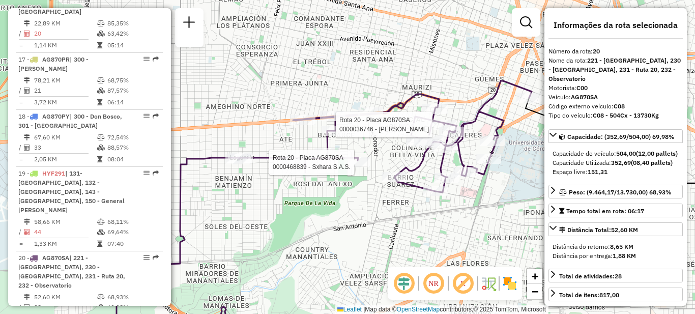
drag, startPoint x: 427, startPoint y: 238, endPoint x: 384, endPoint y: 220, distance: 45.8
click at [384, 220] on div "Rota 20 - Placa AG870SA 0000036746 - Lahora [PERSON_NAME] 20 - Placa AG870SA 00…" at bounding box center [347, 157] width 695 height 314
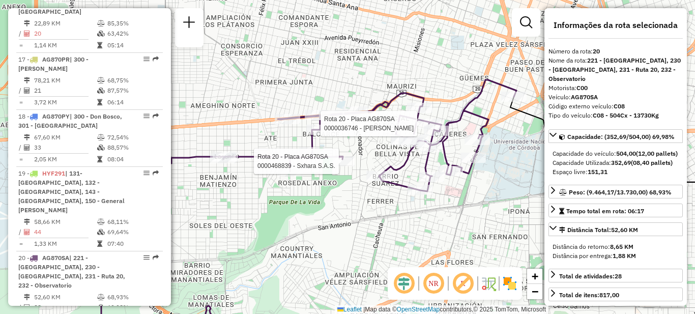
click at [494, 184] on div "Rota 20 - Placa AG870SA 0000036746 - Lahora [PERSON_NAME] 20 - Placa AG870SA 00…" at bounding box center [347, 157] width 695 height 314
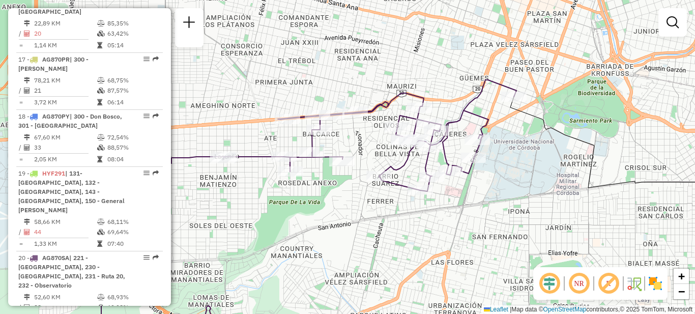
click at [503, 161] on div "Rota 20 - Placa AG870SA 0000440205 - FOSTER ENTRETENIMIENTOS S.A.S. Janela de a…" at bounding box center [347, 157] width 695 height 314
select select "**********"
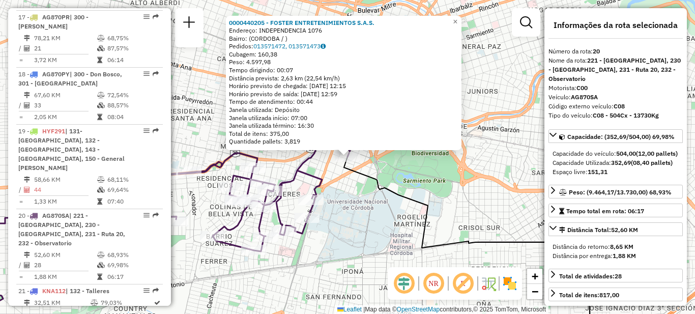
click at [430, 180] on div "0000440205 - FOSTER ENTRETENIMIENTOS S.A.S. Endereço: INDEPENDENCIA 1076 Bairro…" at bounding box center [347, 157] width 695 height 314
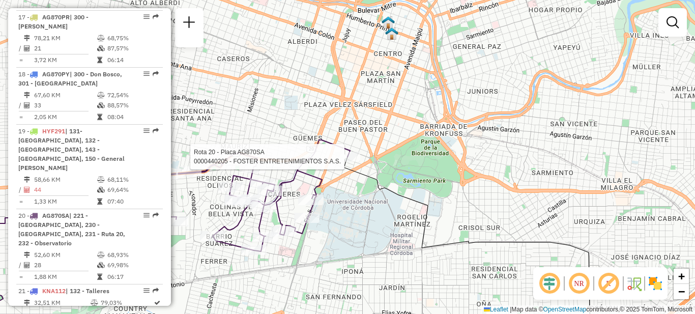
select select "**********"
